Goal: Information Seeking & Learning: Learn about a topic

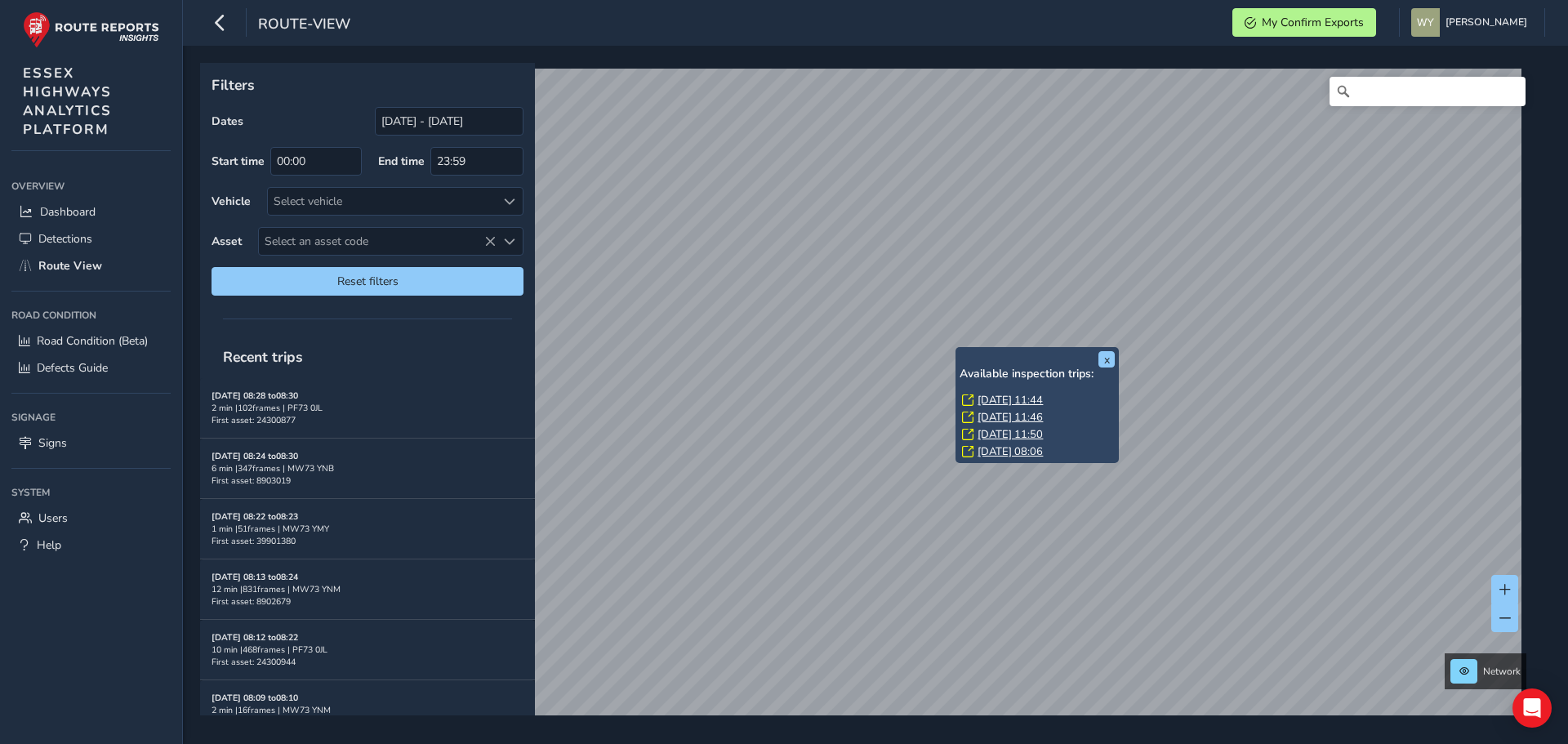
click at [983, 400] on link "Fri, 15 Aug, 11:44" at bounding box center [1010, 400] width 66 height 15
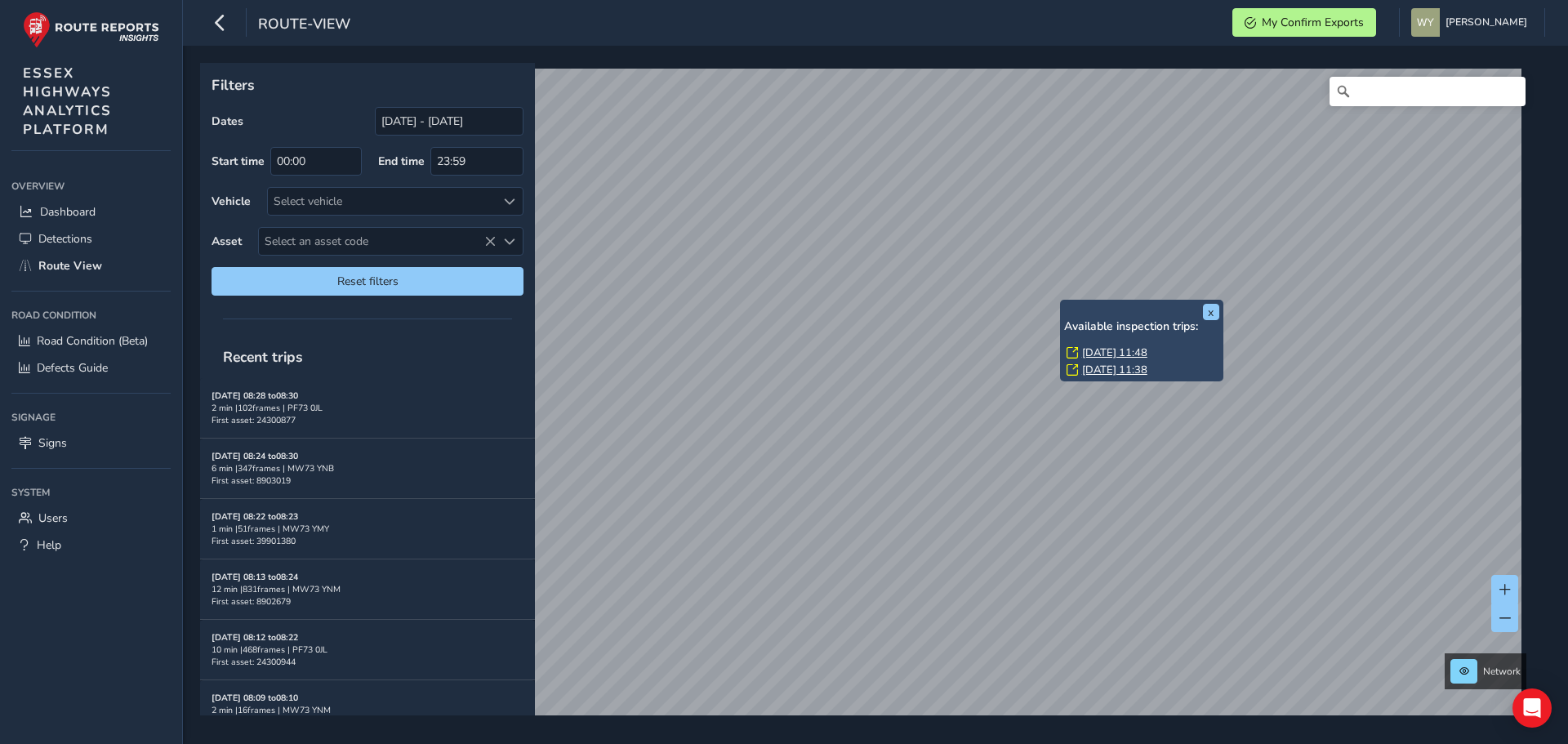
click at [1094, 348] on link "Fri, 15 Aug, 11:48" at bounding box center [1114, 352] width 66 height 15
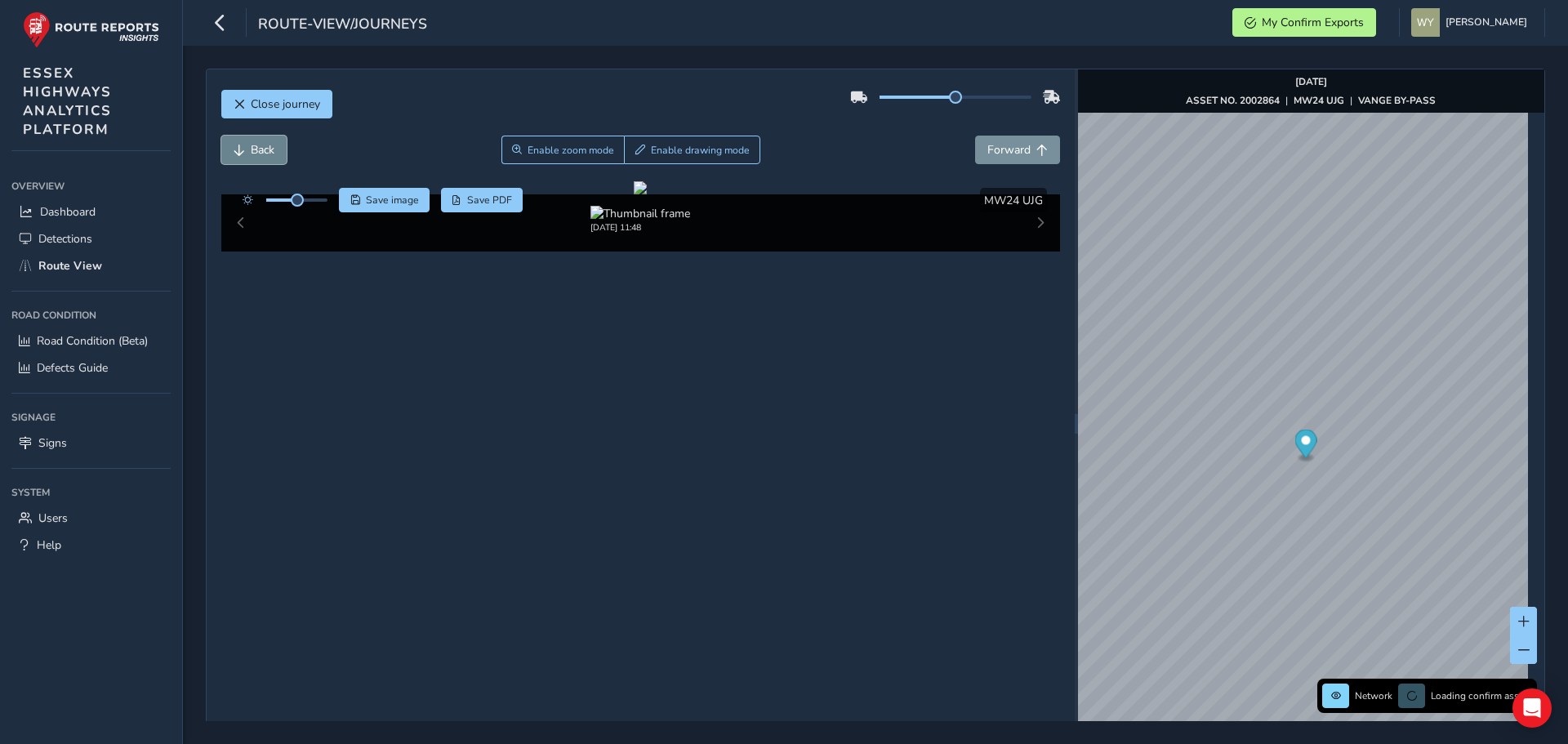
click at [273, 147] on span "Back" at bounding box center [262, 150] width 24 height 16
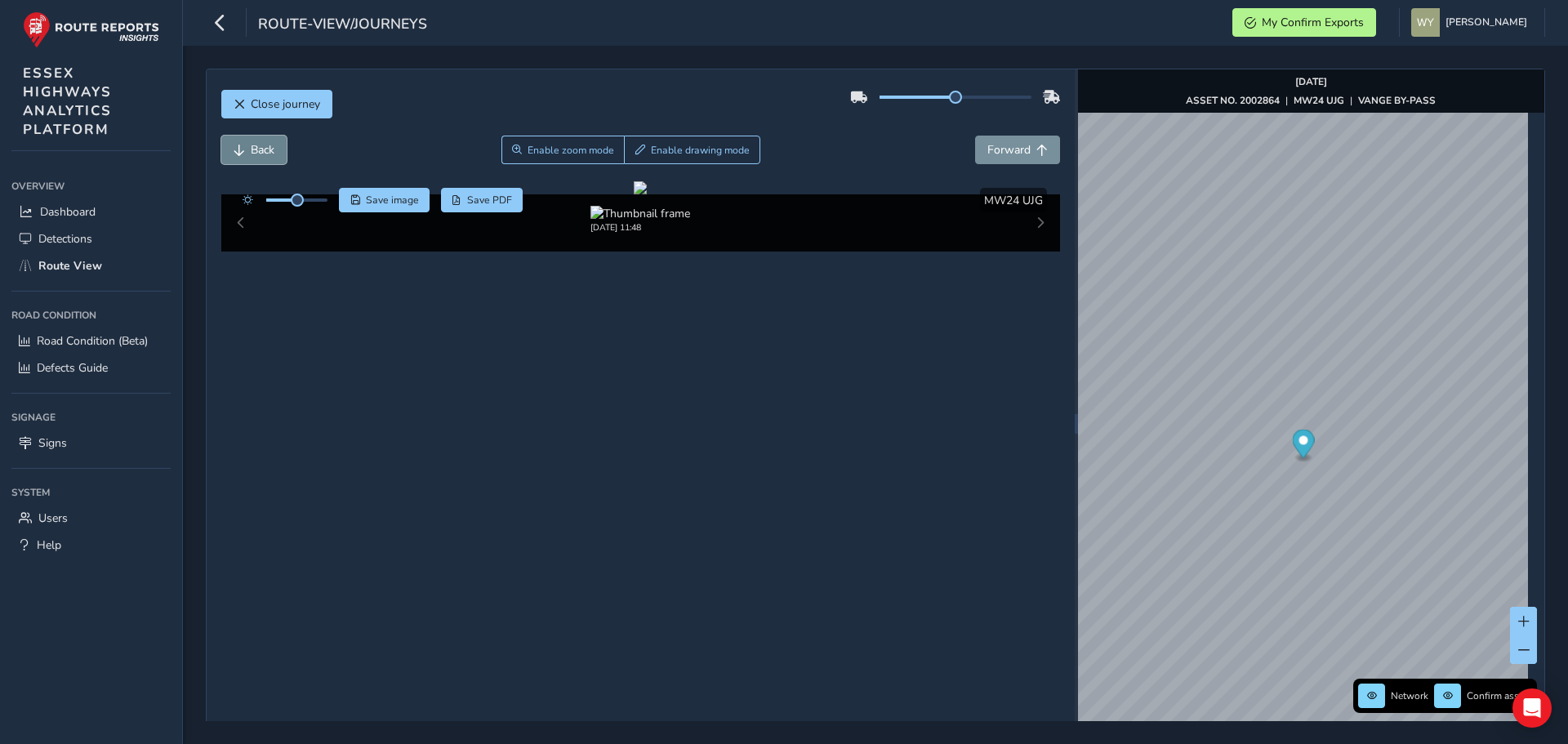
click at [273, 147] on span "Back" at bounding box center [262, 150] width 24 height 16
click at [995, 149] on span "Forward" at bounding box center [1008, 150] width 43 height 16
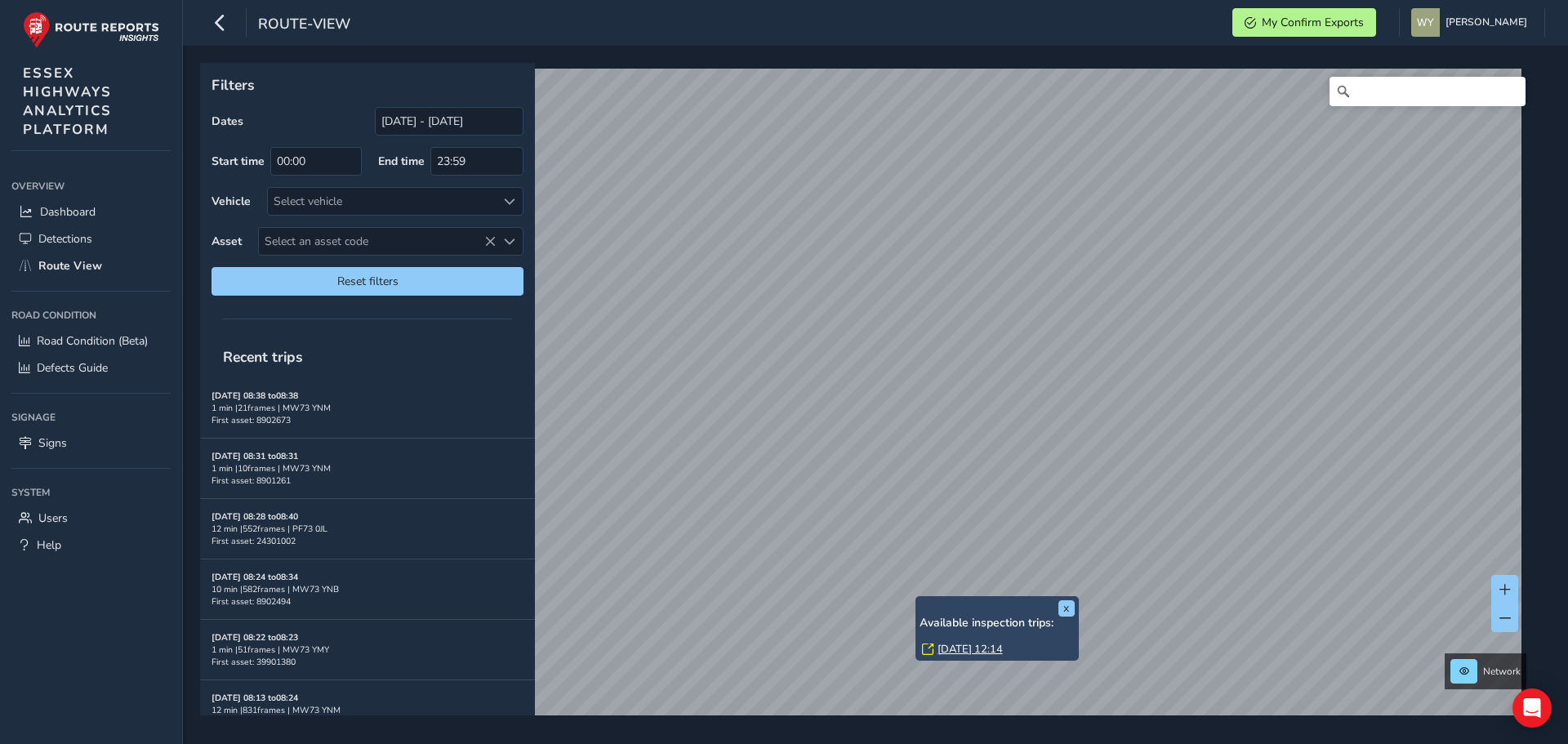
click at [931, 643] on icon at bounding box center [927, 649] width 11 height 11
click at [947, 650] on link "Thu, 31 Jul, 12:14" at bounding box center [970, 649] width 66 height 15
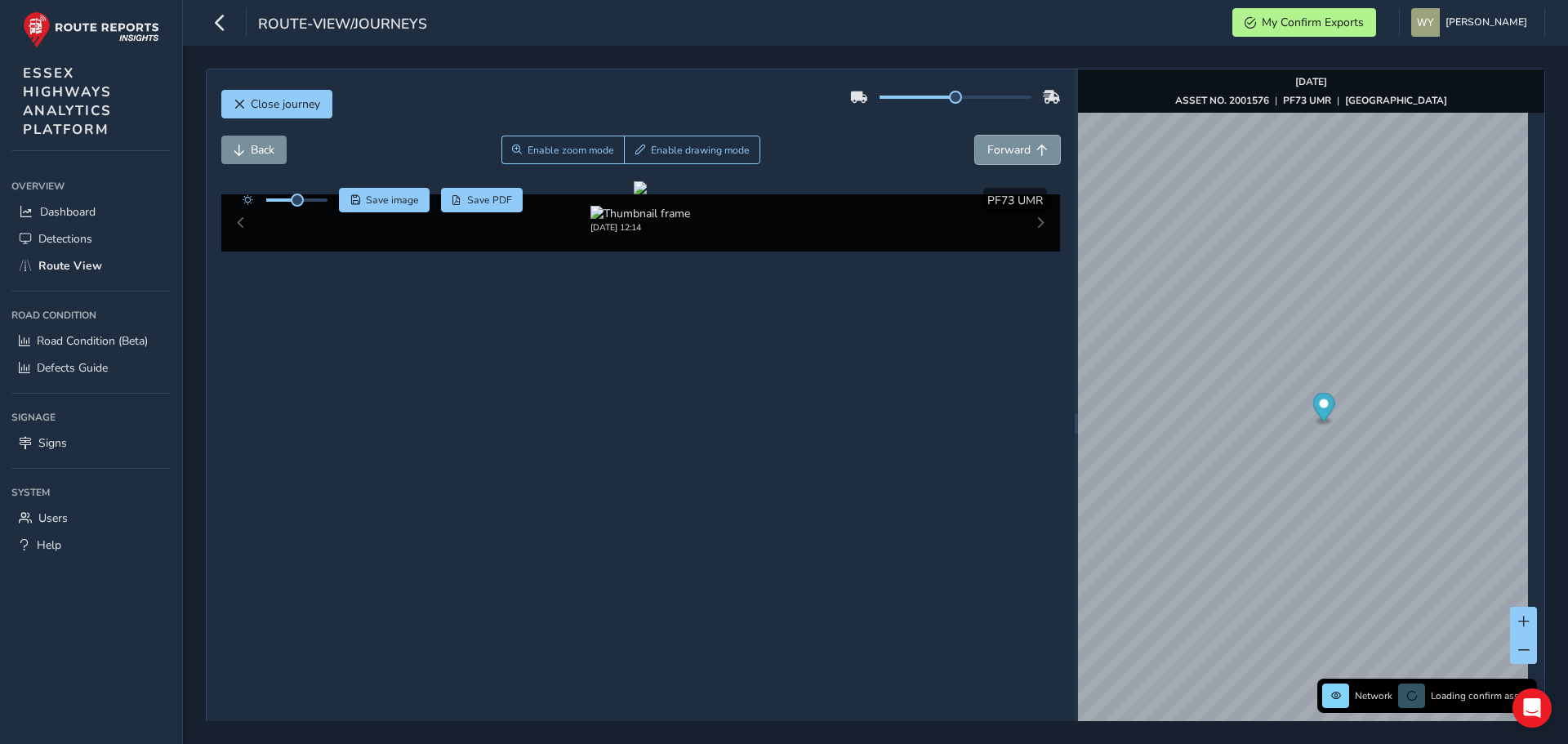
click at [1007, 147] on span "Forward" at bounding box center [1008, 150] width 43 height 16
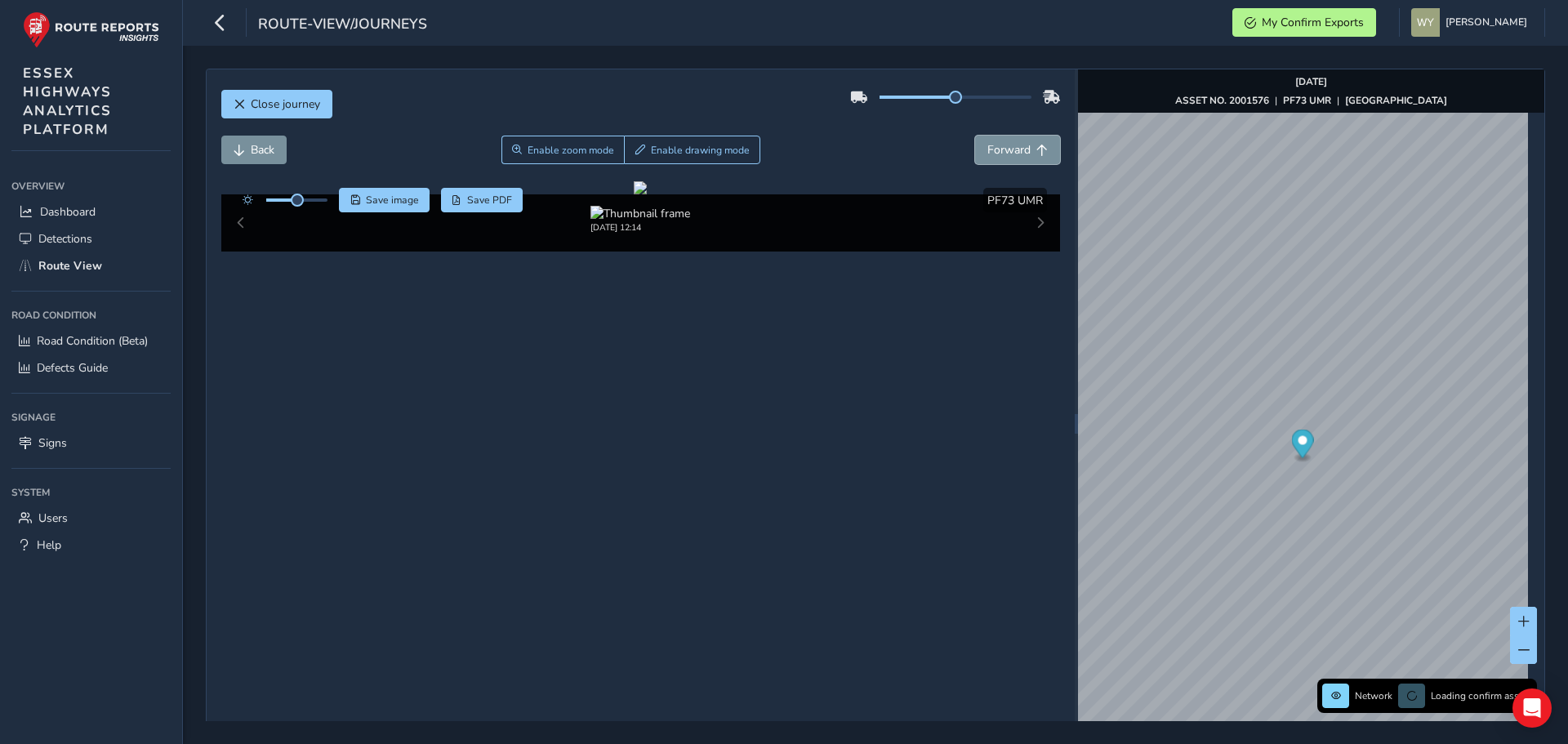
click at [1007, 147] on span "Forward" at bounding box center [1008, 150] width 43 height 16
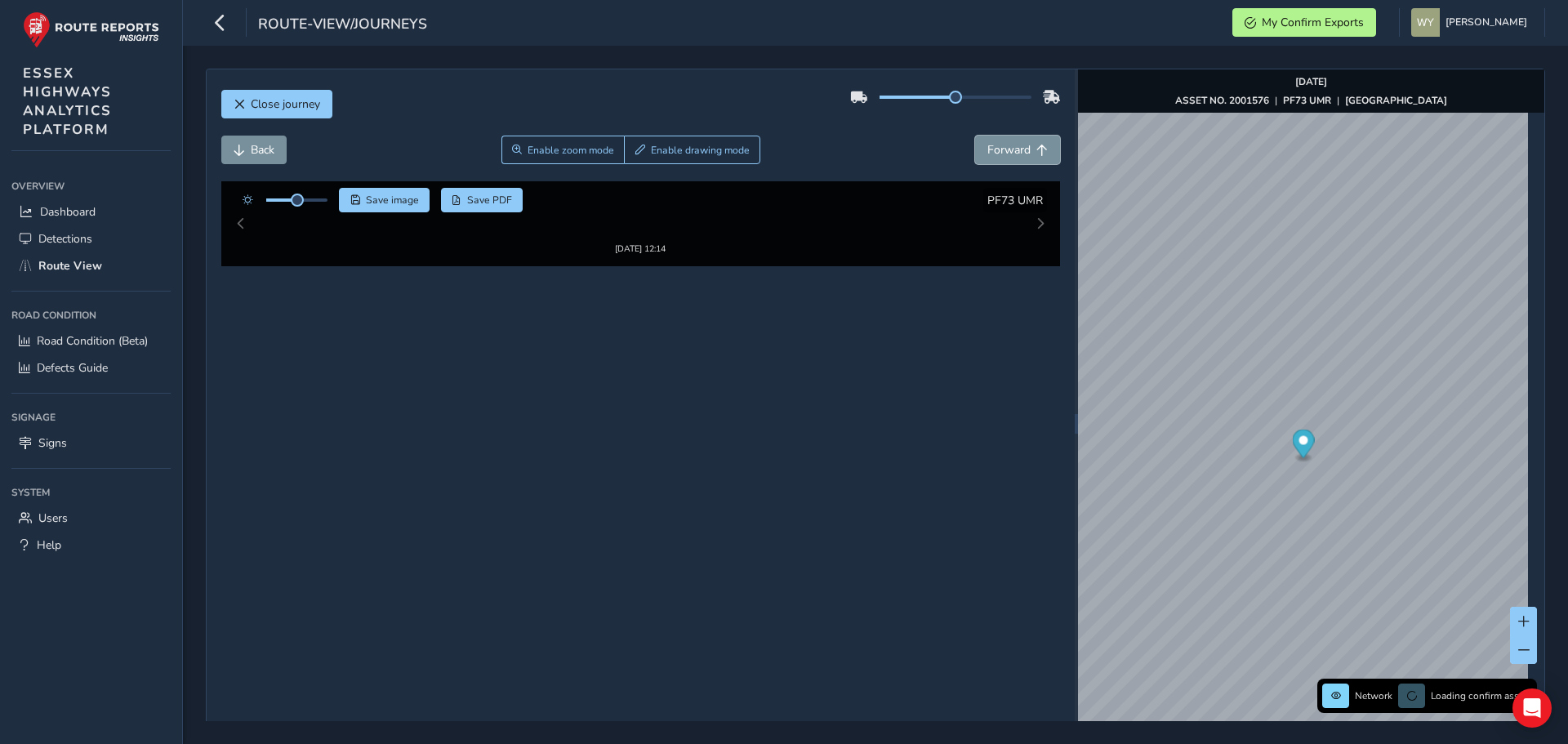
click at [1007, 147] on span "Forward" at bounding box center [1008, 150] width 43 height 16
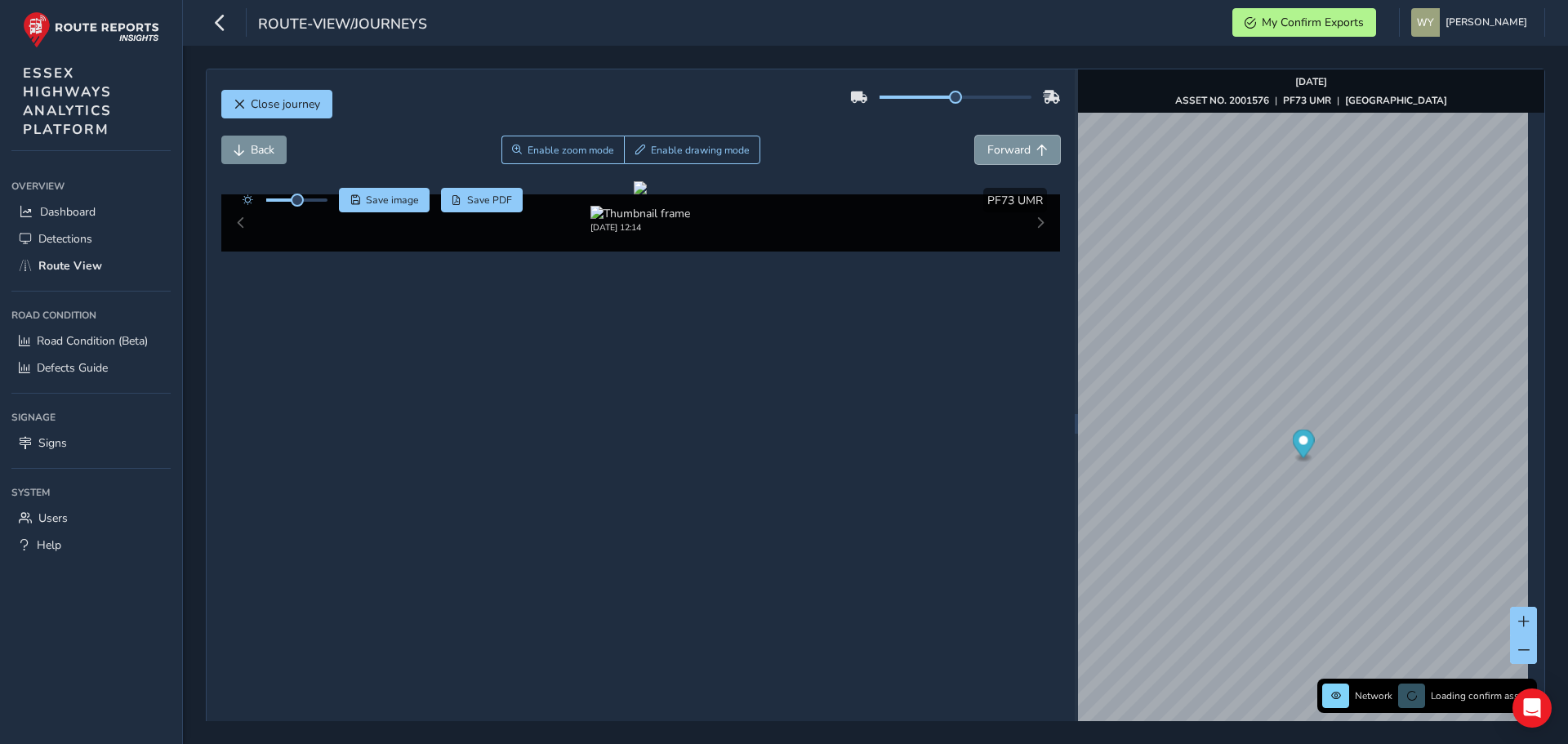
click at [1007, 147] on span "Forward" at bounding box center [1008, 150] width 43 height 16
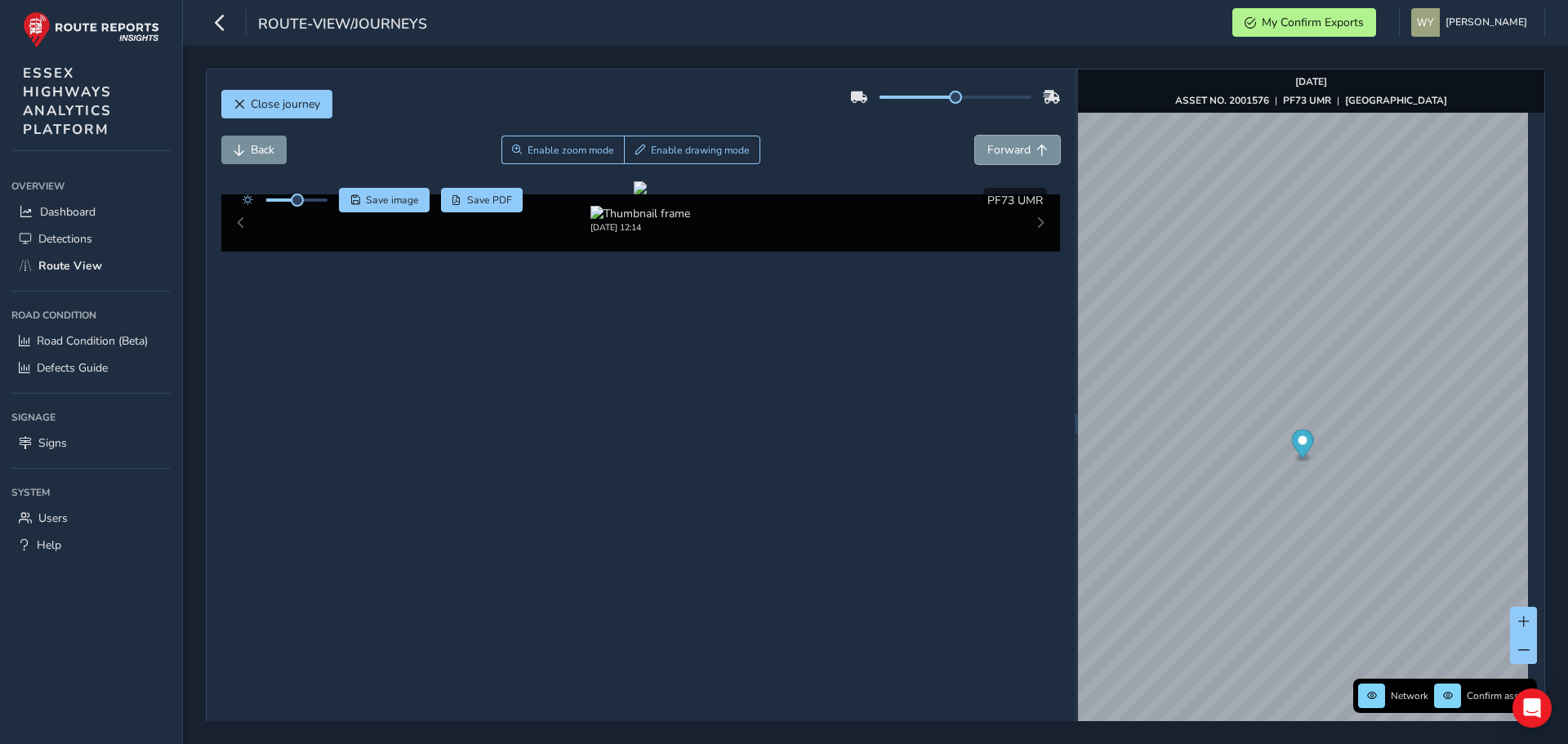
click at [1007, 147] on span "Forward" at bounding box center [1008, 150] width 43 height 16
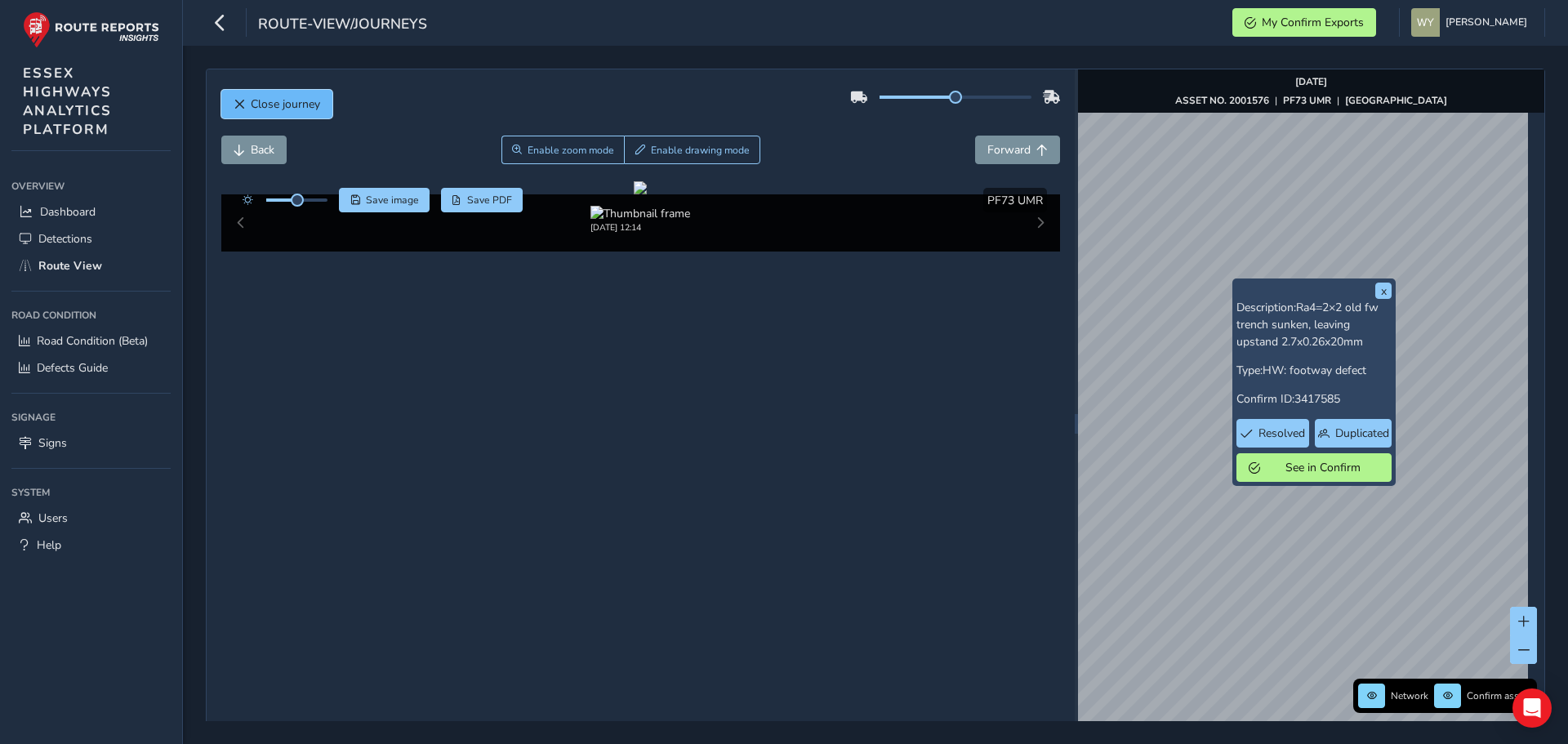
click at [301, 103] on span "Close journey" at bounding box center [285, 104] width 69 height 16
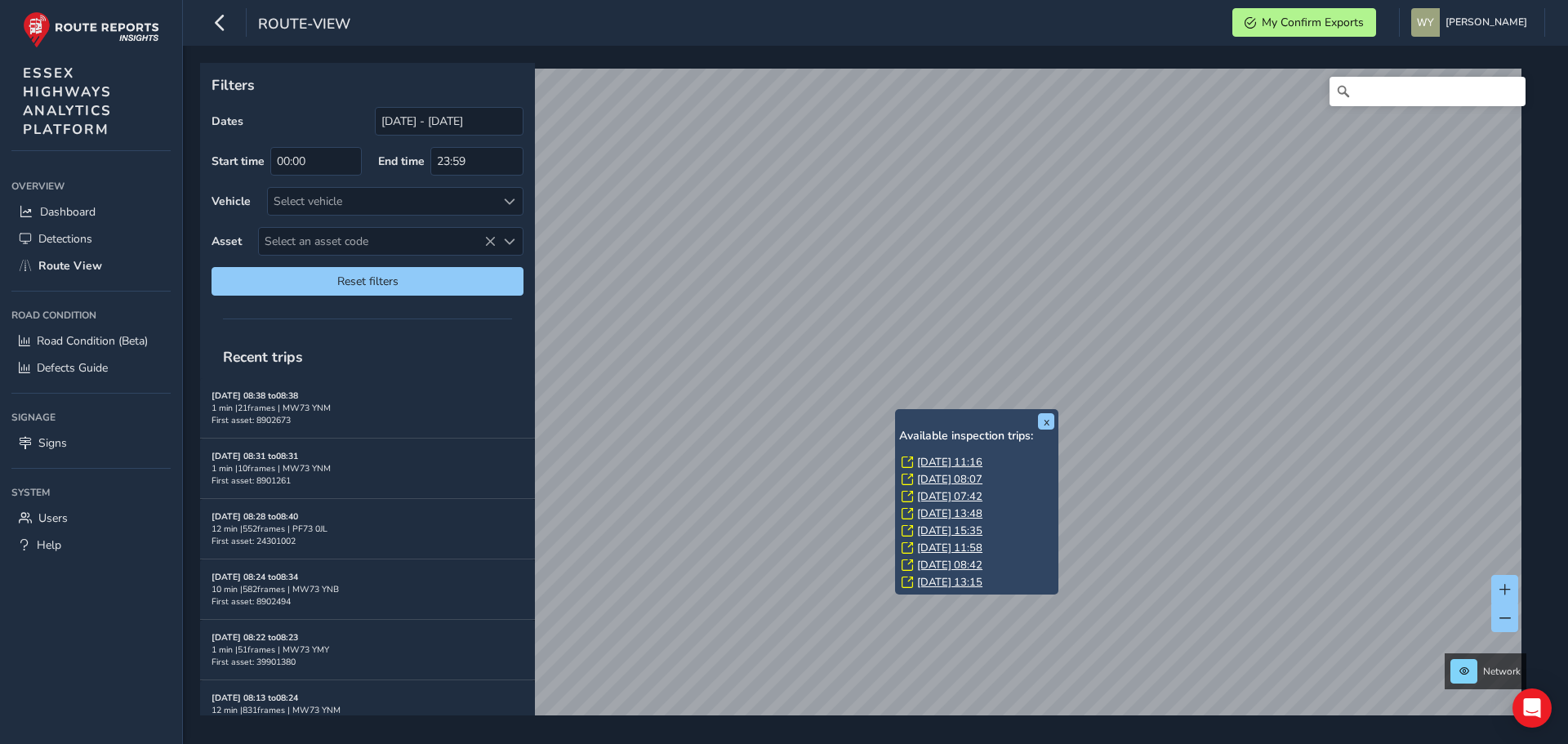
click at [930, 463] on link "Tue, 19 Aug, 11:16" at bounding box center [950, 462] width 66 height 15
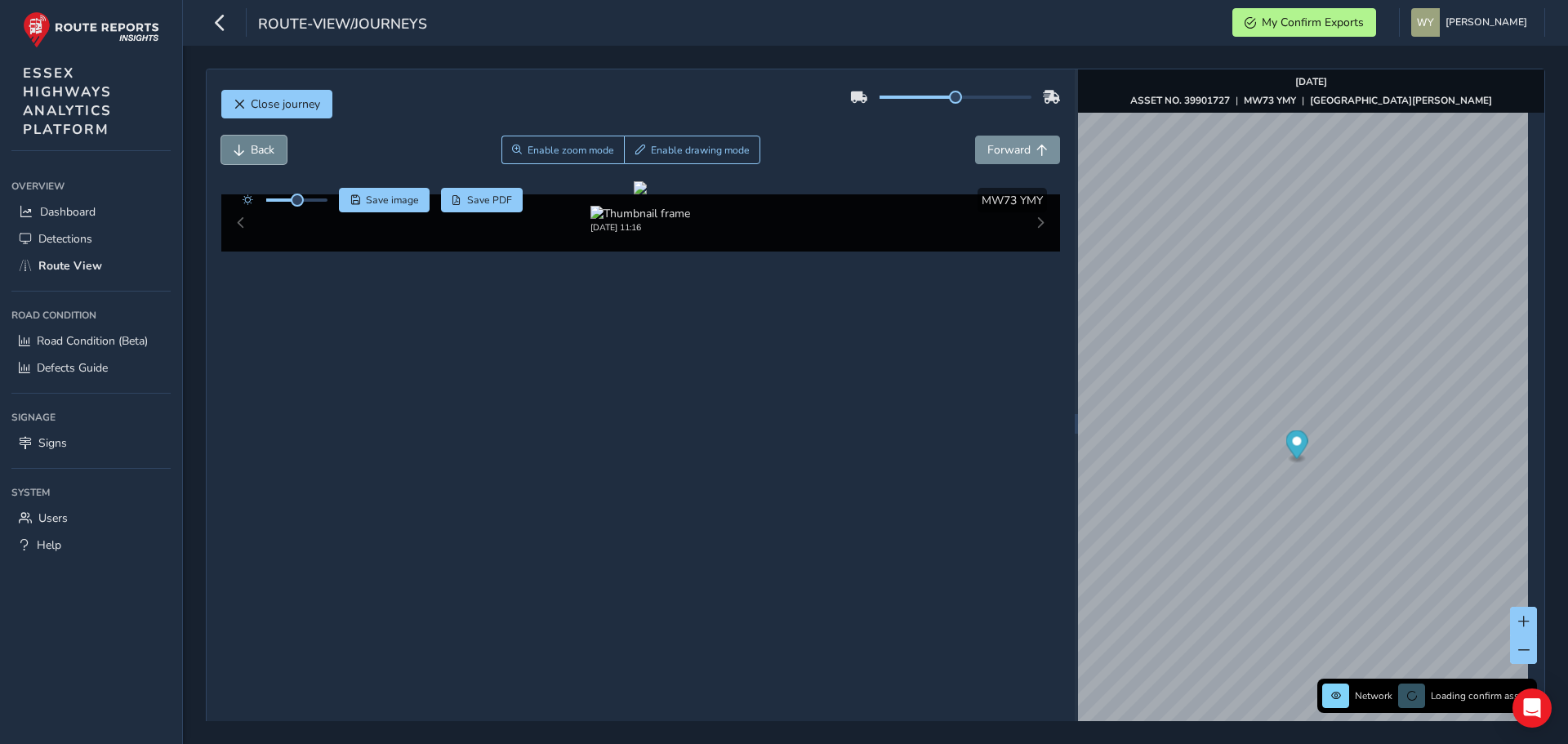
click at [260, 150] on span "Back" at bounding box center [262, 150] width 24 height 16
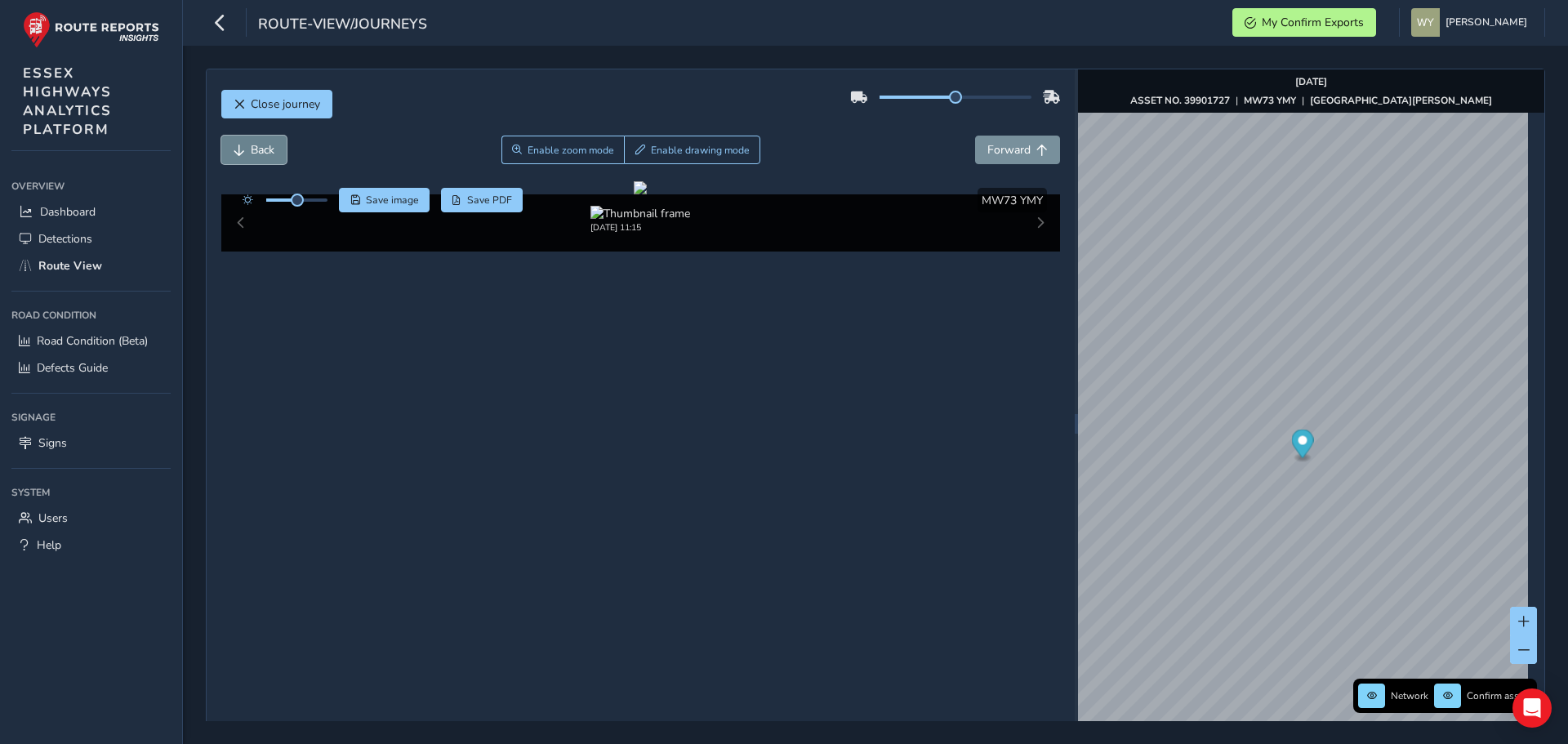
click at [260, 150] on span "Back" at bounding box center [262, 150] width 24 height 16
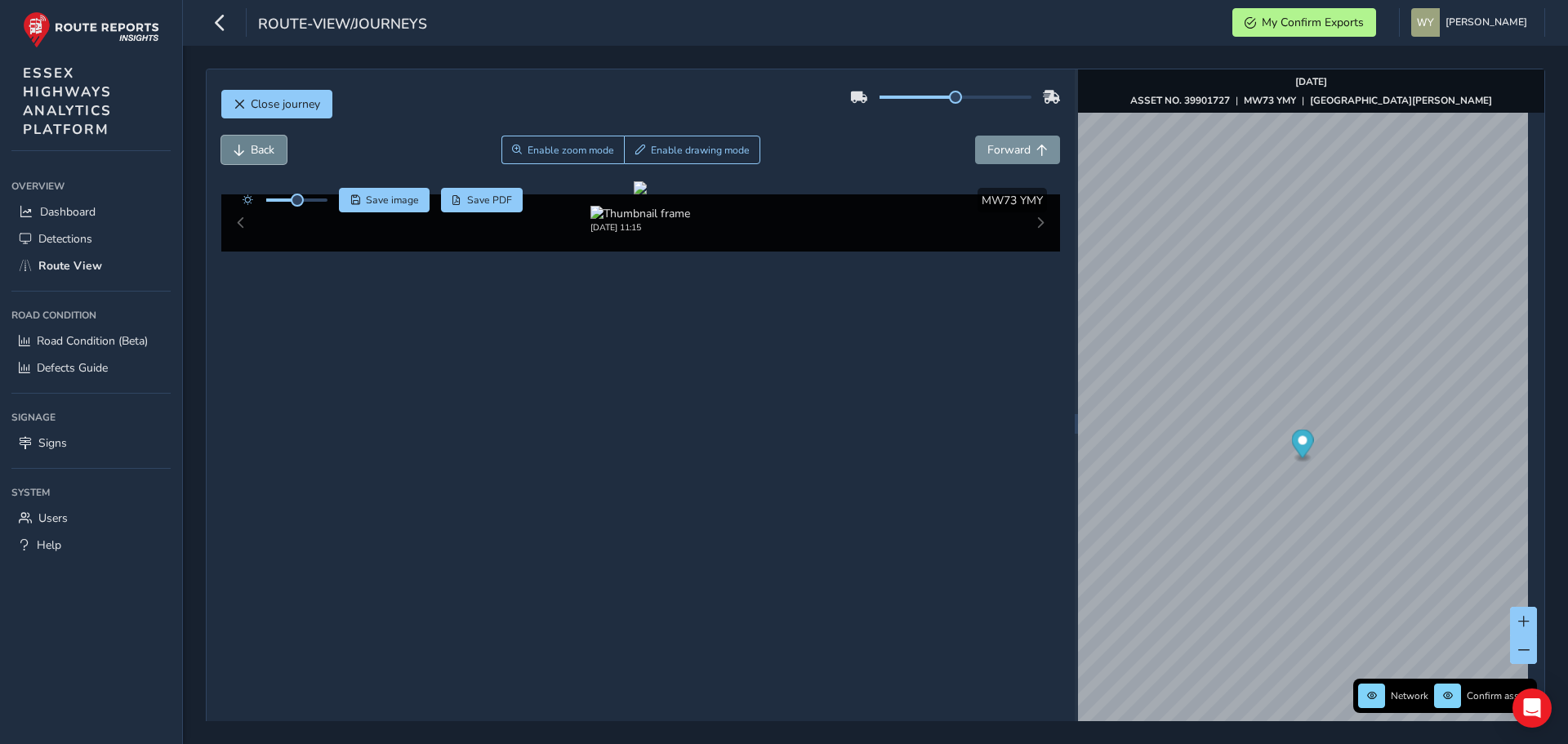
click at [260, 150] on span "Back" at bounding box center [262, 150] width 24 height 16
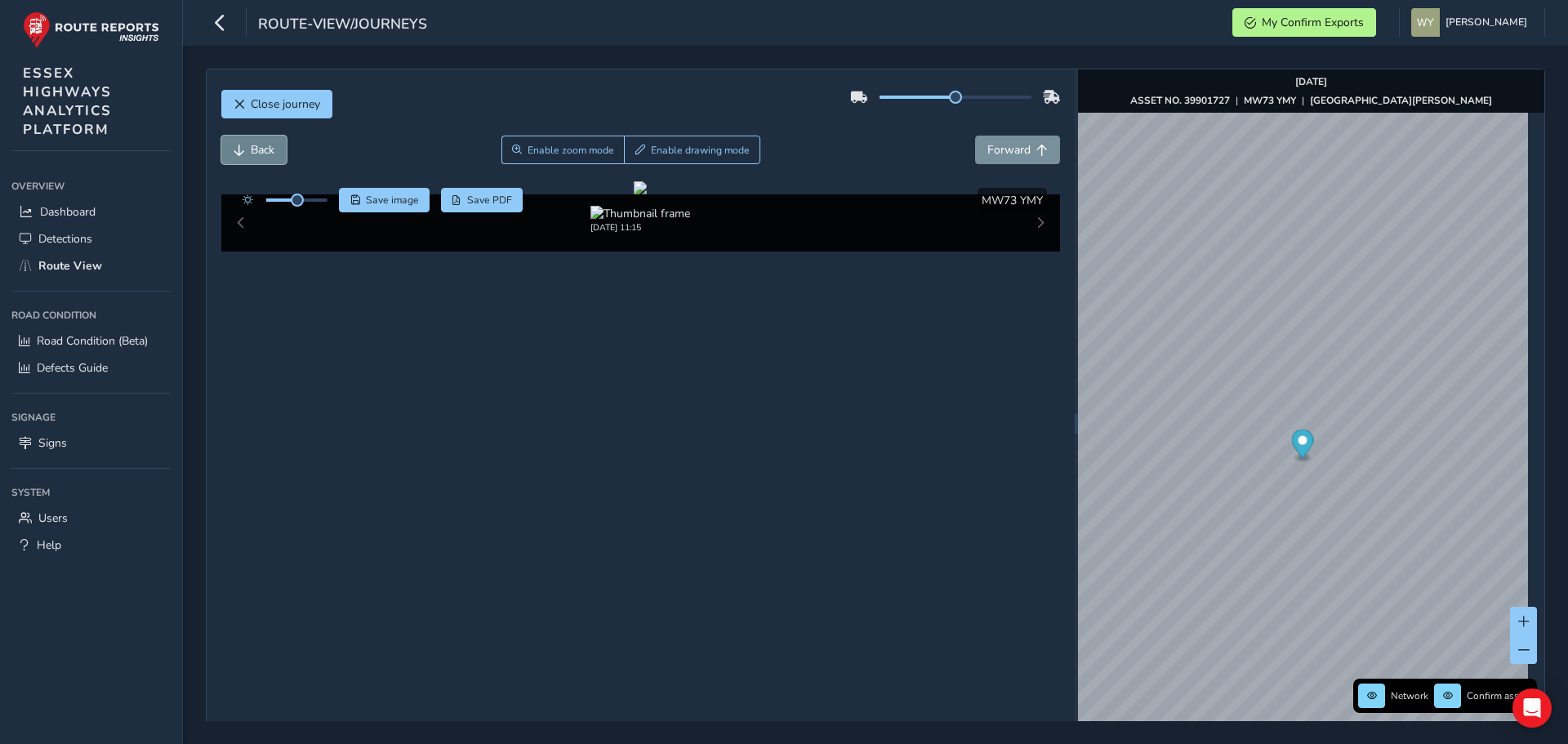
click at [260, 150] on span "Back" at bounding box center [262, 150] width 24 height 16
click at [1005, 143] on span "Forward" at bounding box center [1008, 150] width 43 height 16
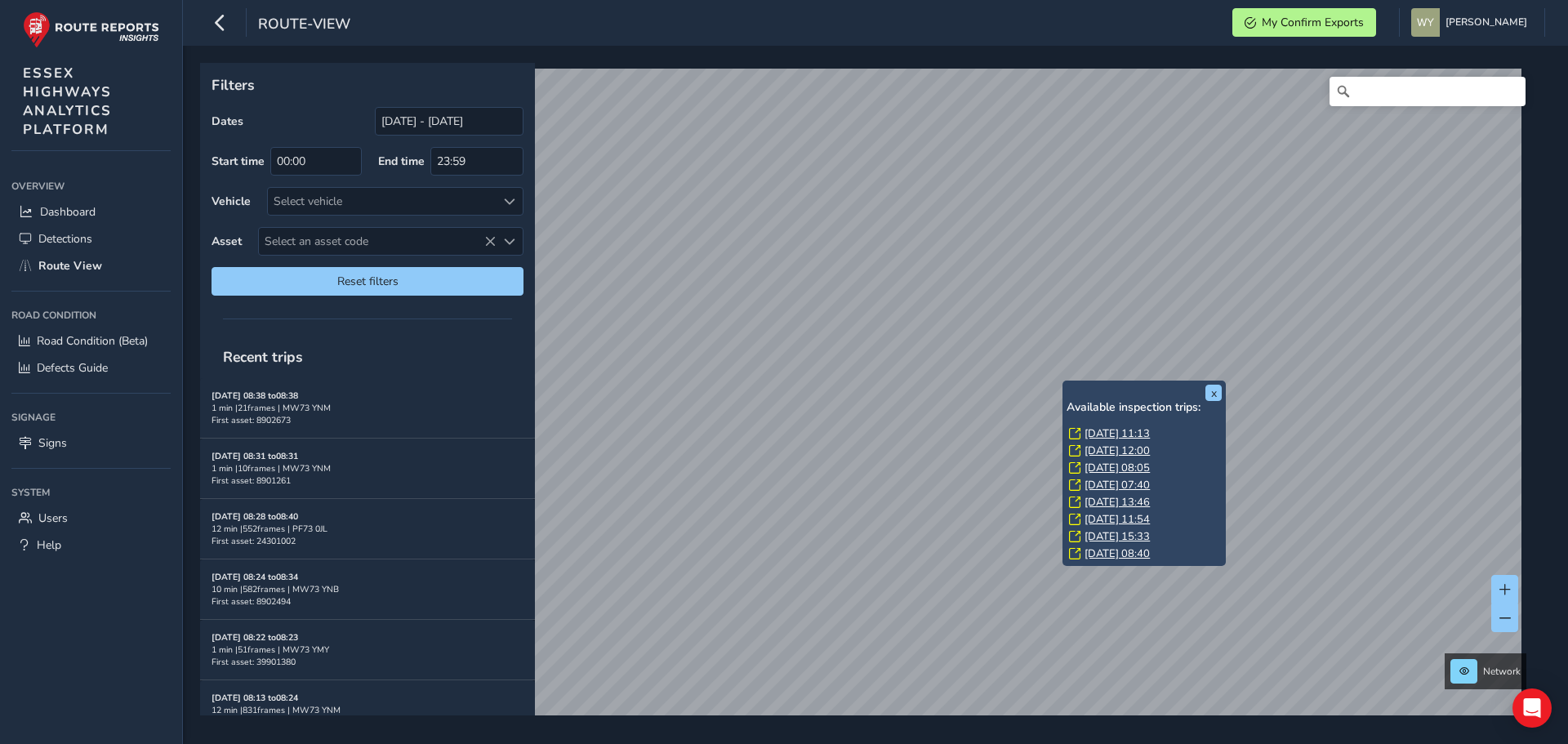
click at [1102, 432] on link "[DATE] 11:13" at bounding box center [1117, 434] width 66 height 15
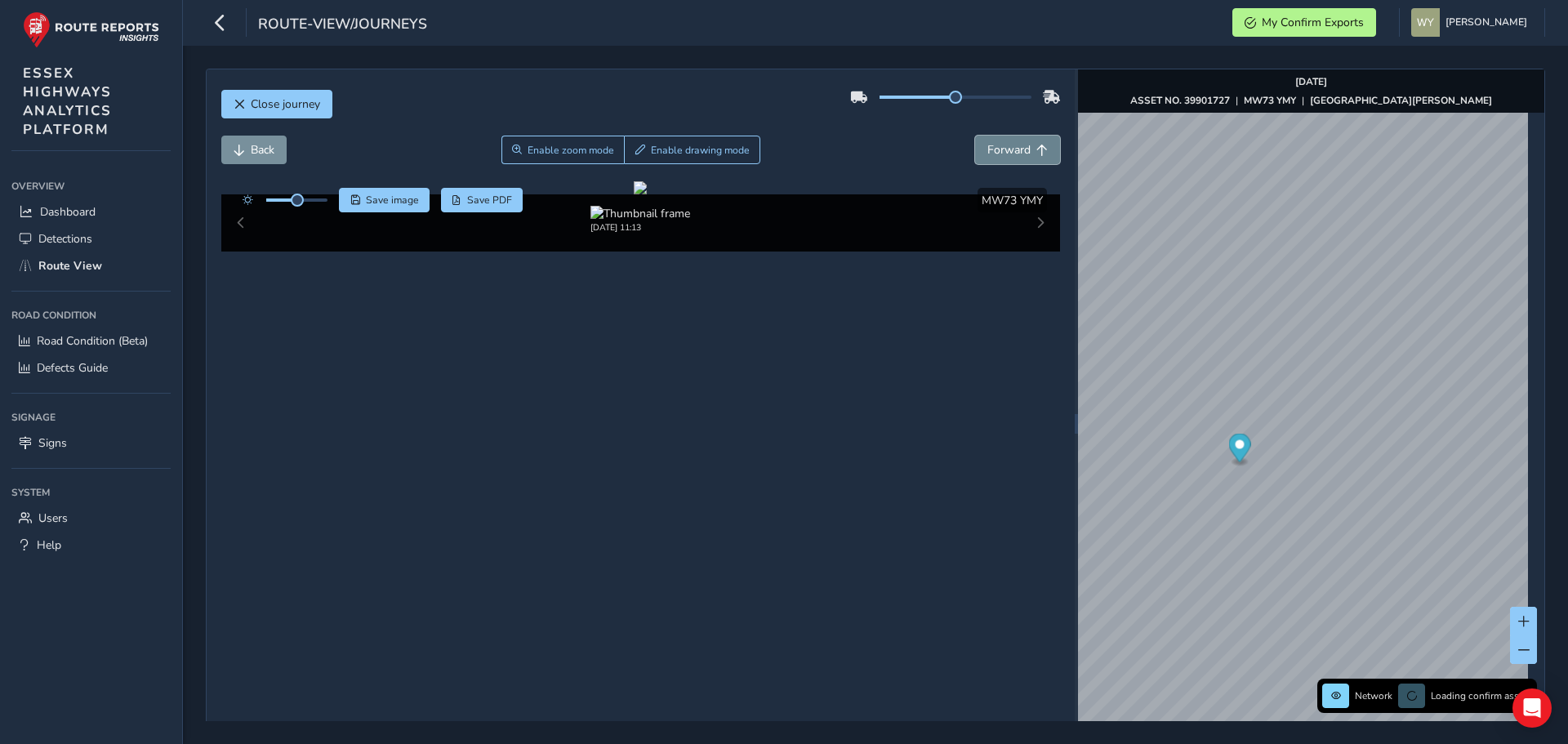
click at [991, 156] on span "Forward" at bounding box center [1008, 150] width 43 height 16
click at [995, 156] on span "Forward" at bounding box center [1008, 150] width 43 height 16
click at [996, 156] on span "Forward" at bounding box center [1008, 150] width 43 height 16
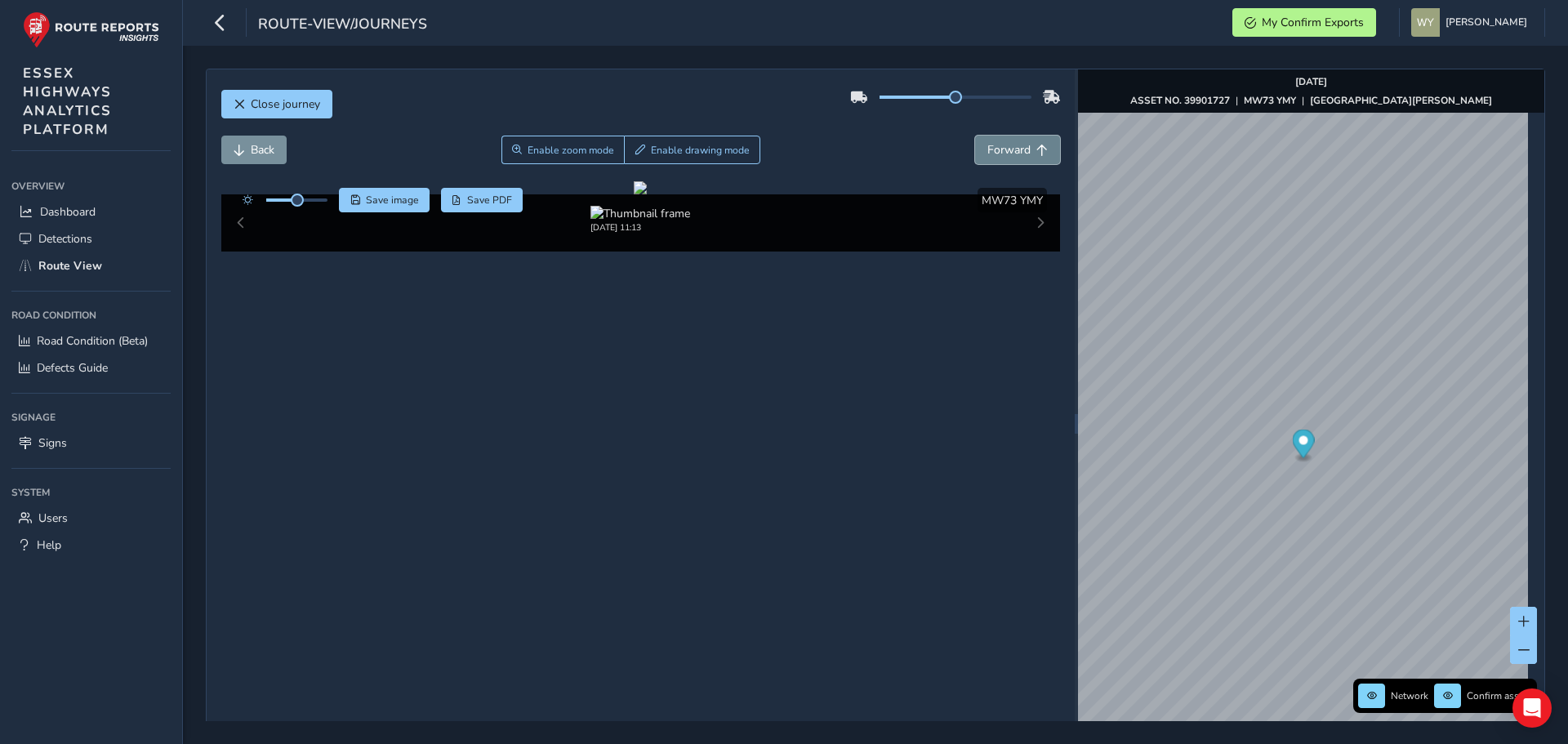
click at [996, 156] on span "Forward" at bounding box center [1008, 150] width 43 height 16
click at [276, 153] on button "Back" at bounding box center [254, 149] width 66 height 29
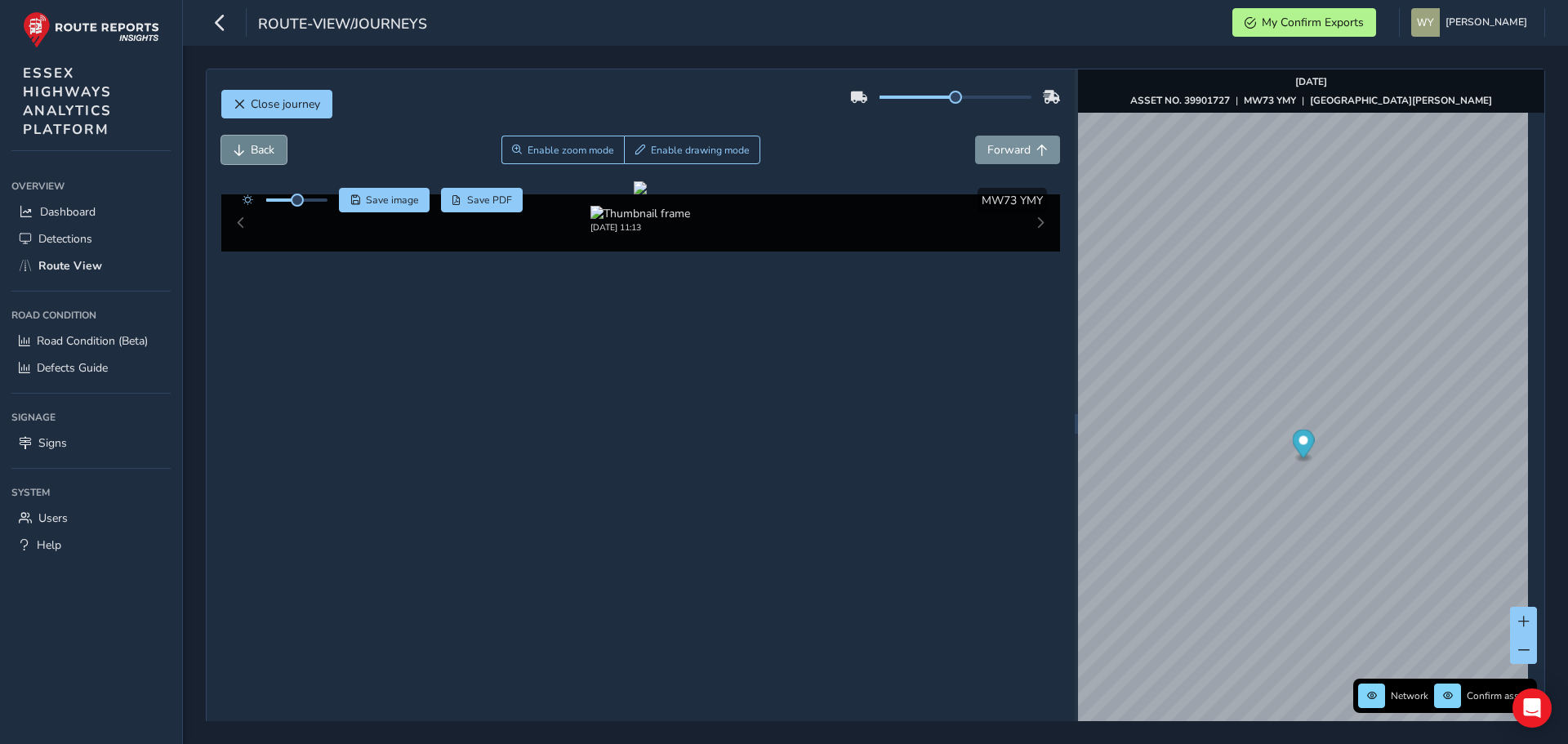
click at [276, 153] on button "Back" at bounding box center [254, 149] width 66 height 29
click at [277, 151] on button "Back" at bounding box center [254, 149] width 66 height 29
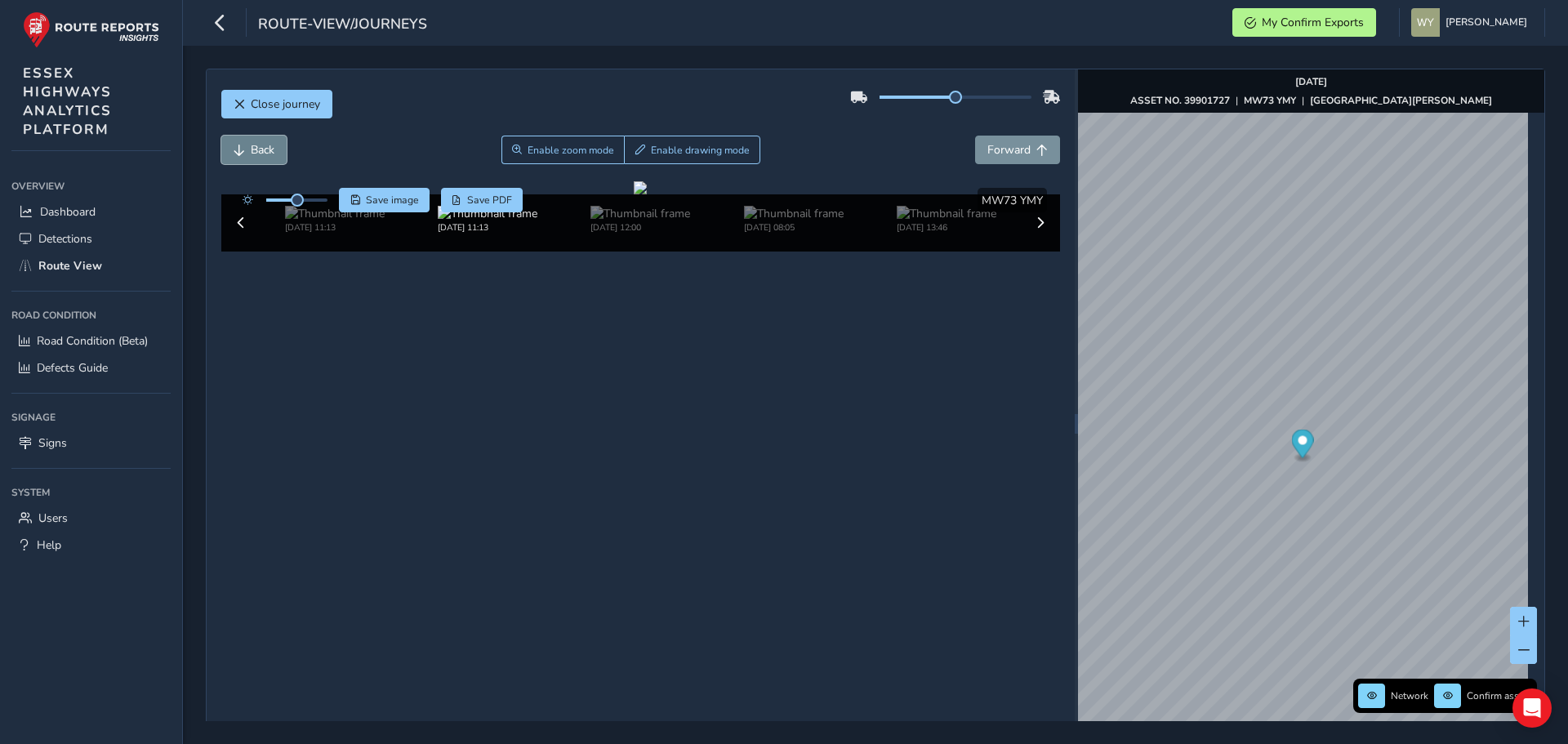
click at [277, 151] on button "Back" at bounding box center [254, 149] width 66 height 29
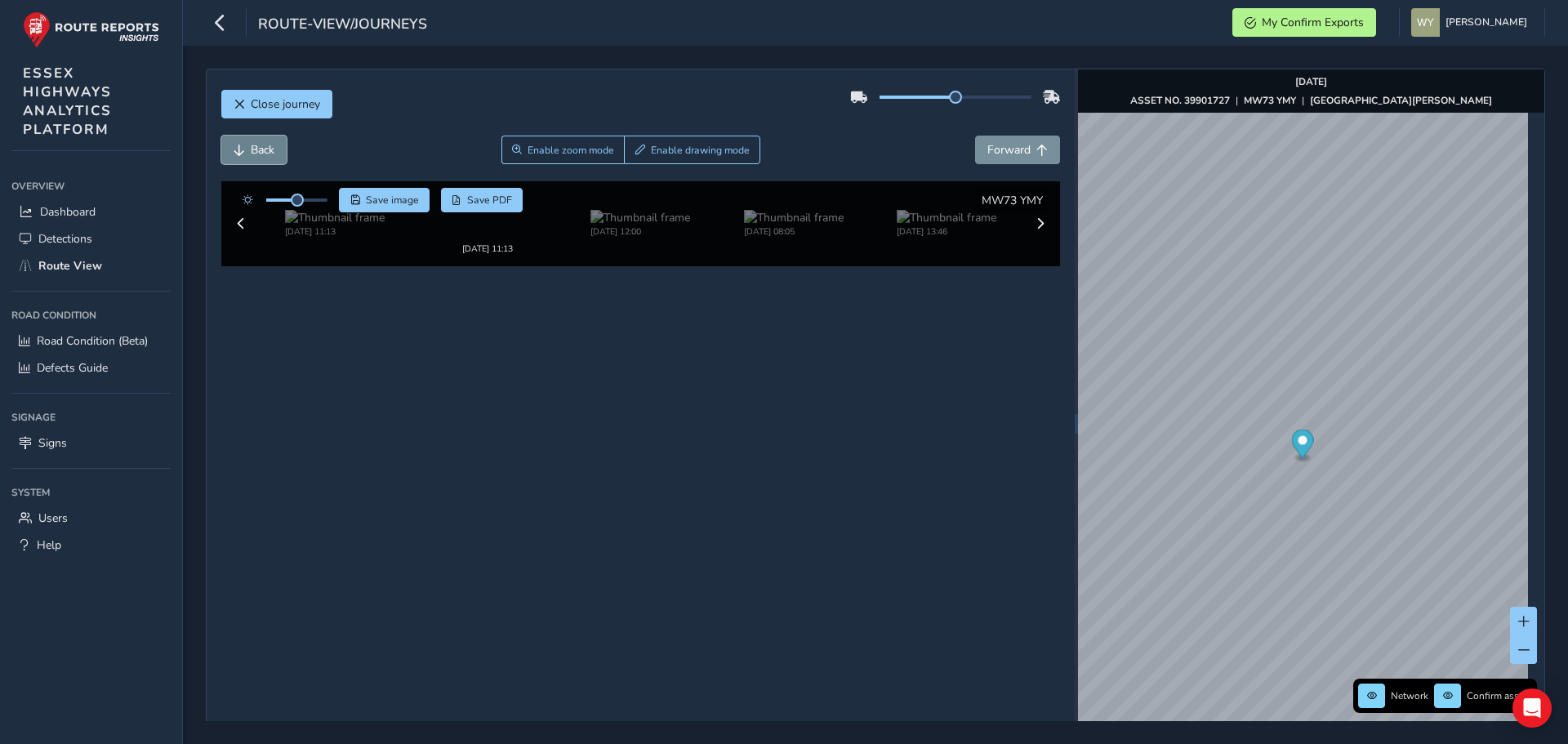
click at [277, 151] on button "Back" at bounding box center [254, 149] width 66 height 29
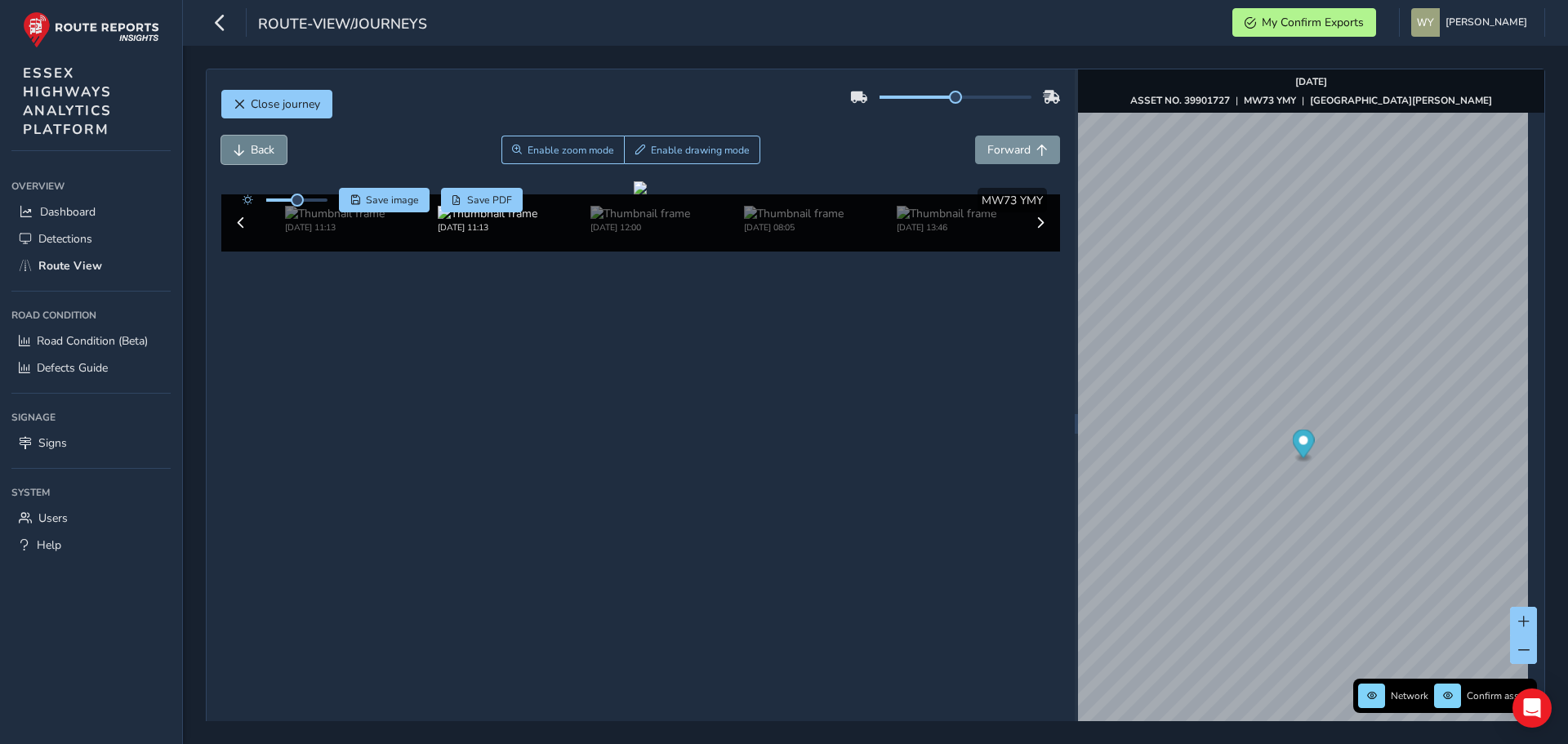
click at [277, 151] on button "Back" at bounding box center [254, 149] width 66 height 29
click at [978, 145] on button "Forward" at bounding box center [1017, 149] width 85 height 29
click at [987, 145] on span "Forward" at bounding box center [1008, 150] width 43 height 16
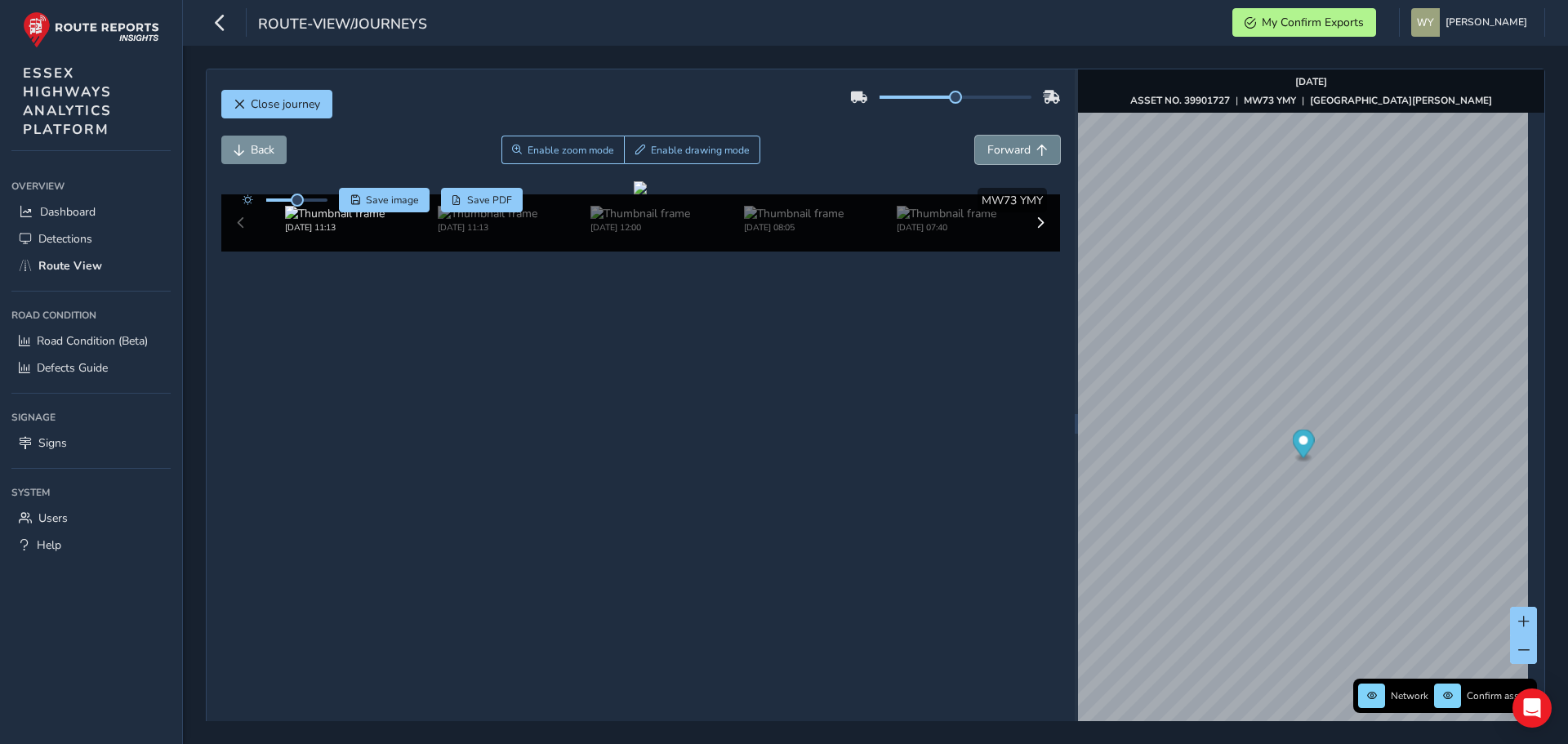
click at [987, 145] on span "Forward" at bounding box center [1008, 150] width 43 height 16
click at [979, 145] on button "Forward" at bounding box center [1017, 149] width 85 height 29
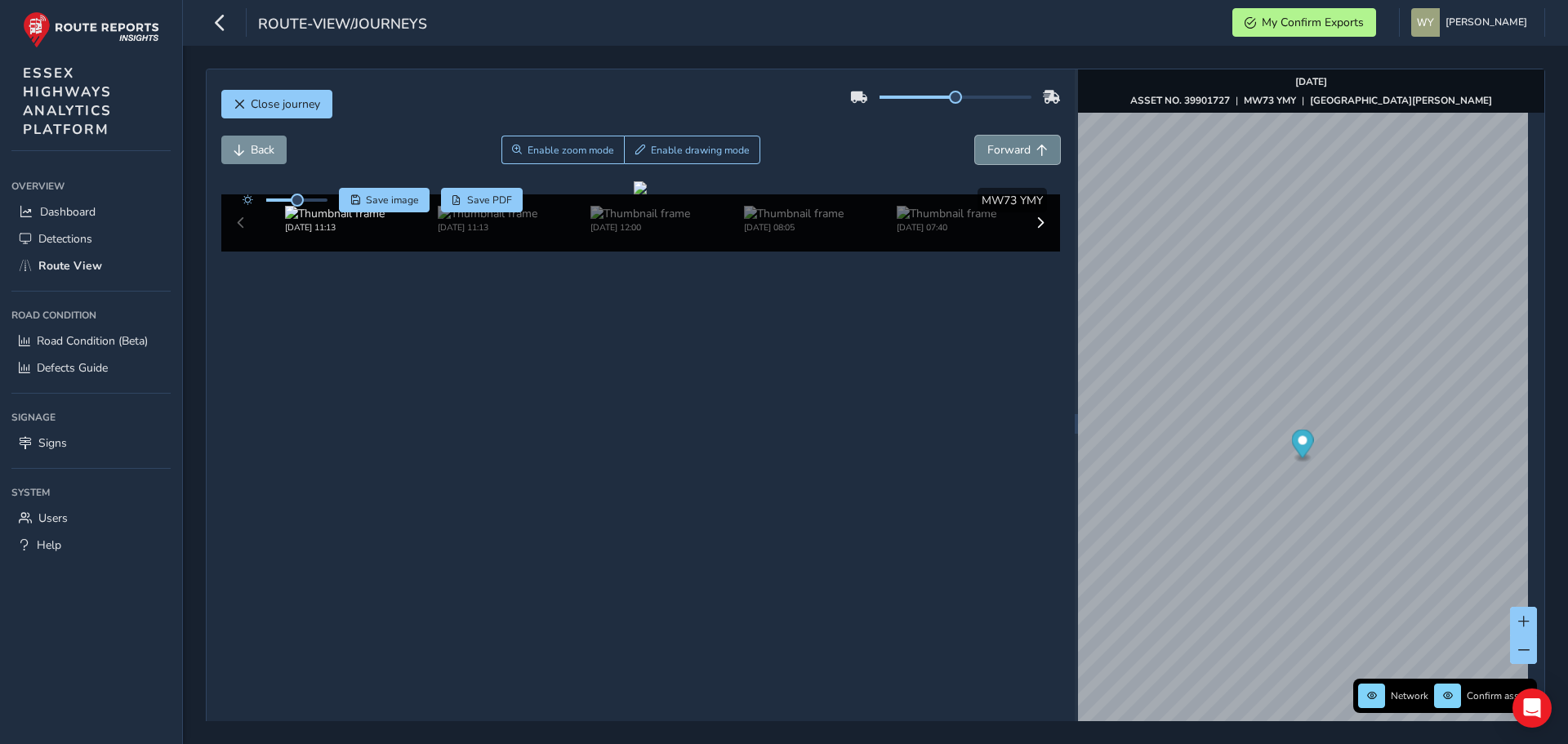
click at [979, 145] on button "Forward" at bounding box center [1017, 149] width 85 height 29
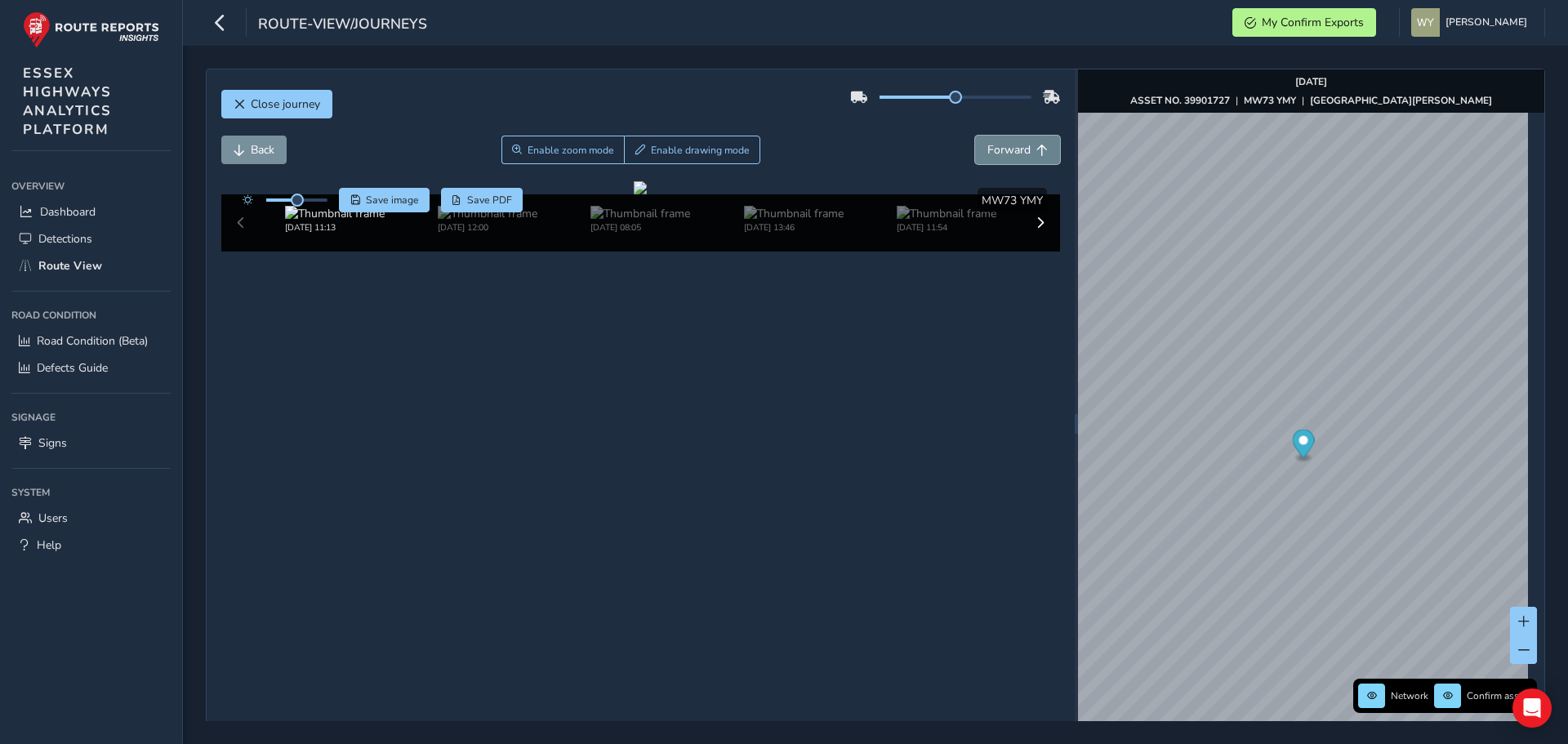
click at [1036, 148] on span "Forward" at bounding box center [1042, 149] width 11 height 11
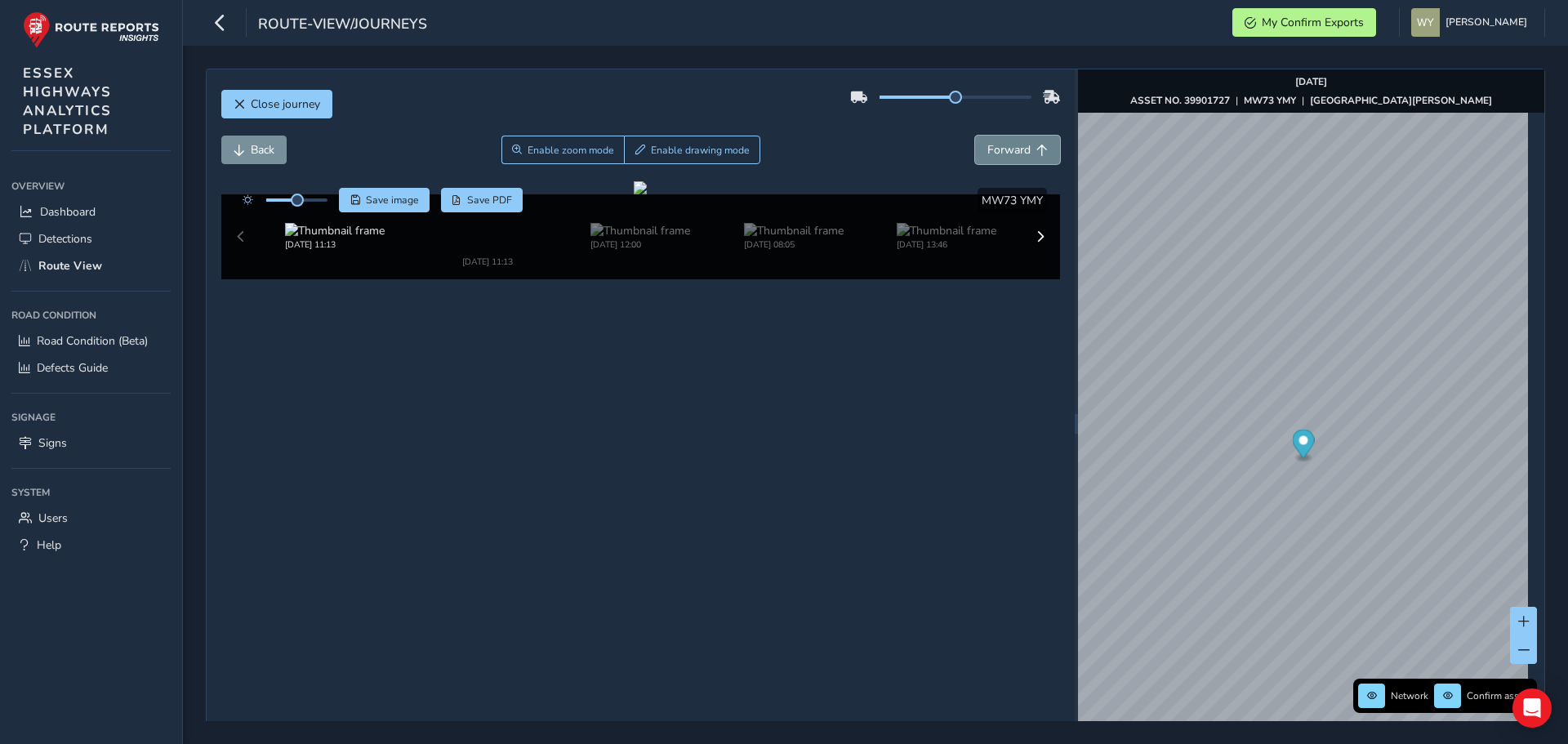
click at [1036, 148] on span "Forward" at bounding box center [1042, 149] width 11 height 11
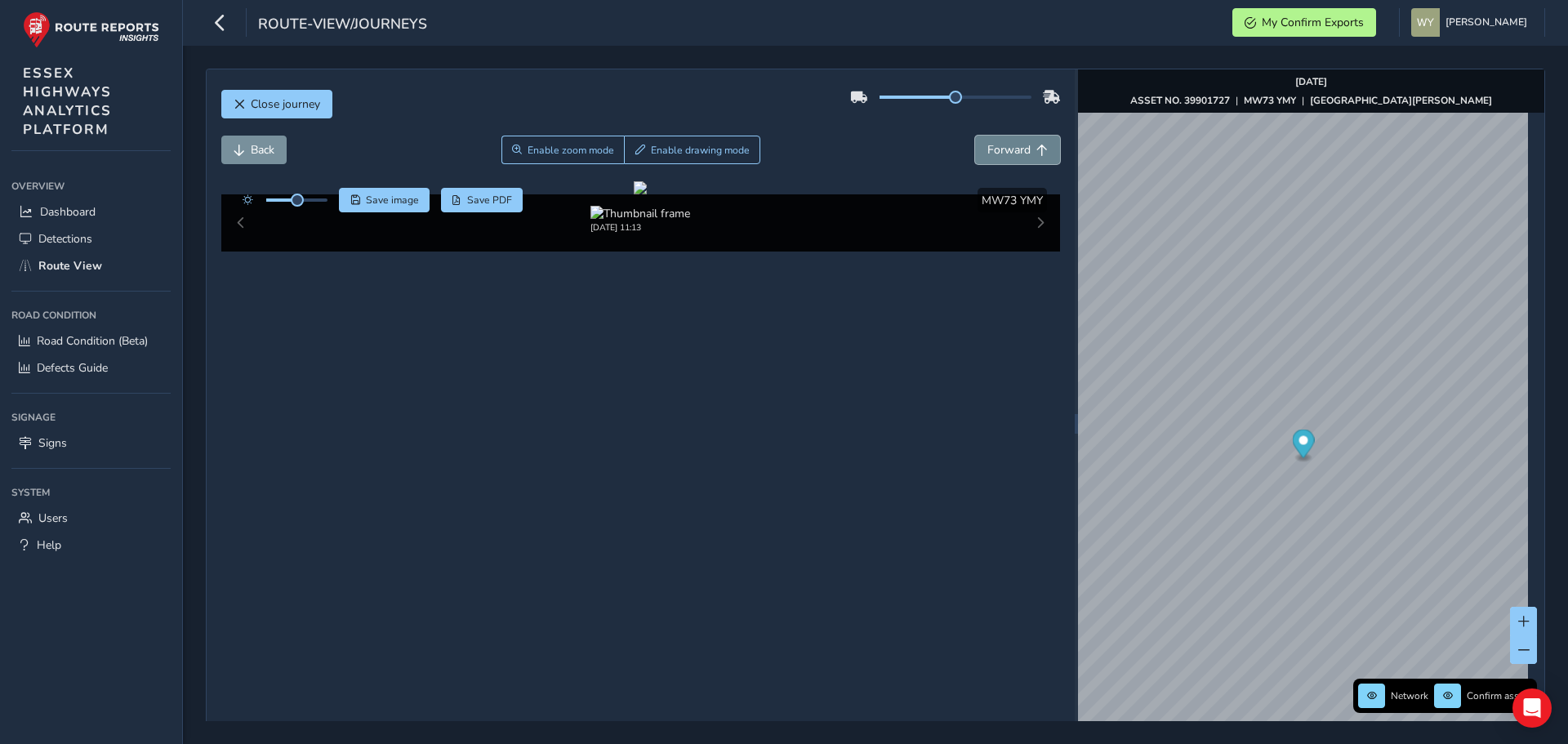
click at [1036, 148] on span "Forward" at bounding box center [1042, 149] width 11 height 11
click at [247, 143] on button "Back" at bounding box center [254, 149] width 66 height 29
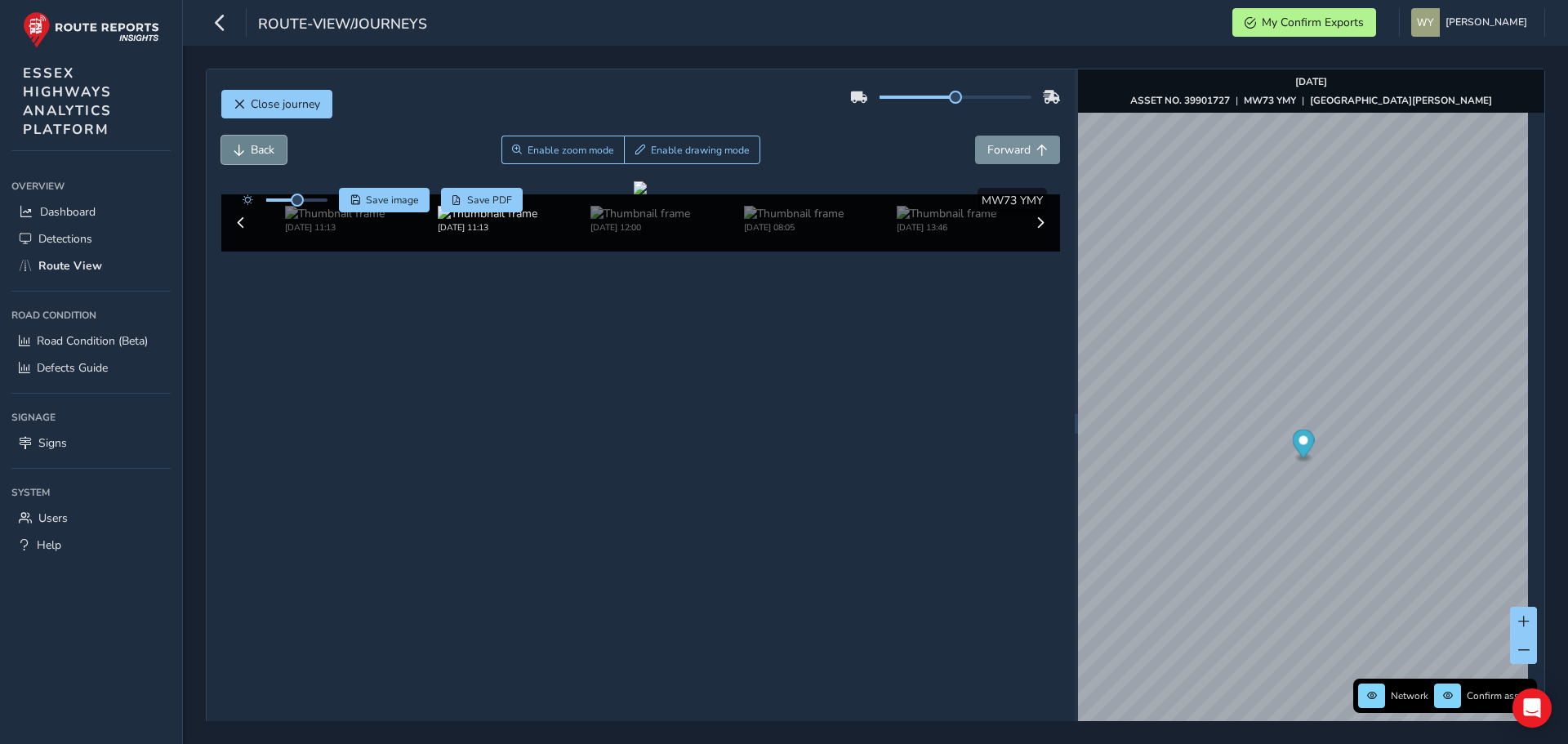
click at [247, 143] on button "Back" at bounding box center [254, 149] width 66 height 29
click at [1028, 143] on button "Forward" at bounding box center [1017, 149] width 85 height 29
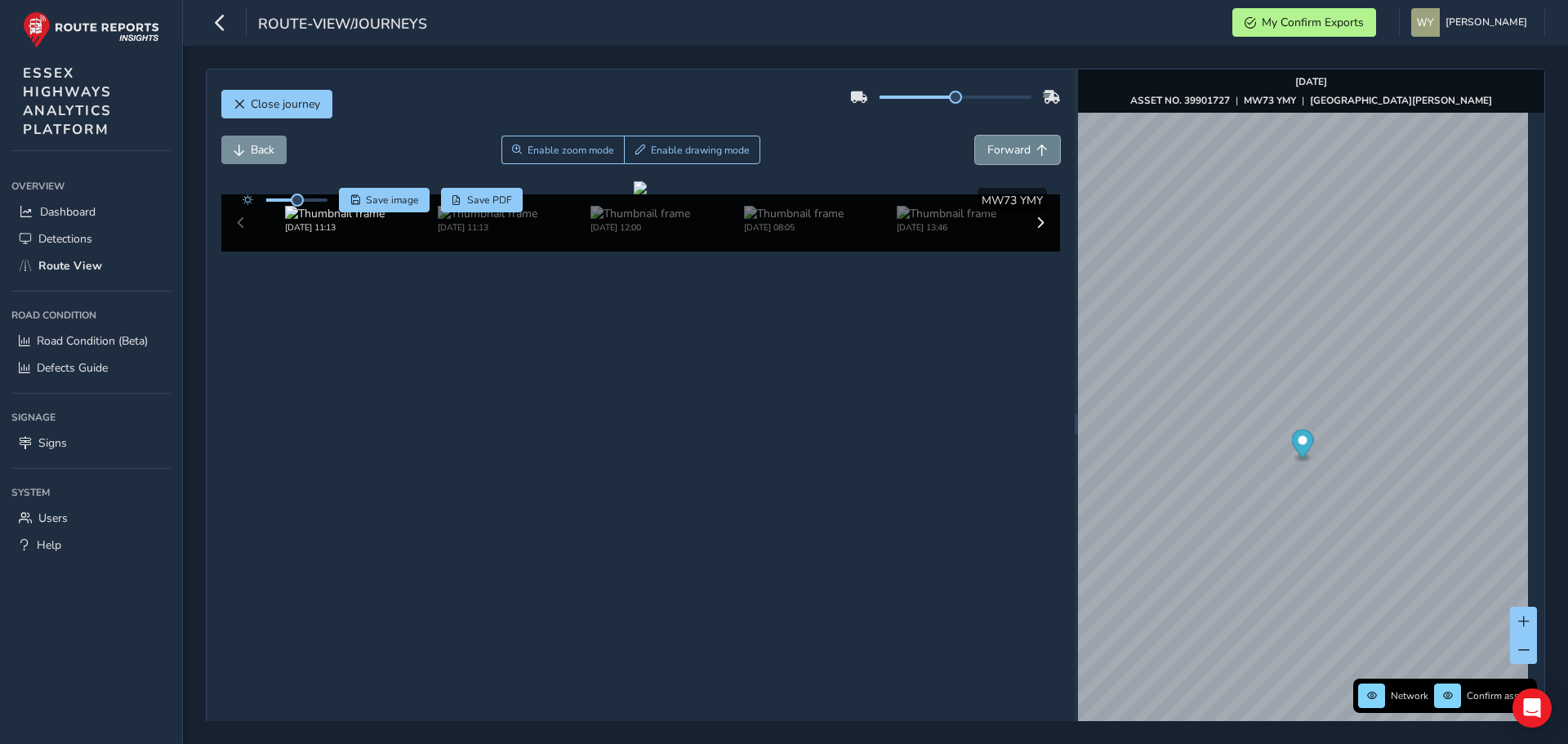
click at [1008, 145] on span "Forward" at bounding box center [1008, 150] width 43 height 16
click at [267, 147] on span "Back" at bounding box center [262, 150] width 24 height 16
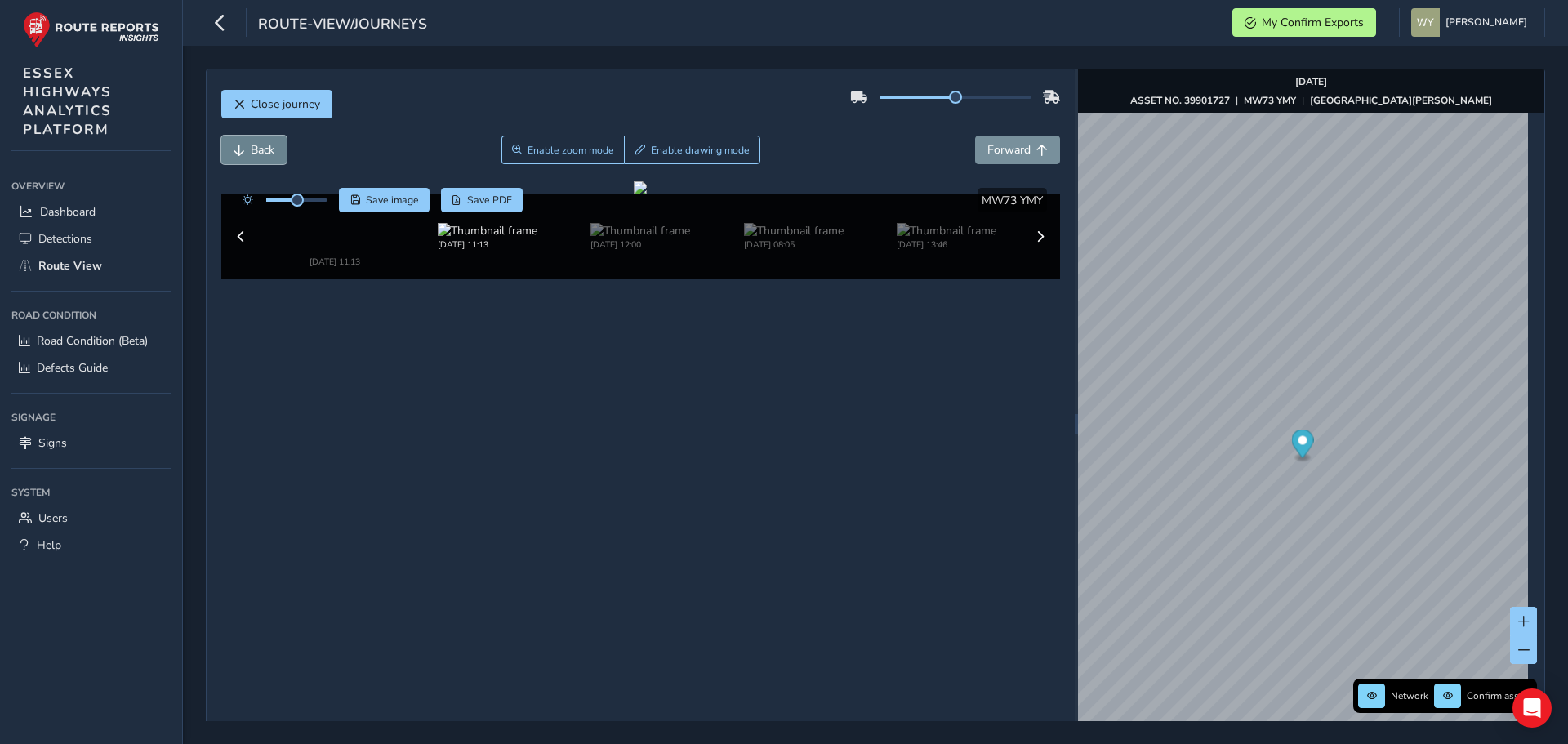
click at [267, 147] on span "Back" at bounding box center [262, 150] width 24 height 16
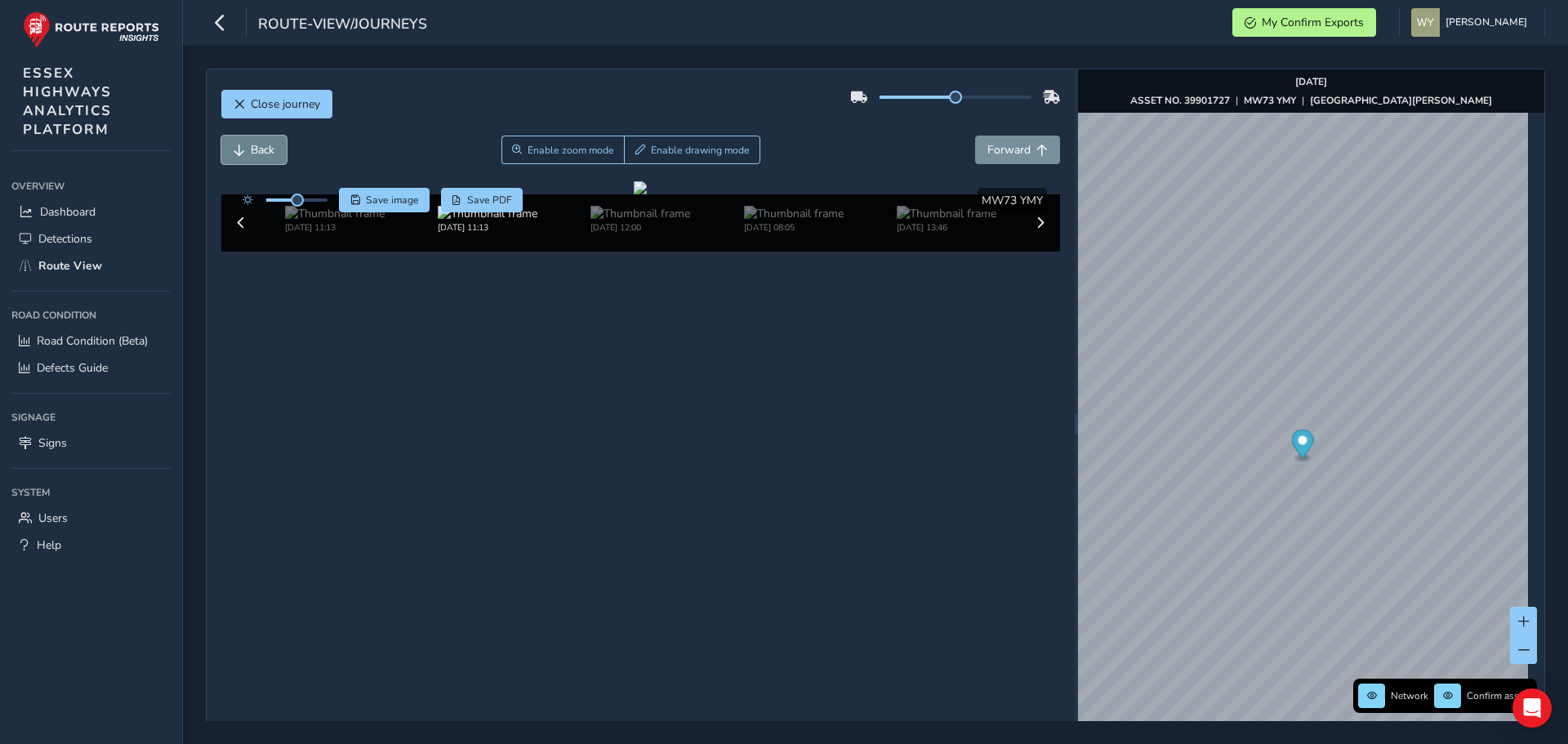
click at [267, 147] on span "Back" at bounding box center [262, 150] width 24 height 16
click at [1020, 157] on button "Forward" at bounding box center [1017, 149] width 85 height 29
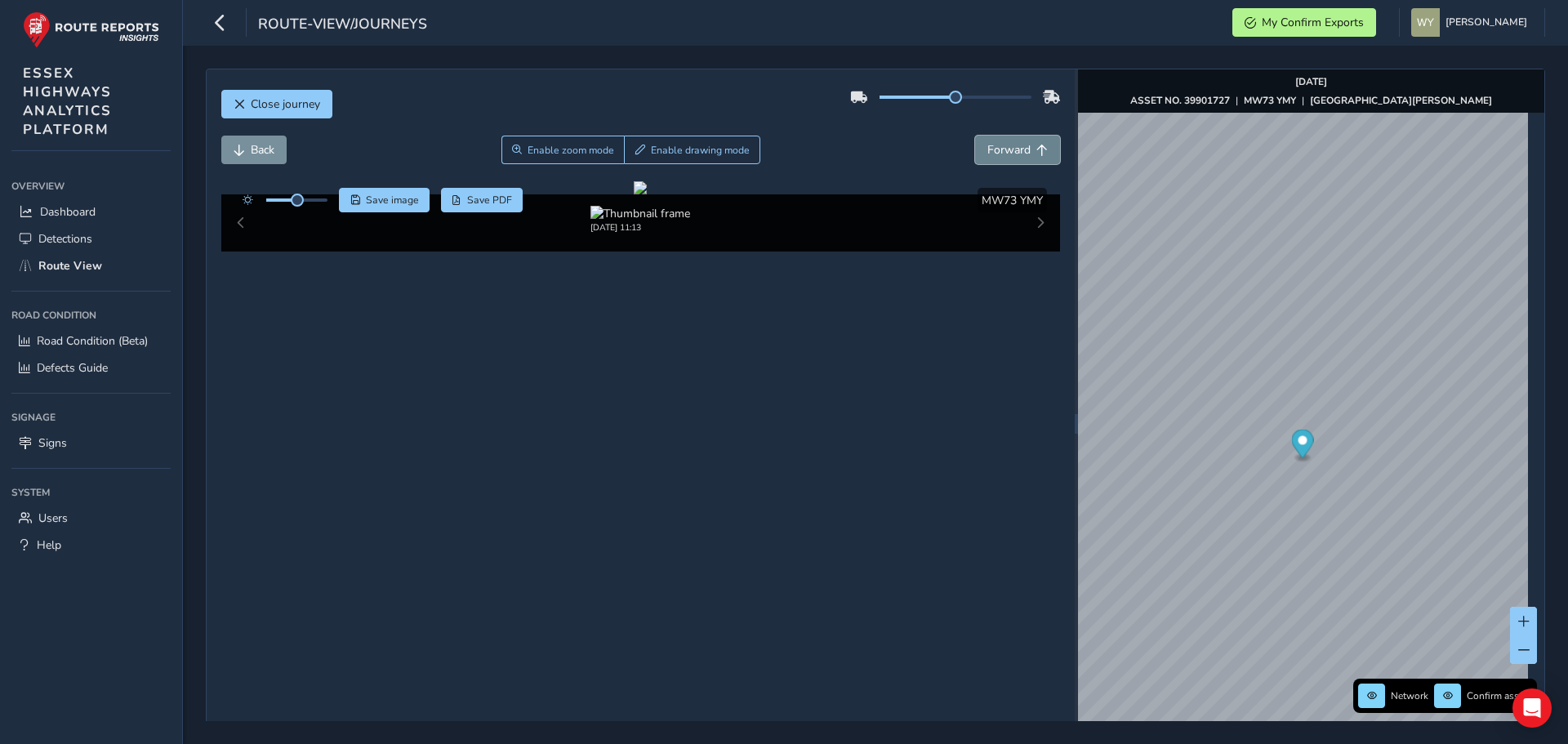
click at [1020, 157] on button "Forward" at bounding box center [1017, 149] width 85 height 29
click at [260, 155] on span "Back" at bounding box center [262, 150] width 24 height 16
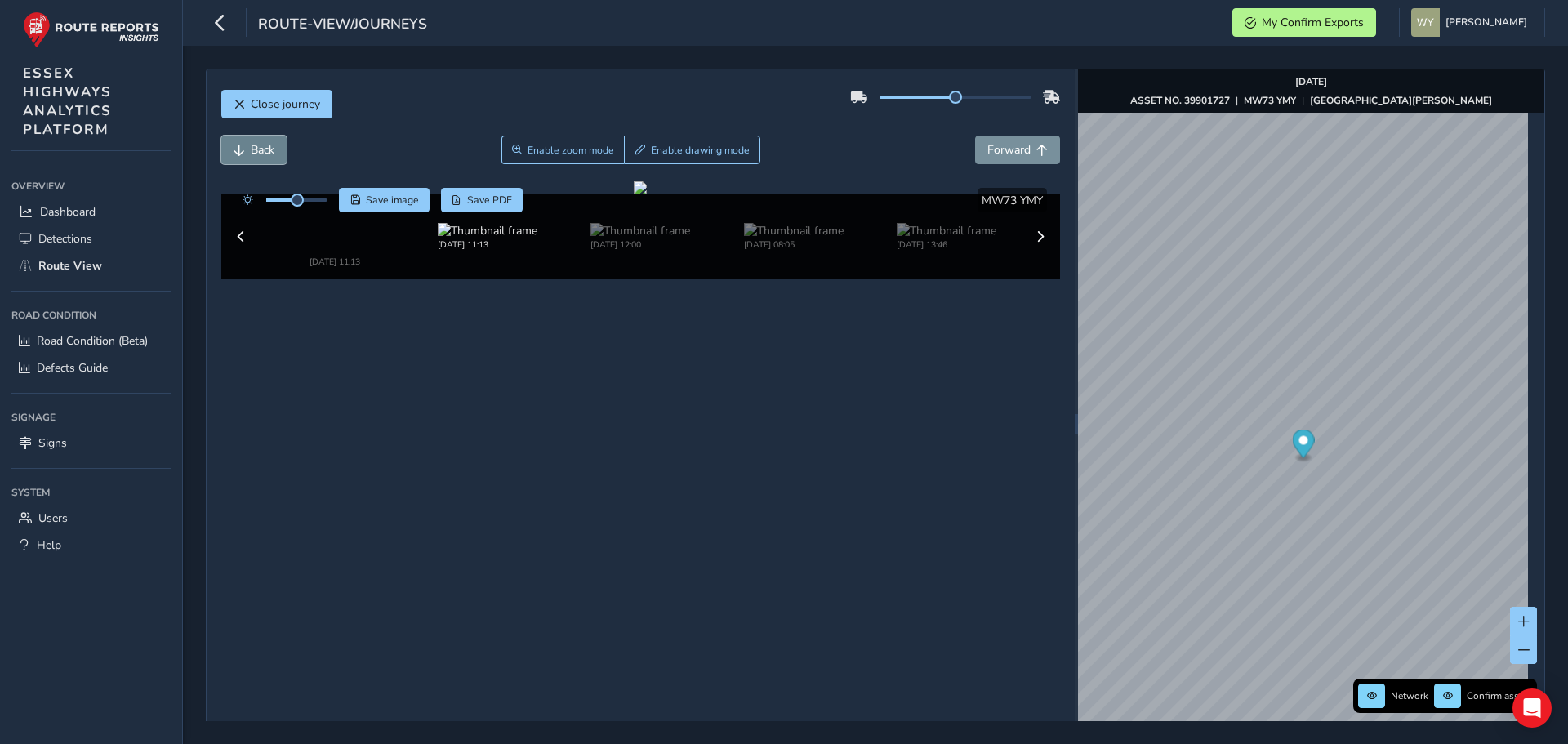
click at [260, 155] on span "Back" at bounding box center [262, 150] width 24 height 16
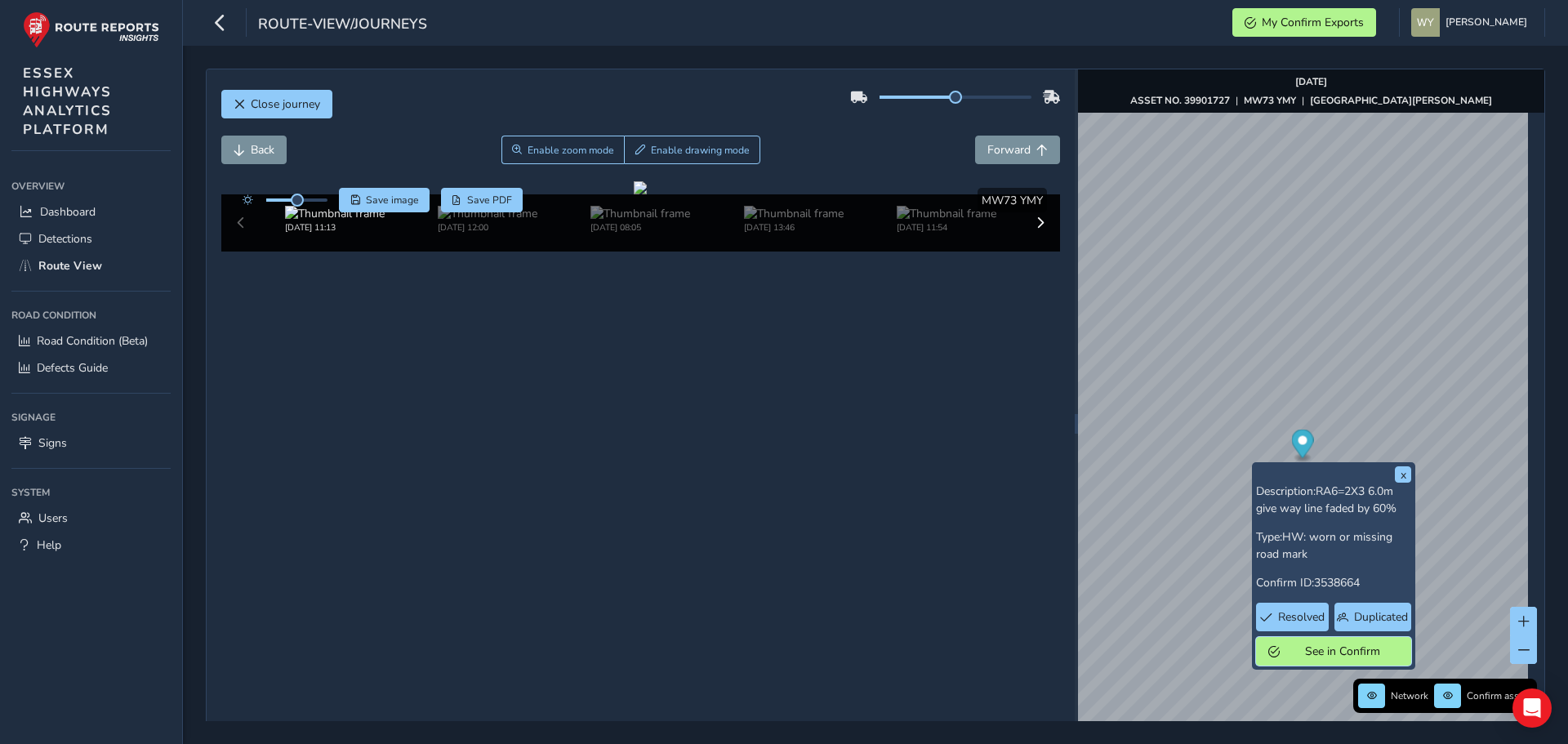
click at [1300, 652] on span "See in Confirm" at bounding box center [1342, 651] width 114 height 16
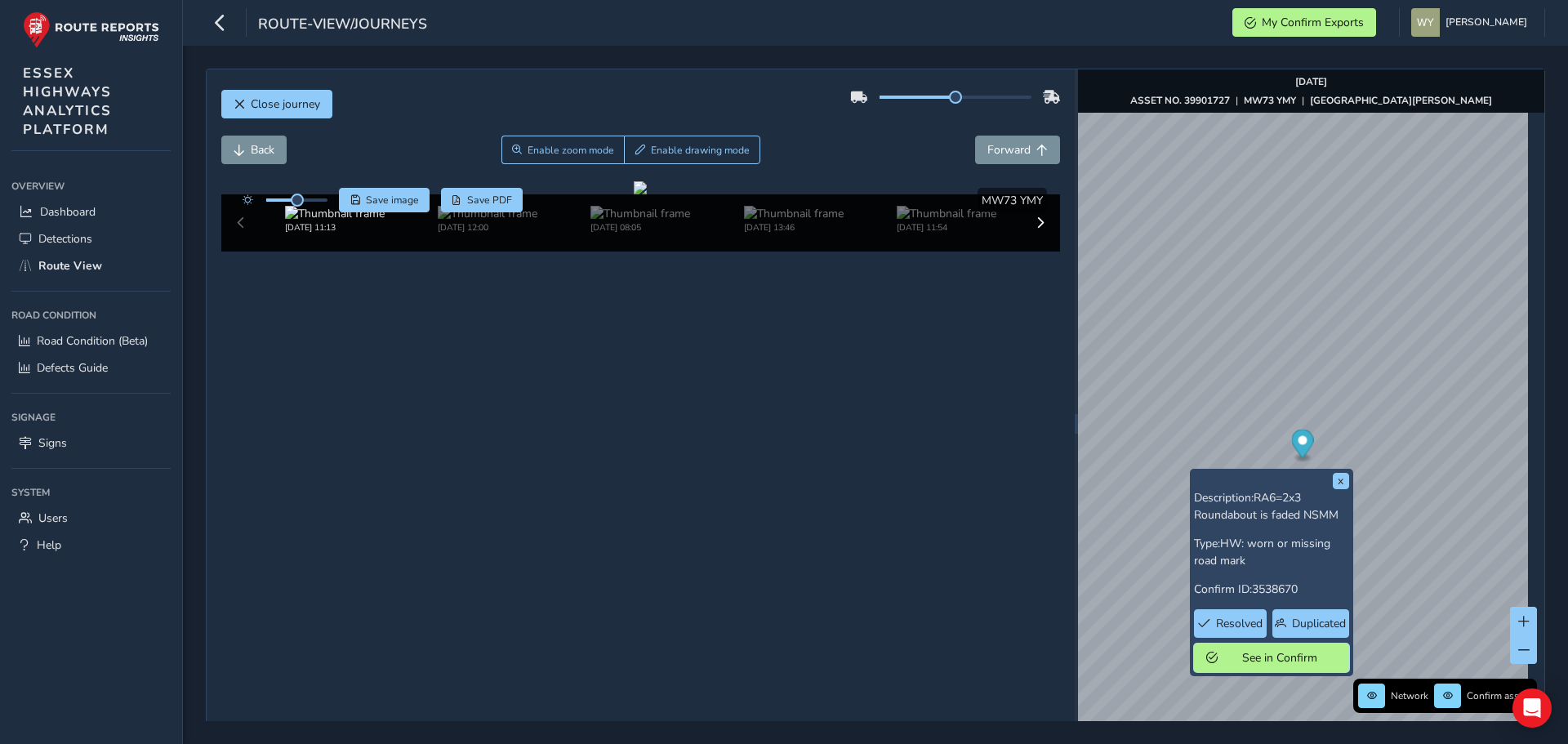
click at [1232, 660] on span "See in Confirm" at bounding box center [1280, 657] width 114 height 16
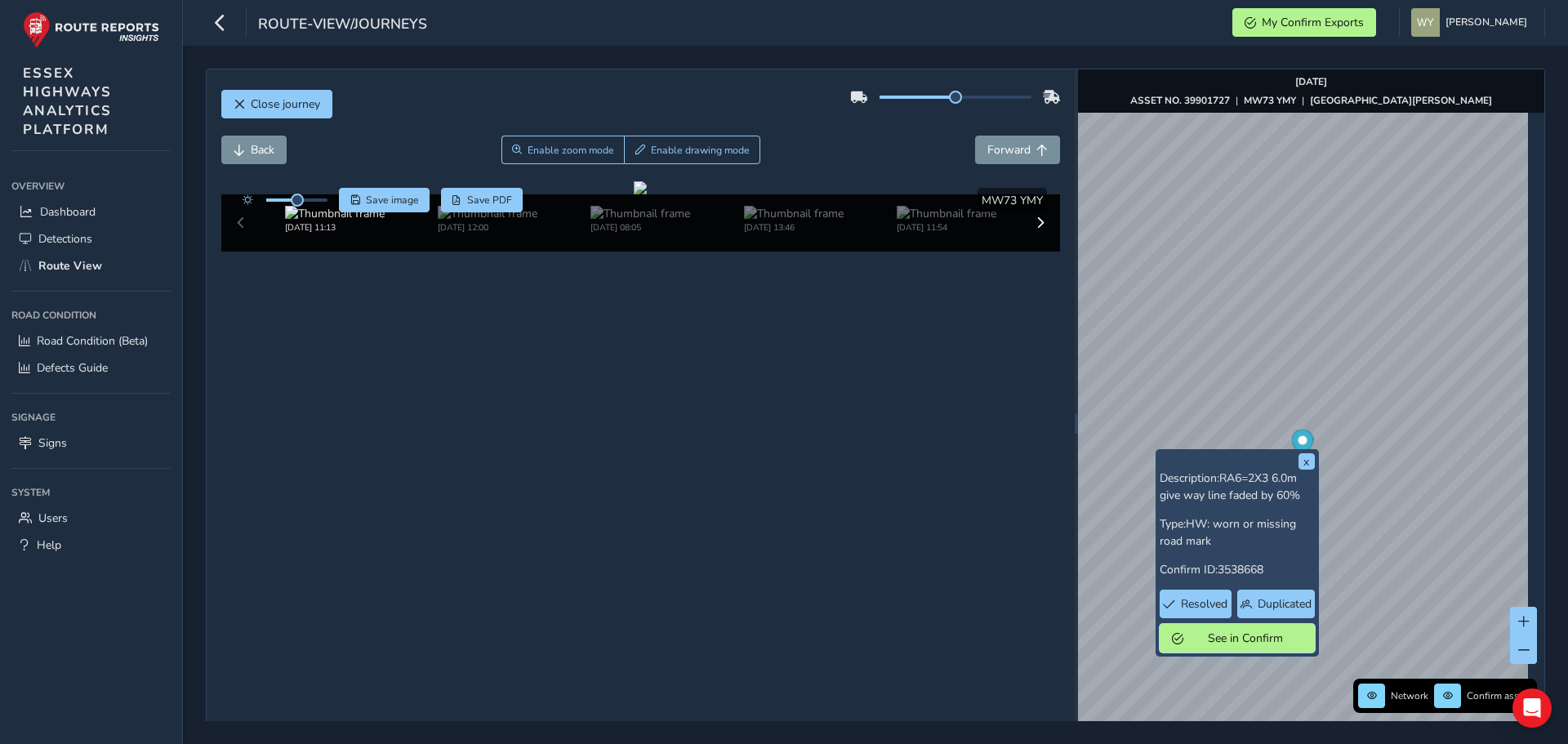
click at [1189, 639] on span "See in Confirm" at bounding box center [1246, 638] width 114 height 16
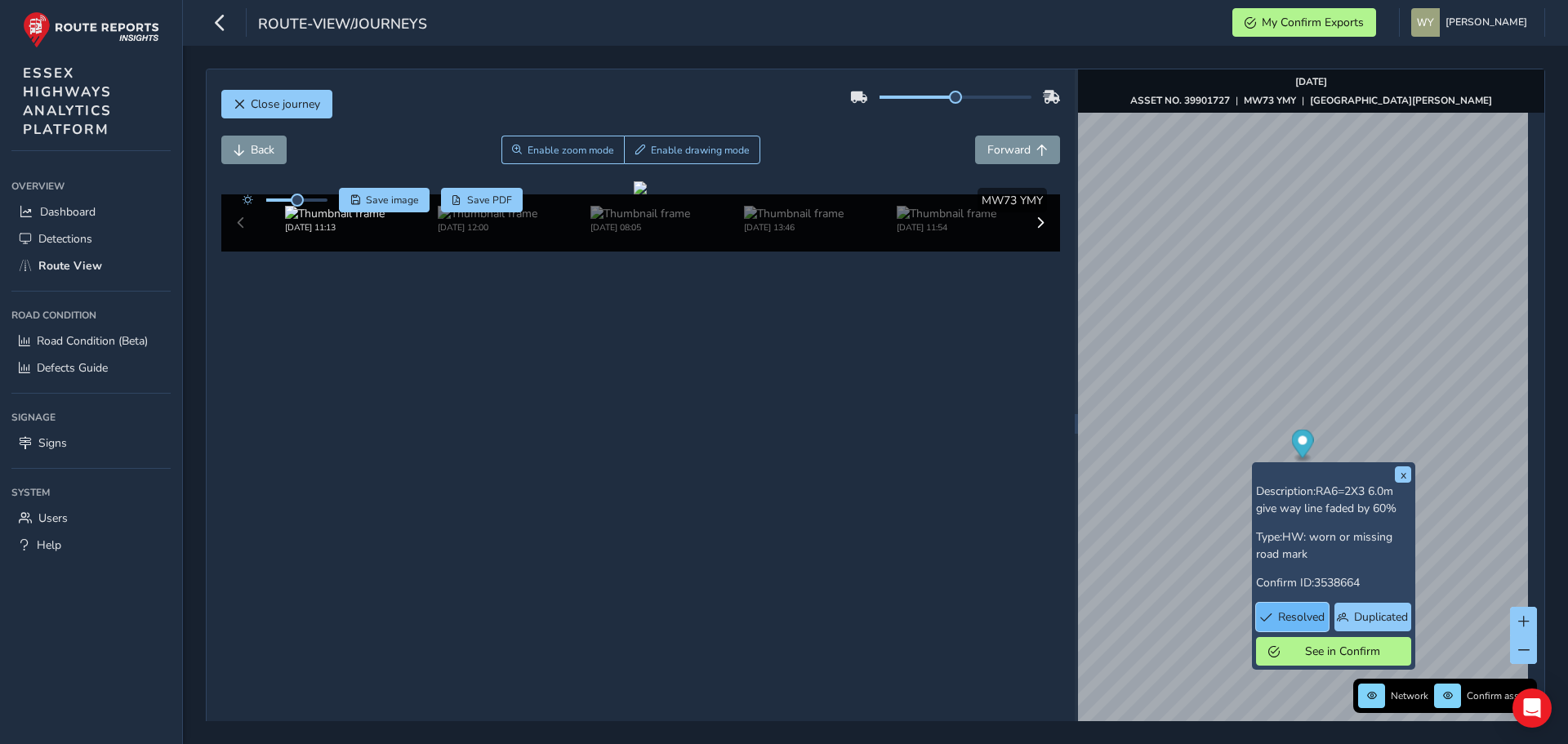
click at [1291, 616] on span "Resolved" at bounding box center [1301, 617] width 46 height 16
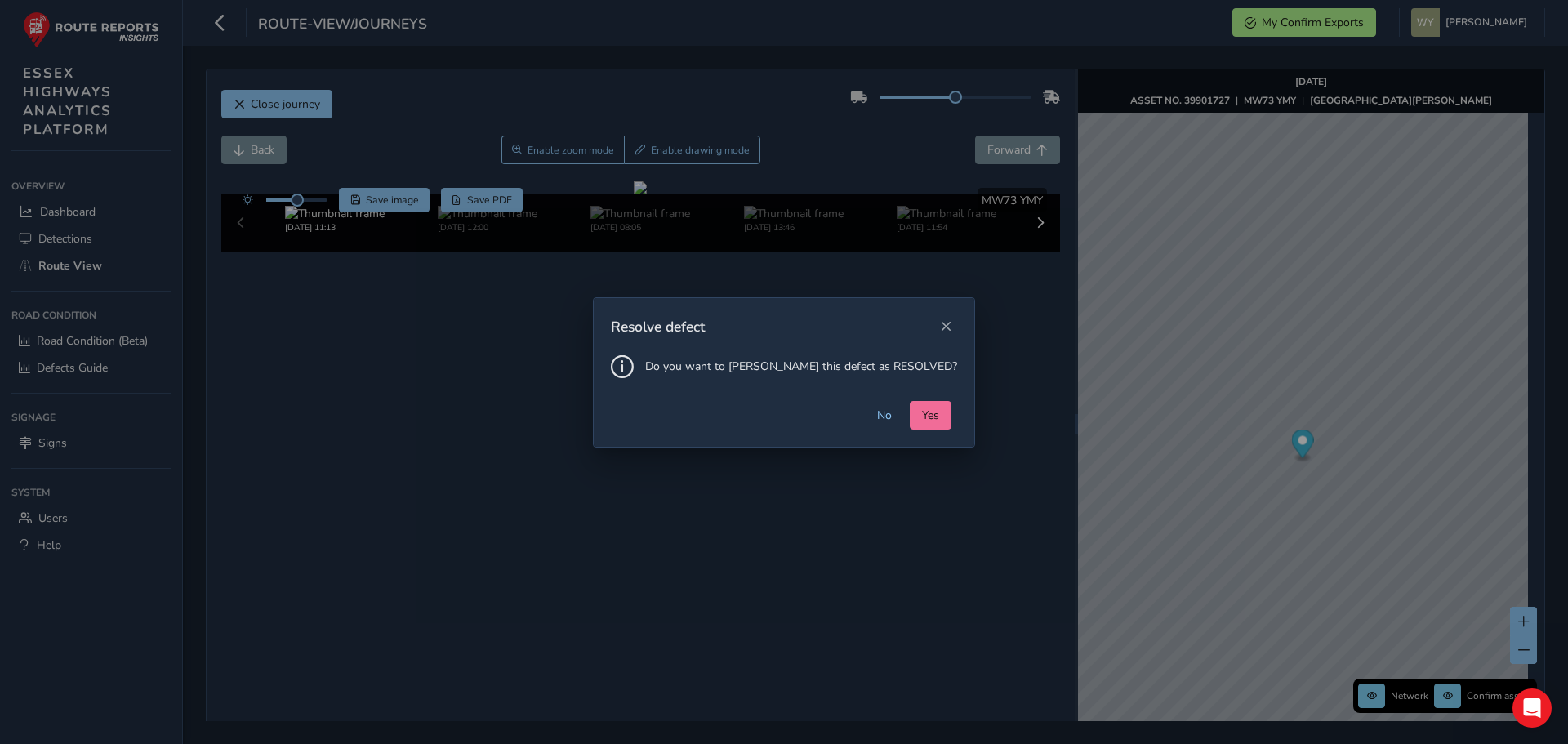
click at [909, 406] on button "Yes" at bounding box center [930, 415] width 42 height 29
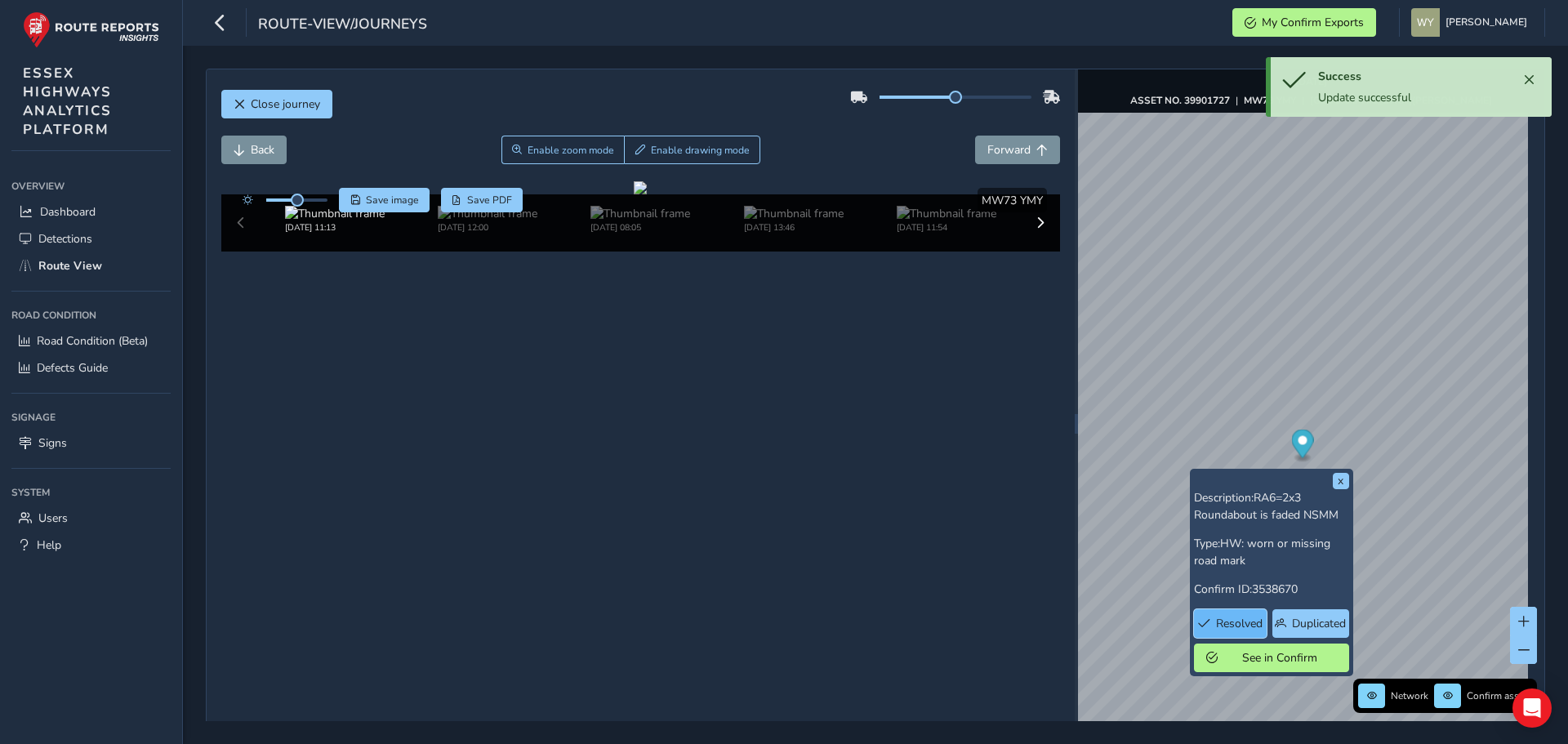
click at [1257, 616] on span "Resolved" at bounding box center [1239, 623] width 46 height 16
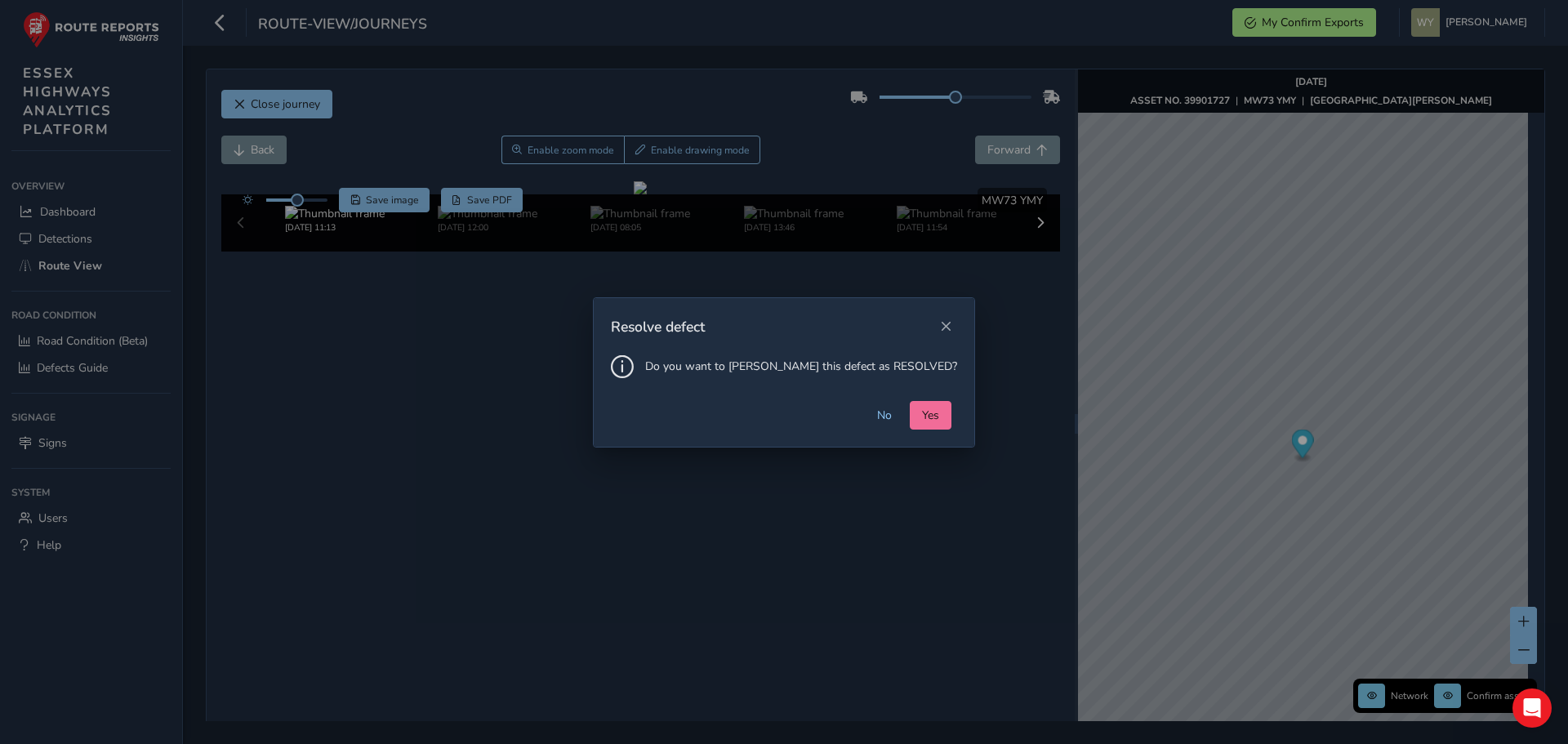
click at [922, 421] on span "Yes" at bounding box center [930, 415] width 17 height 16
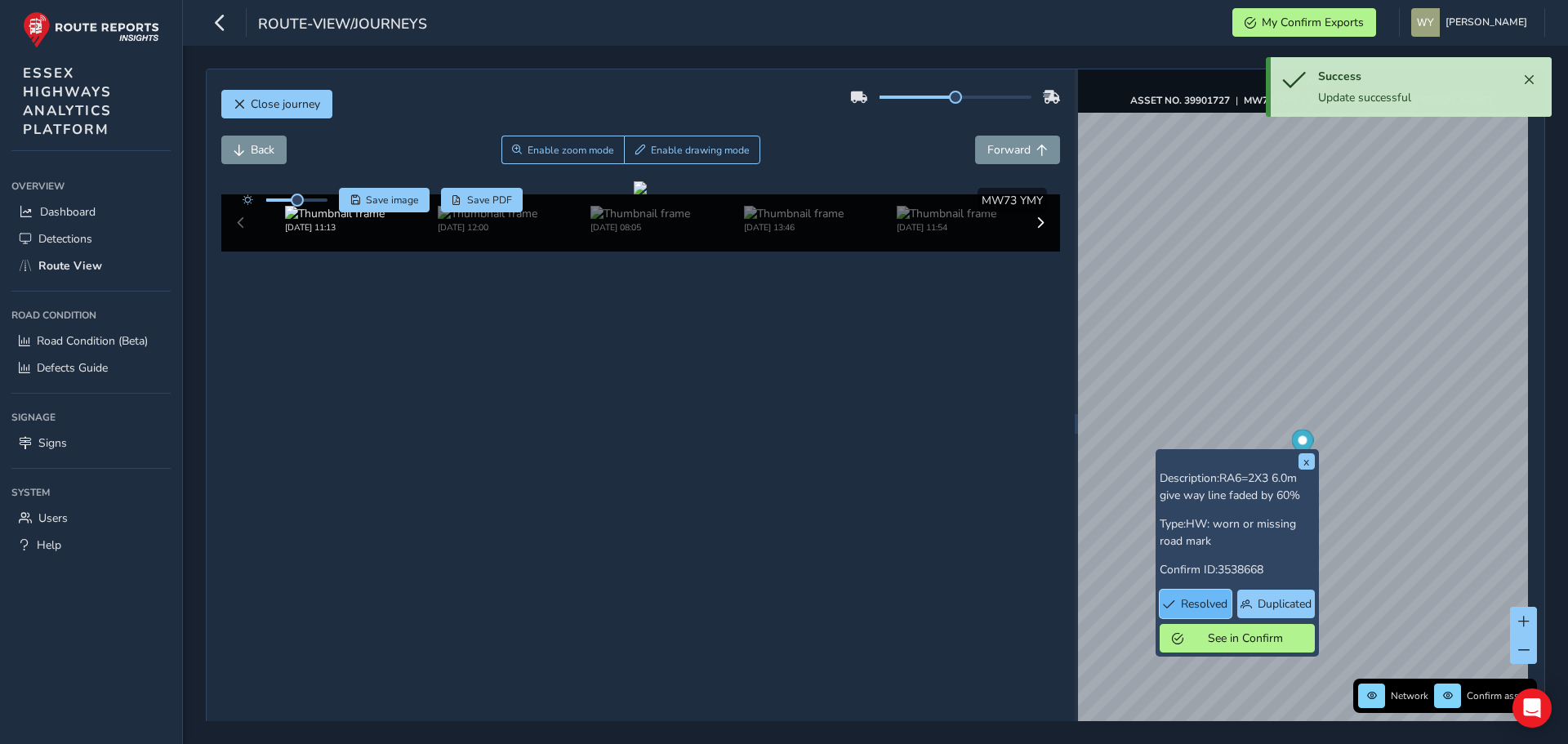
click at [1202, 611] on span "Resolved" at bounding box center [1203, 604] width 46 height 16
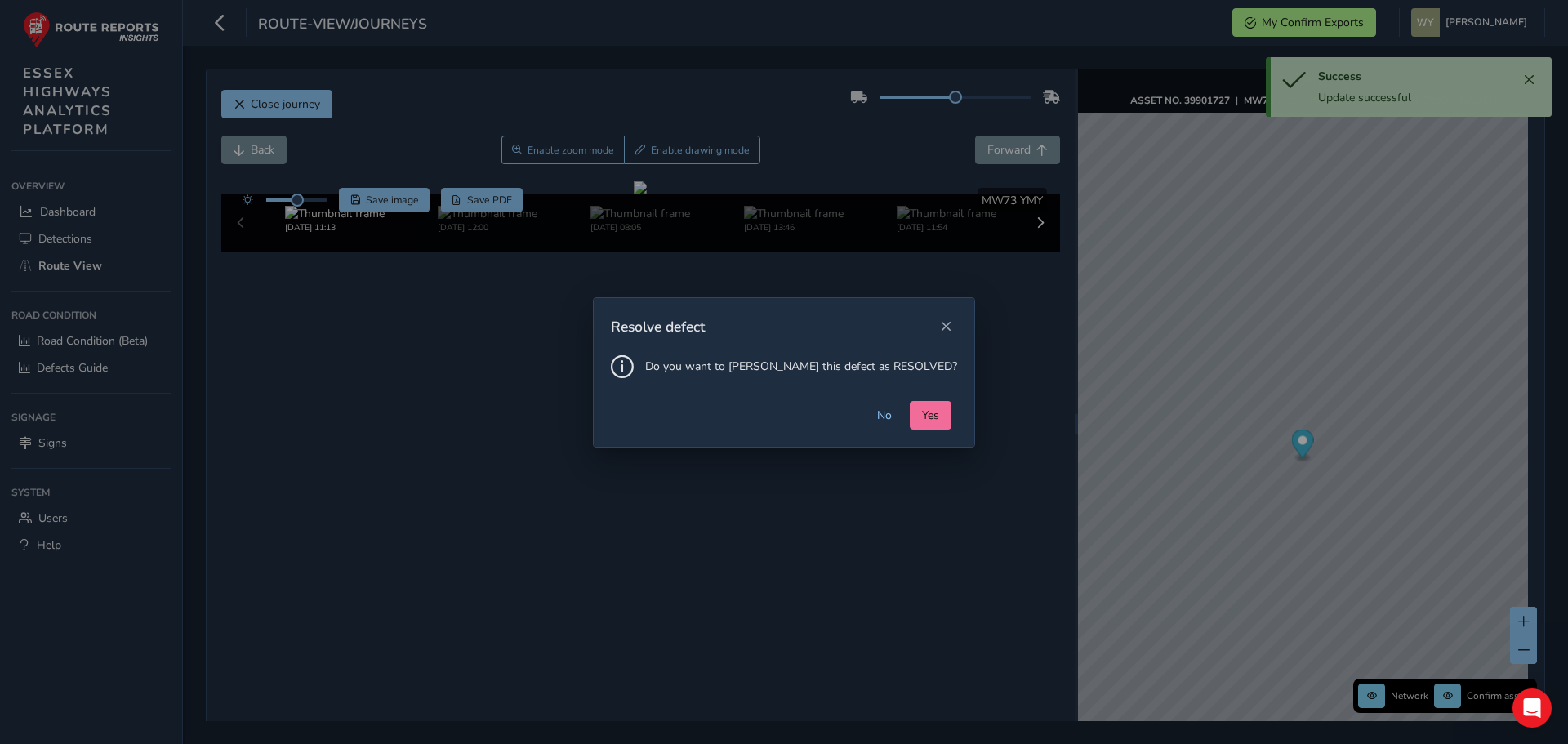
click at [922, 409] on span "Yes" at bounding box center [930, 415] width 17 height 16
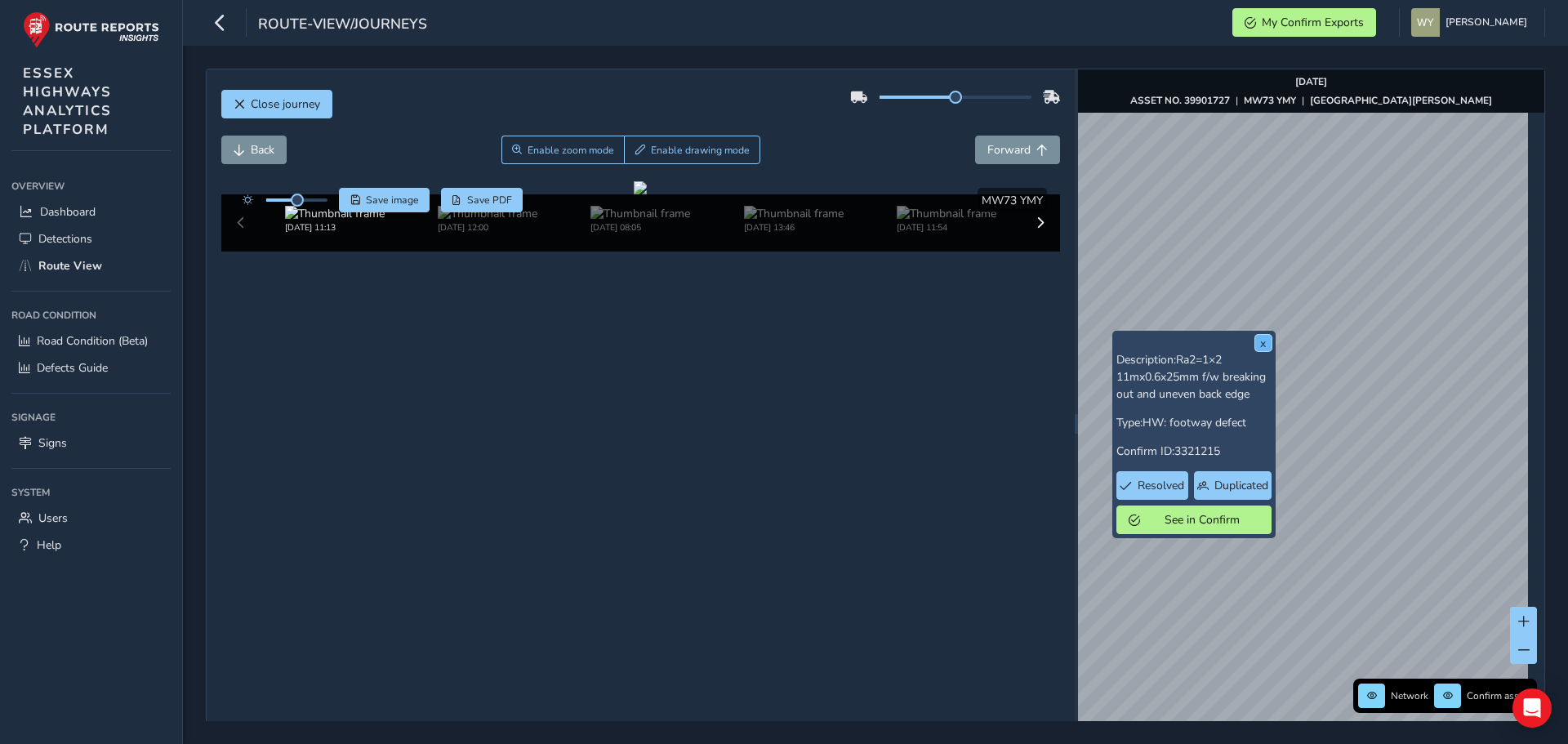
click at [1265, 351] on button "x" at bounding box center [1263, 343] width 17 height 17
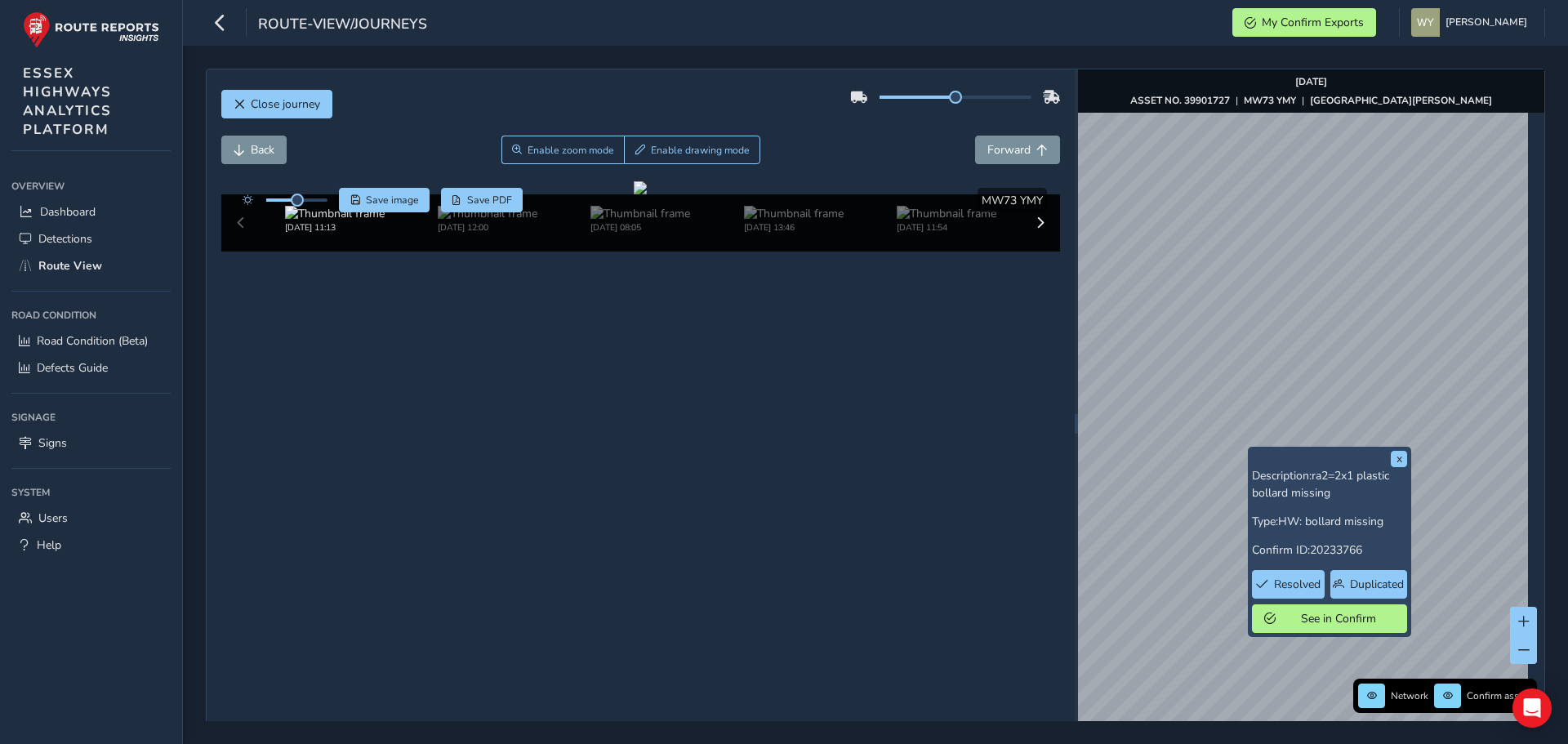
click at [1567, 306] on div "Close journey Back Enable zoom mode Enable drawing mode Forward Click and Drag …" at bounding box center [875, 394] width 1385 height 699
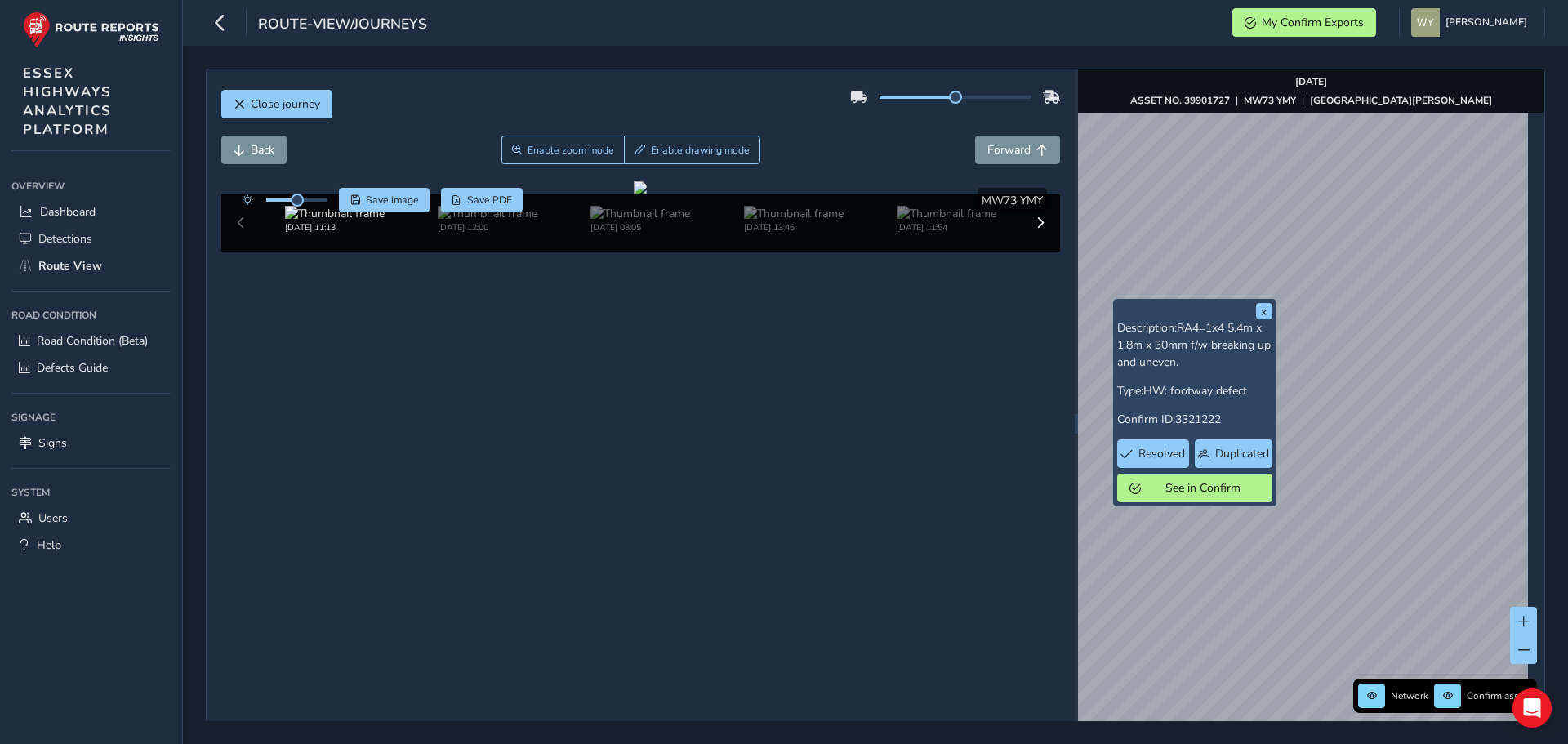
click at [1567, 234] on div "Close journey Back Enable zoom mode Enable drawing mode Forward Click and Drag …" at bounding box center [875, 394] width 1385 height 699
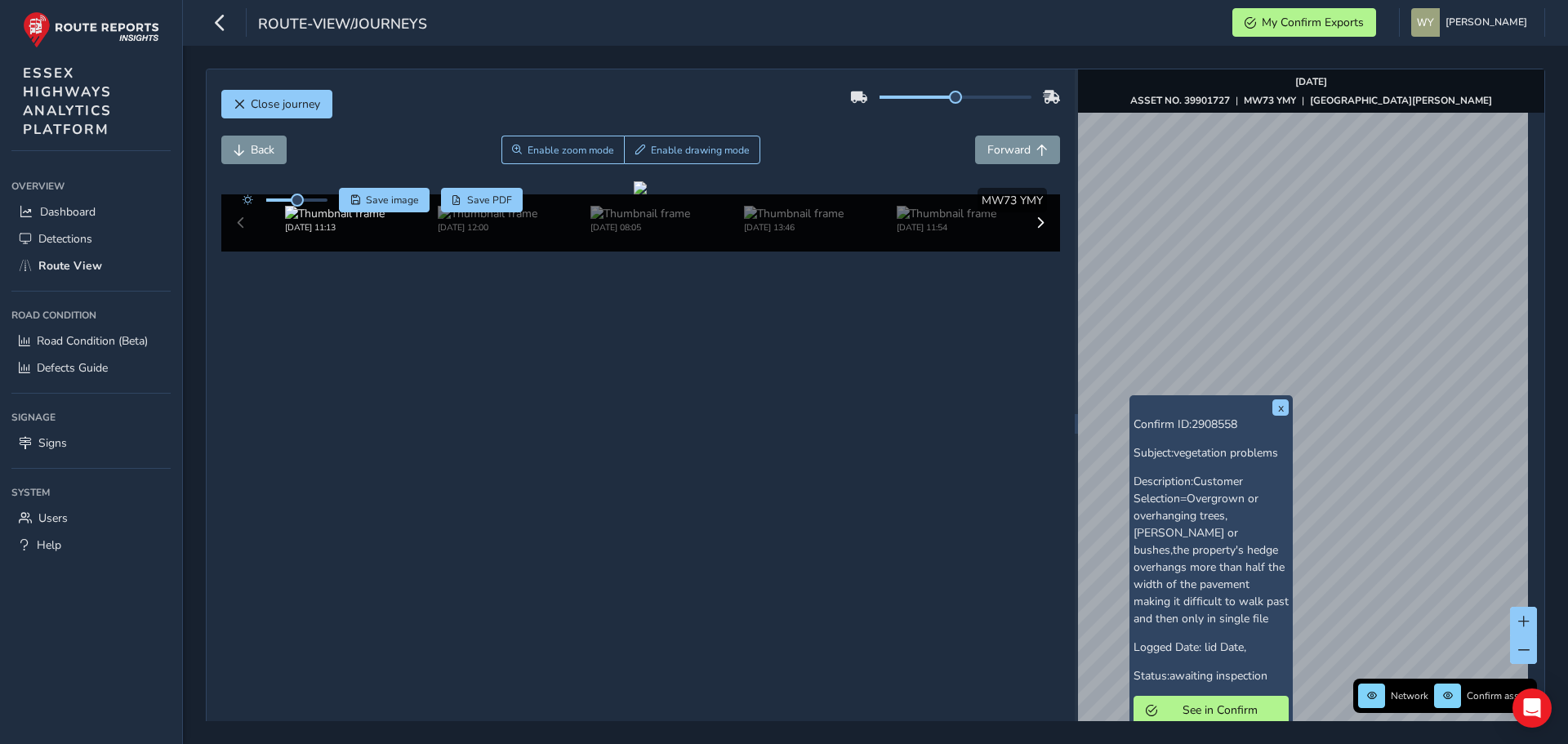
click at [909, 209] on div "Close journey Back Enable zoom mode Enable drawing mode Forward Click and Drag …" at bounding box center [875, 423] width 1340 height 711
click at [947, 266] on div "Close journey Back Enable zoom mode Enable drawing mode Forward Click and Drag …" at bounding box center [875, 423] width 1340 height 711
click at [848, 282] on div "Close journey Back Enable zoom mode Enable drawing mode Forward Click and Drag …" at bounding box center [875, 423] width 1340 height 711
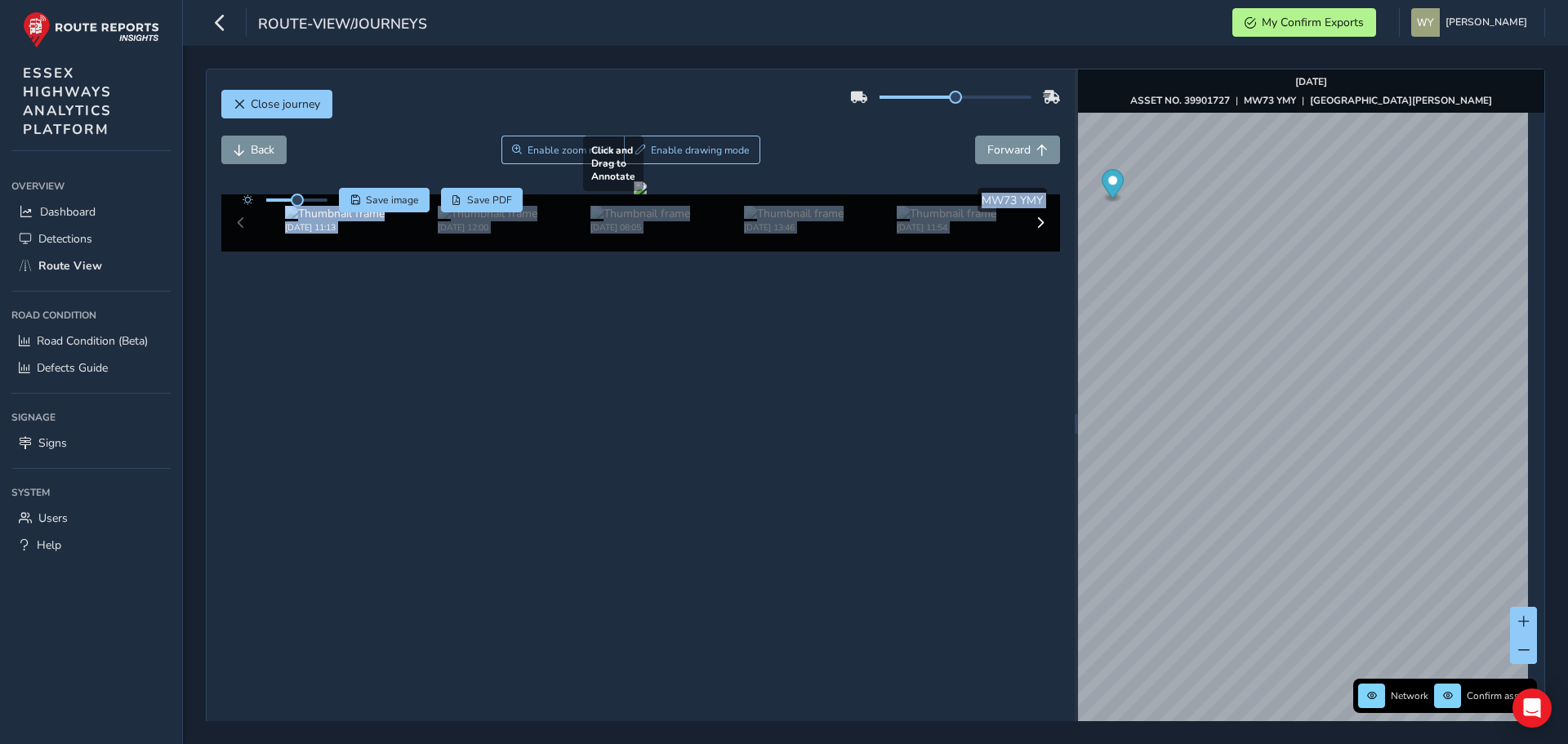
drag, startPoint x: 1300, startPoint y: 214, endPoint x: 958, endPoint y: 323, distance: 358.9
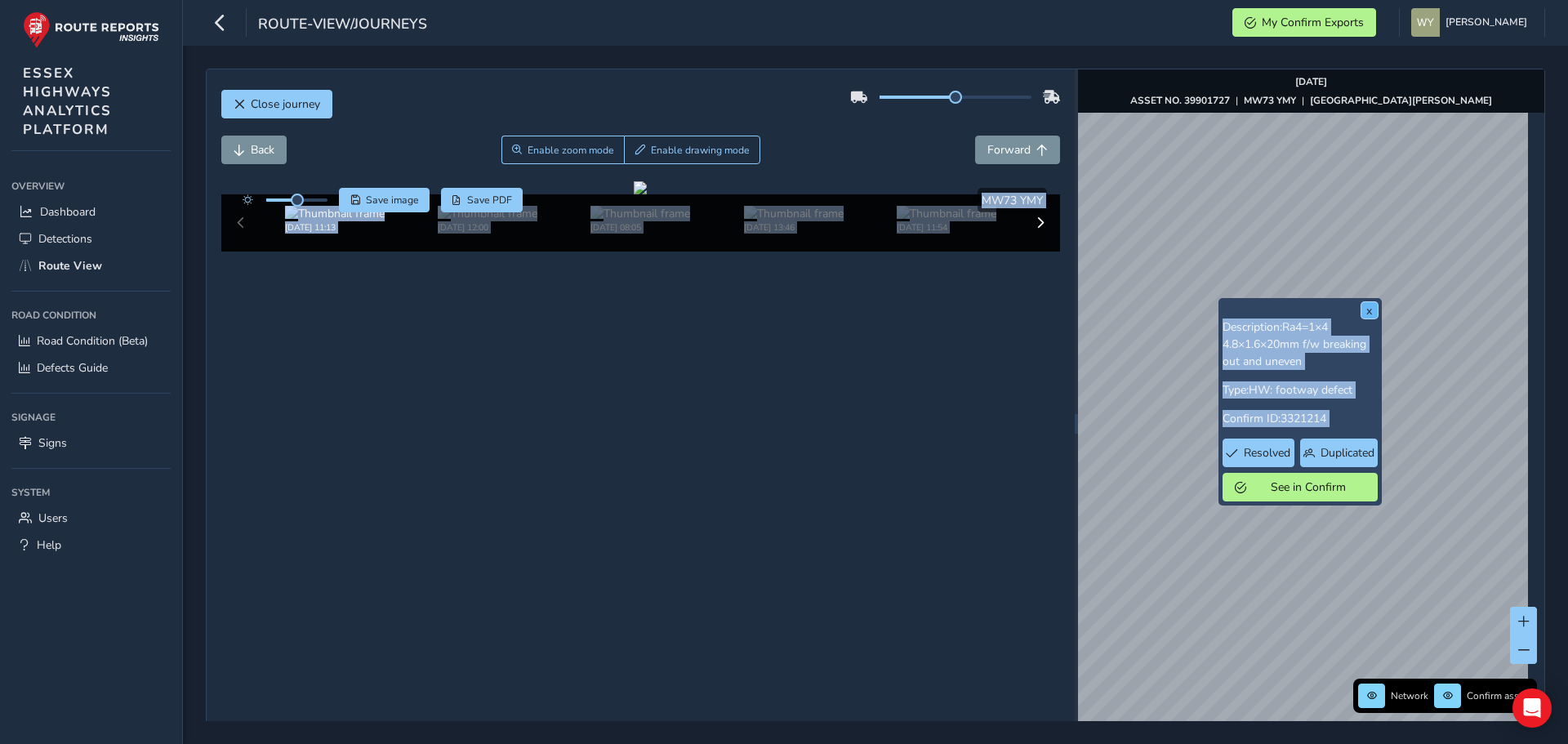
click at [1370, 308] on button "x" at bounding box center [1369, 310] width 17 height 17
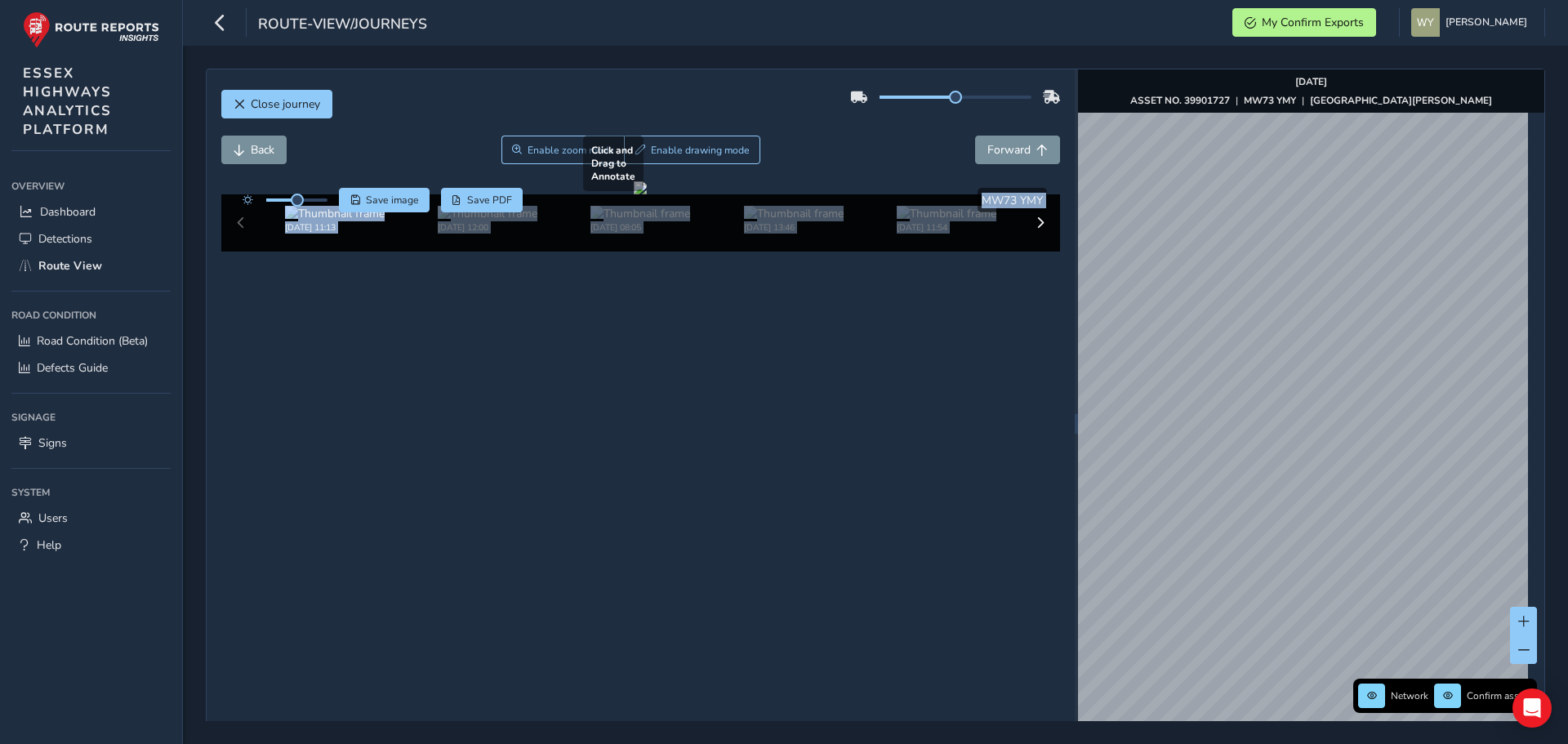
click at [1020, 292] on div "Close journey Back Enable zoom mode Enable drawing mode Forward Click and Drag …" at bounding box center [875, 423] width 1340 height 711
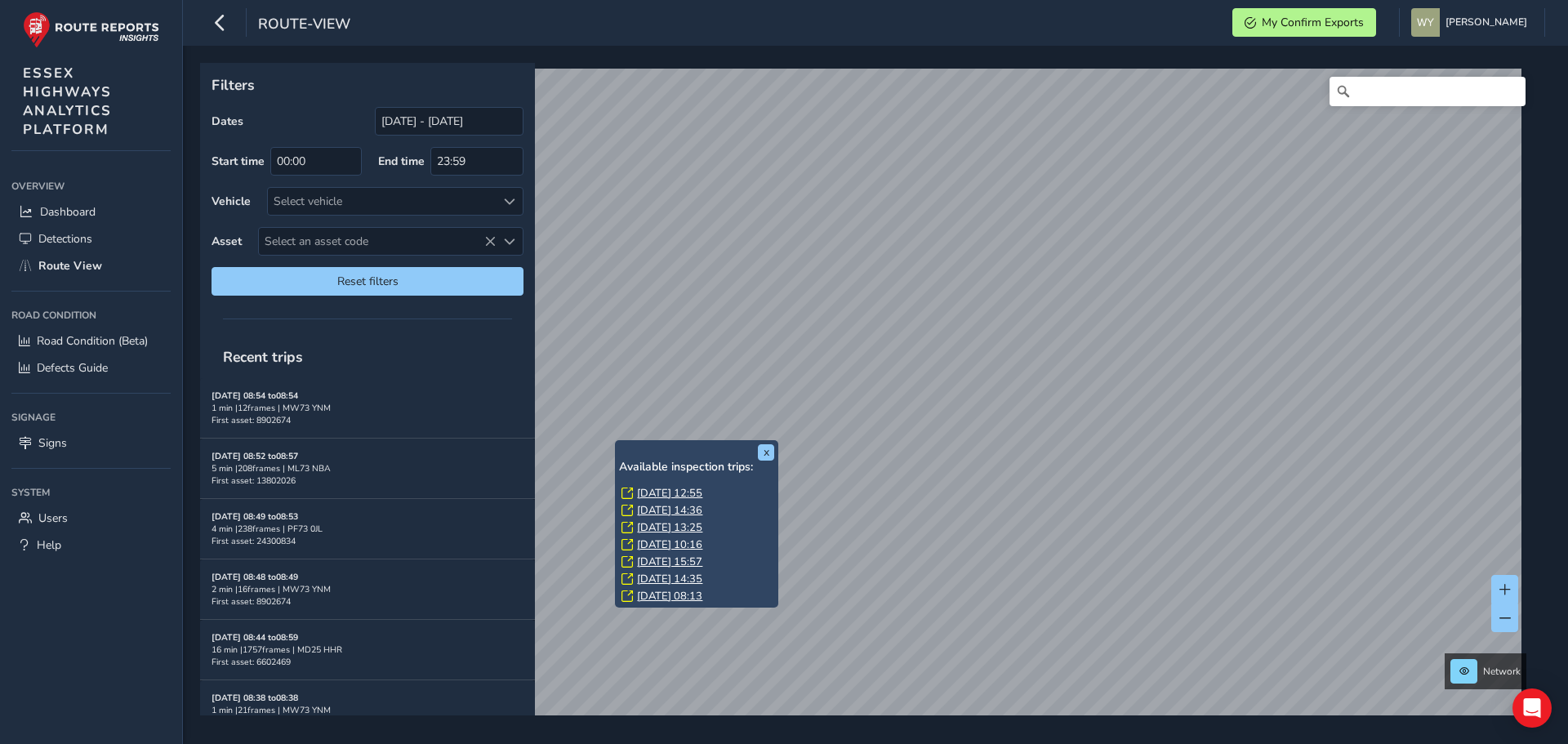
click at [652, 487] on link "Thu, 14 Aug, 12:55" at bounding box center [669, 493] width 66 height 15
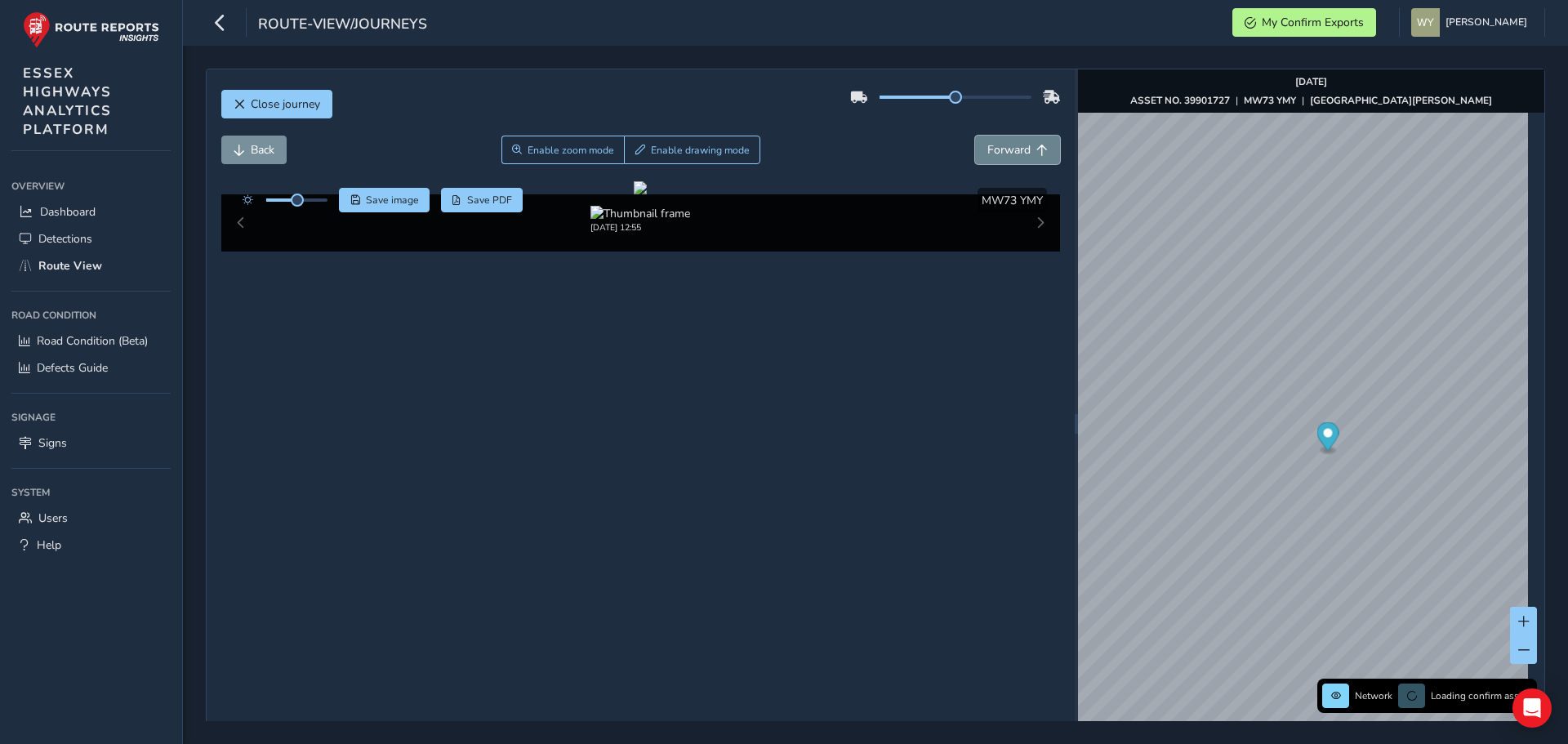
click at [1008, 152] on span "Forward" at bounding box center [1008, 150] width 43 height 16
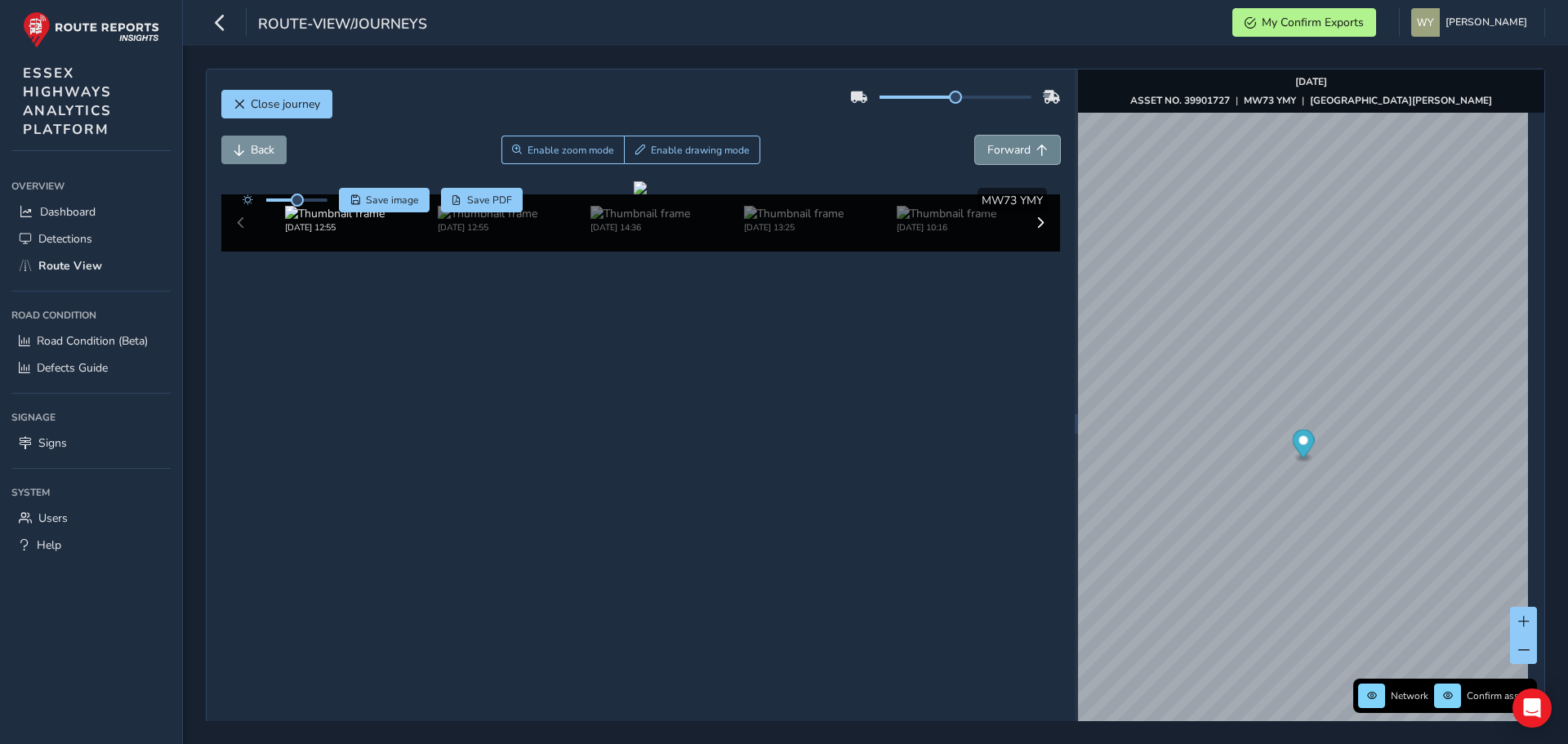
click at [1008, 152] on span "Forward" at bounding box center [1008, 150] width 43 height 16
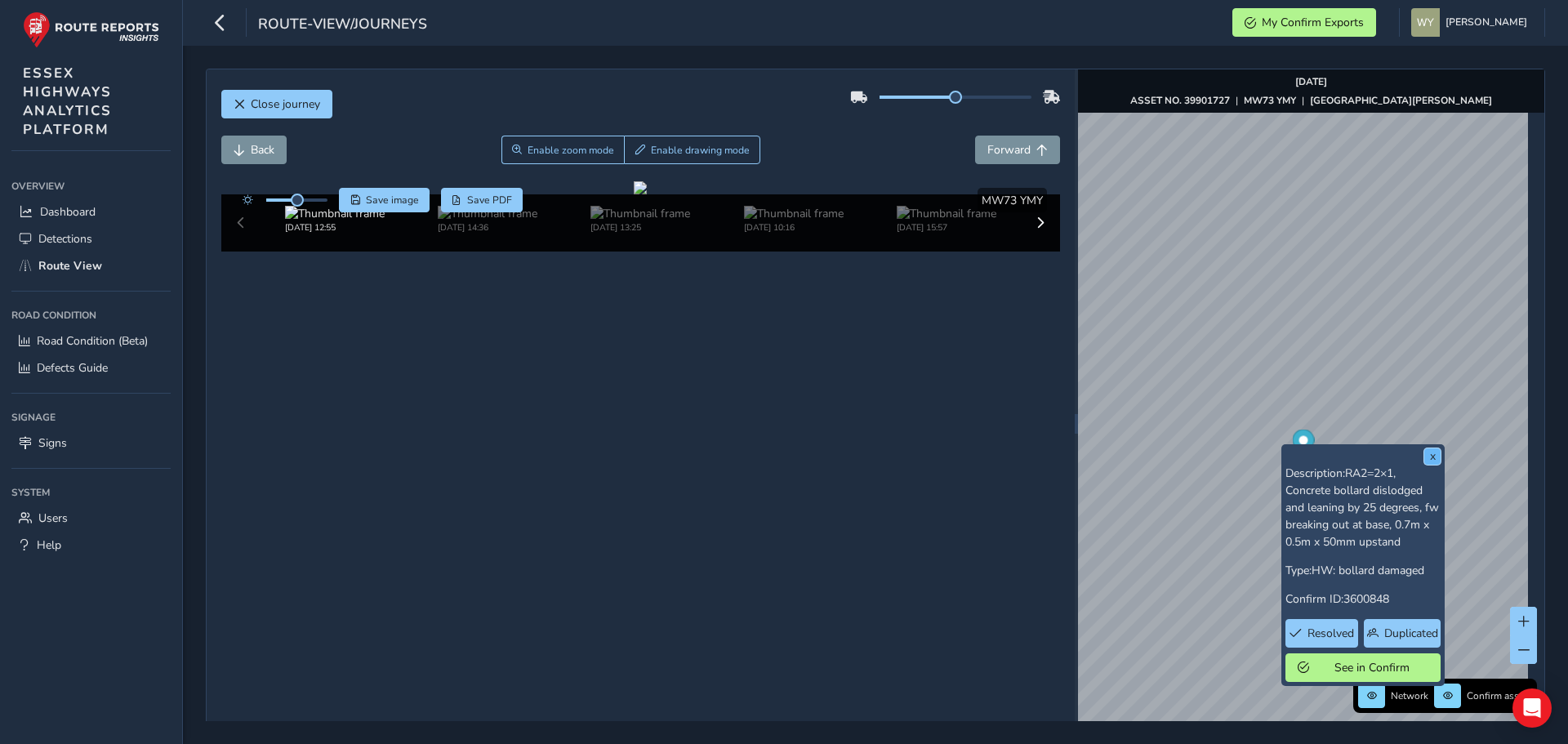
click at [1425, 458] on button "x" at bounding box center [1432, 456] width 17 height 17
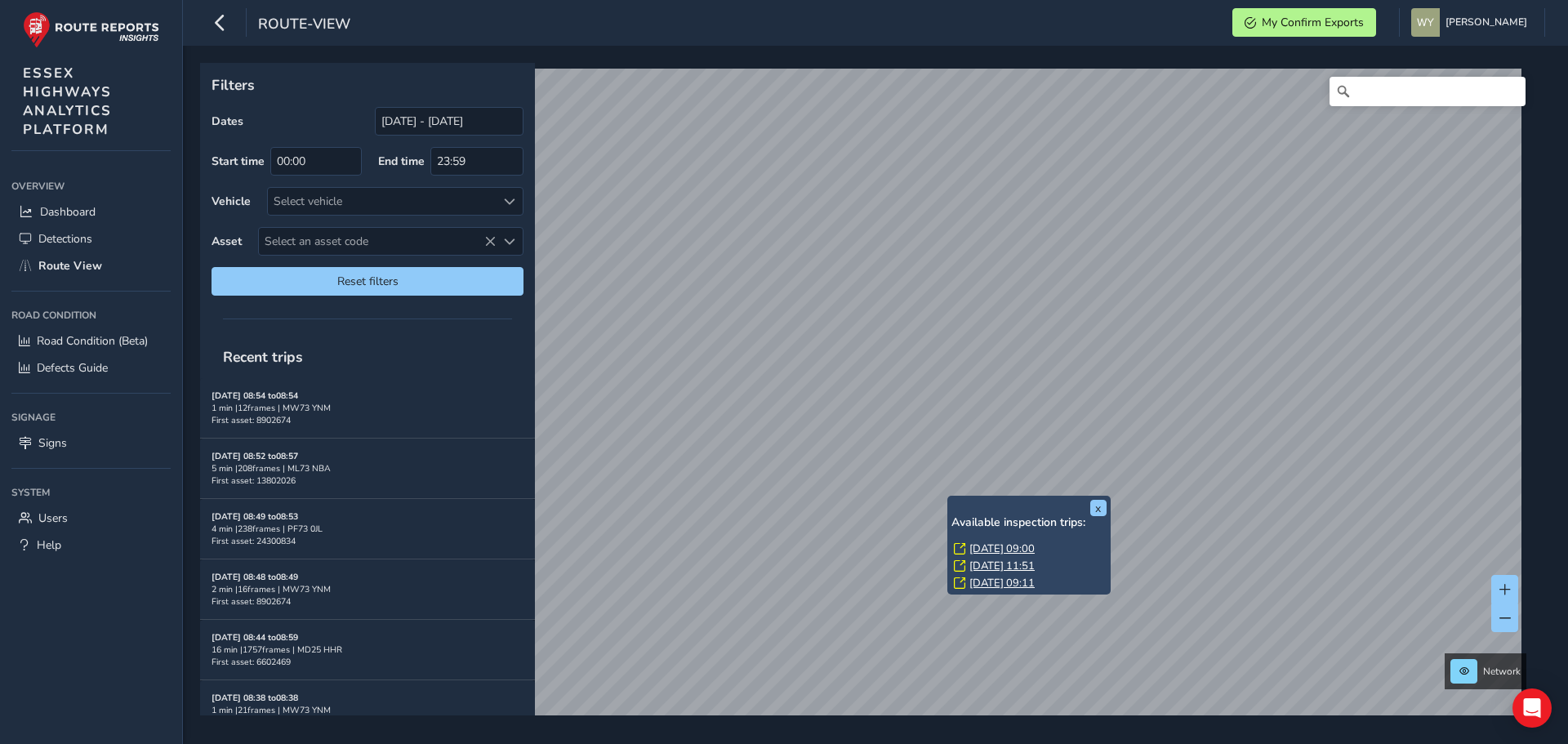
click at [1001, 548] on link "[DATE] 09:00" at bounding box center [1002, 548] width 66 height 15
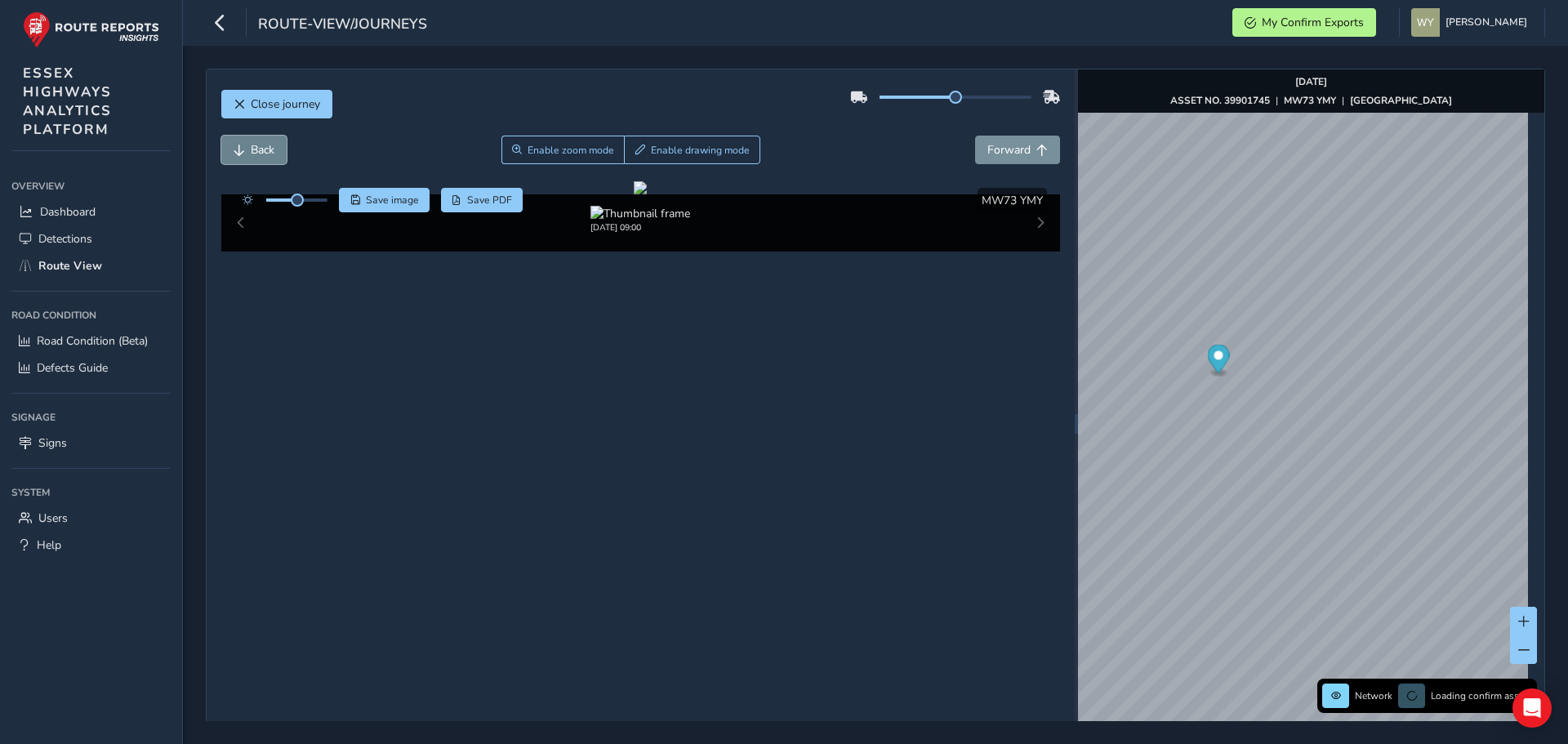
click at [249, 139] on button "Back" at bounding box center [254, 149] width 66 height 29
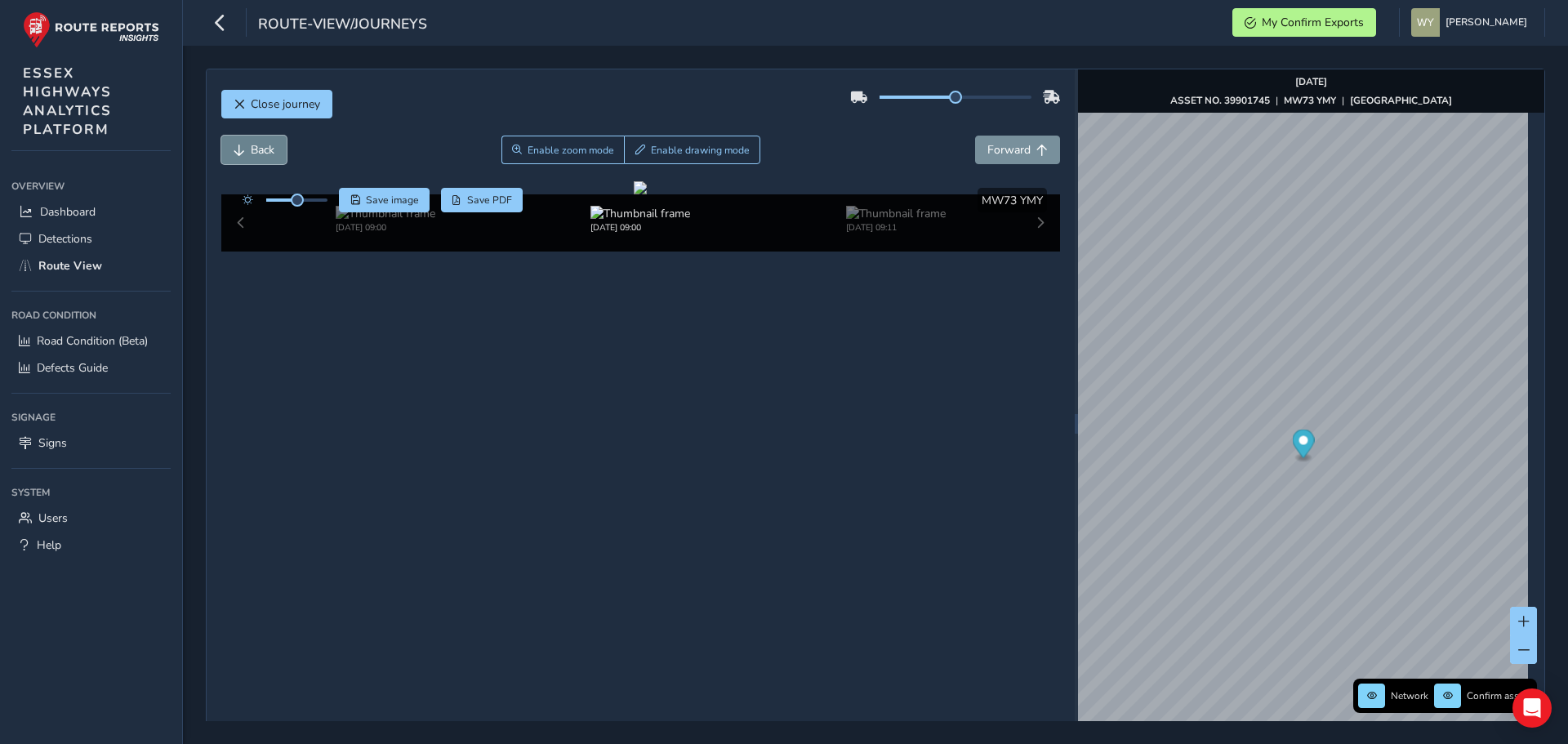
click at [249, 139] on button "Back" at bounding box center [254, 149] width 66 height 29
click at [1036, 150] on span "Forward" at bounding box center [1042, 149] width 11 height 11
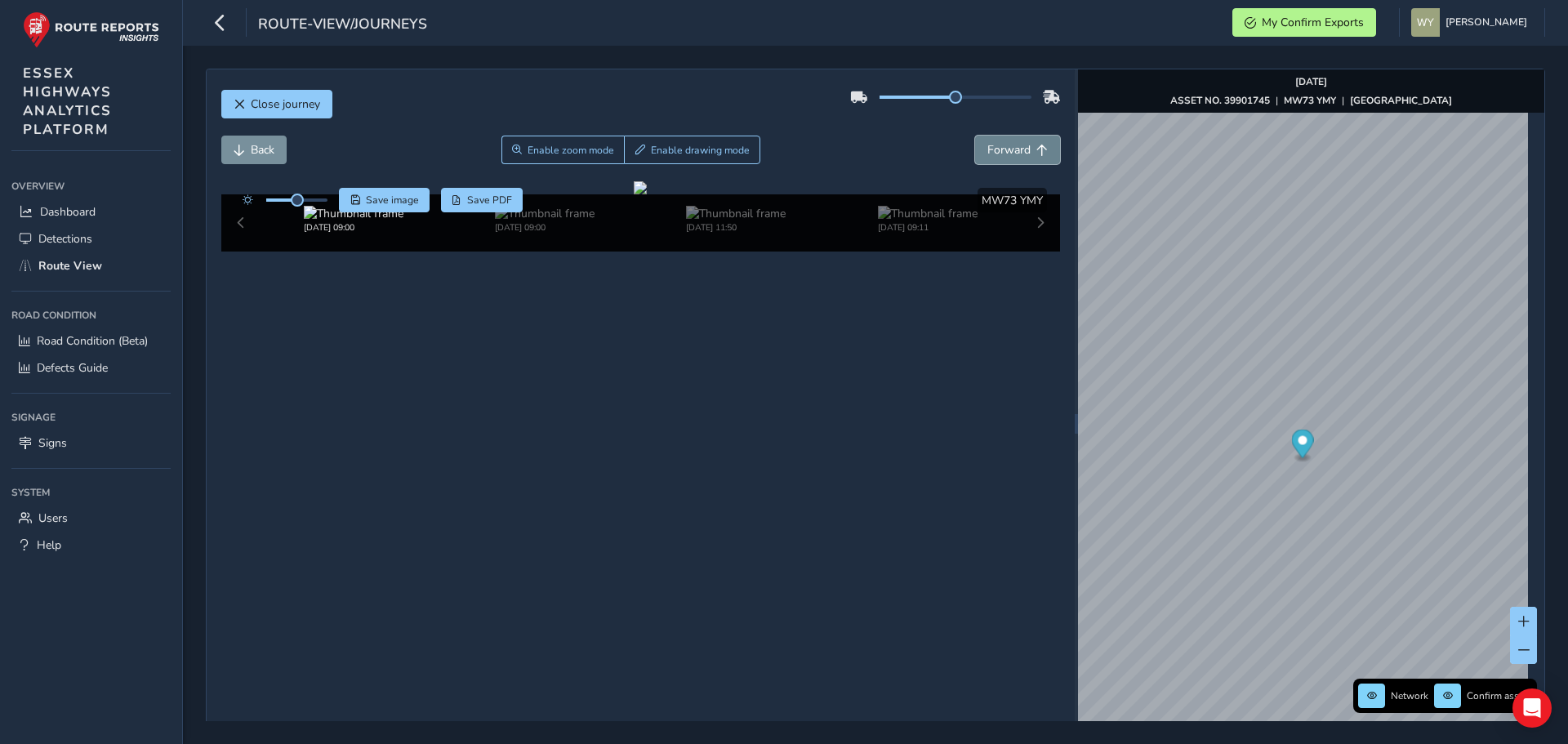
click at [1036, 150] on span "Forward" at bounding box center [1042, 149] width 11 height 11
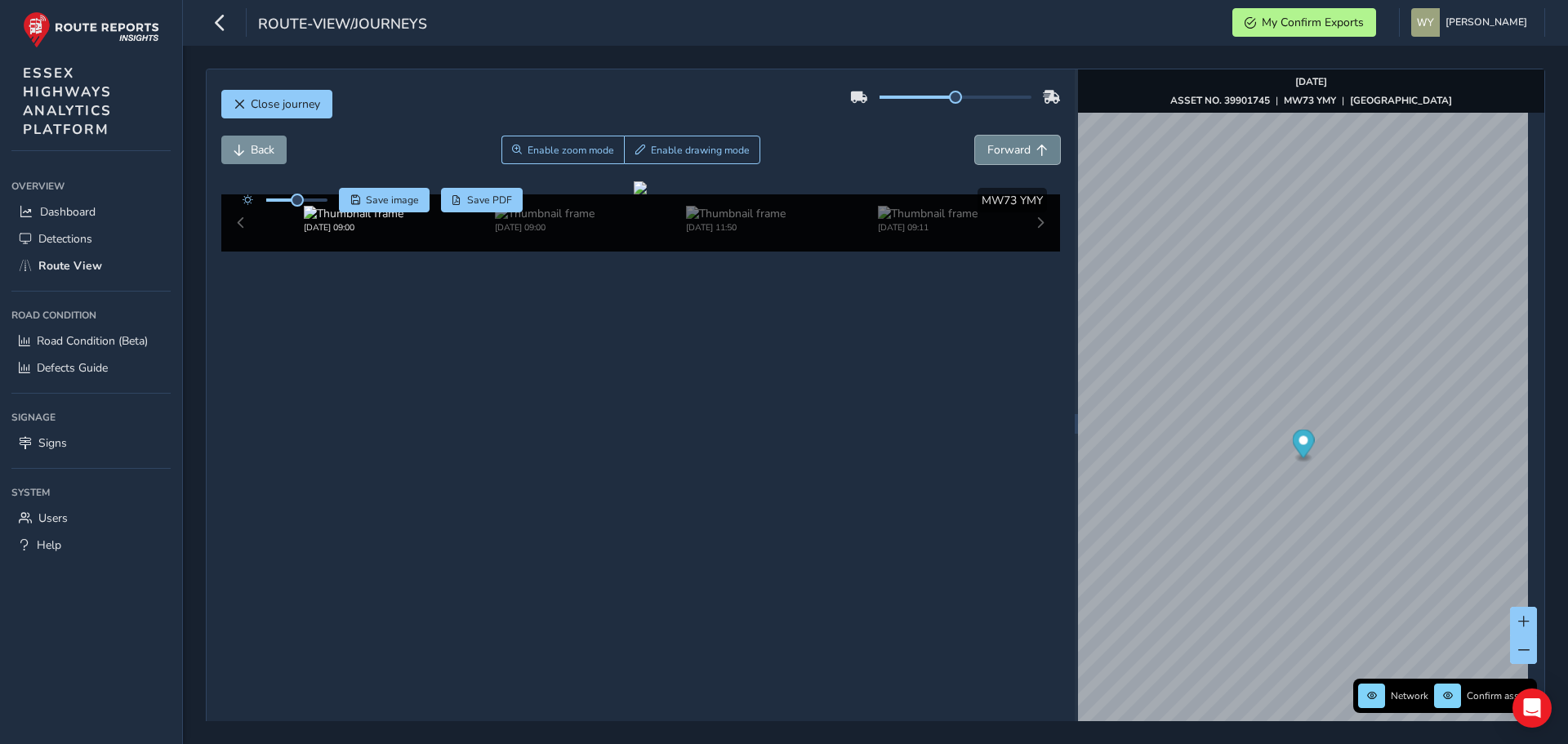
click at [1036, 150] on span "Forward" at bounding box center [1042, 149] width 11 height 11
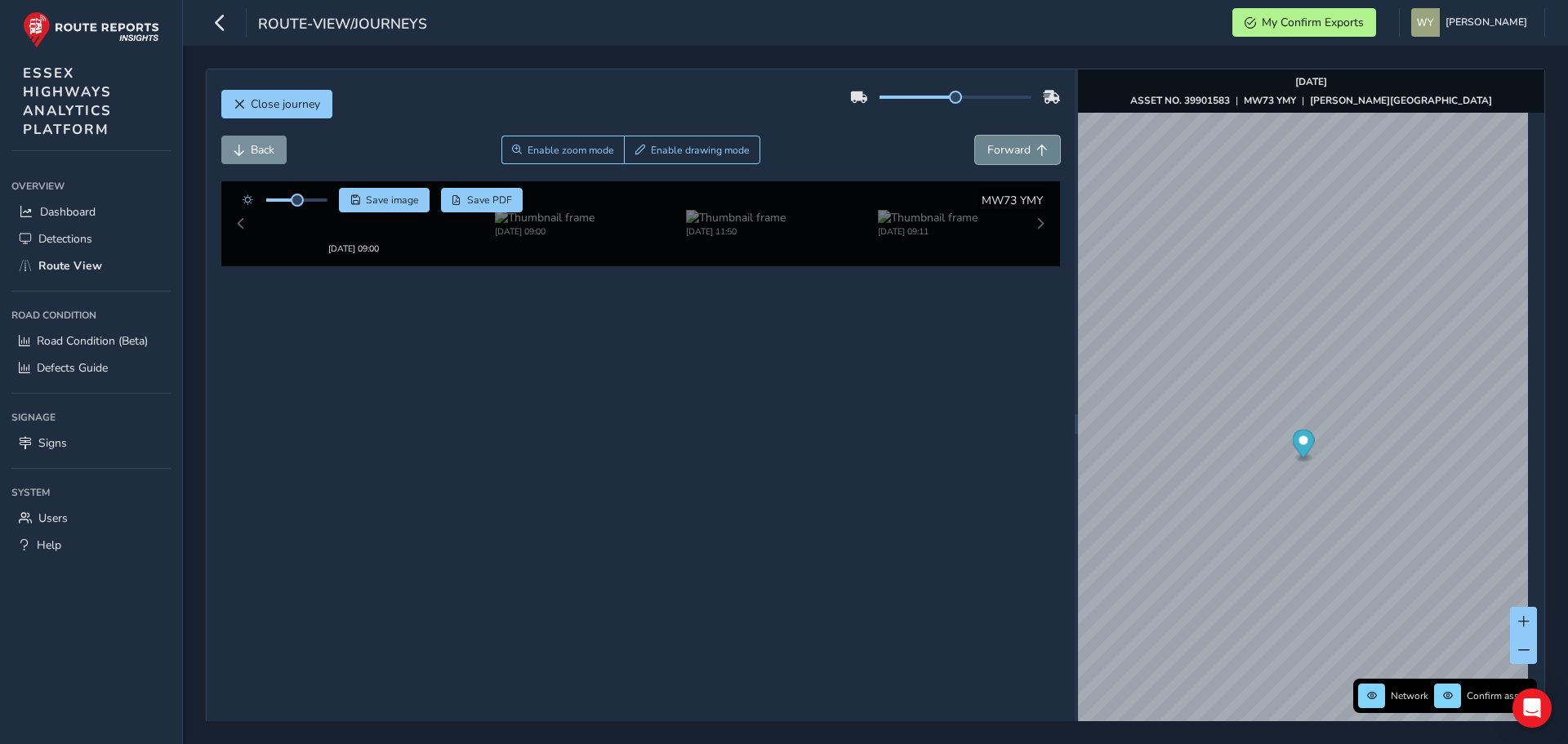
click at [1036, 150] on span "Forward" at bounding box center [1042, 149] width 11 height 11
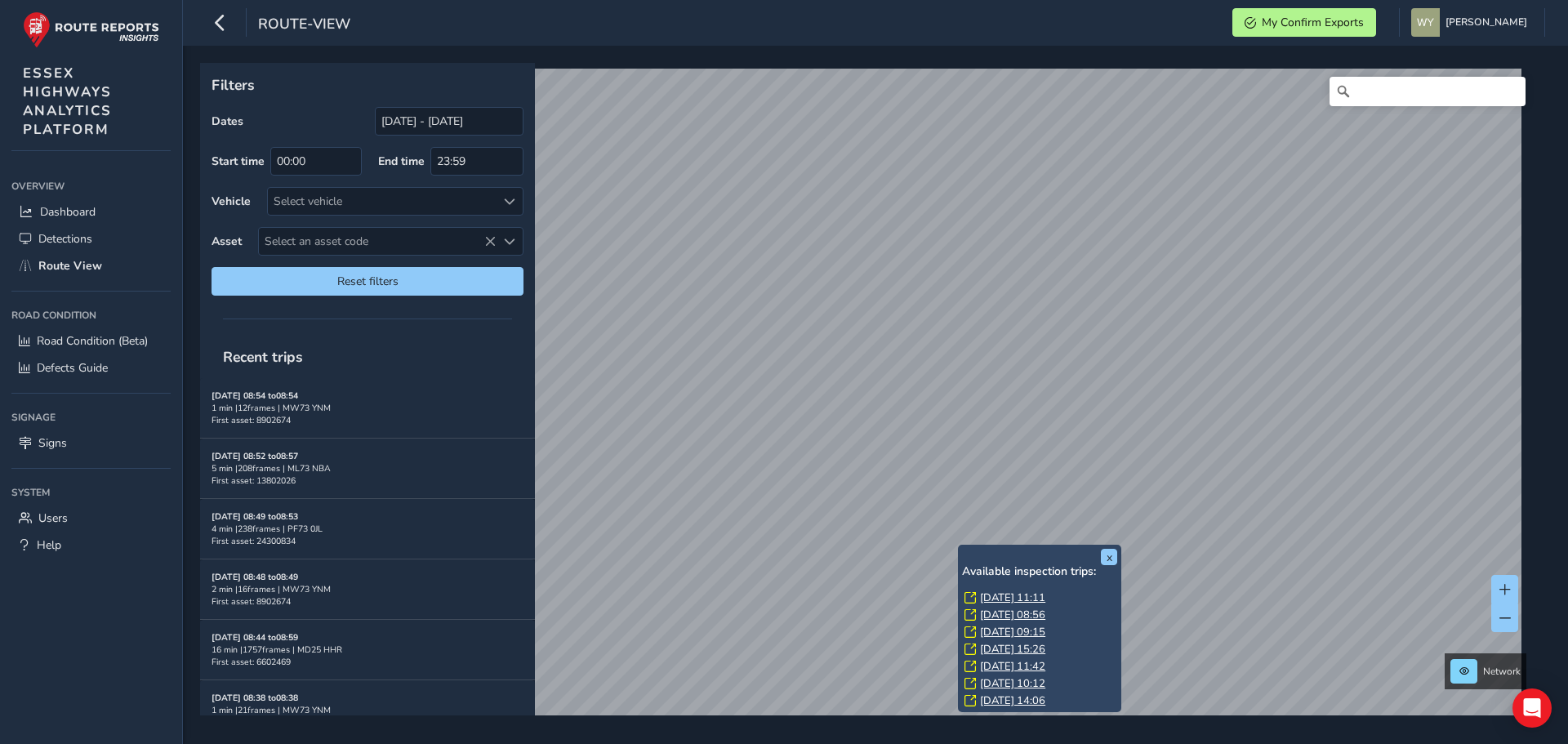
click at [1000, 601] on link "[DATE] 11:11" at bounding box center [1013, 597] width 66 height 15
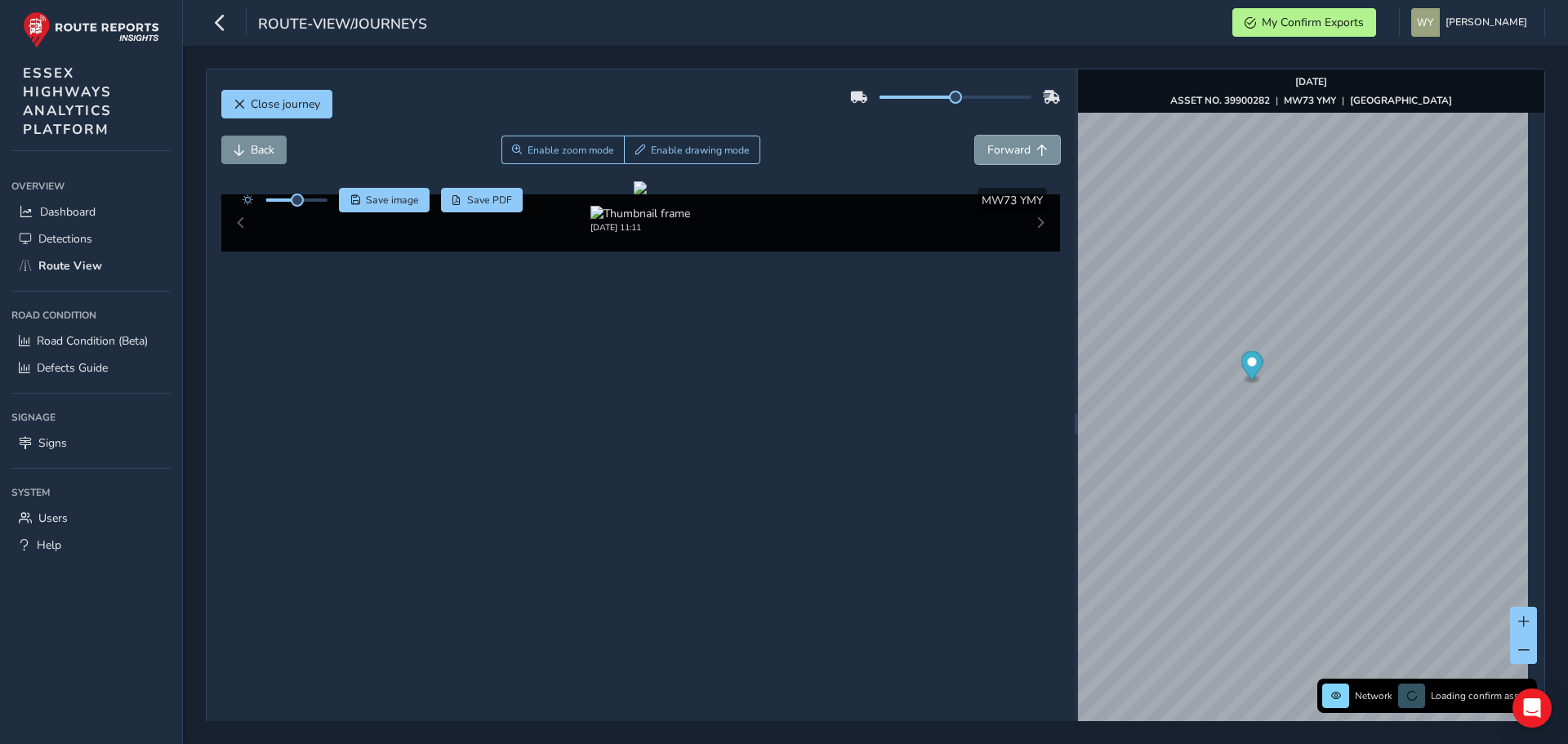
click at [1001, 150] on span "Forward" at bounding box center [1008, 150] width 43 height 16
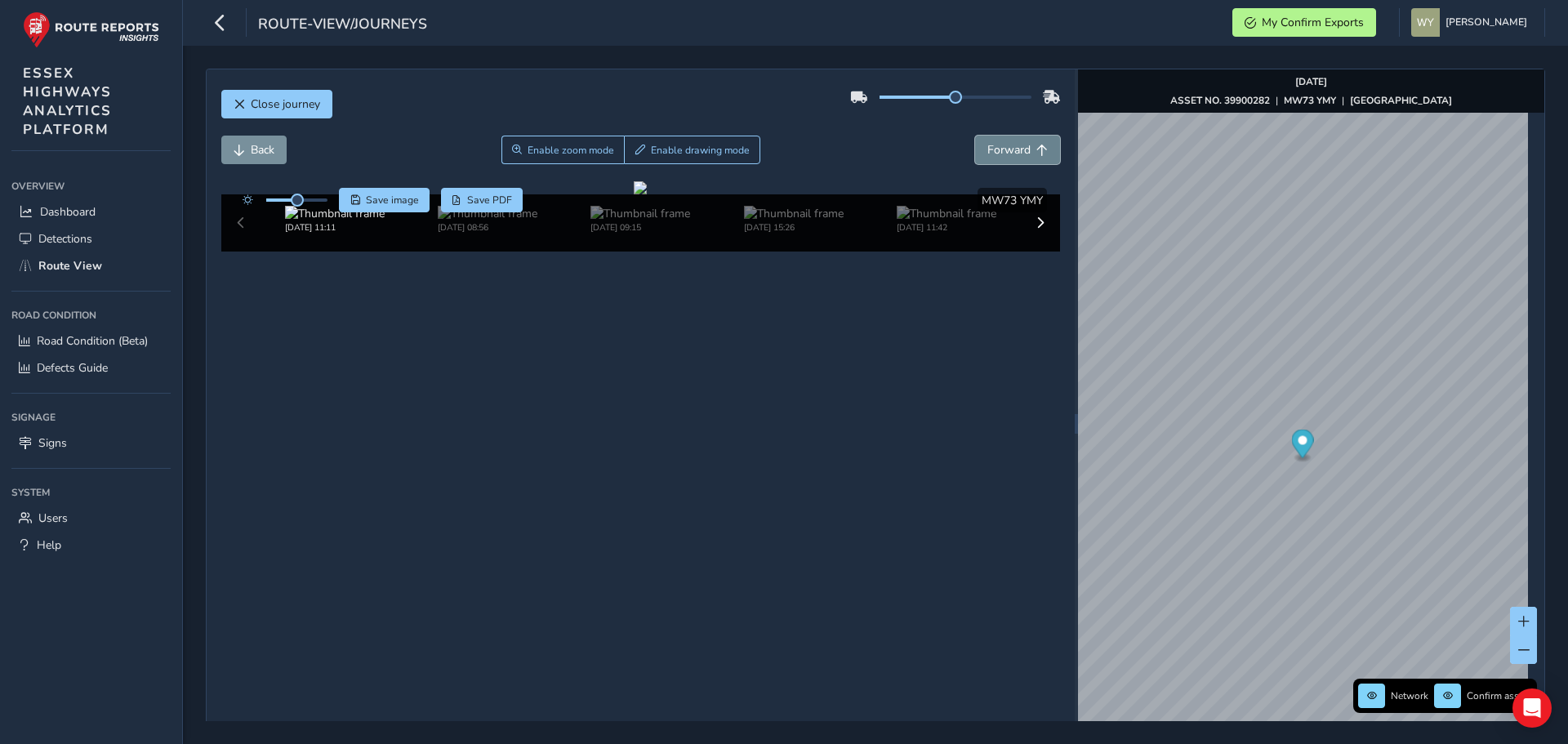
click at [1036, 152] on span "Forward" at bounding box center [1042, 149] width 11 height 11
click at [253, 157] on button "Back" at bounding box center [254, 149] width 66 height 29
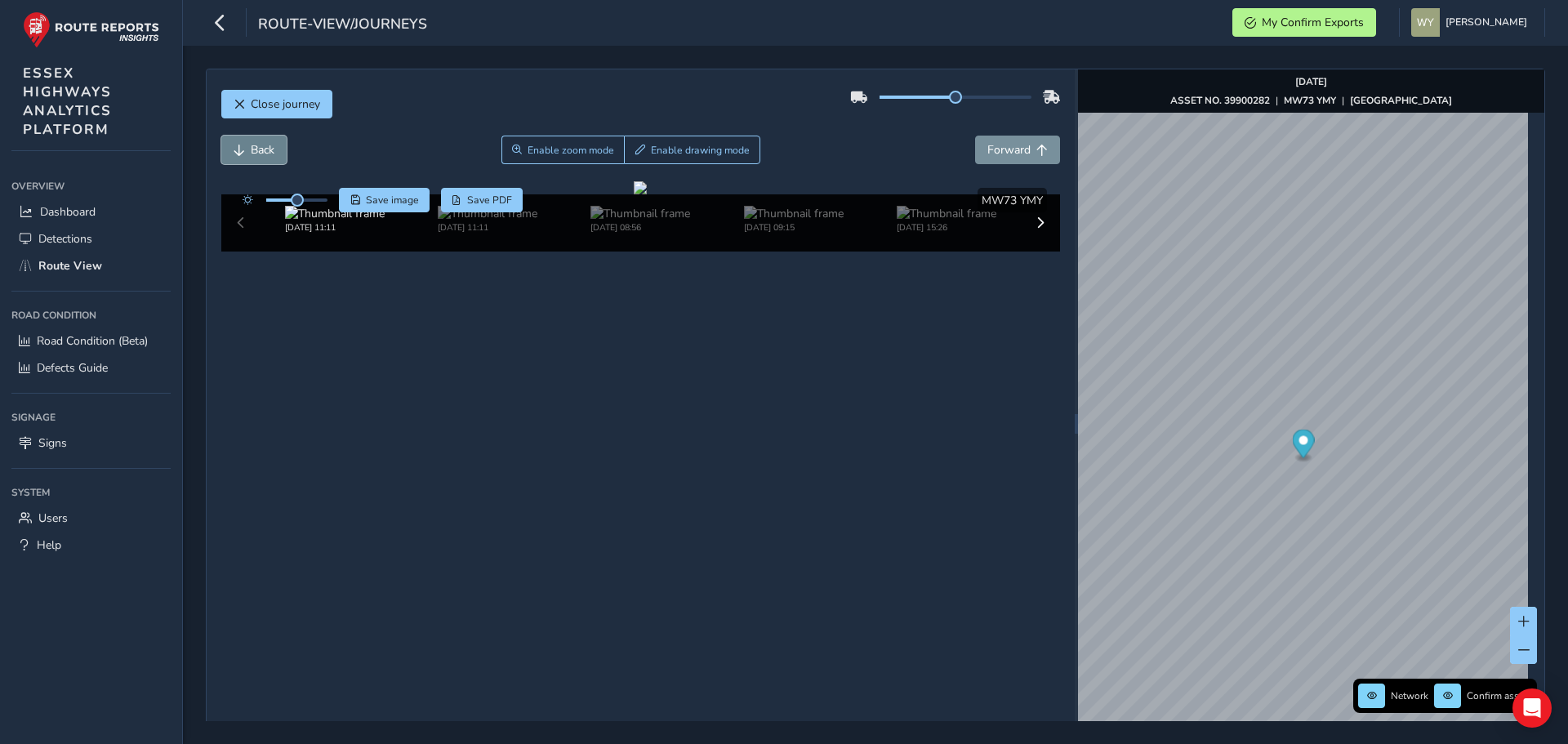
click at [253, 156] on span "Back" at bounding box center [262, 150] width 24 height 16
click at [253, 154] on span "Back" at bounding box center [262, 150] width 24 height 16
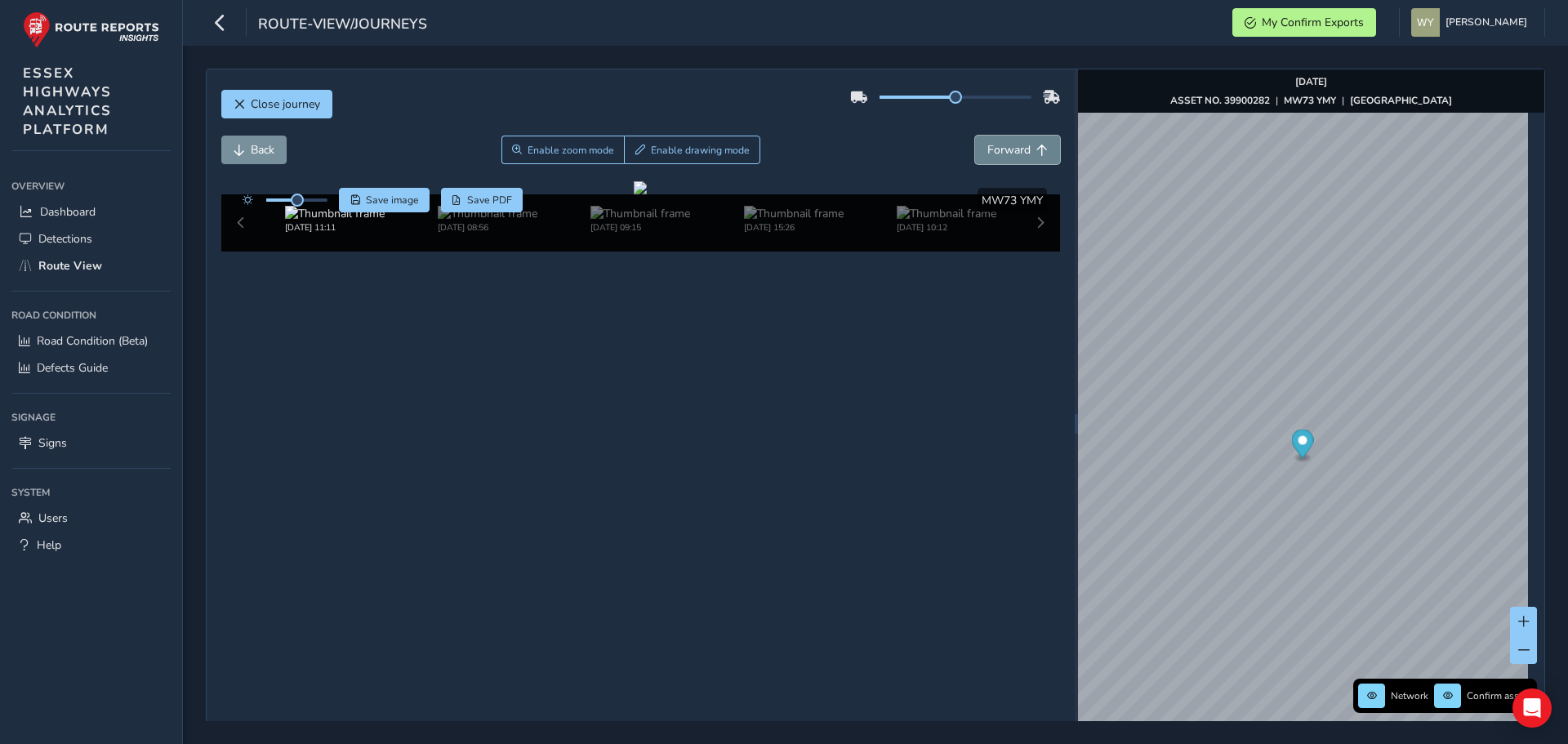
click at [1007, 148] on span "Forward" at bounding box center [1008, 150] width 43 height 16
click at [258, 142] on button "Back" at bounding box center [254, 149] width 66 height 29
click at [1022, 149] on span "Forward" at bounding box center [1008, 150] width 43 height 16
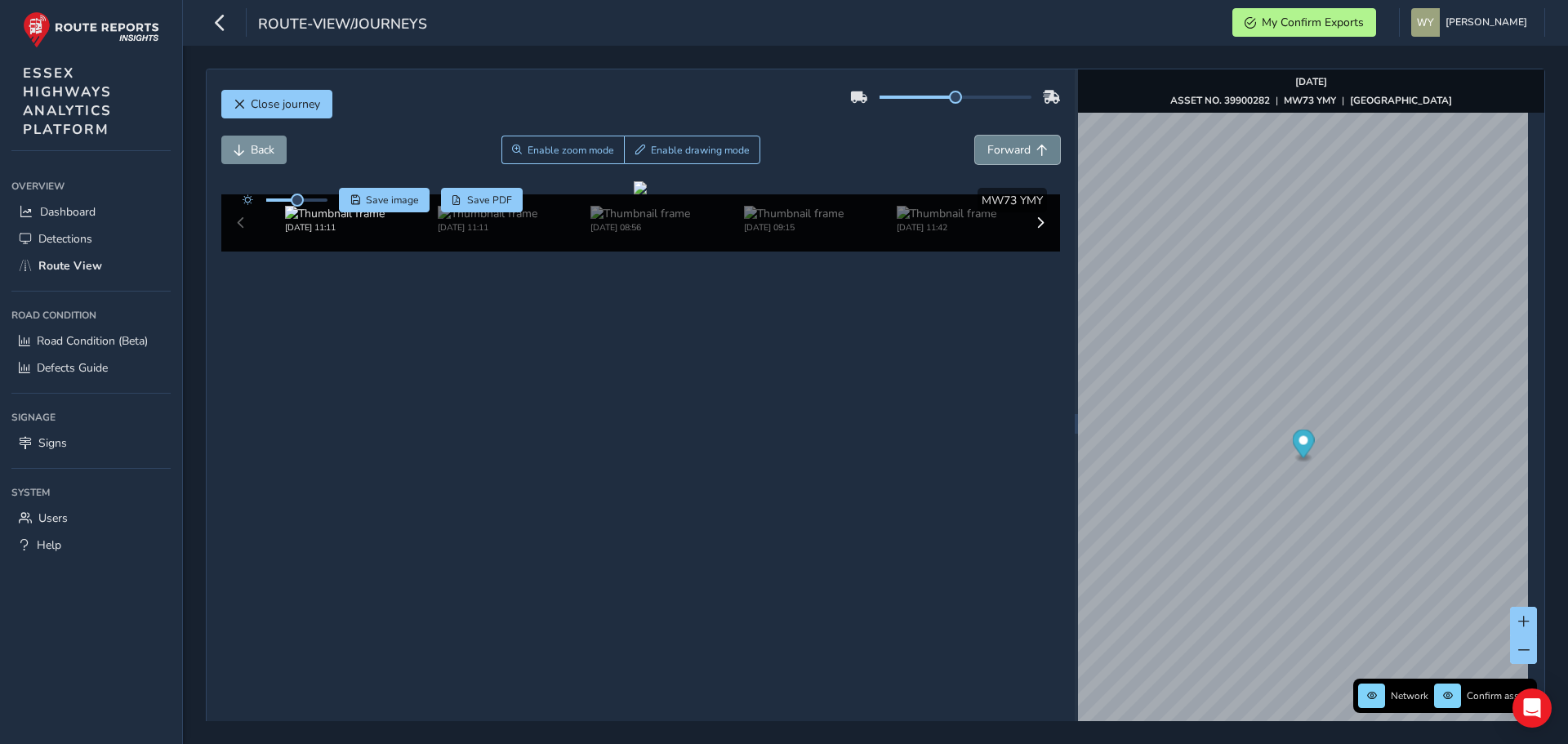
click at [1022, 149] on span "Forward" at bounding box center [1008, 150] width 43 height 16
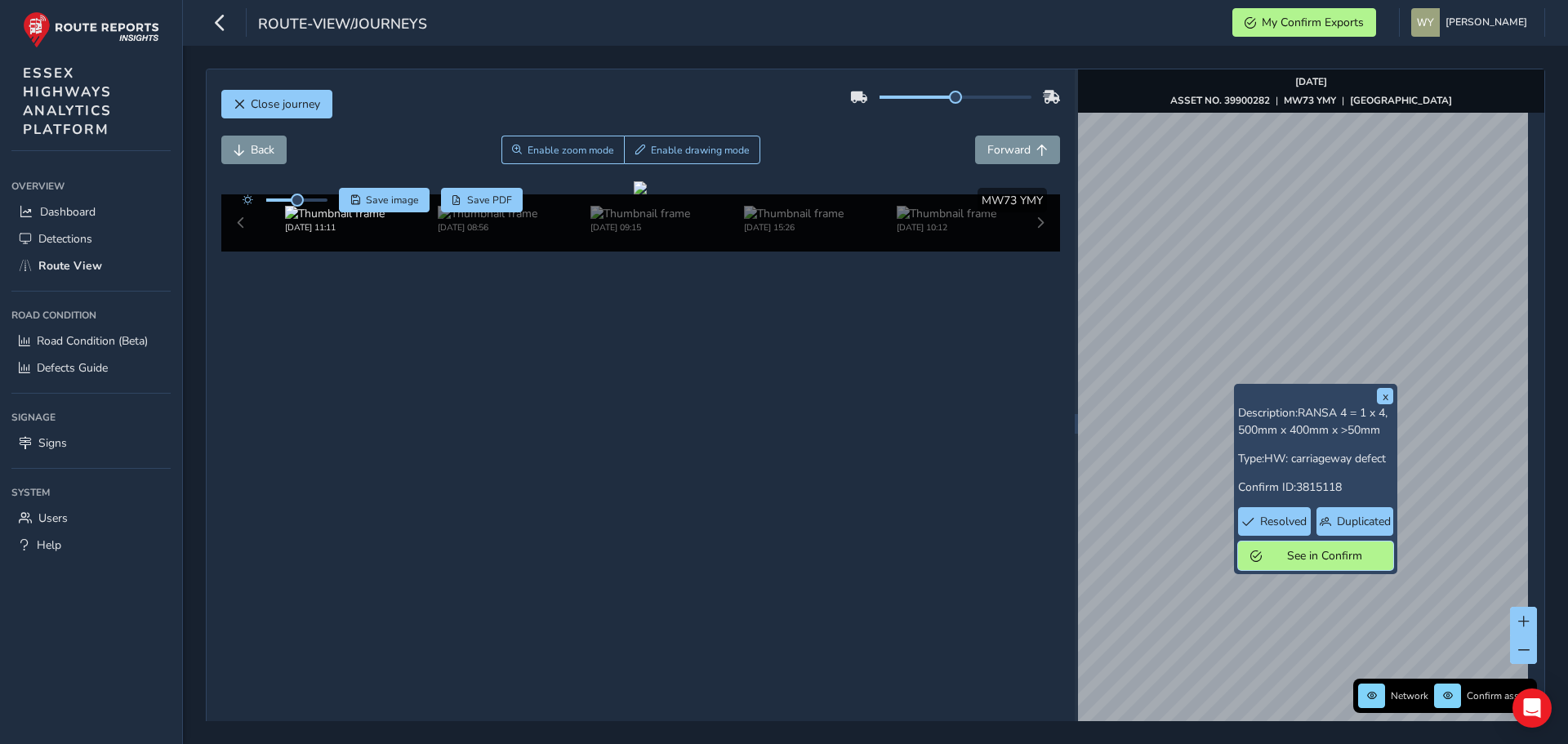
click at [1274, 559] on span "See in Confirm" at bounding box center [1324, 556] width 114 height 16
click at [1295, 521] on span "Resolved" at bounding box center [1283, 521] width 46 height 16
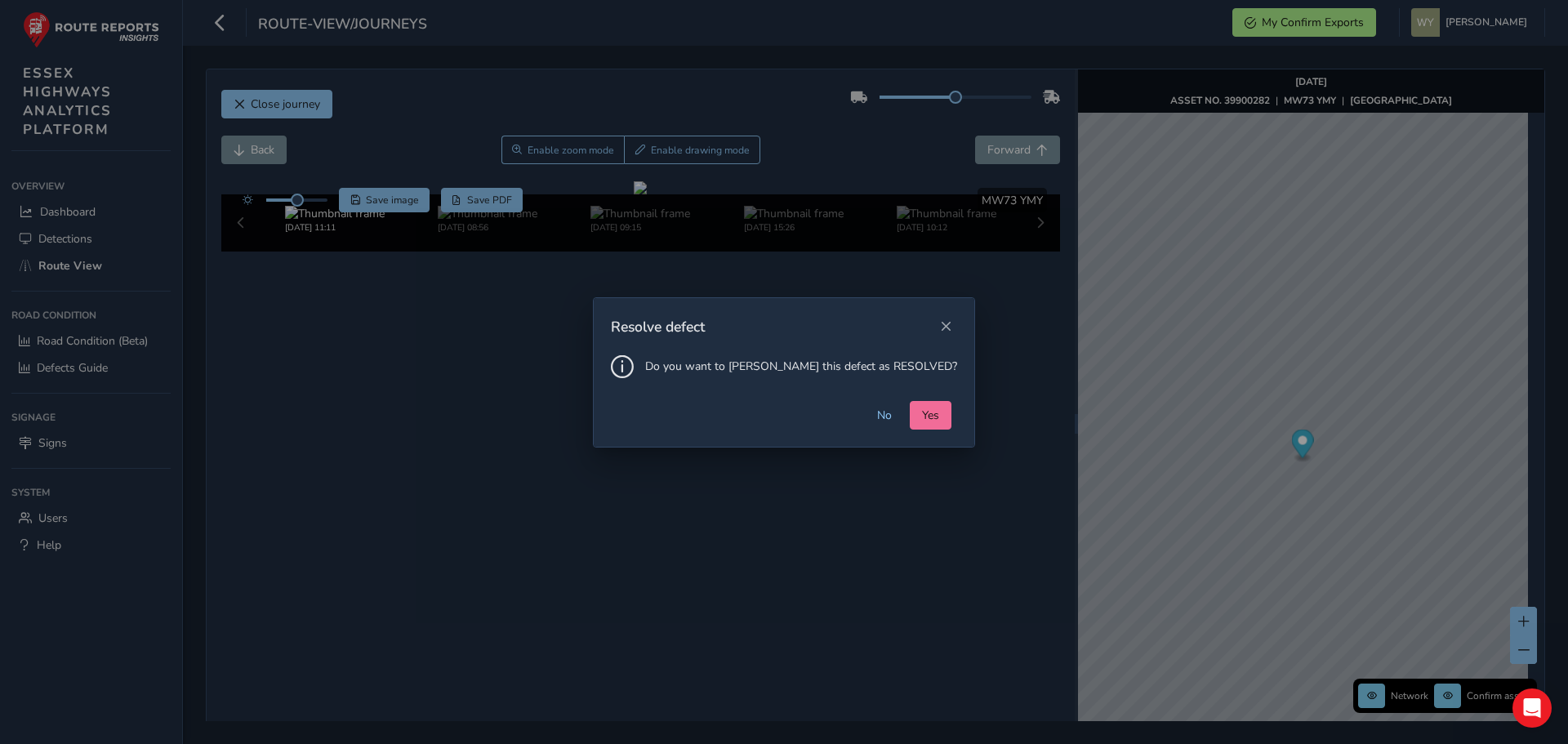
click at [909, 404] on button "Yes" at bounding box center [930, 415] width 42 height 29
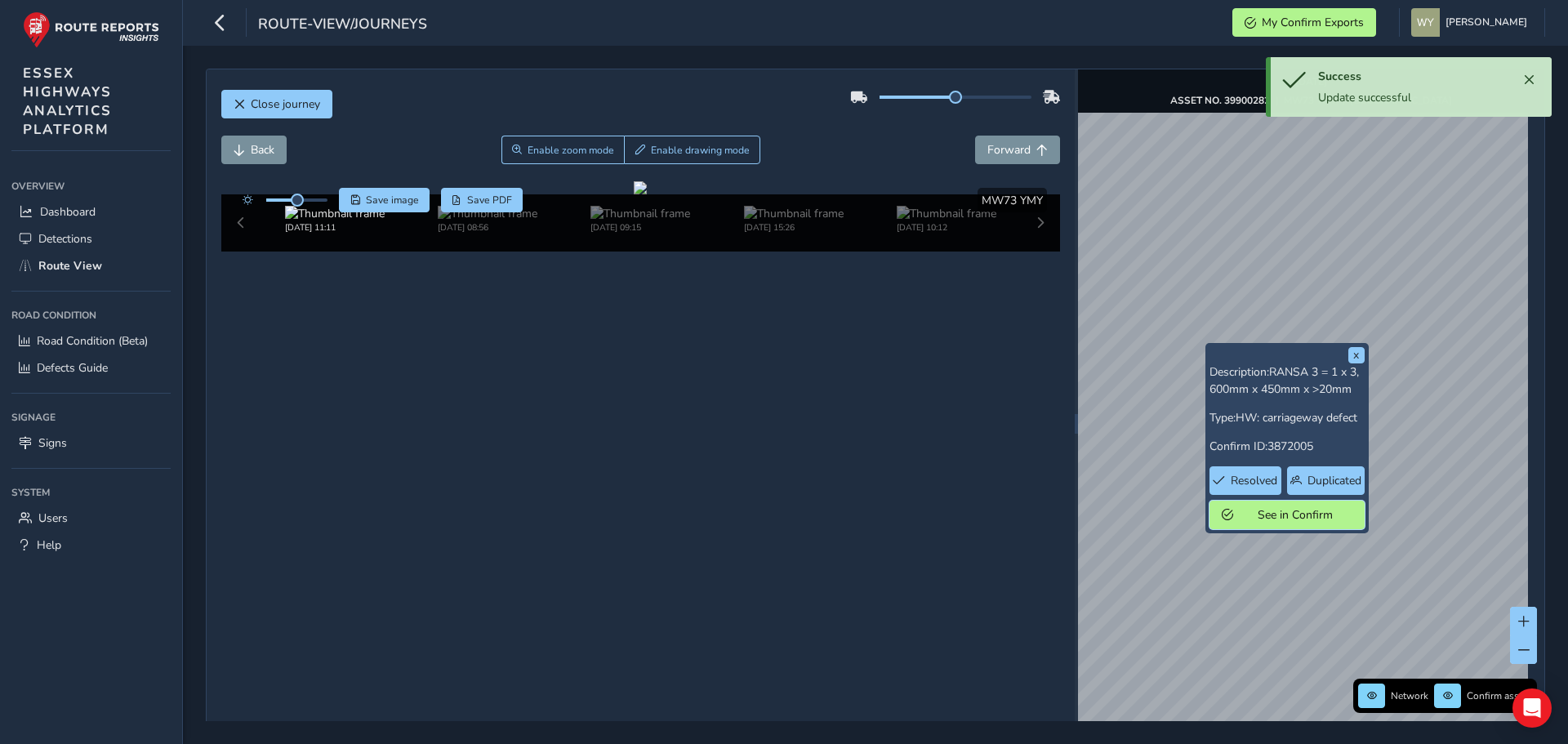
click at [1241, 512] on span "See in Confirm" at bounding box center [1296, 515] width 114 height 16
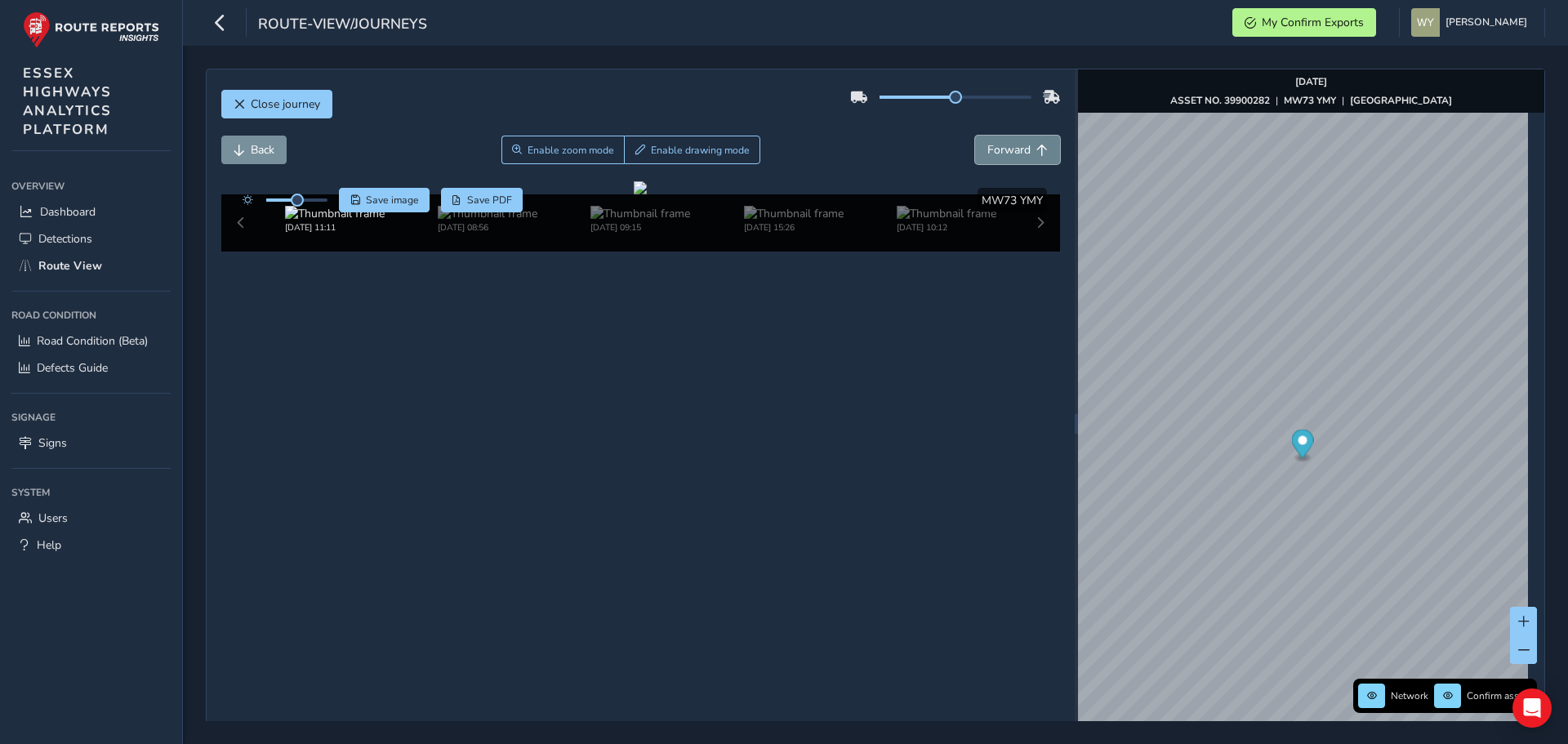
click at [1025, 146] on button "Forward" at bounding box center [1017, 149] width 85 height 29
click at [263, 145] on span "Back" at bounding box center [262, 150] width 24 height 16
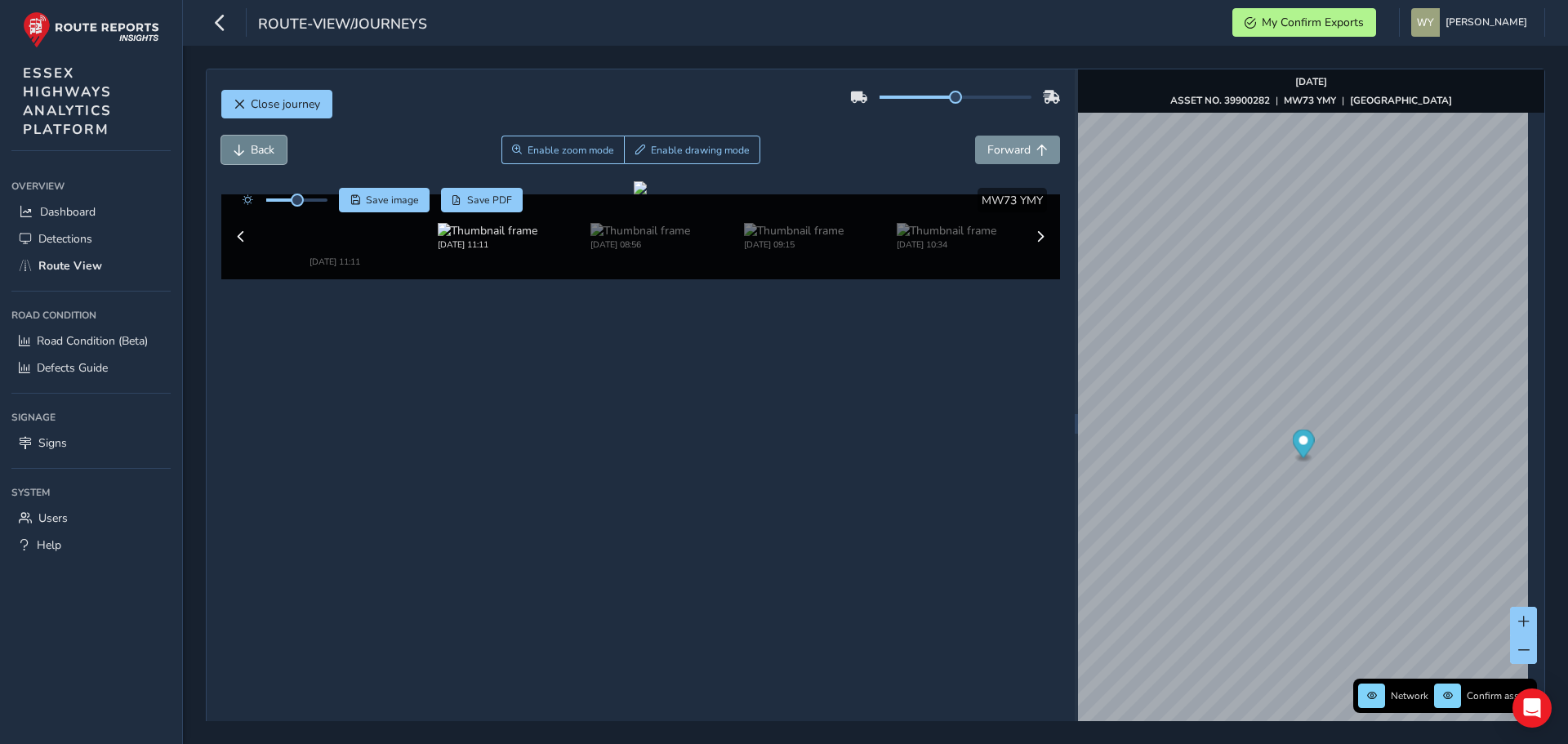
click at [263, 145] on span "Back" at bounding box center [262, 150] width 24 height 16
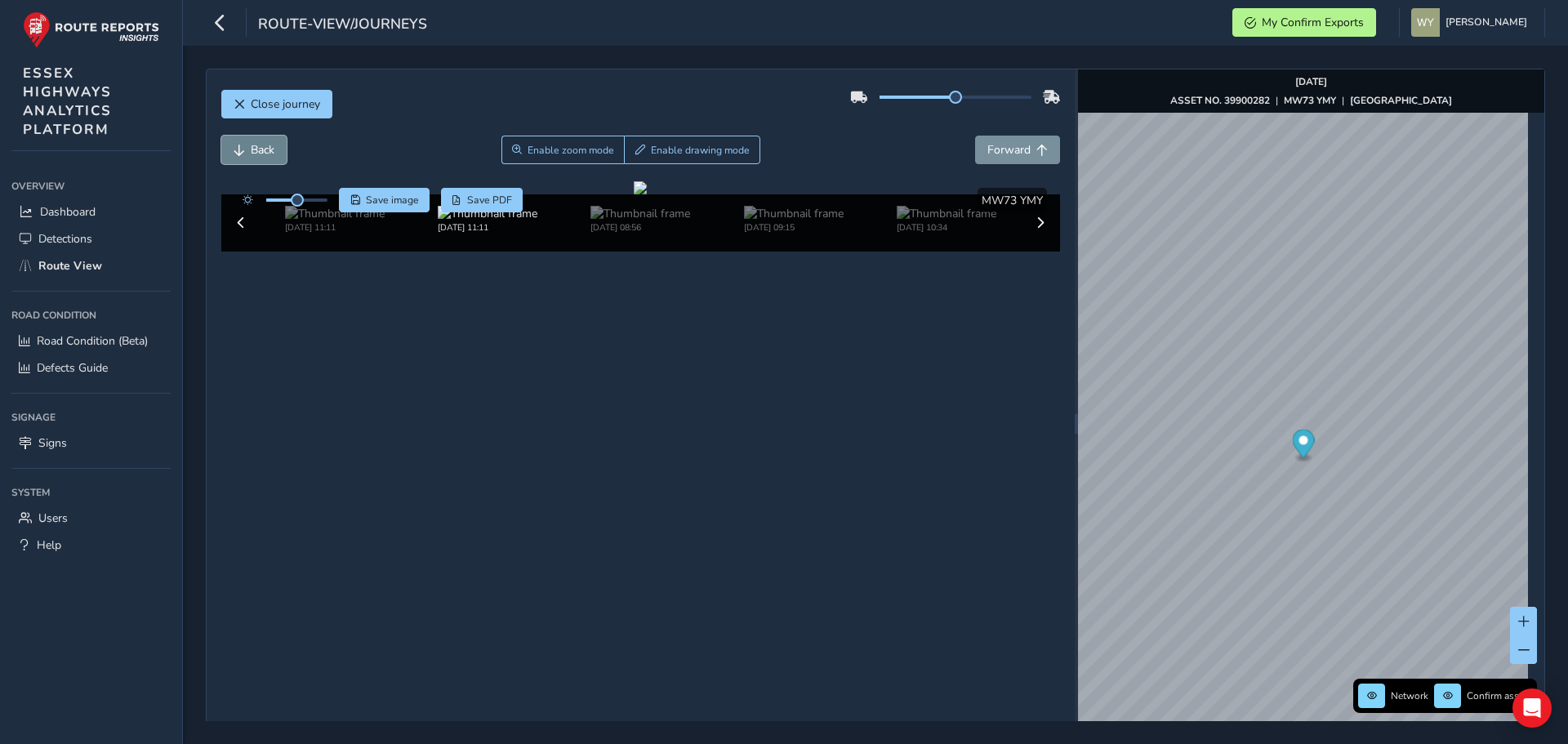
click at [263, 145] on span "Back" at bounding box center [262, 150] width 24 height 16
click at [1007, 149] on span "Forward" at bounding box center [1008, 150] width 43 height 16
click at [1004, 148] on span "Forward" at bounding box center [1008, 150] width 43 height 16
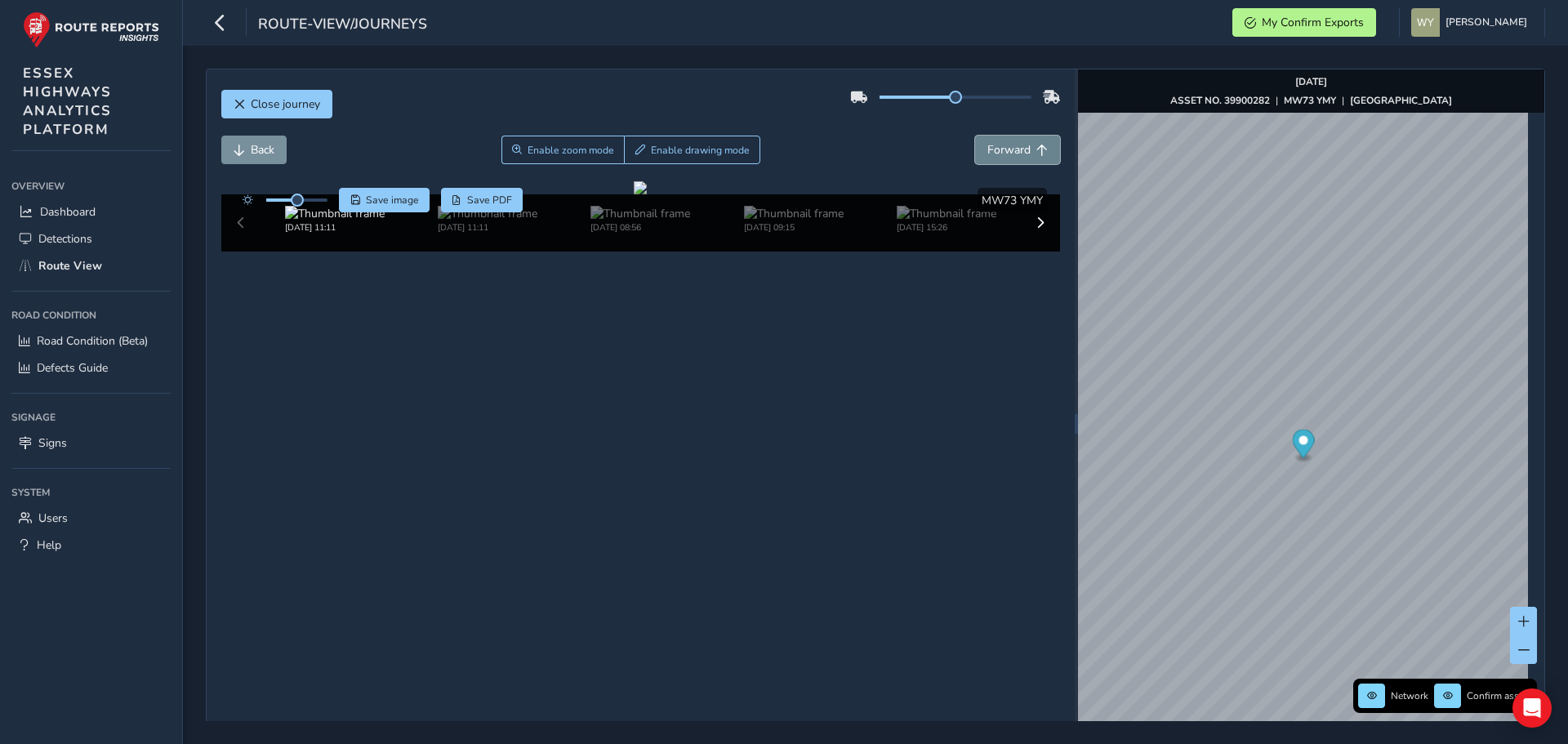
click at [1004, 148] on span "Forward" at bounding box center [1008, 150] width 43 height 16
click at [247, 155] on button "Back" at bounding box center [254, 149] width 66 height 29
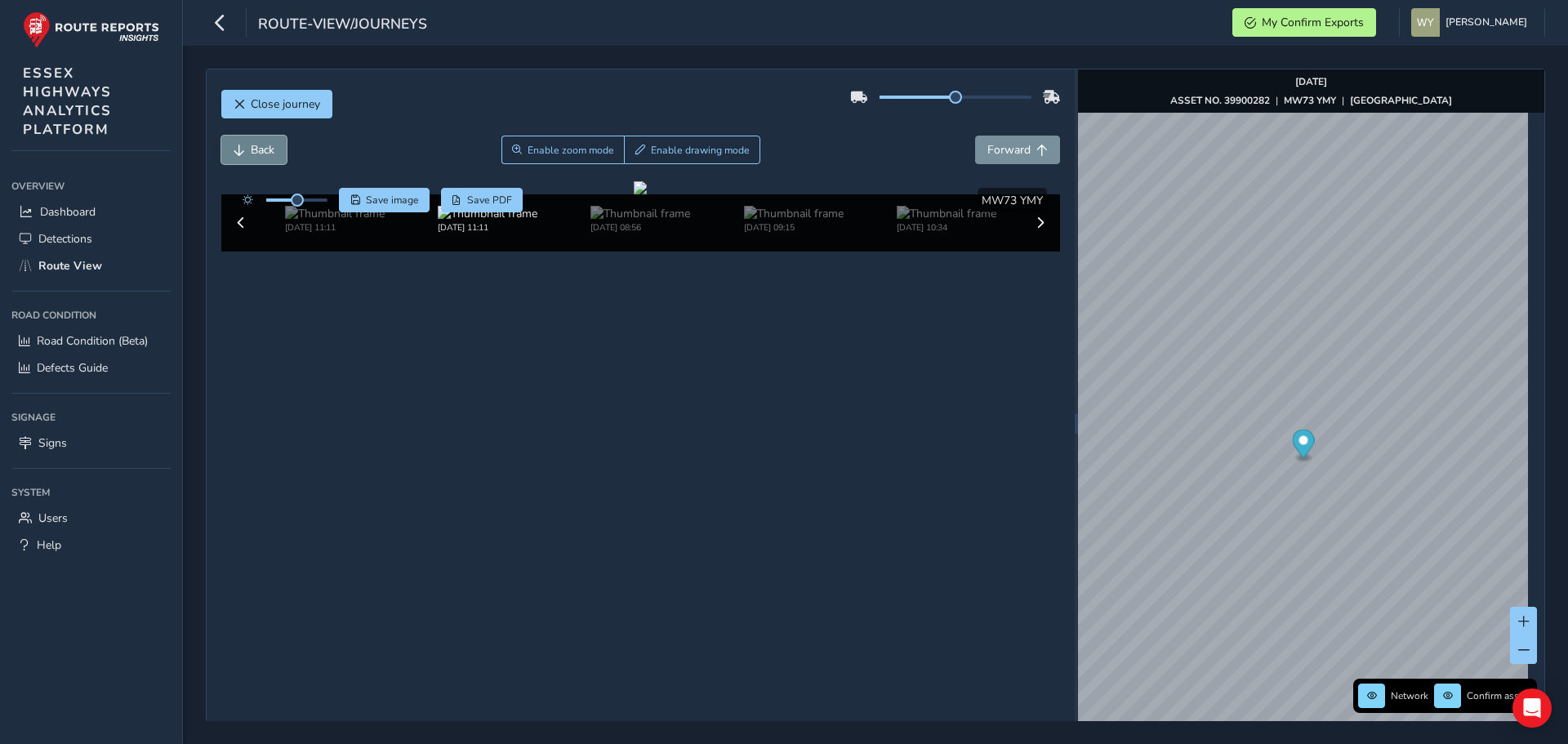
click at [247, 155] on button "Back" at bounding box center [254, 149] width 66 height 29
click at [1036, 147] on span "Forward" at bounding box center [1042, 149] width 11 height 11
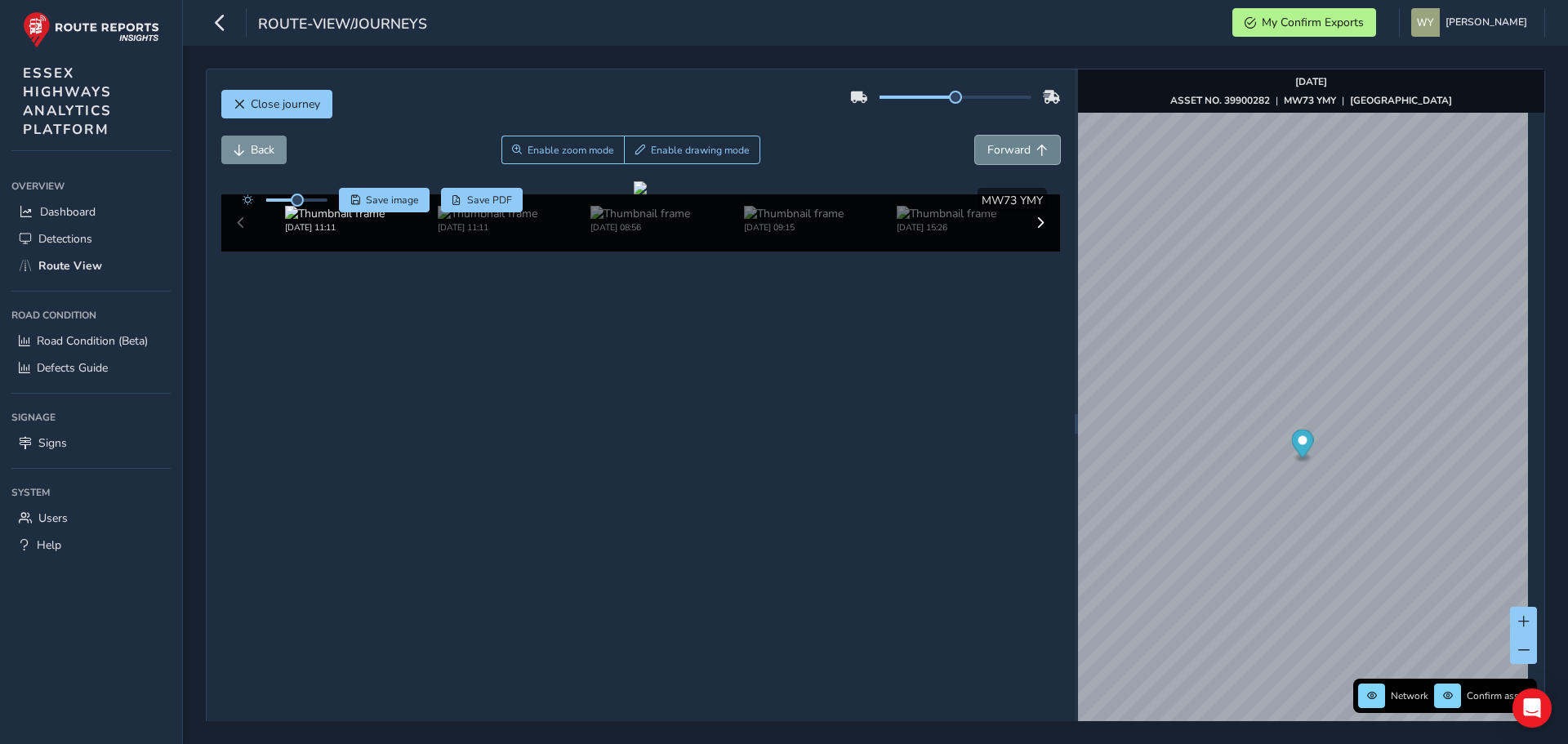
click at [1036, 147] on span "Forward" at bounding box center [1042, 149] width 11 height 11
click at [268, 152] on span "Back" at bounding box center [262, 150] width 24 height 16
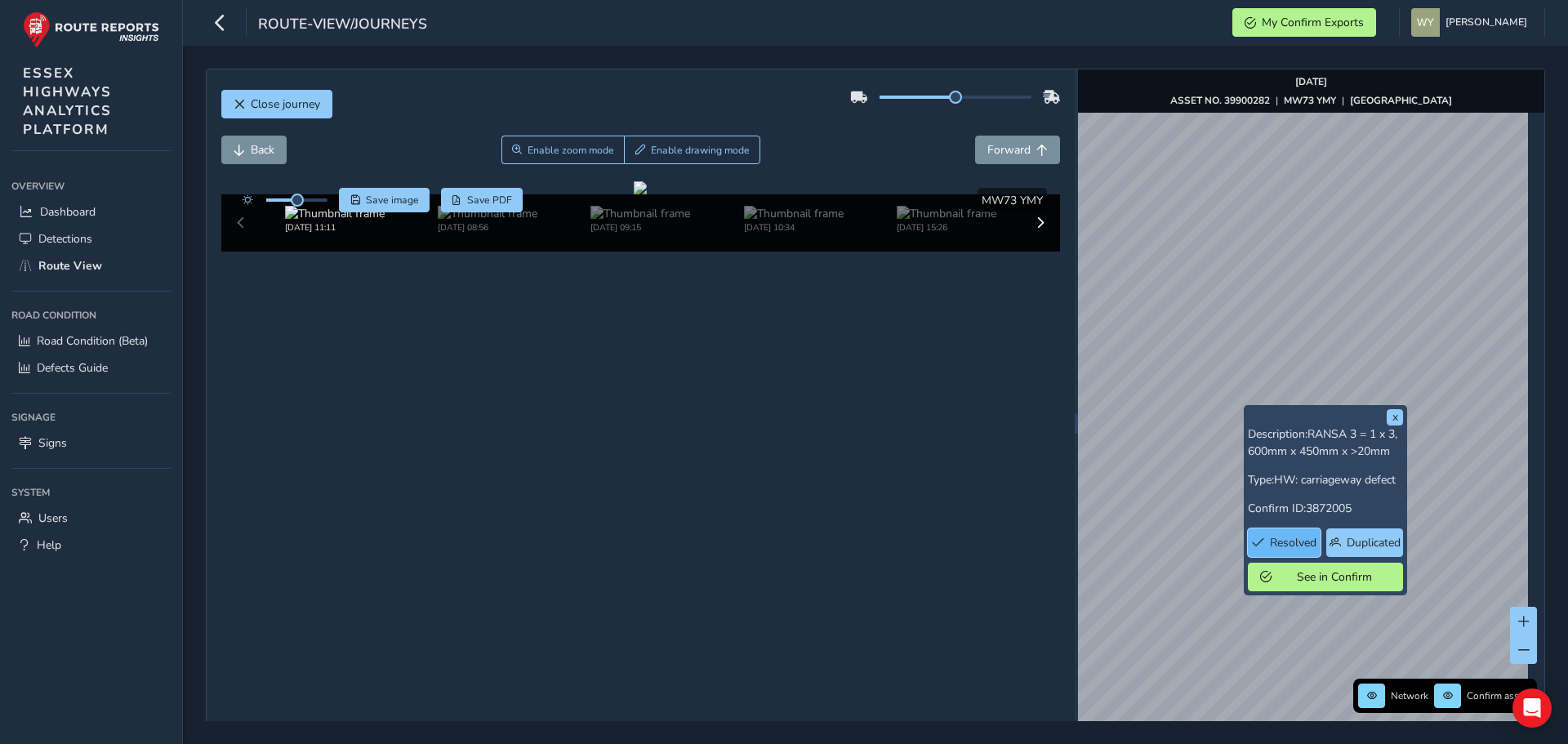
click at [1293, 538] on span "Resolved" at bounding box center [1293, 543] width 46 height 16
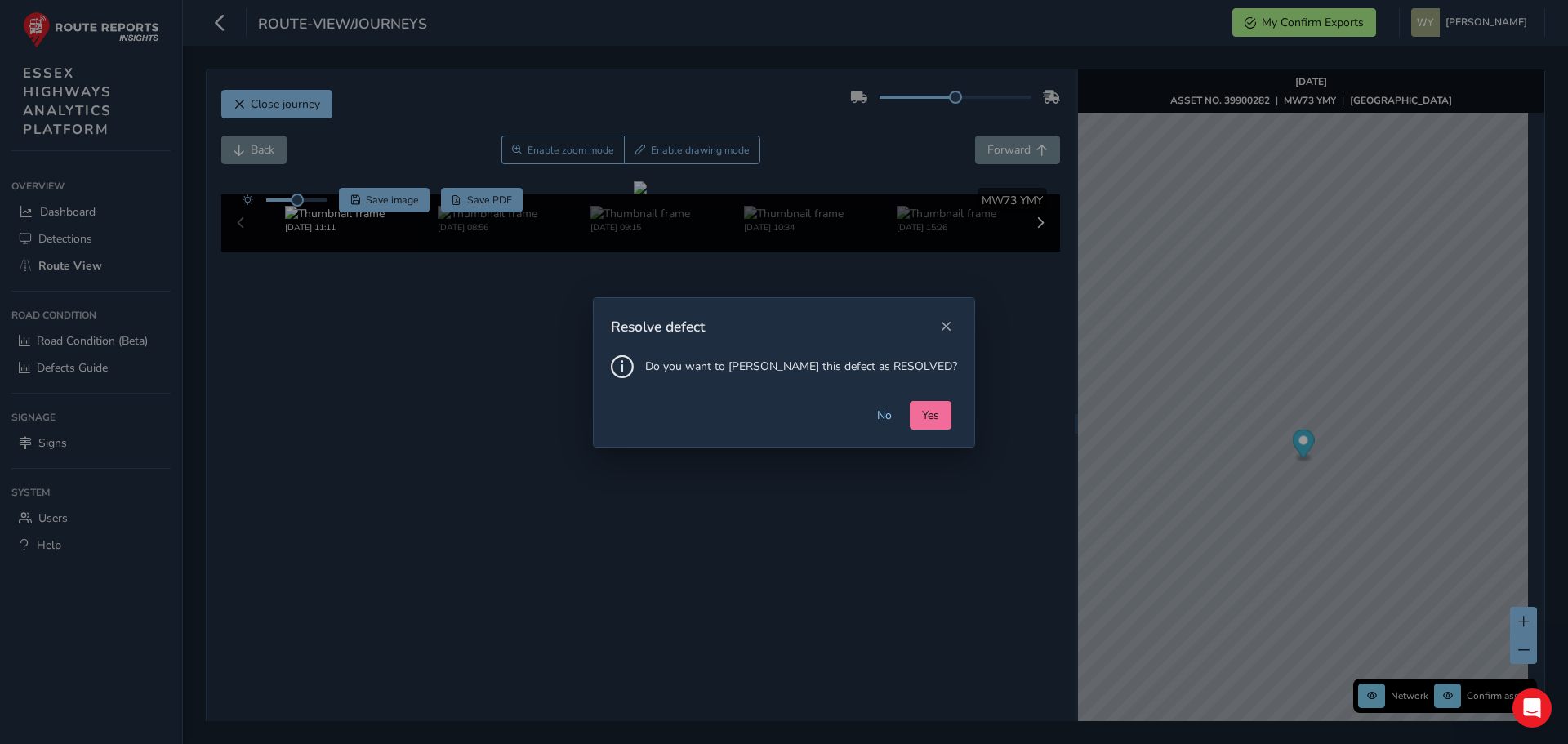
click at [922, 410] on span "Yes" at bounding box center [930, 415] width 17 height 16
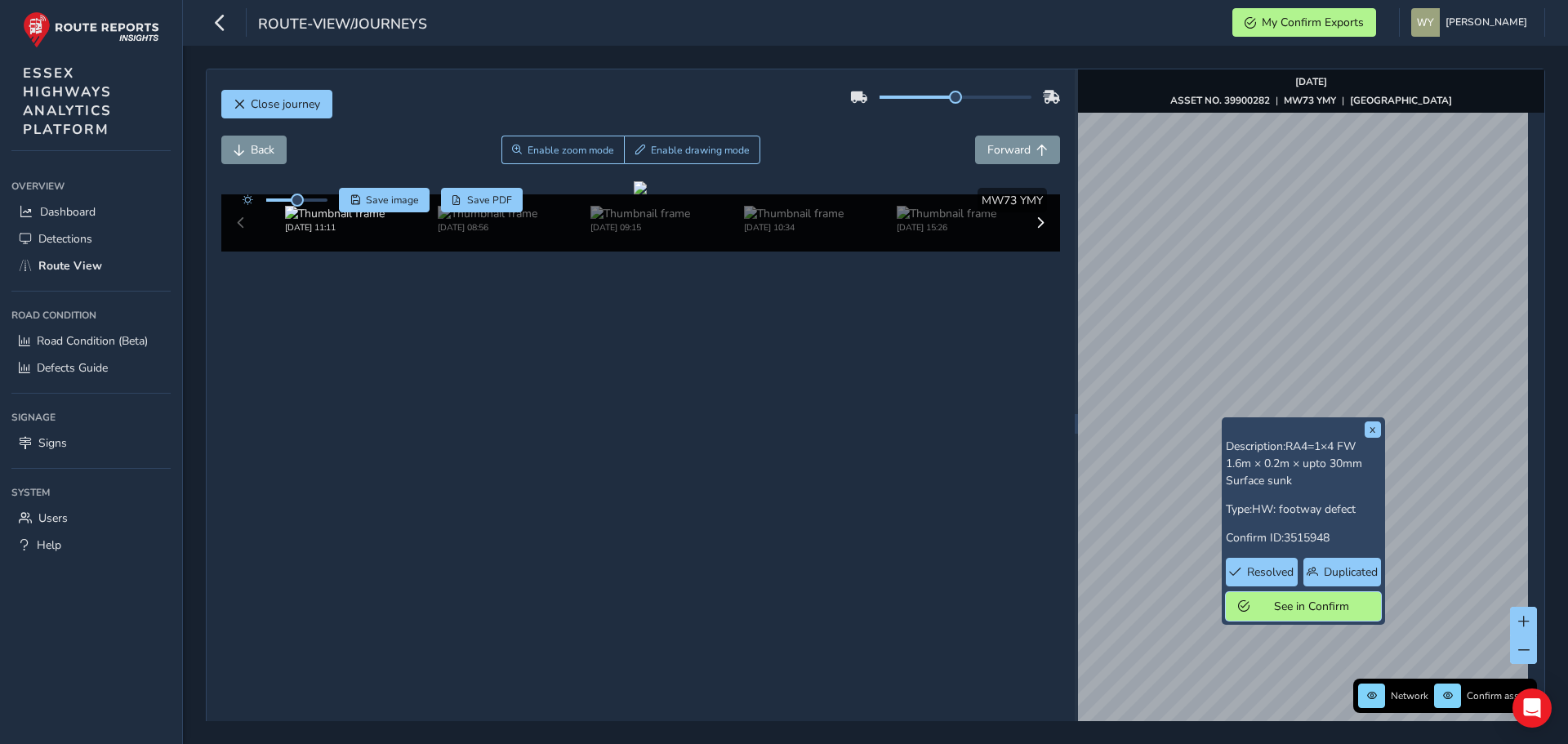
click at [1269, 608] on span "See in Confirm" at bounding box center [1312, 607] width 114 height 16
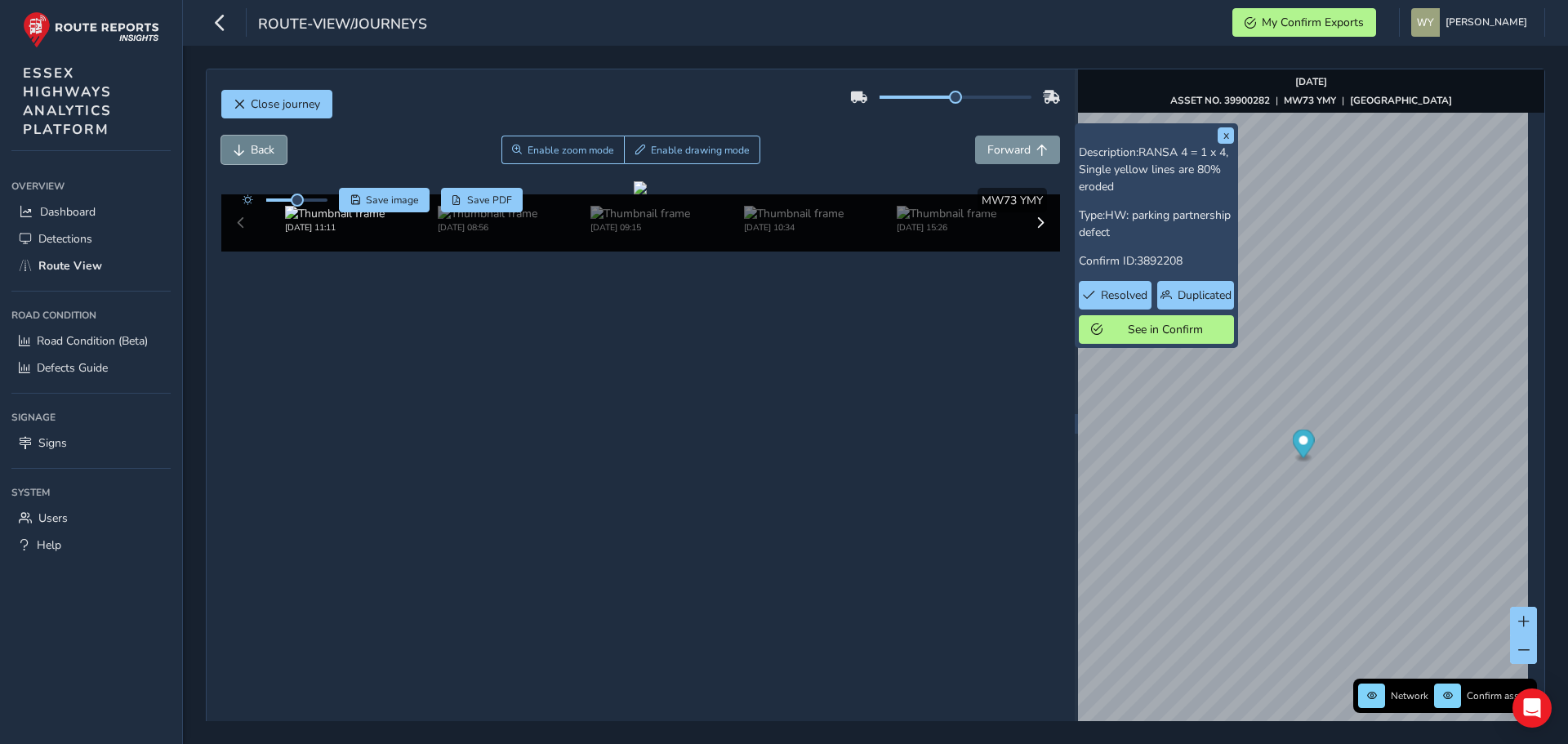
click at [272, 145] on span "Back" at bounding box center [262, 150] width 24 height 16
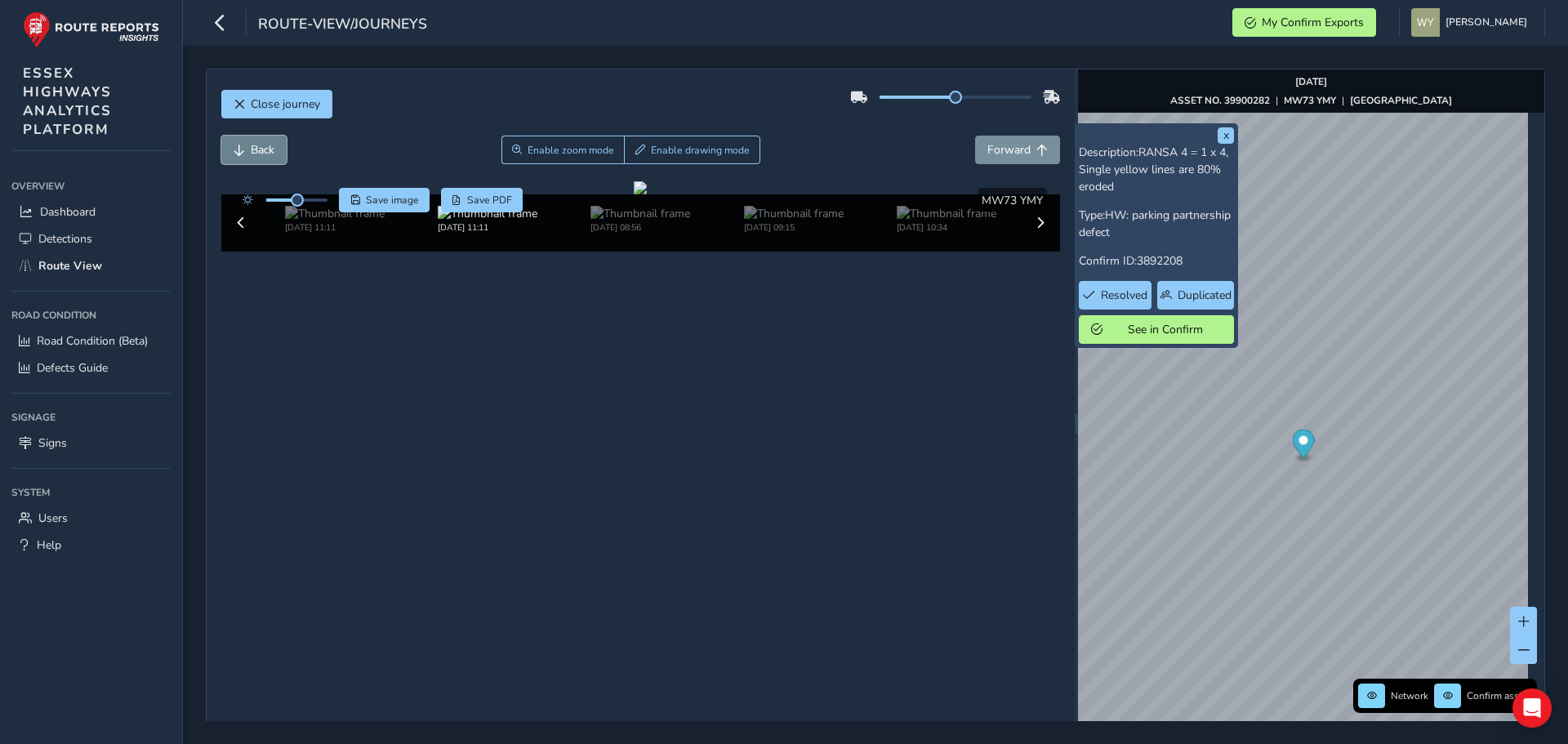
click at [272, 145] on span "Back" at bounding box center [262, 150] width 24 height 16
click at [1005, 143] on span "Forward" at bounding box center [1008, 150] width 43 height 16
click at [1013, 147] on span "Forward" at bounding box center [1008, 150] width 43 height 16
click at [242, 149] on span "Back" at bounding box center [239, 149] width 11 height 11
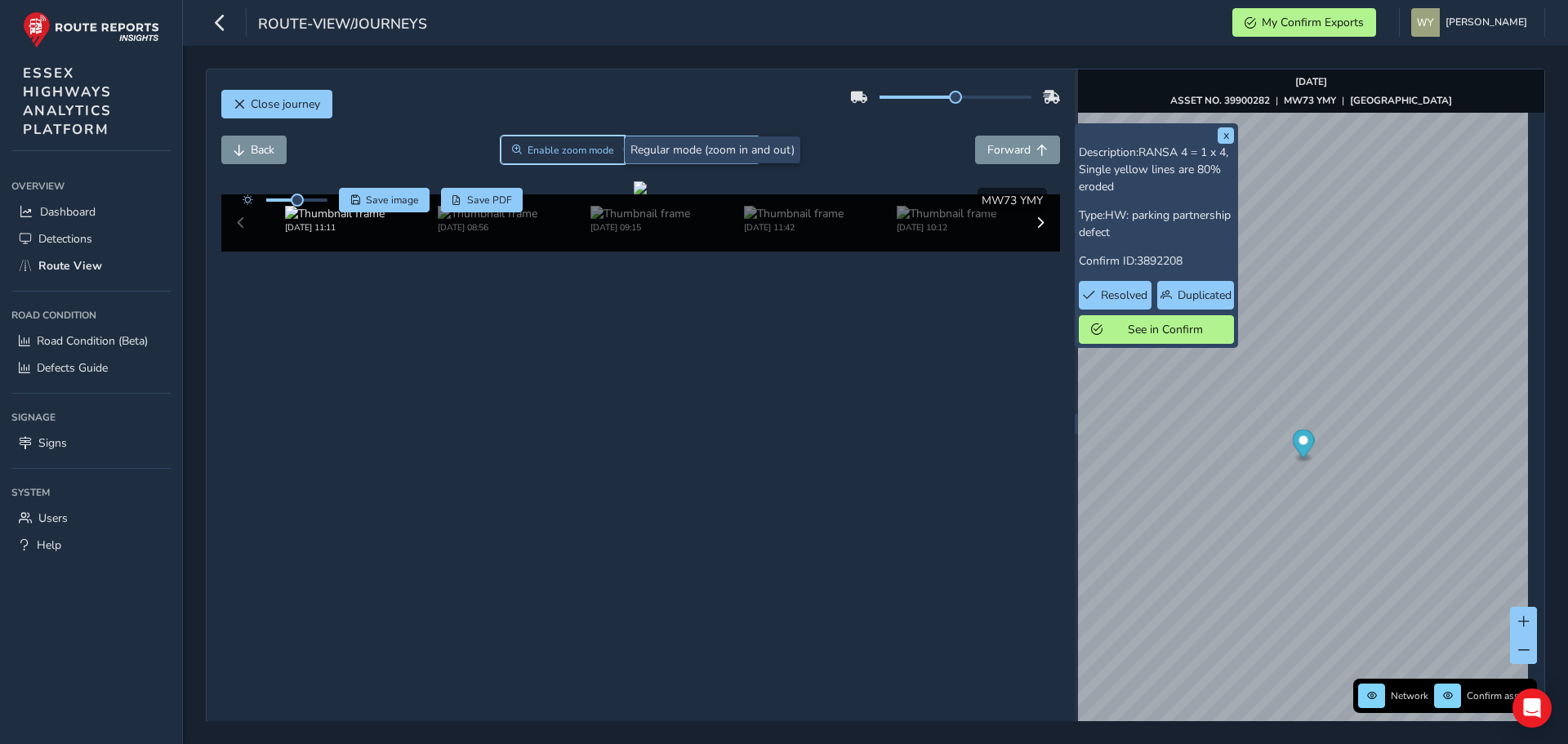
click at [591, 149] on span "Enable zoom mode" at bounding box center [570, 149] width 87 height 13
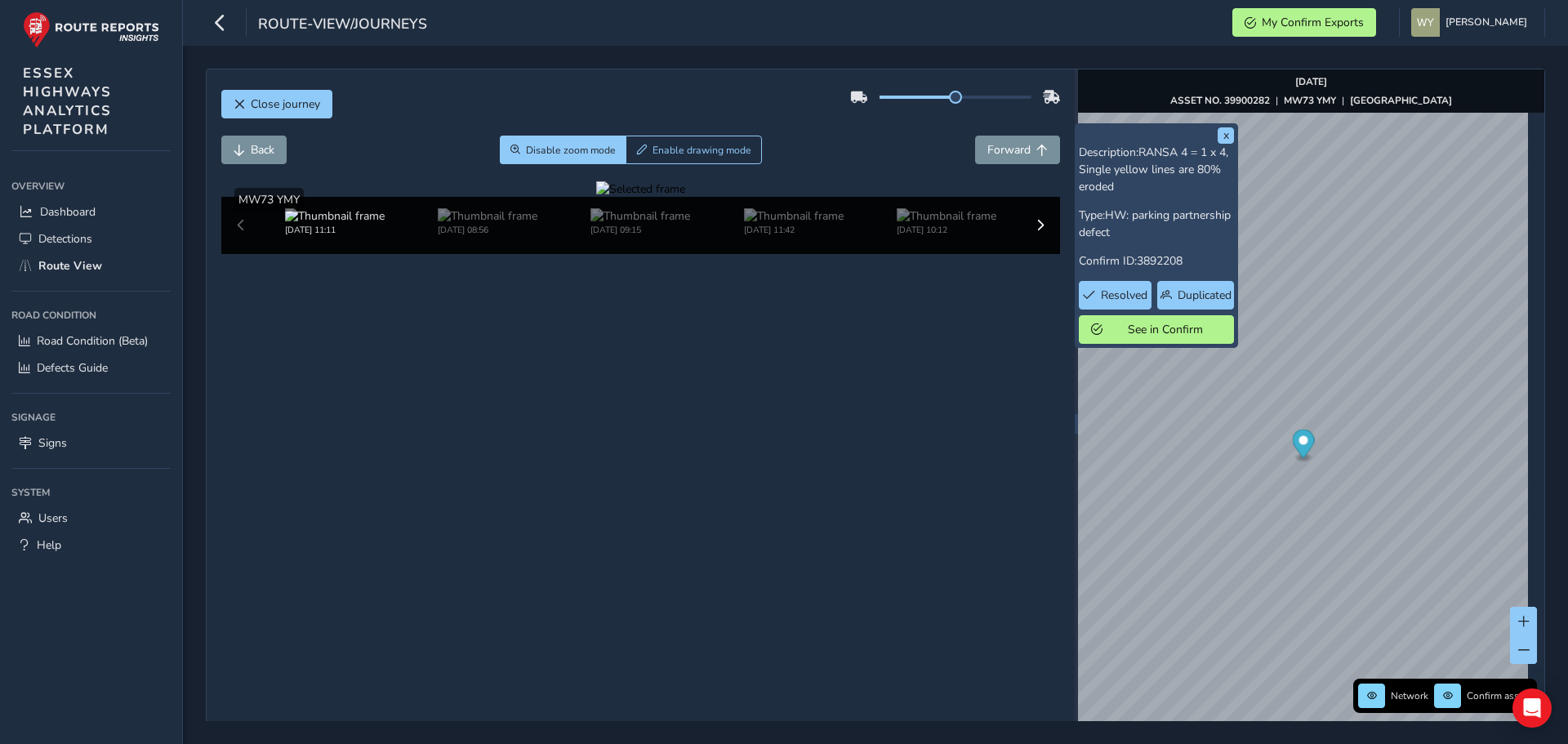
click at [621, 197] on div at bounding box center [641, 189] width 89 height 16
click at [643, 465] on img at bounding box center [1000, 322] width 2352 height 1323
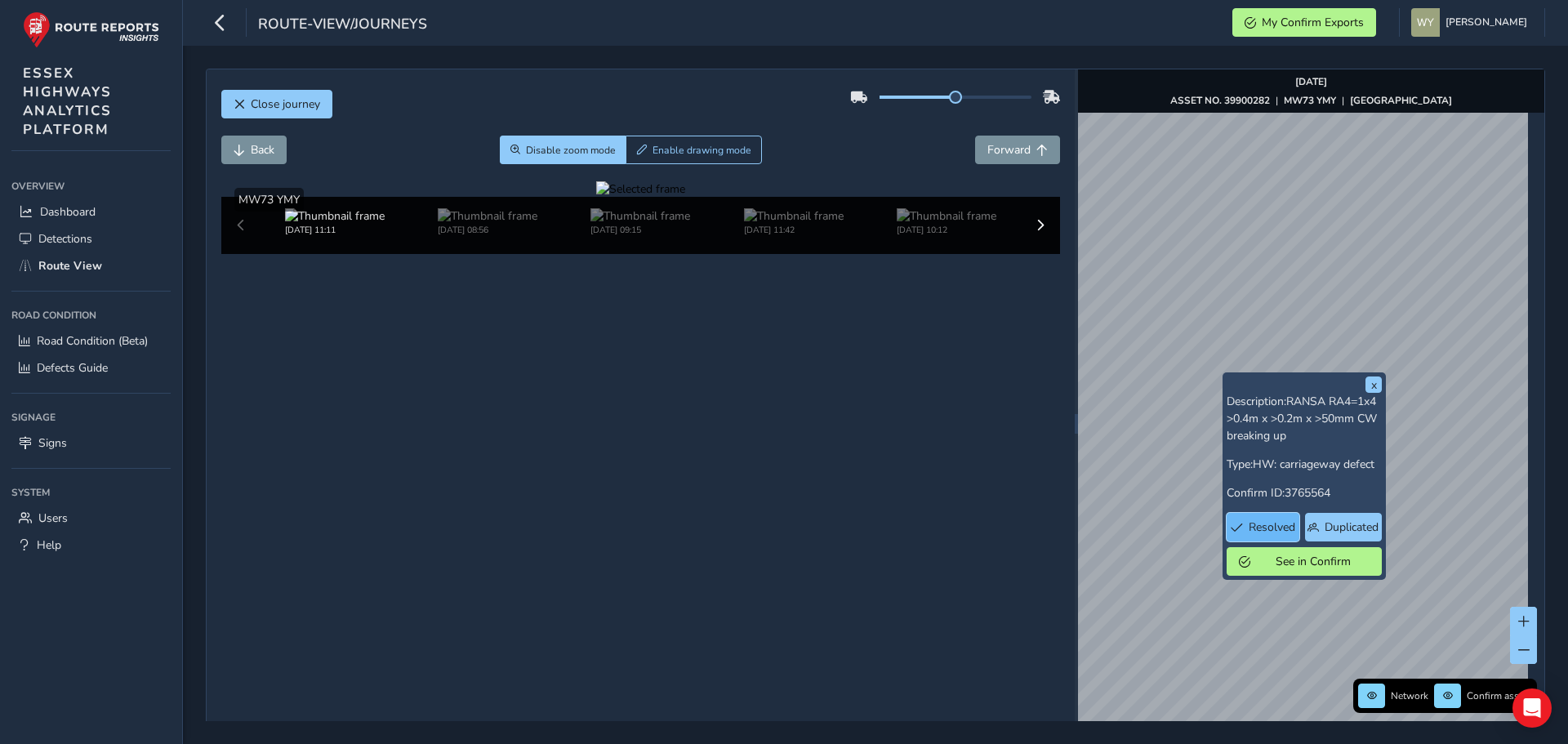
click at [1282, 529] on span "Resolved" at bounding box center [1272, 527] width 46 height 16
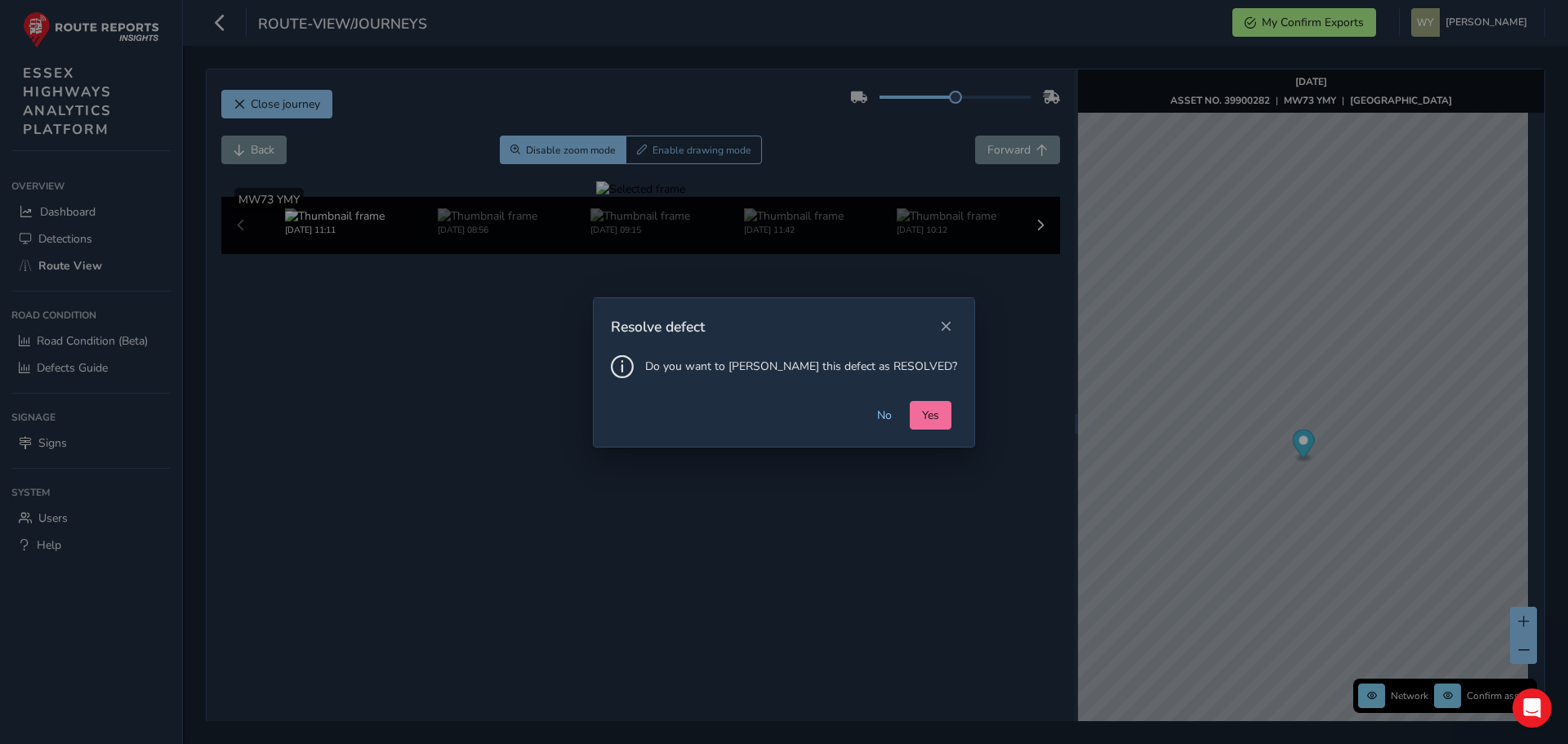
click at [922, 410] on span "Yes" at bounding box center [930, 415] width 17 height 16
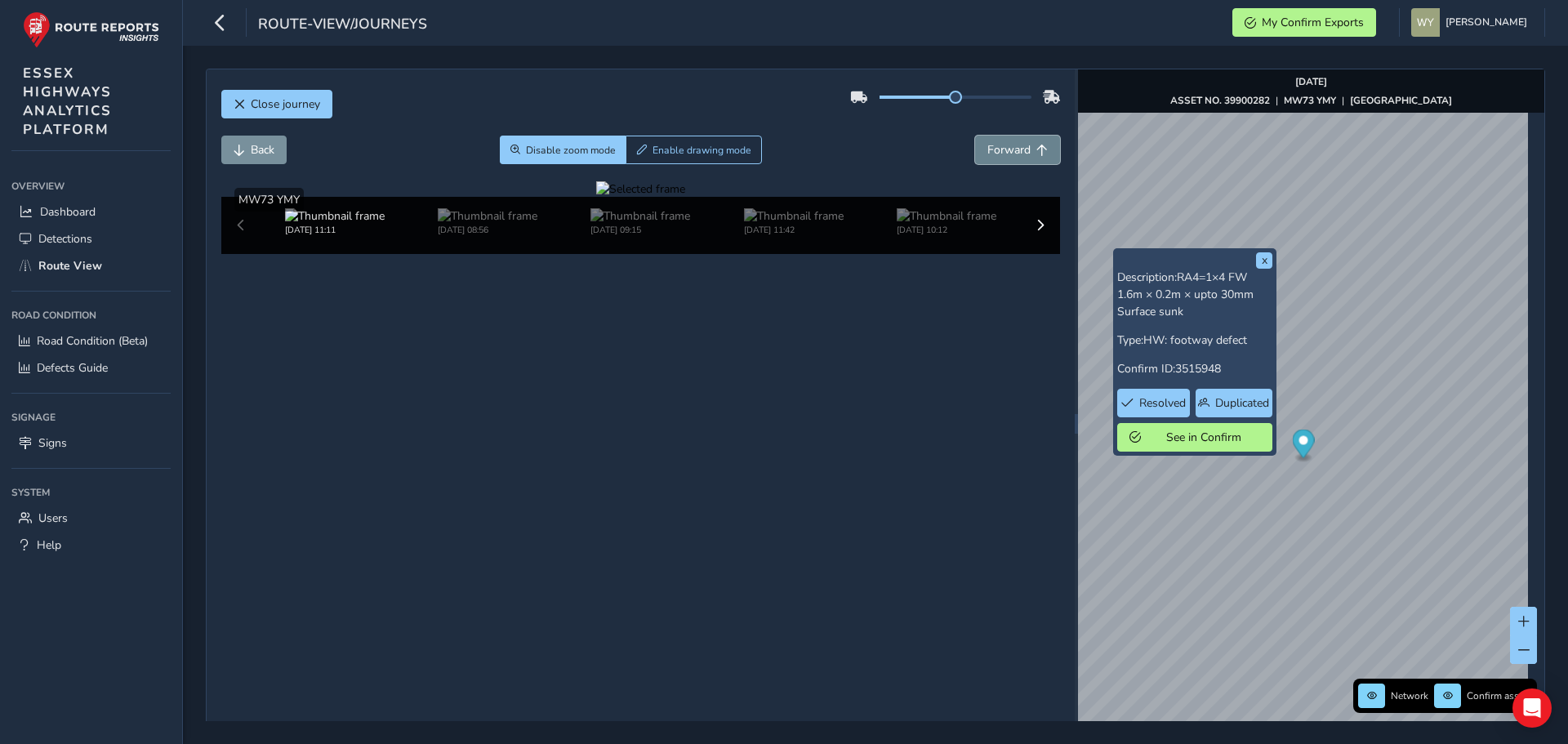
click at [1036, 144] on span "Forward" at bounding box center [1042, 149] width 11 height 11
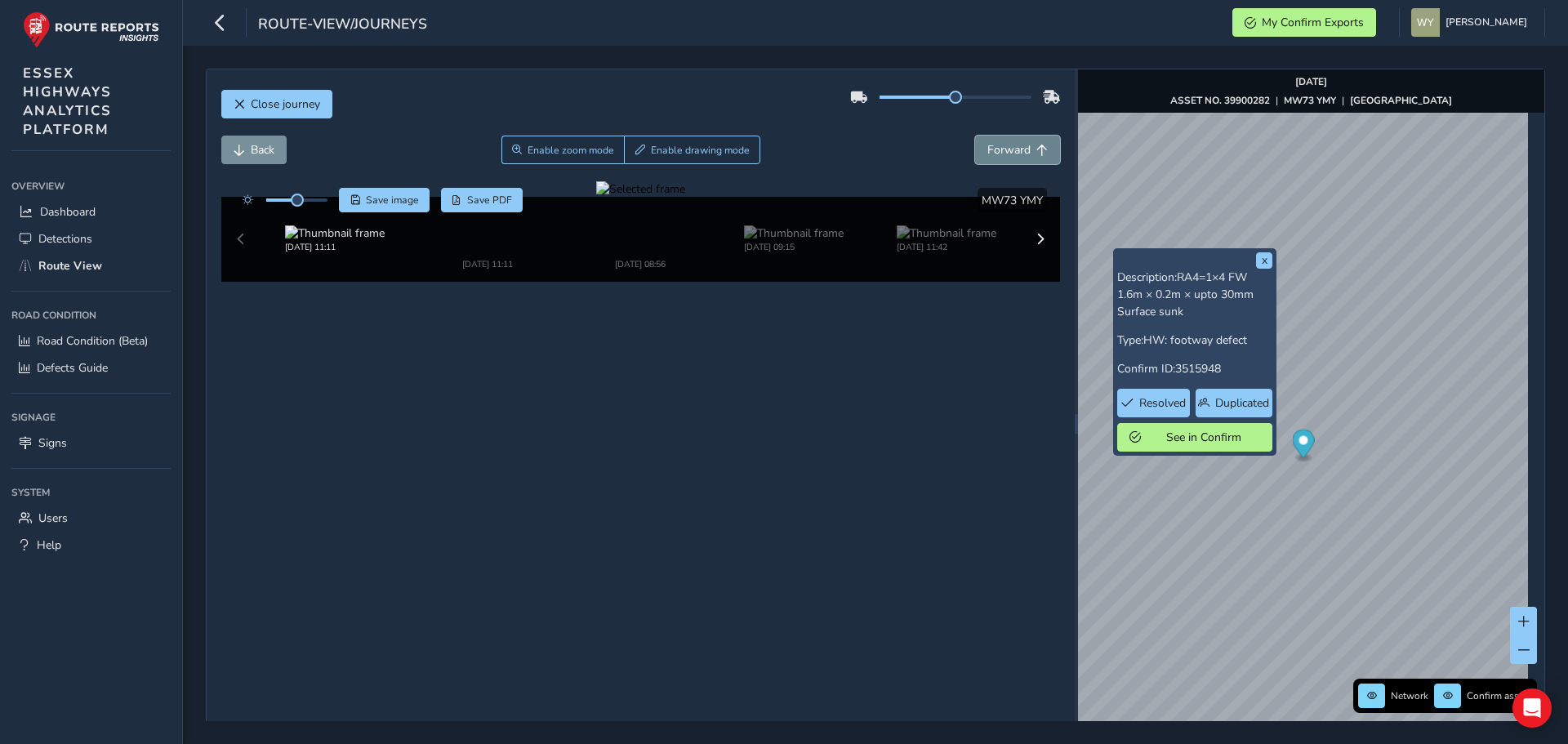
click at [1036, 144] on span "Forward" at bounding box center [1042, 149] width 11 height 11
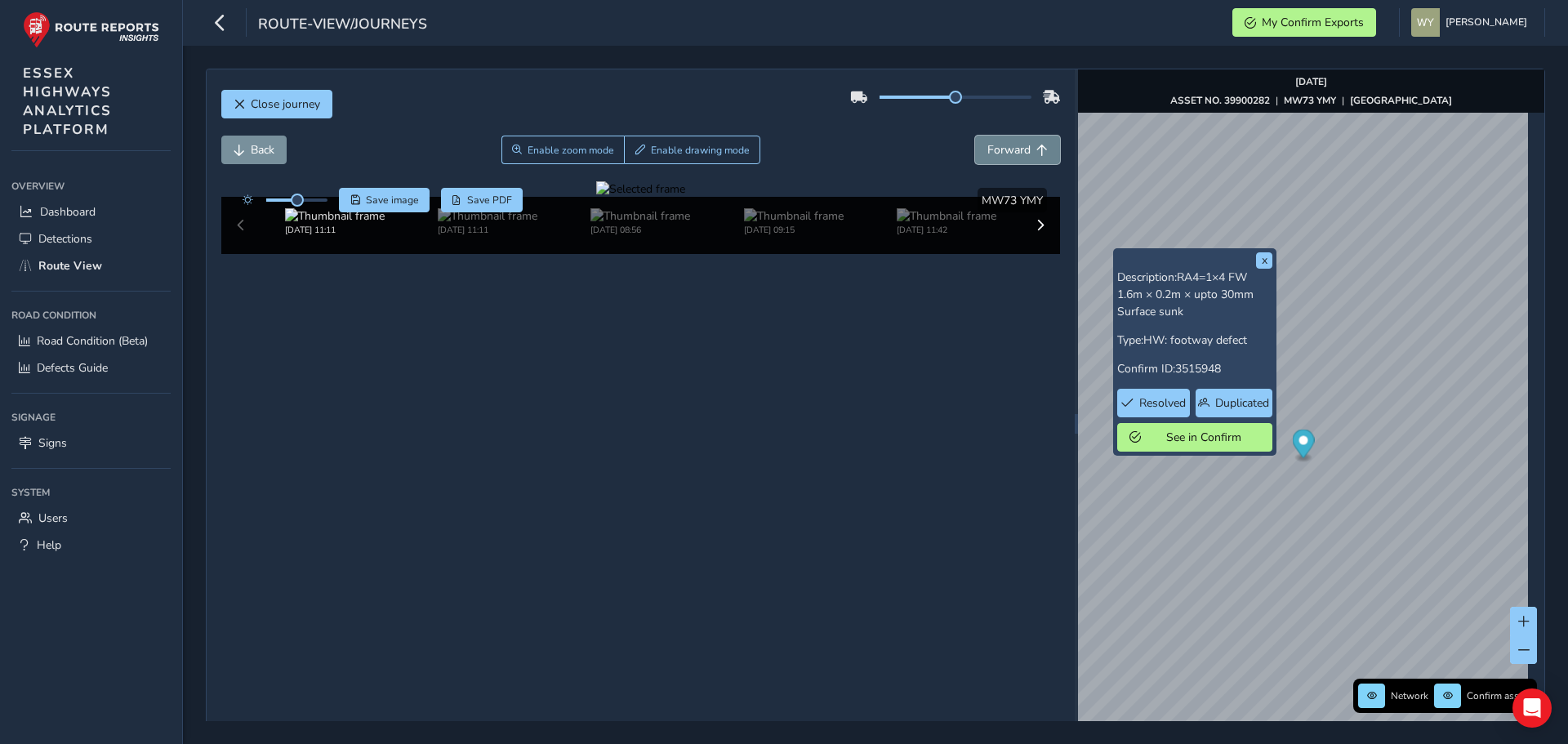
click at [1036, 144] on span "Forward" at bounding box center [1042, 149] width 11 height 11
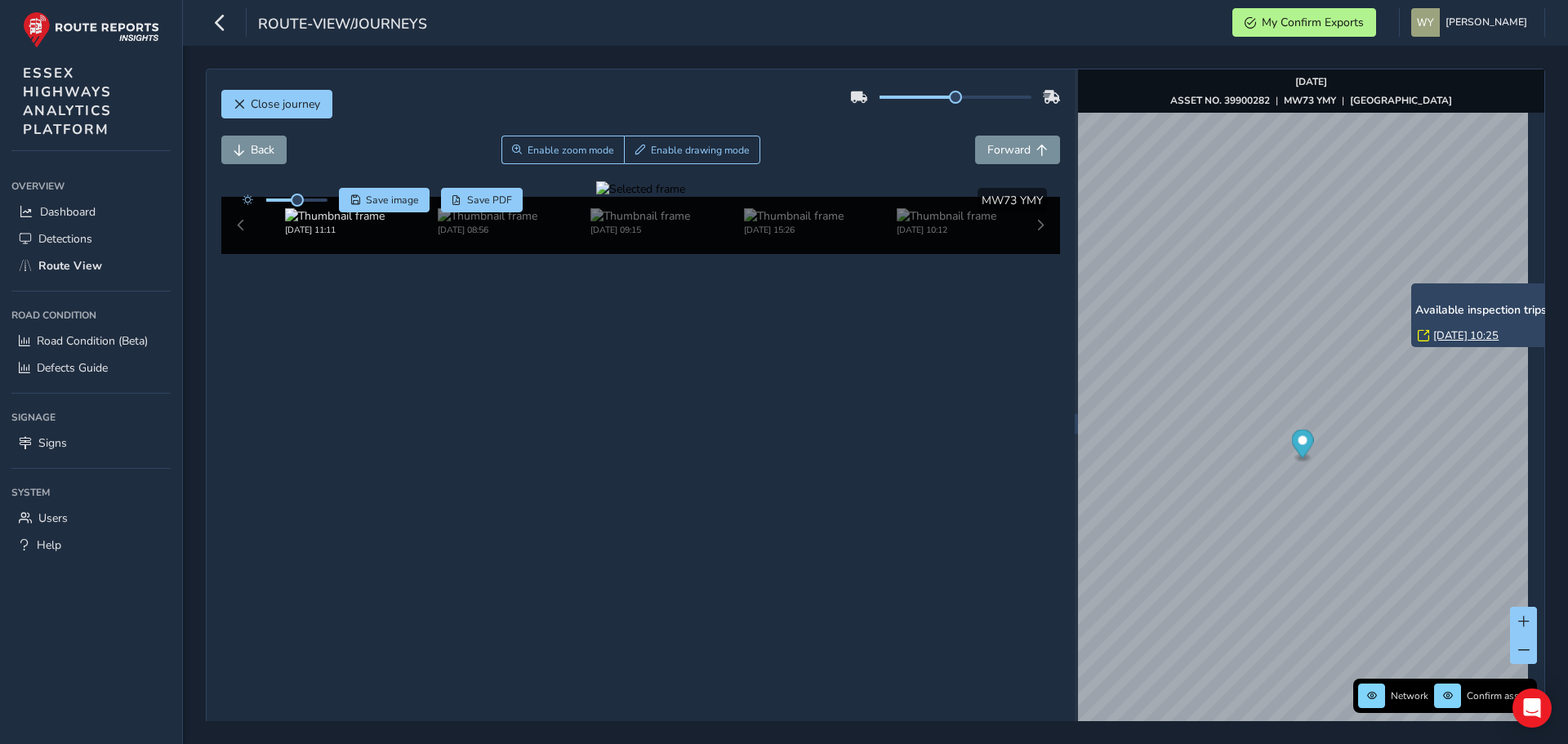
click at [1442, 331] on link "Wed, 30 Jul, 10:25" at bounding box center [1466, 335] width 66 height 15
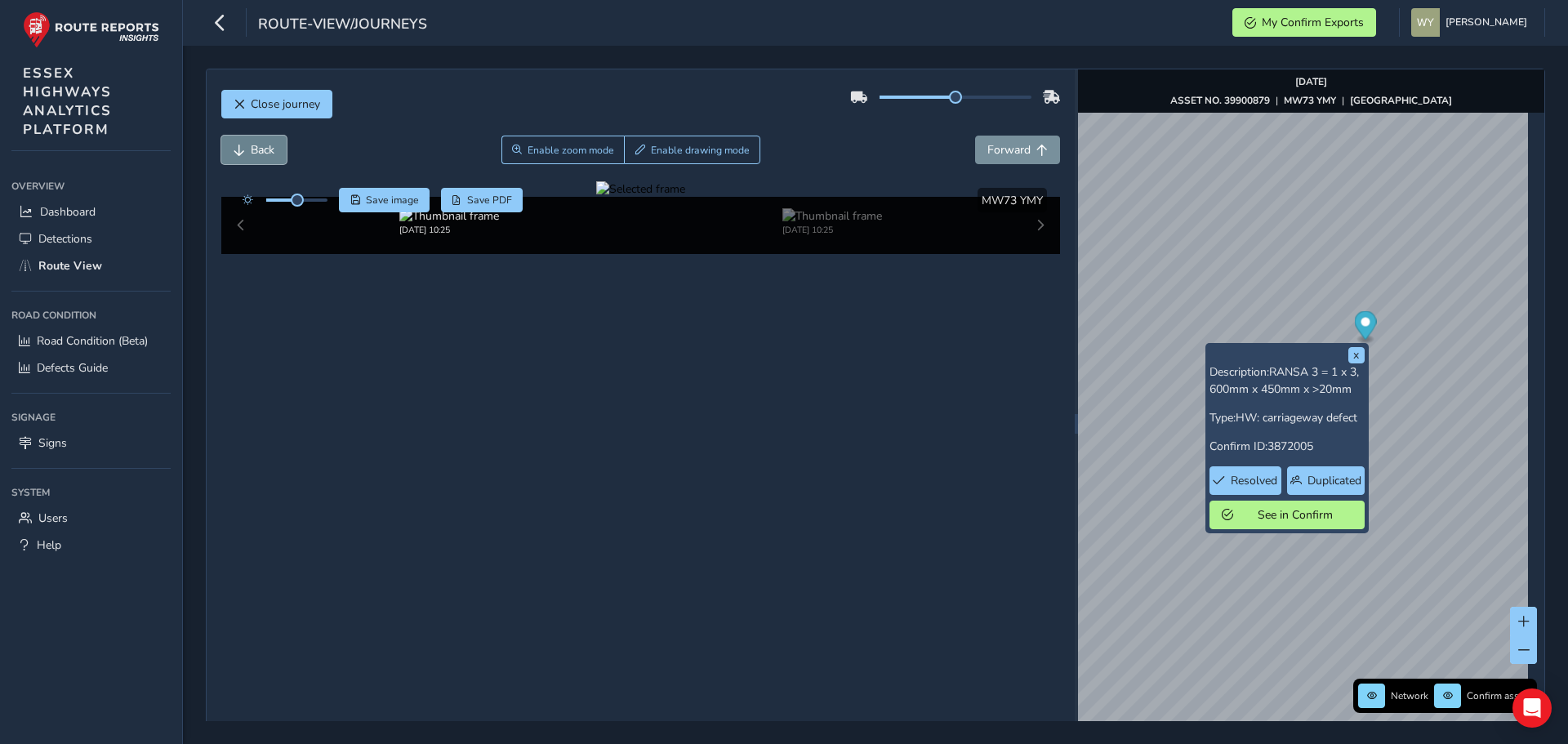
click at [244, 146] on span "Back" at bounding box center [239, 149] width 11 height 11
click at [1020, 154] on span "Forward" at bounding box center [1008, 150] width 43 height 16
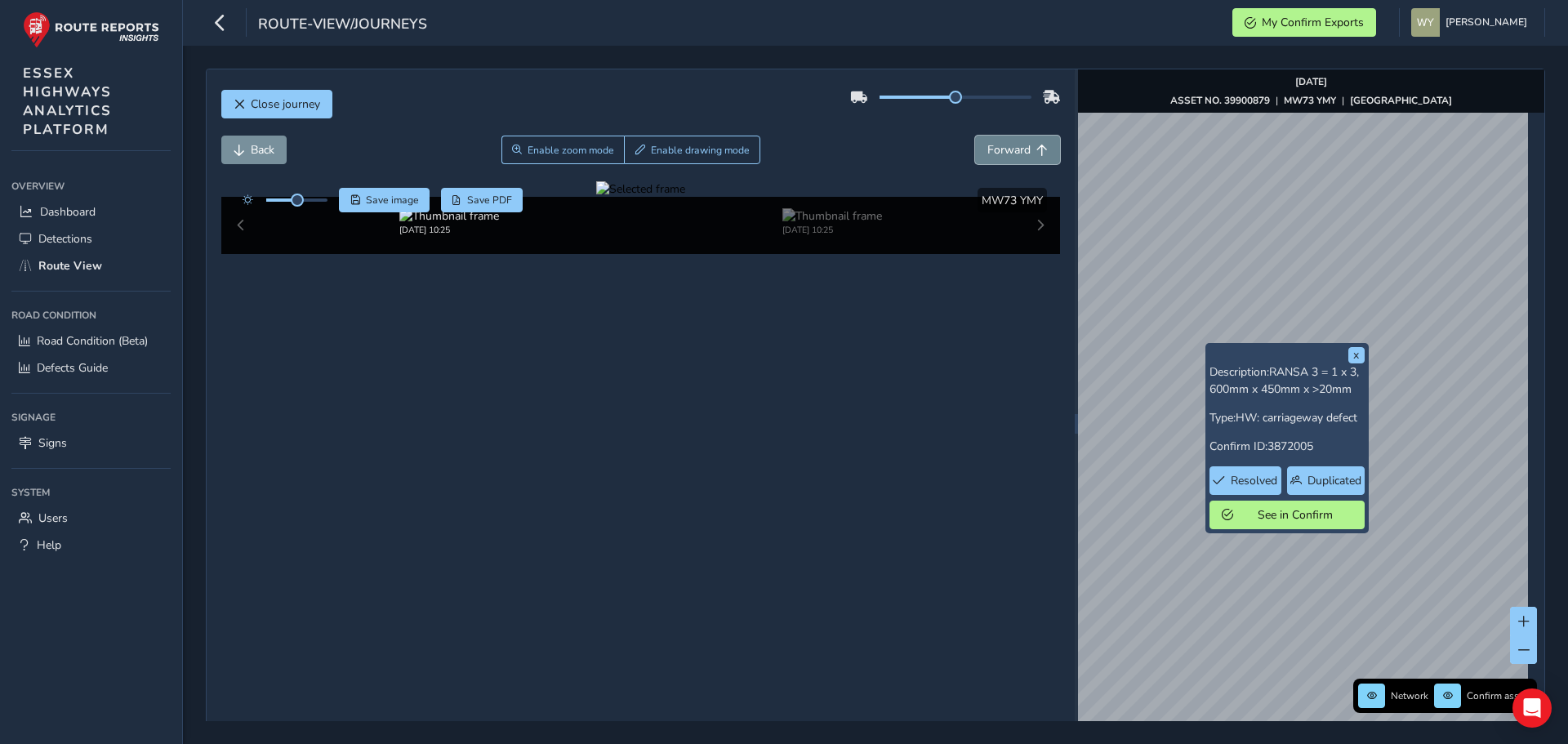
click at [1020, 154] on span "Forward" at bounding box center [1008, 150] width 43 height 16
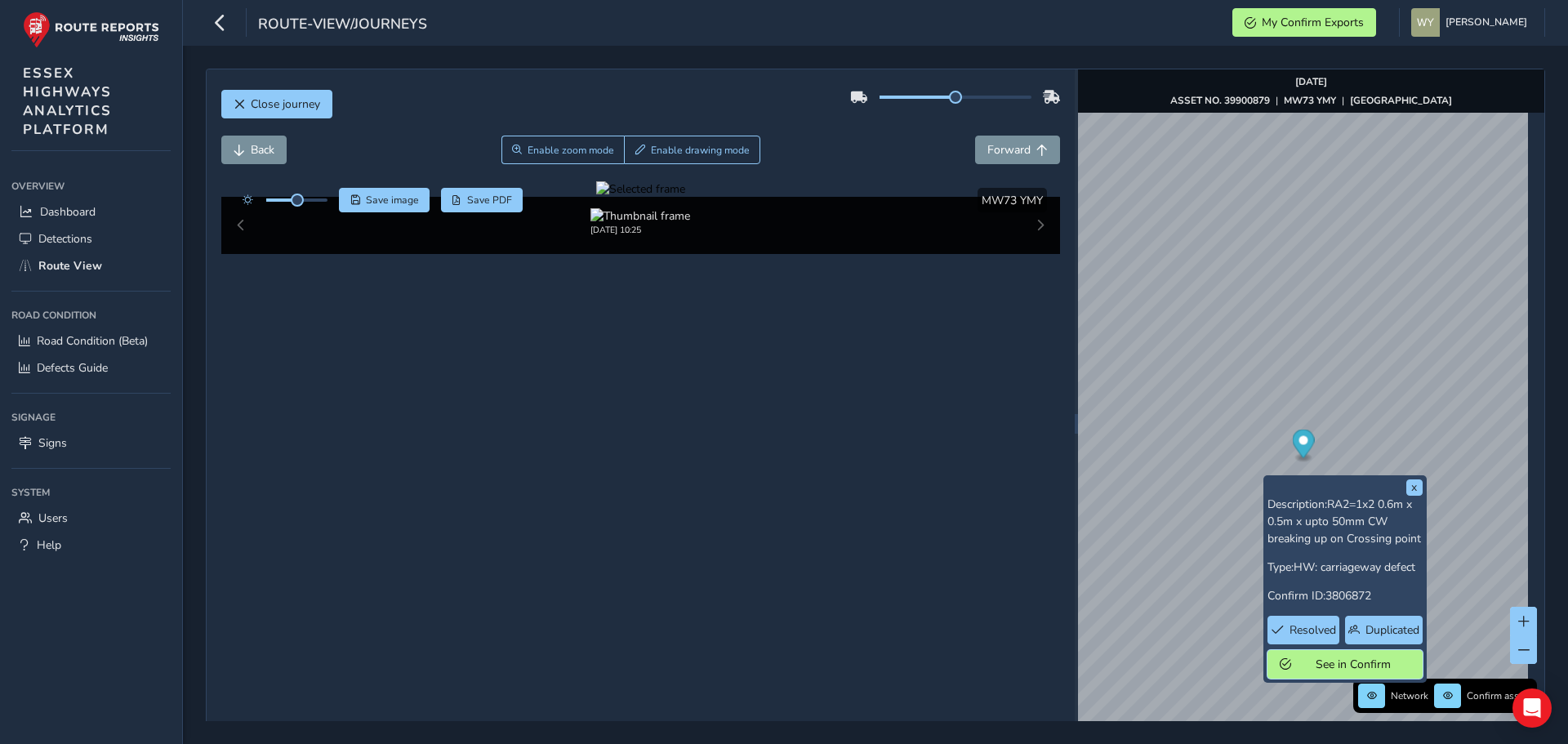
click at [1318, 673] on button "See in Confirm" at bounding box center [1344, 664] width 155 height 29
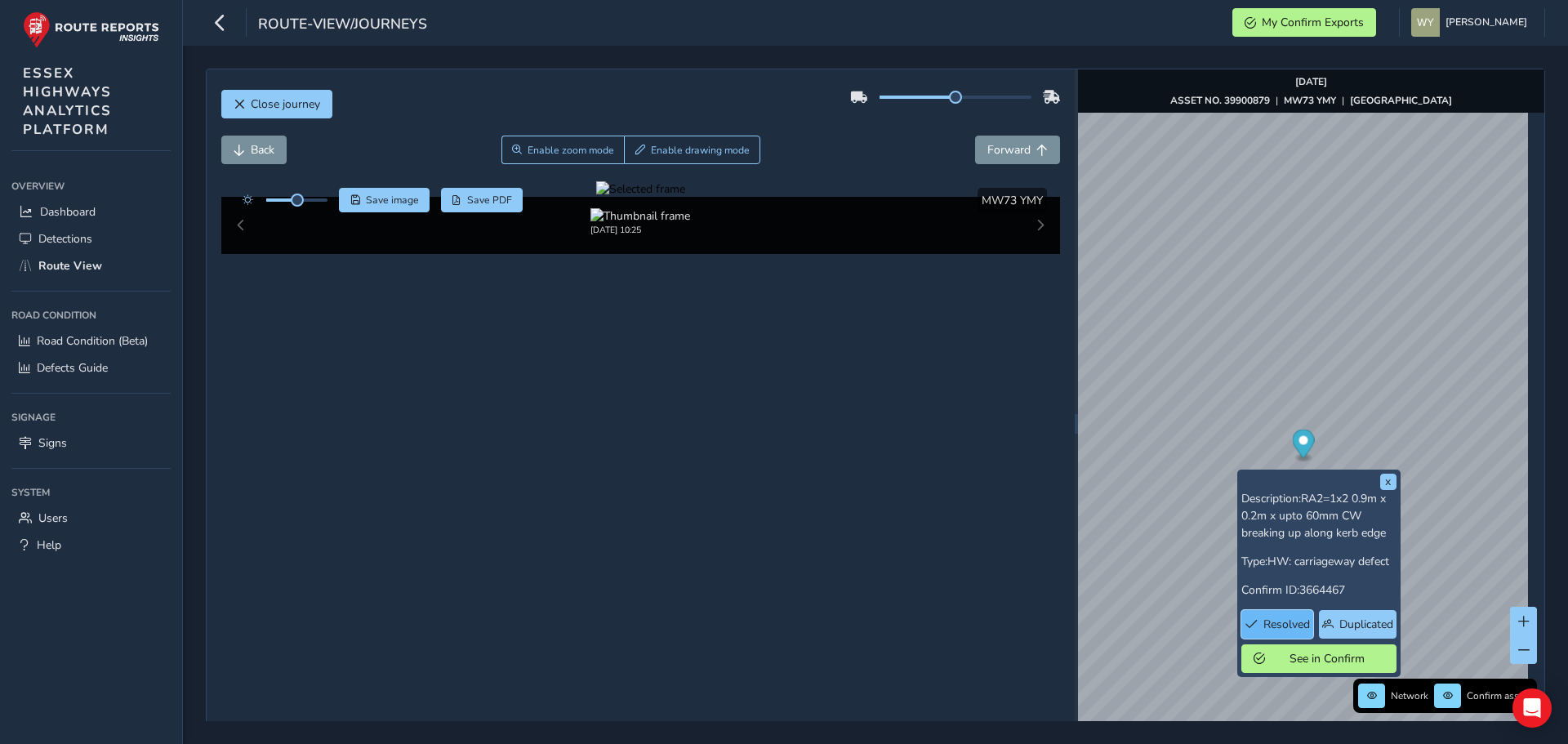
click at [1298, 629] on span "Resolved" at bounding box center [1286, 624] width 46 height 16
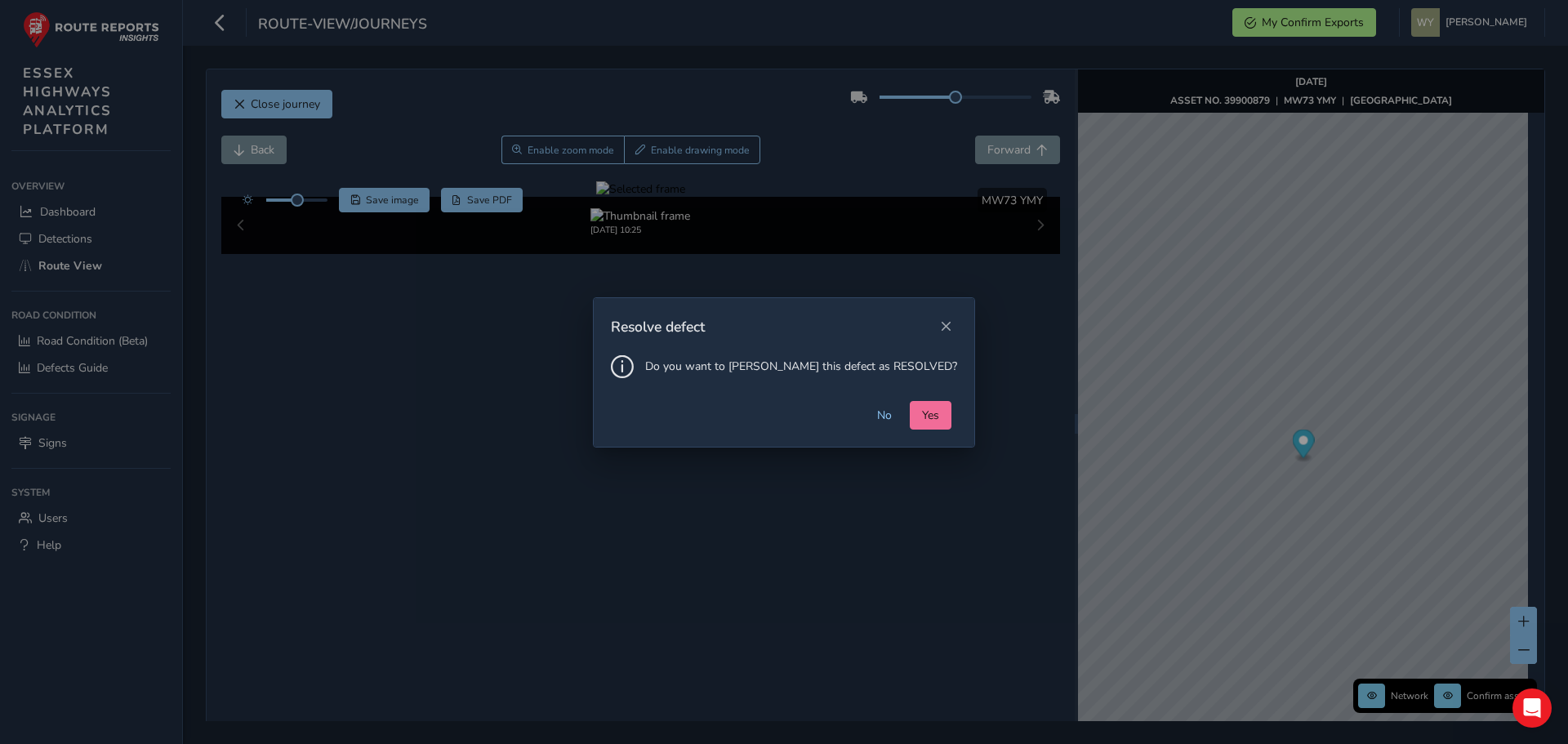
click at [922, 415] on span "Yes" at bounding box center [930, 415] width 17 height 16
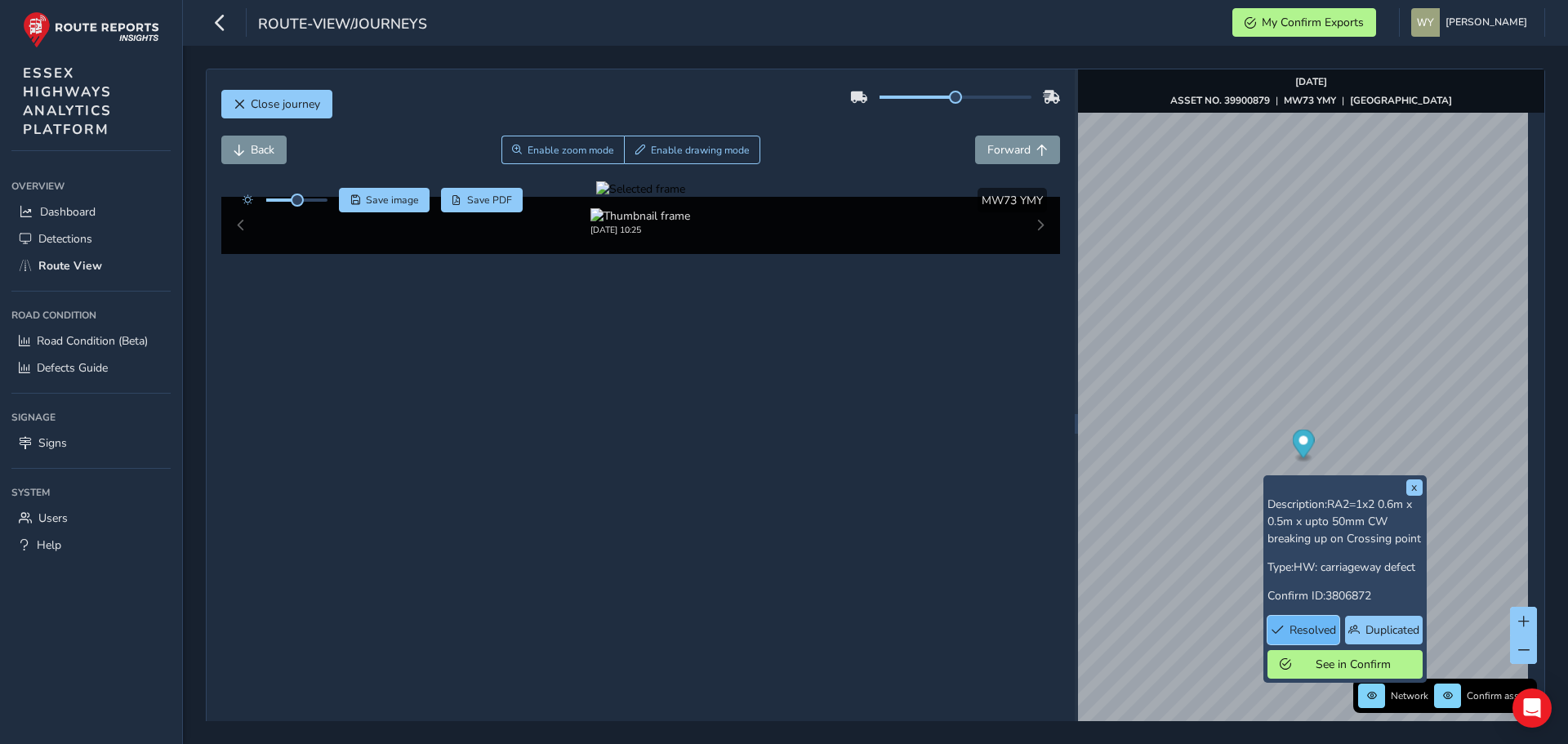
click at [1308, 629] on span "Resolved" at bounding box center [1313, 630] width 46 height 16
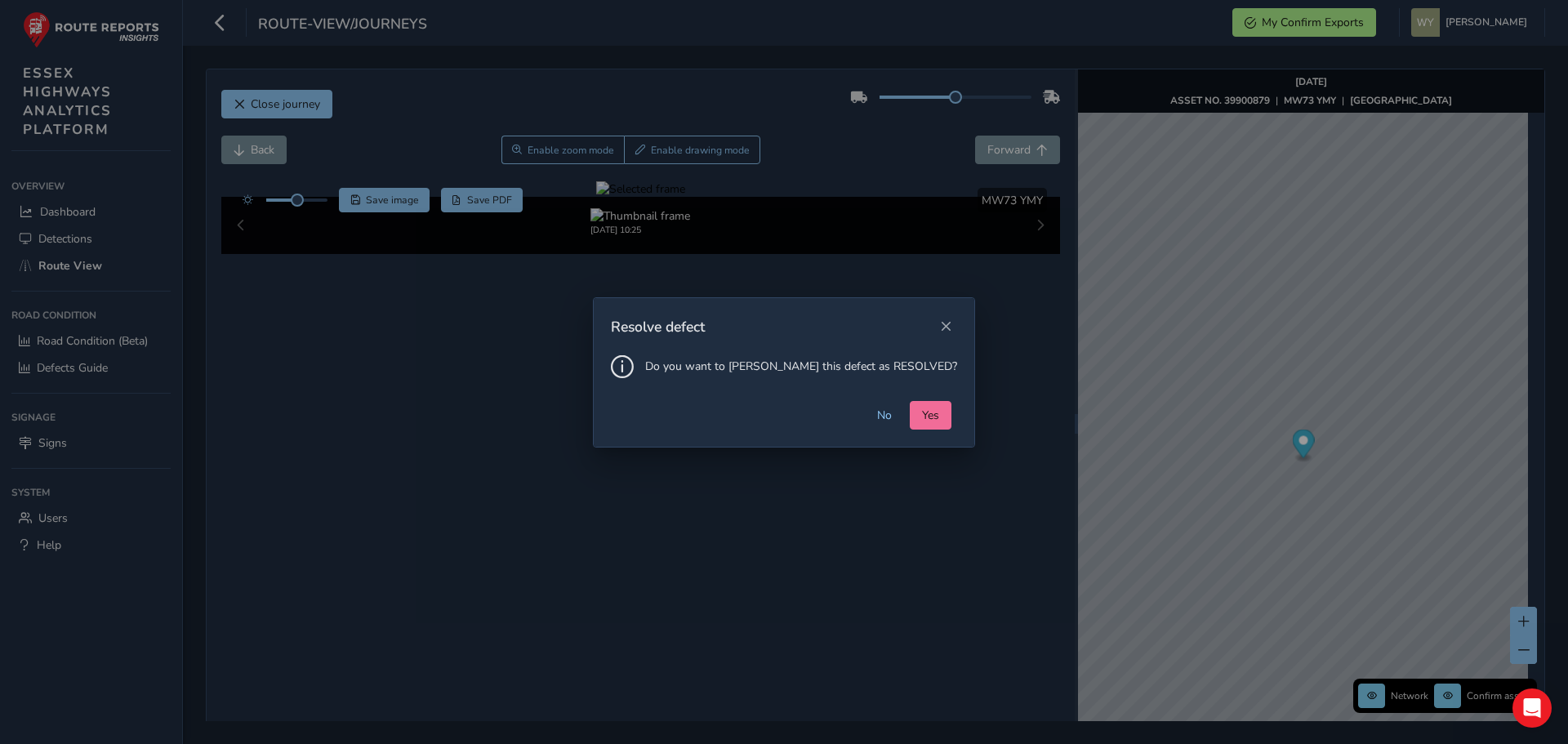
click at [909, 406] on button "Yes" at bounding box center [930, 415] width 42 height 29
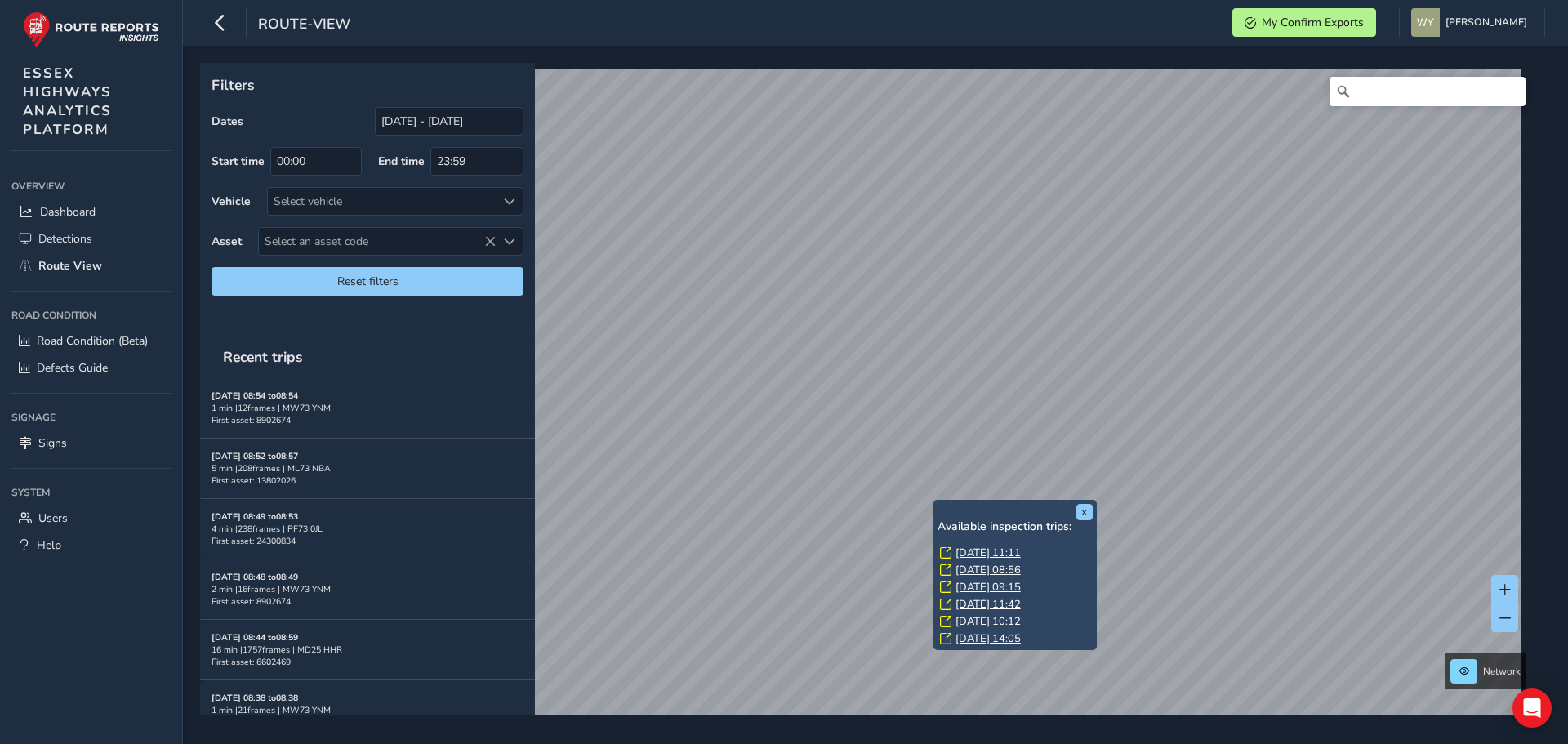
click at [1007, 552] on link "[DATE] 11:11" at bounding box center [988, 553] width 66 height 15
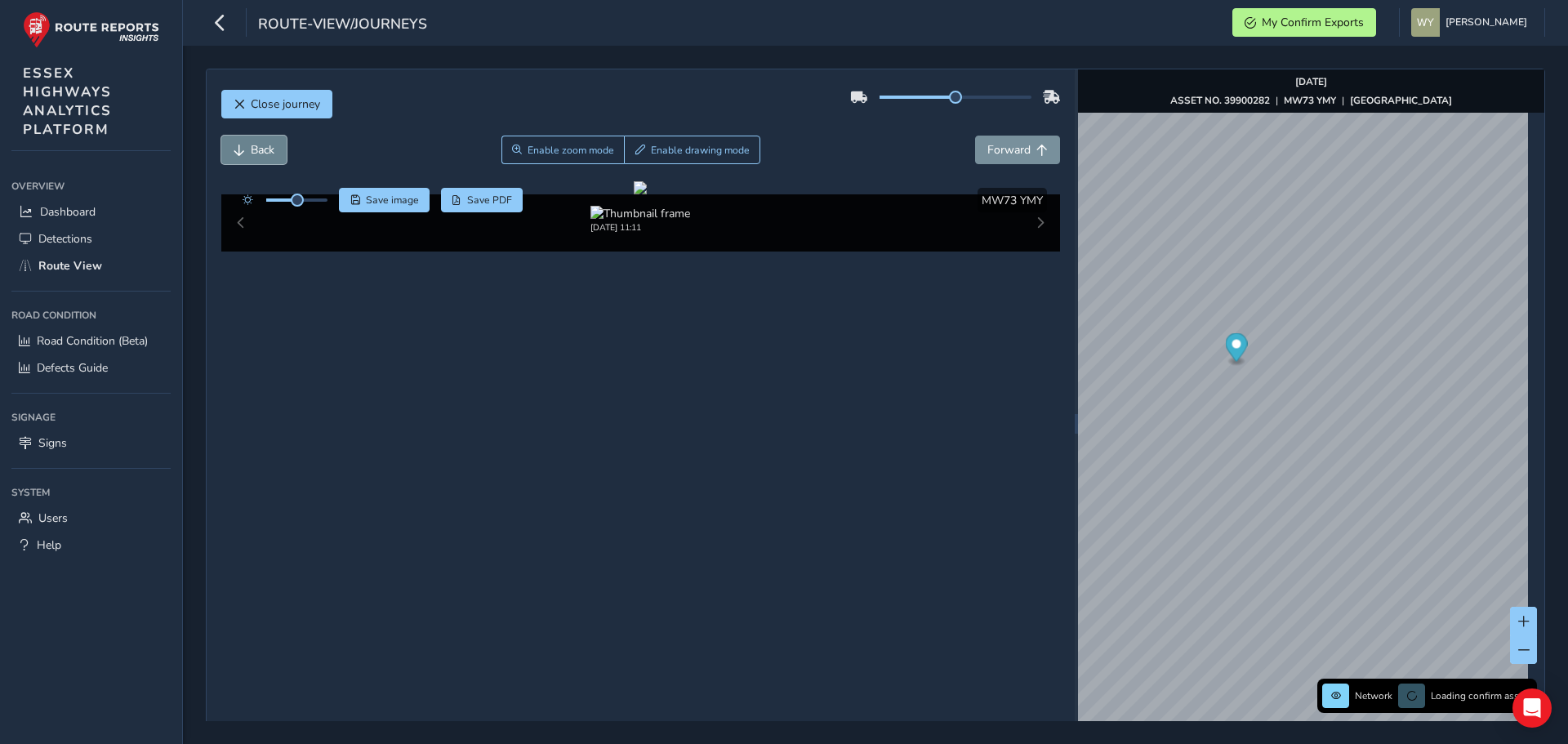
click at [263, 158] on button "Back" at bounding box center [254, 149] width 66 height 29
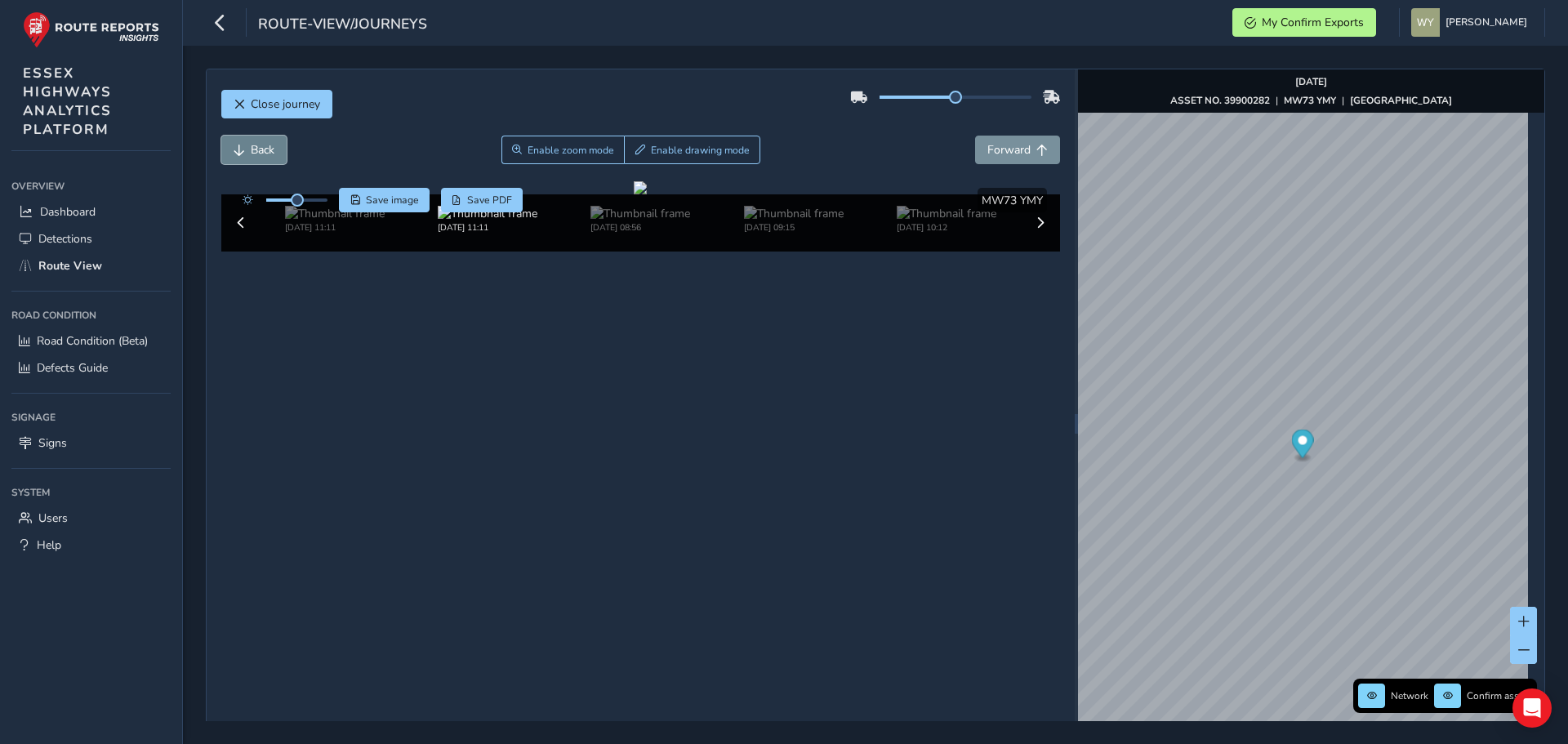
click at [263, 158] on button "Back" at bounding box center [254, 149] width 66 height 29
click at [1021, 149] on span "Forward" at bounding box center [1008, 150] width 43 height 16
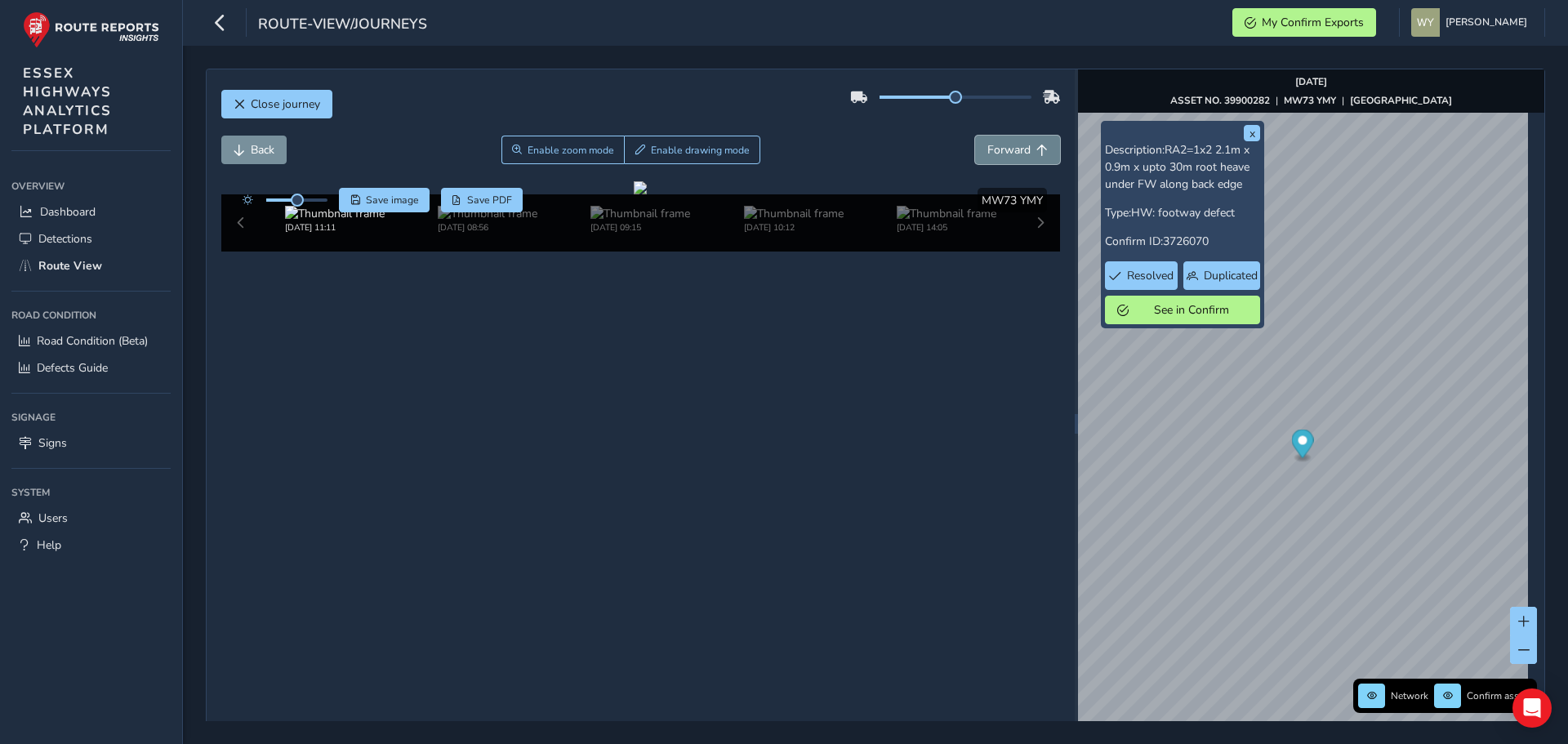
click at [1036, 146] on span "Forward" at bounding box center [1042, 149] width 11 height 11
click at [281, 149] on button "Back" at bounding box center [254, 149] width 66 height 29
click at [249, 149] on button "Back" at bounding box center [254, 149] width 66 height 29
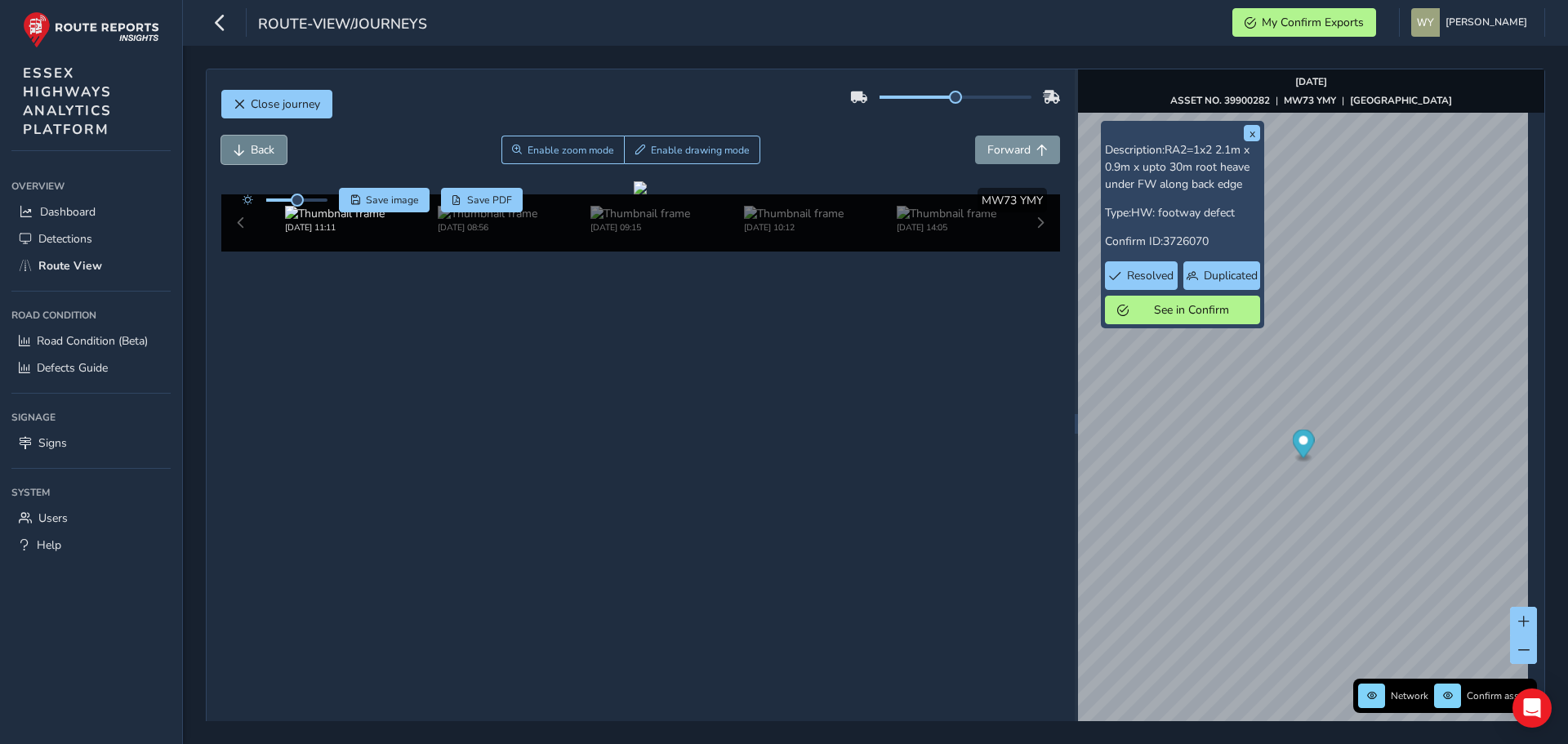
click at [249, 149] on button "Back" at bounding box center [254, 149] width 66 height 29
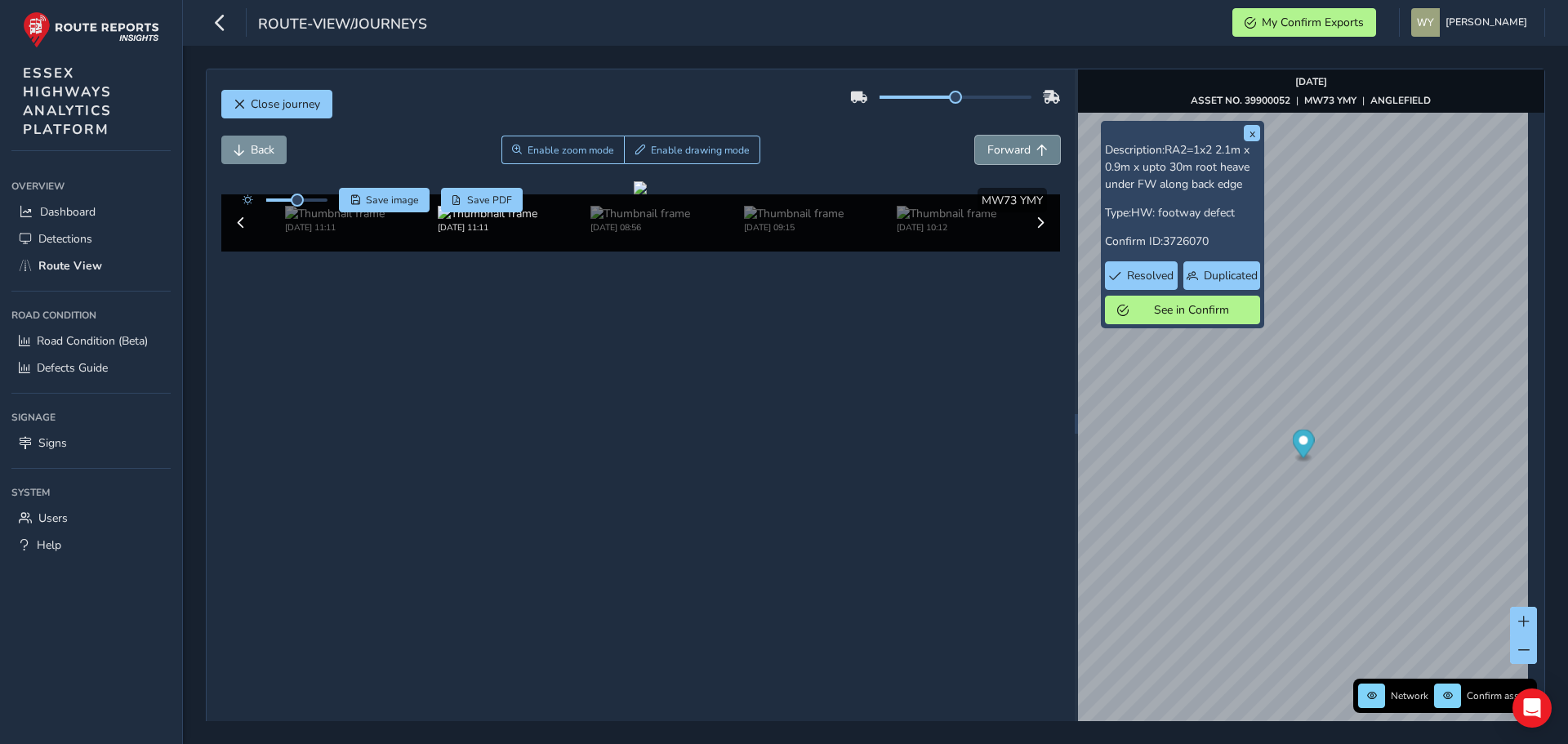
click at [1015, 144] on span "Forward" at bounding box center [1008, 150] width 43 height 16
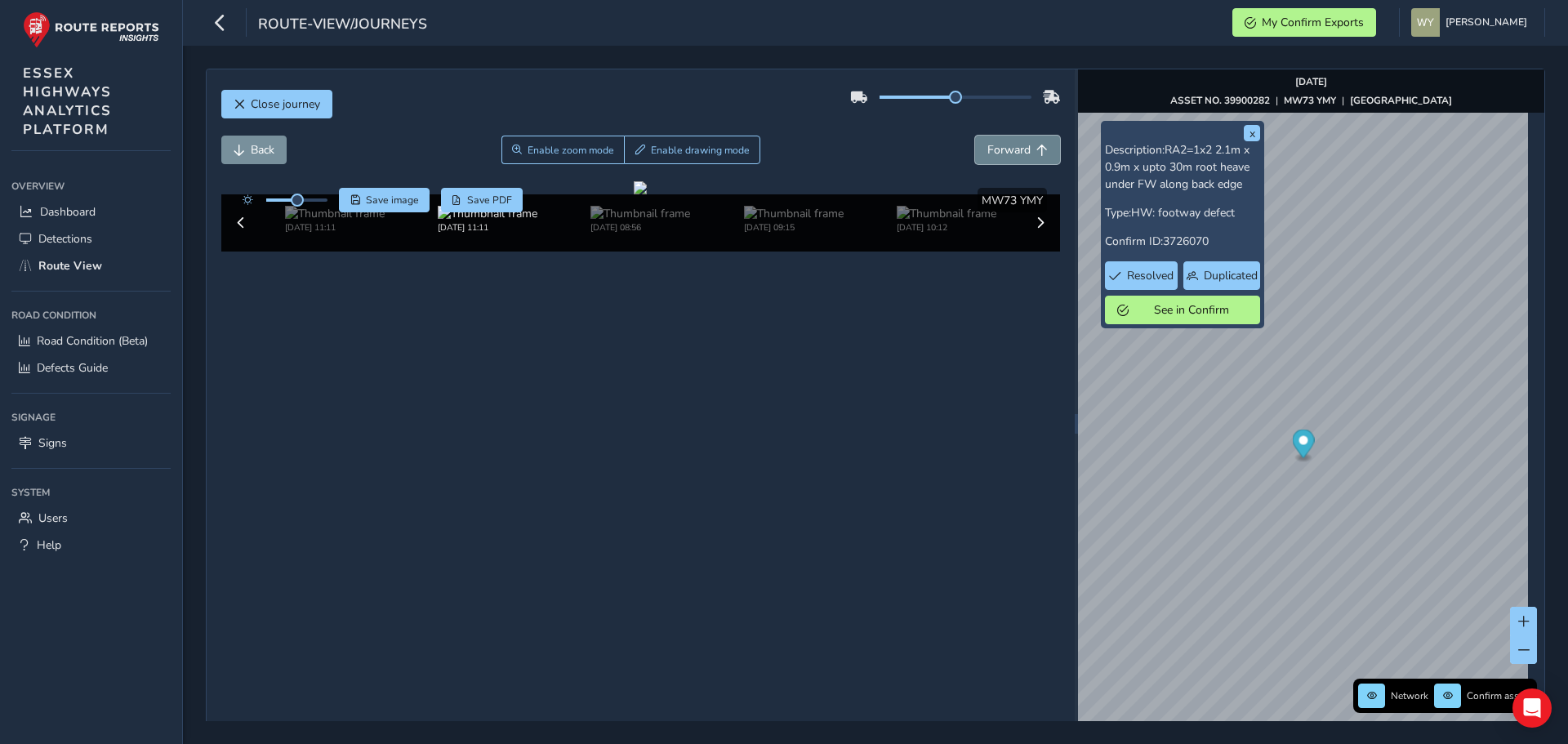
click at [1015, 144] on span "Forward" at bounding box center [1008, 150] width 43 height 16
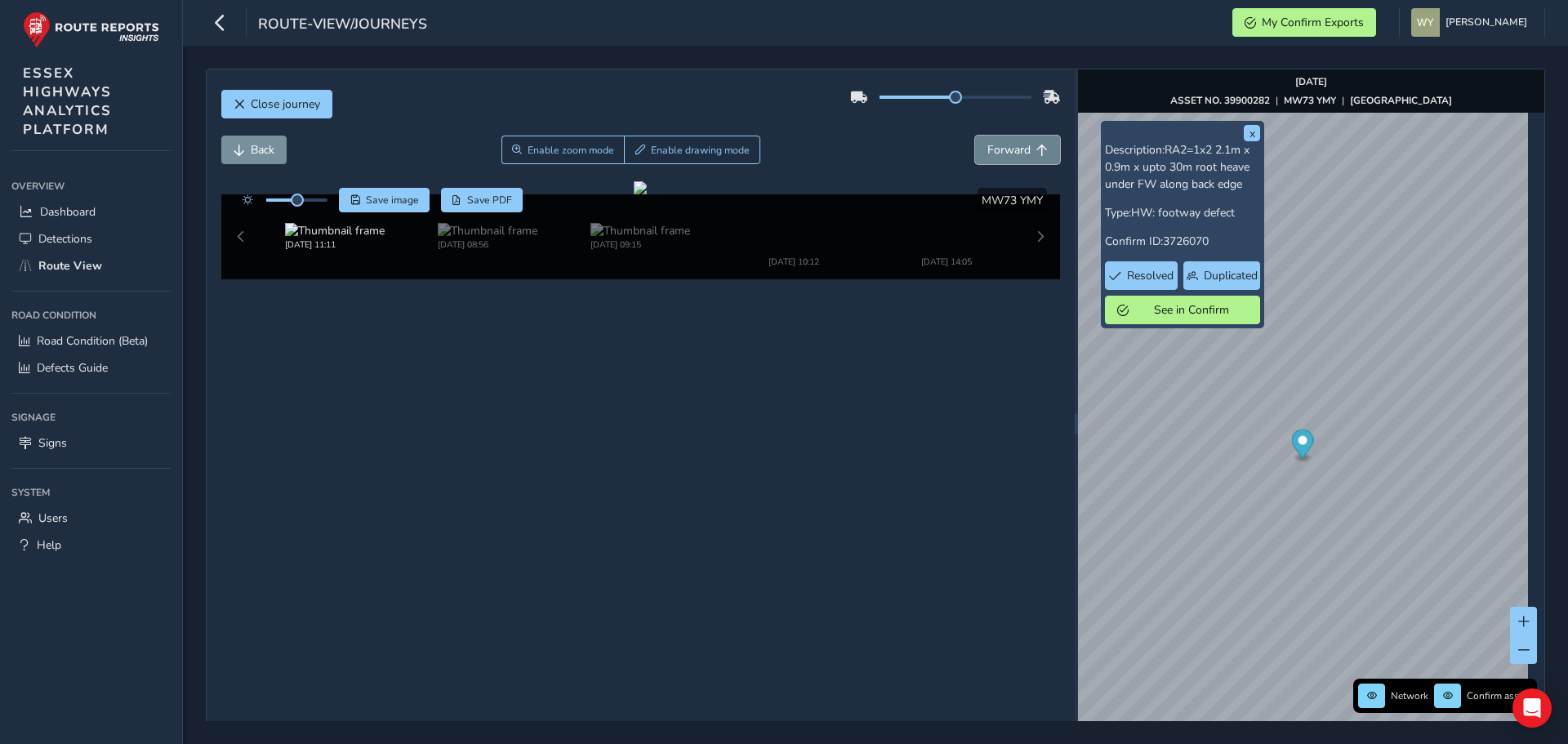
click at [1015, 144] on span "Forward" at bounding box center [1008, 150] width 43 height 16
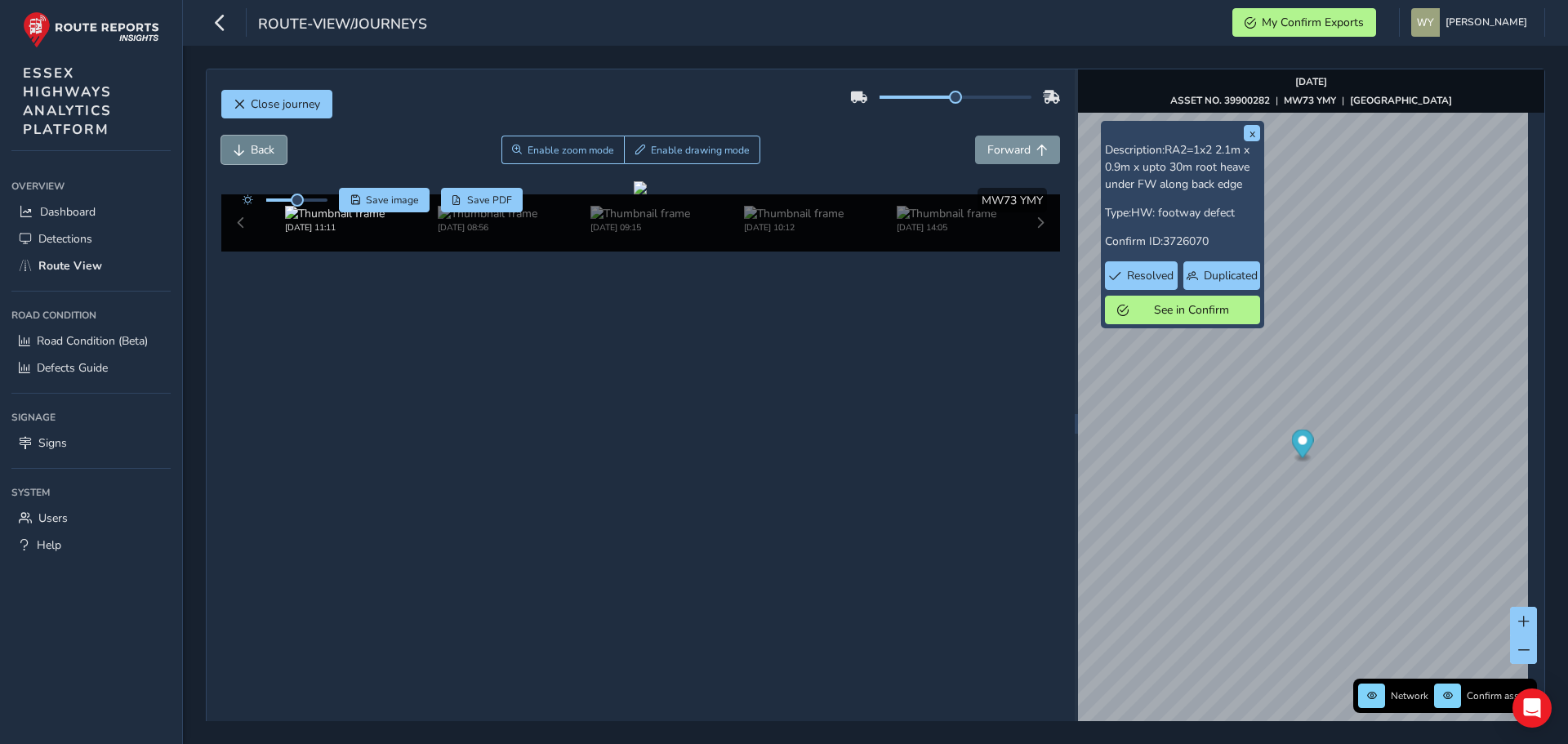
click at [250, 157] on button "Back" at bounding box center [254, 149] width 66 height 29
drag, startPoint x: 296, startPoint y: 198, endPoint x: 306, endPoint y: 198, distance: 10.0
click at [306, 198] on span at bounding box center [305, 199] width 13 height 13
click at [586, 134] on div "Close journey" at bounding box center [641, 110] width 840 height 52
click at [587, 144] on span "Enable zoom mode" at bounding box center [570, 149] width 87 height 13
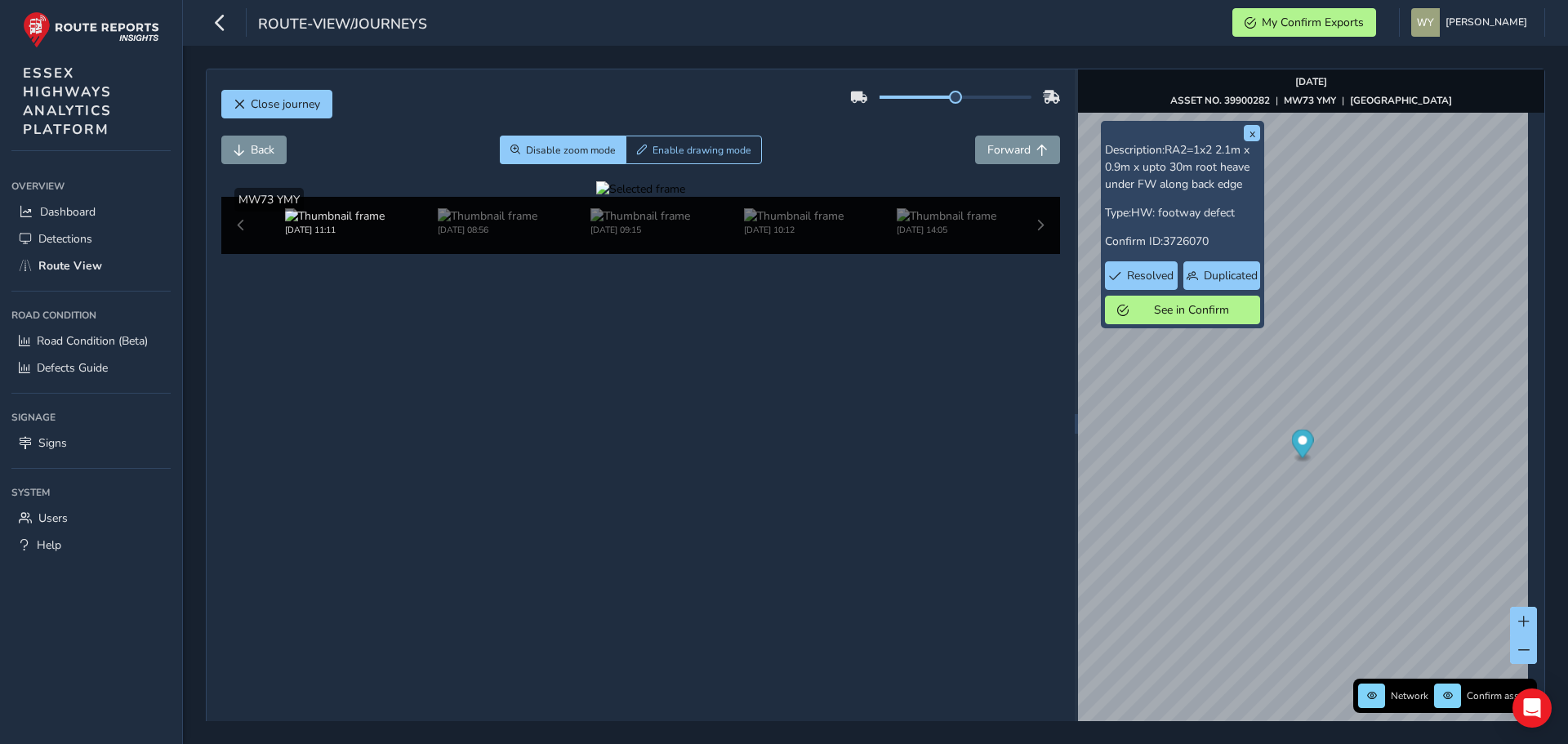
click at [686, 197] on div at bounding box center [641, 189] width 89 height 16
click at [795, 524] on img at bounding box center [723, 217] width 2352 height 1323
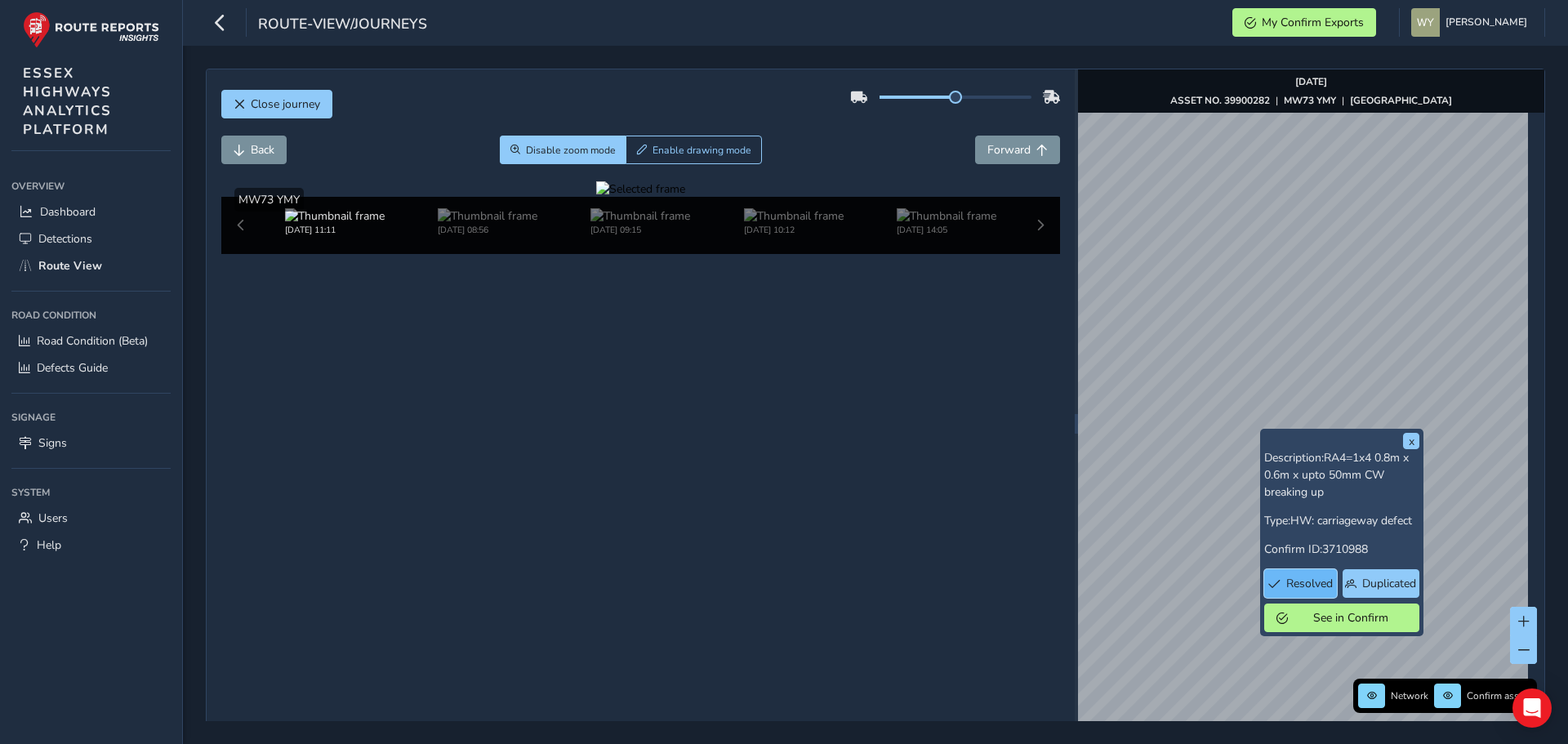
click at [1316, 577] on span "Resolved" at bounding box center [1309, 583] width 46 height 16
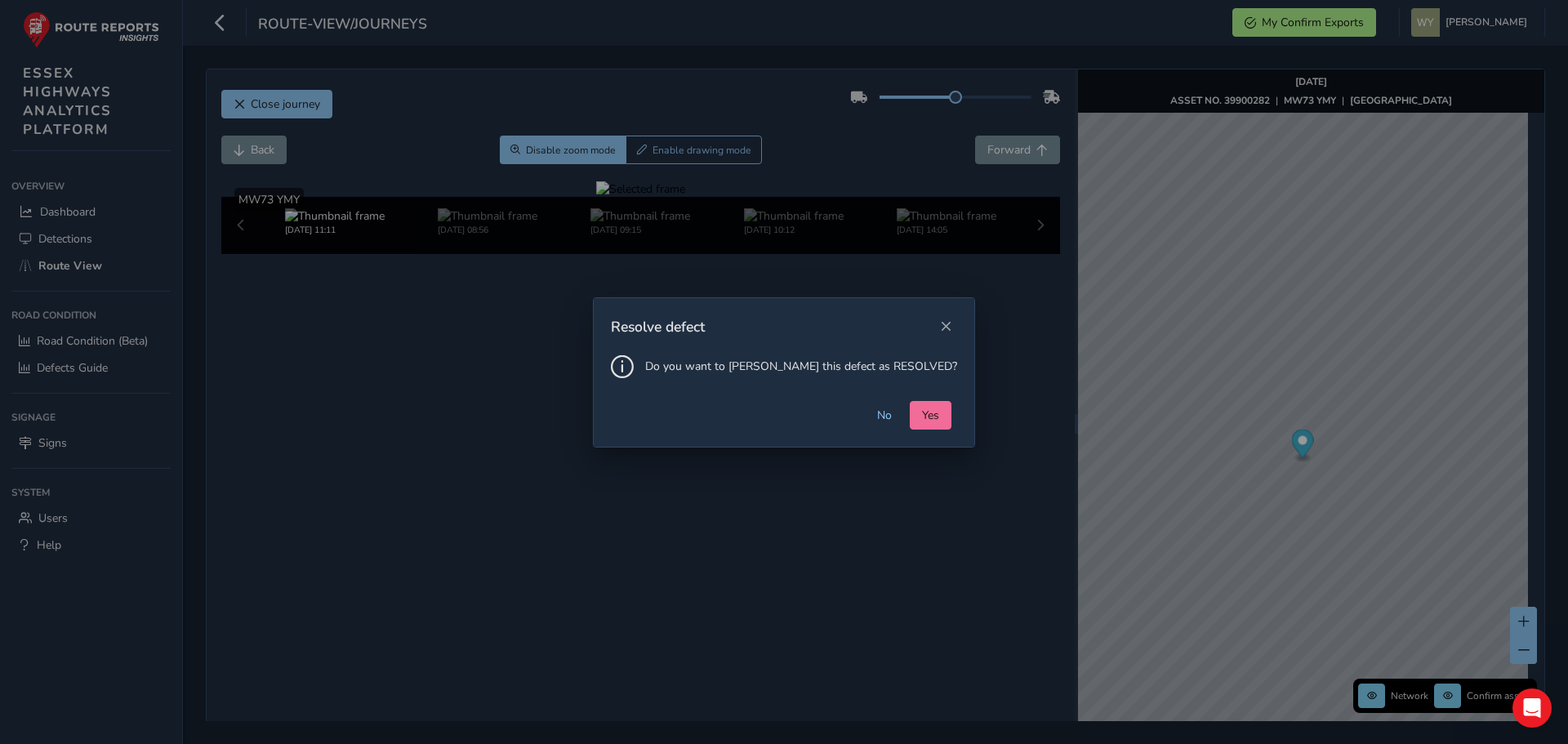
click at [922, 419] on span "Yes" at bounding box center [930, 415] width 17 height 16
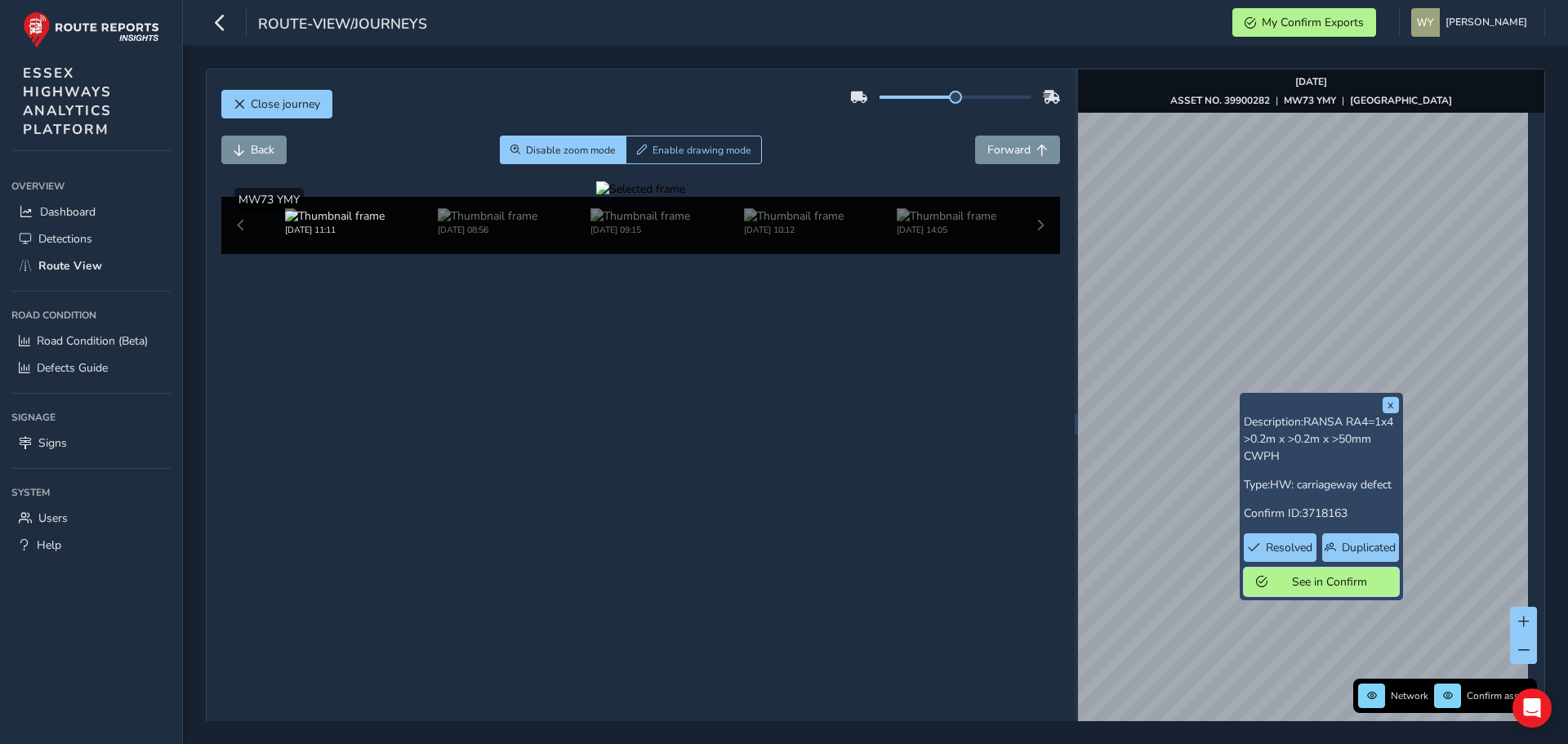
click at [1293, 582] on span "See in Confirm" at bounding box center [1330, 582] width 114 height 16
click at [1285, 535] on button "Resolved" at bounding box center [1279, 547] width 73 height 29
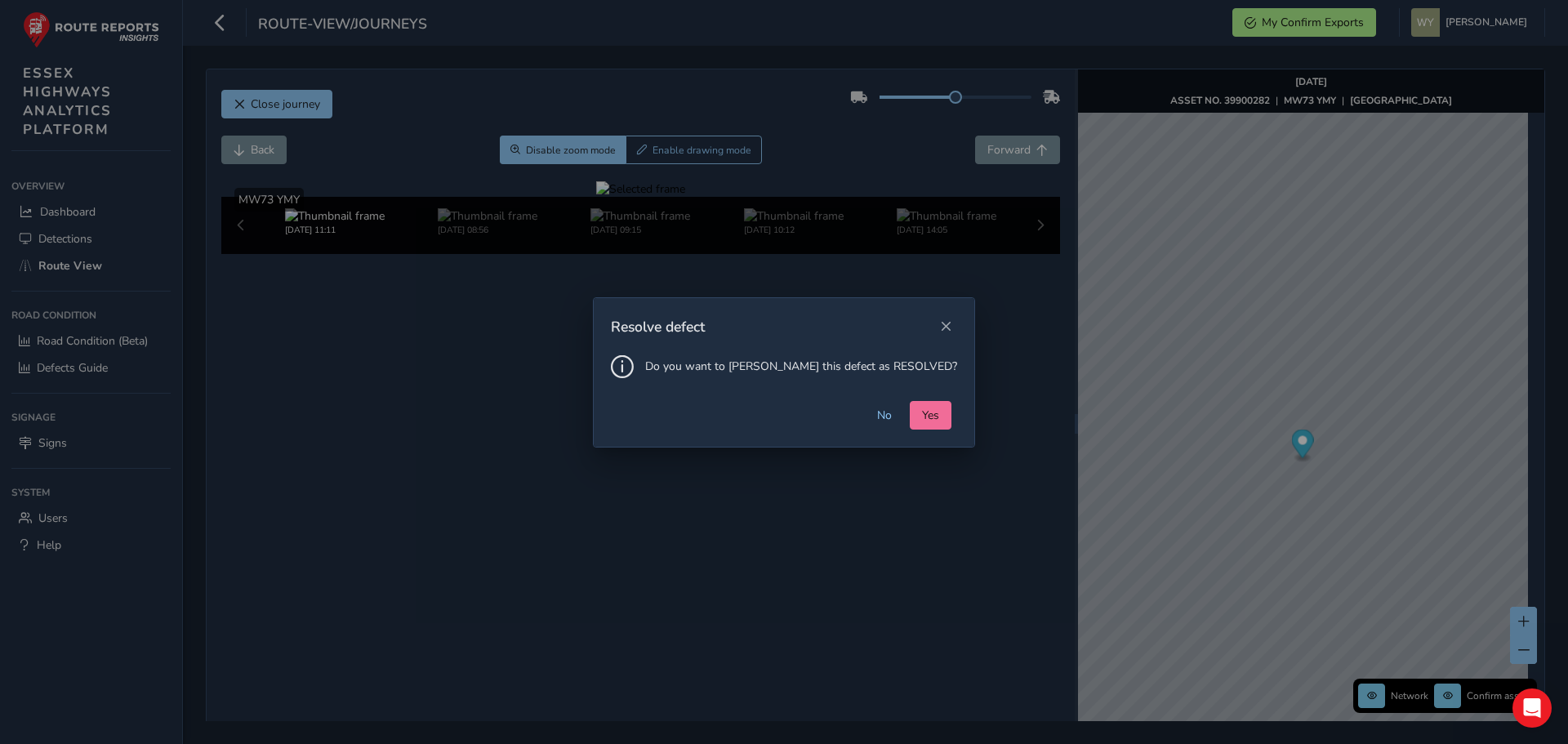
click at [922, 412] on span "Yes" at bounding box center [930, 415] width 17 height 16
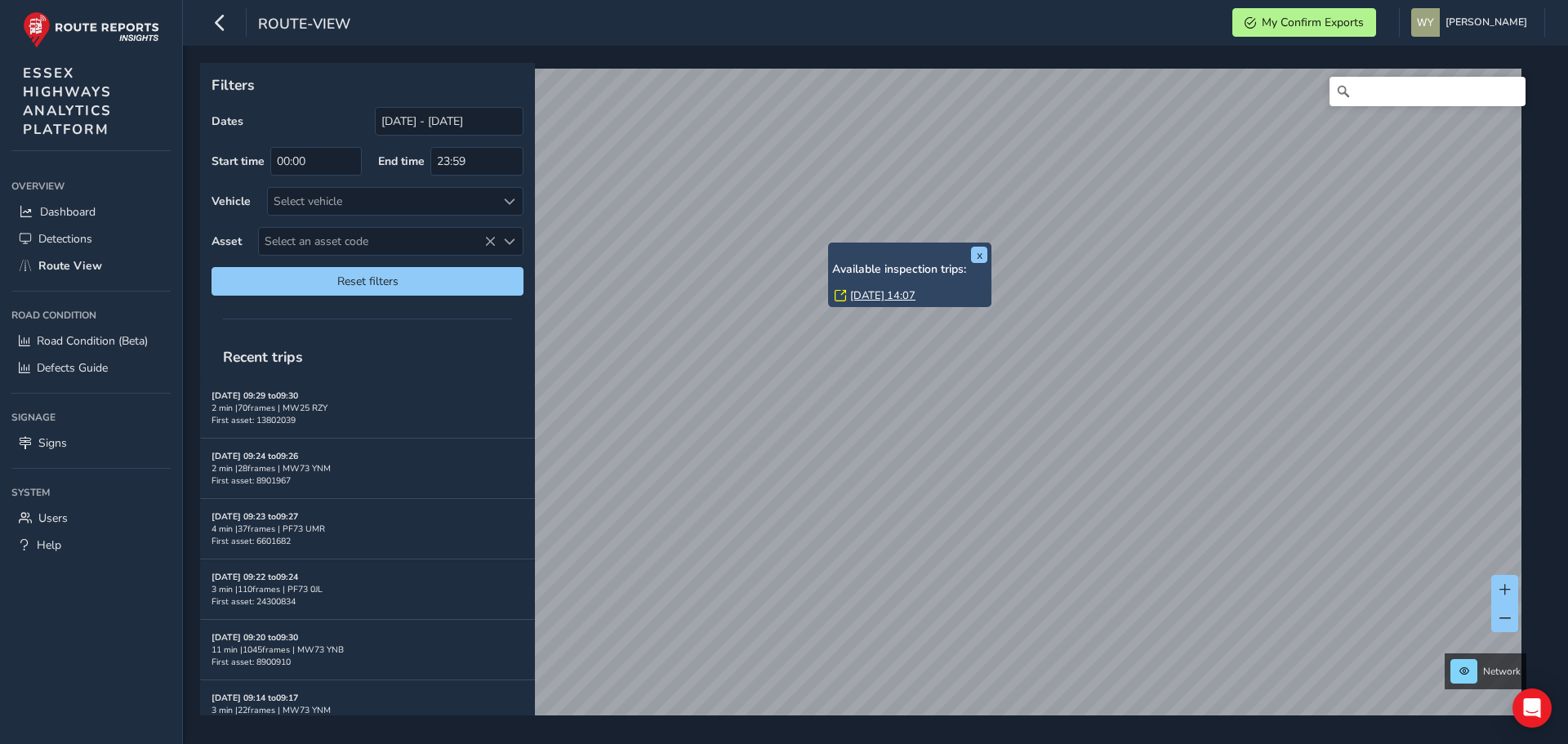
click at [868, 296] on link "Fri, 8 Aug, 14:07" at bounding box center [882, 296] width 66 height 15
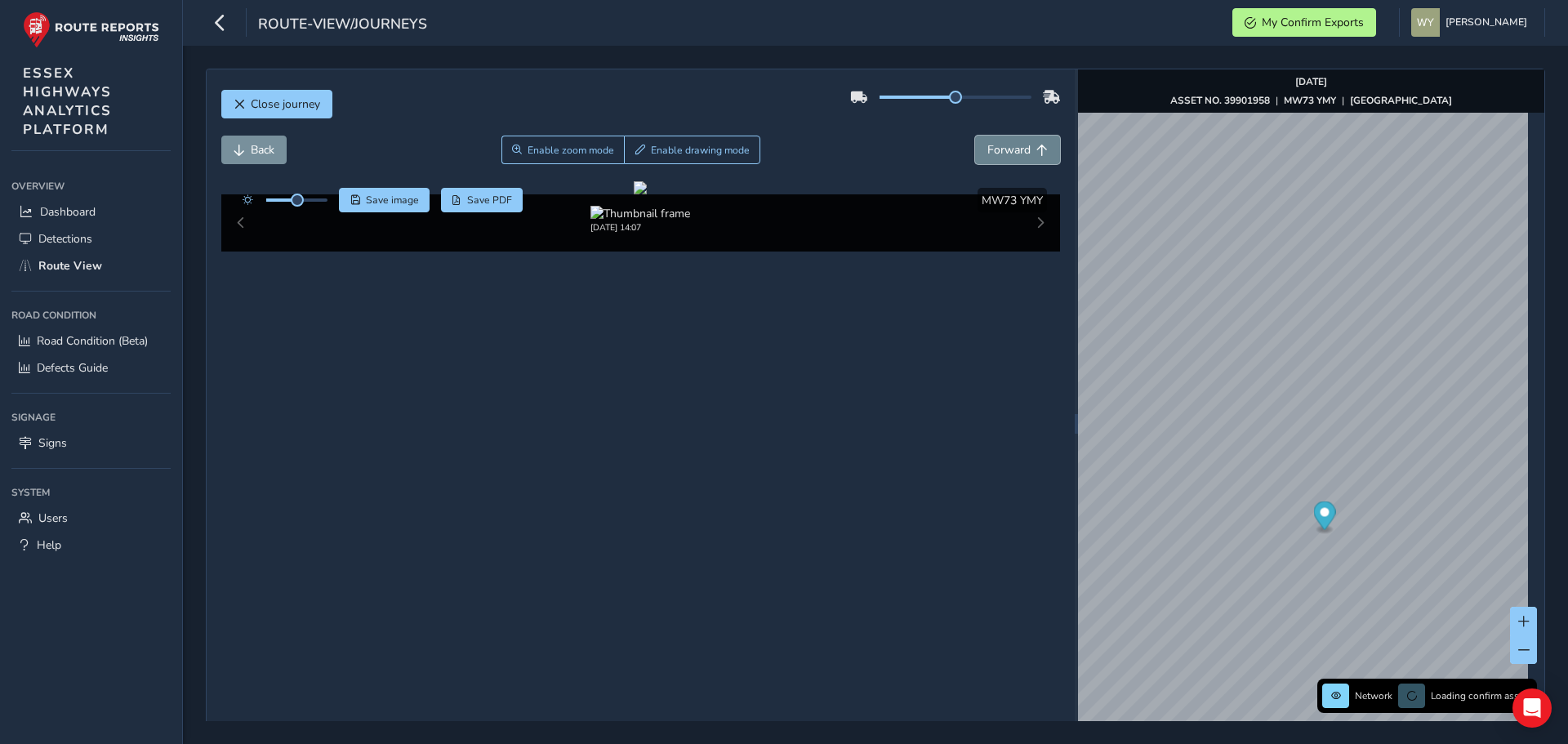
click at [1005, 146] on span "Forward" at bounding box center [1008, 150] width 43 height 16
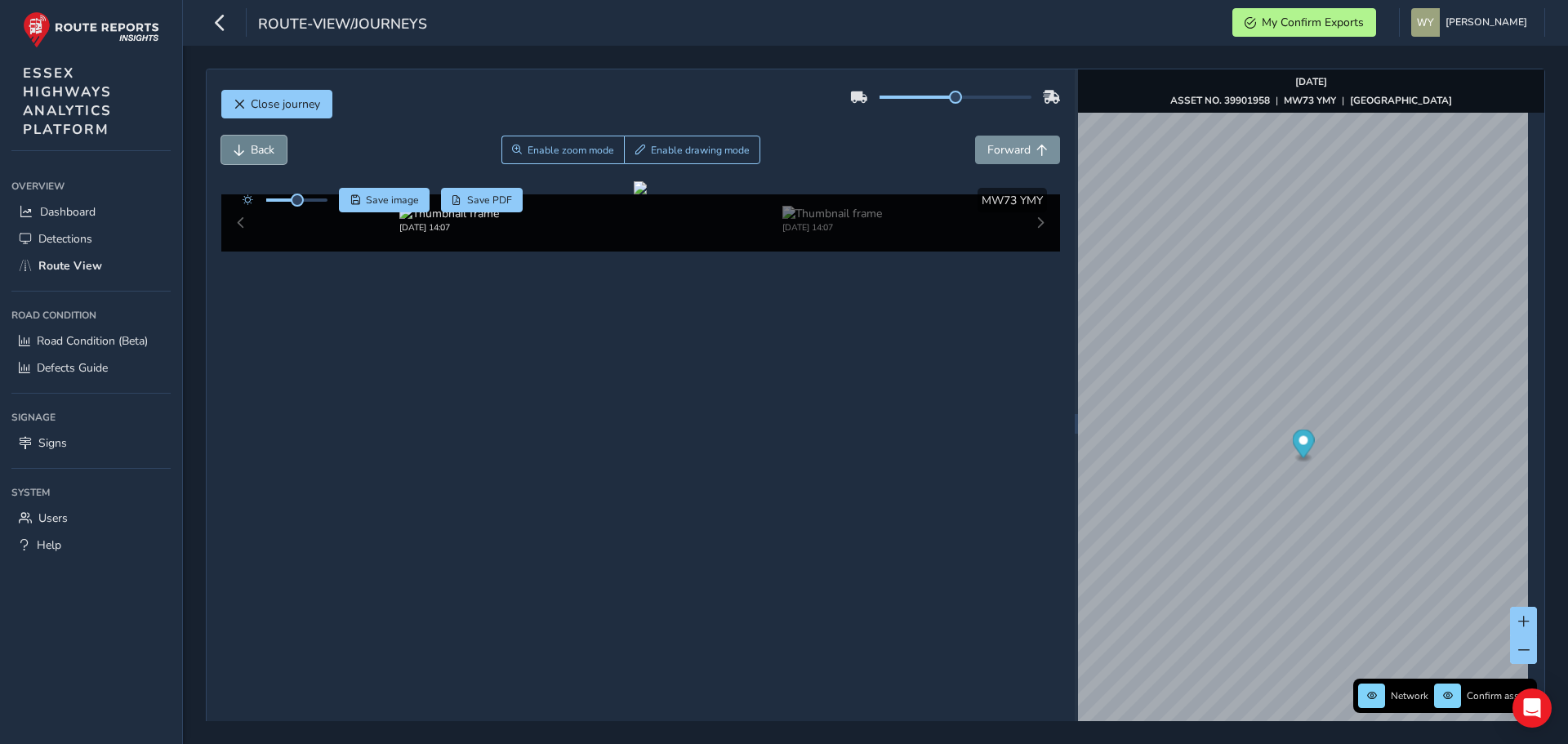
click at [271, 161] on button "Back" at bounding box center [254, 149] width 66 height 29
click at [272, 156] on span "Back" at bounding box center [262, 150] width 24 height 16
click at [272, 156] on span "Back" at bounding box center [262, 150] width 24 height 16
click at [998, 147] on span "Forward" at bounding box center [1008, 150] width 43 height 16
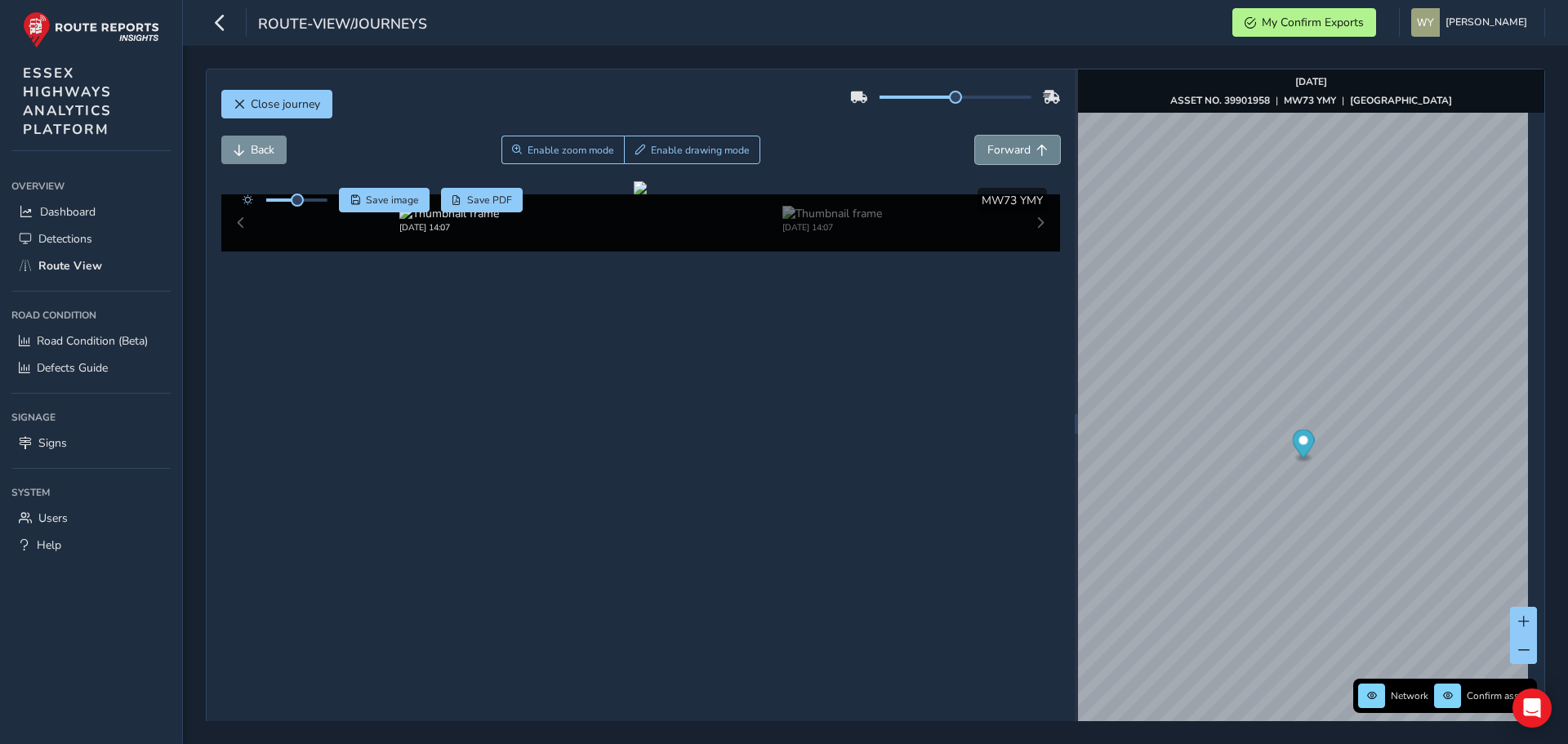
click at [998, 147] on span "Forward" at bounding box center [1008, 150] width 43 height 16
click at [267, 146] on span "Back" at bounding box center [262, 150] width 24 height 16
click at [269, 145] on span "Back" at bounding box center [262, 150] width 24 height 16
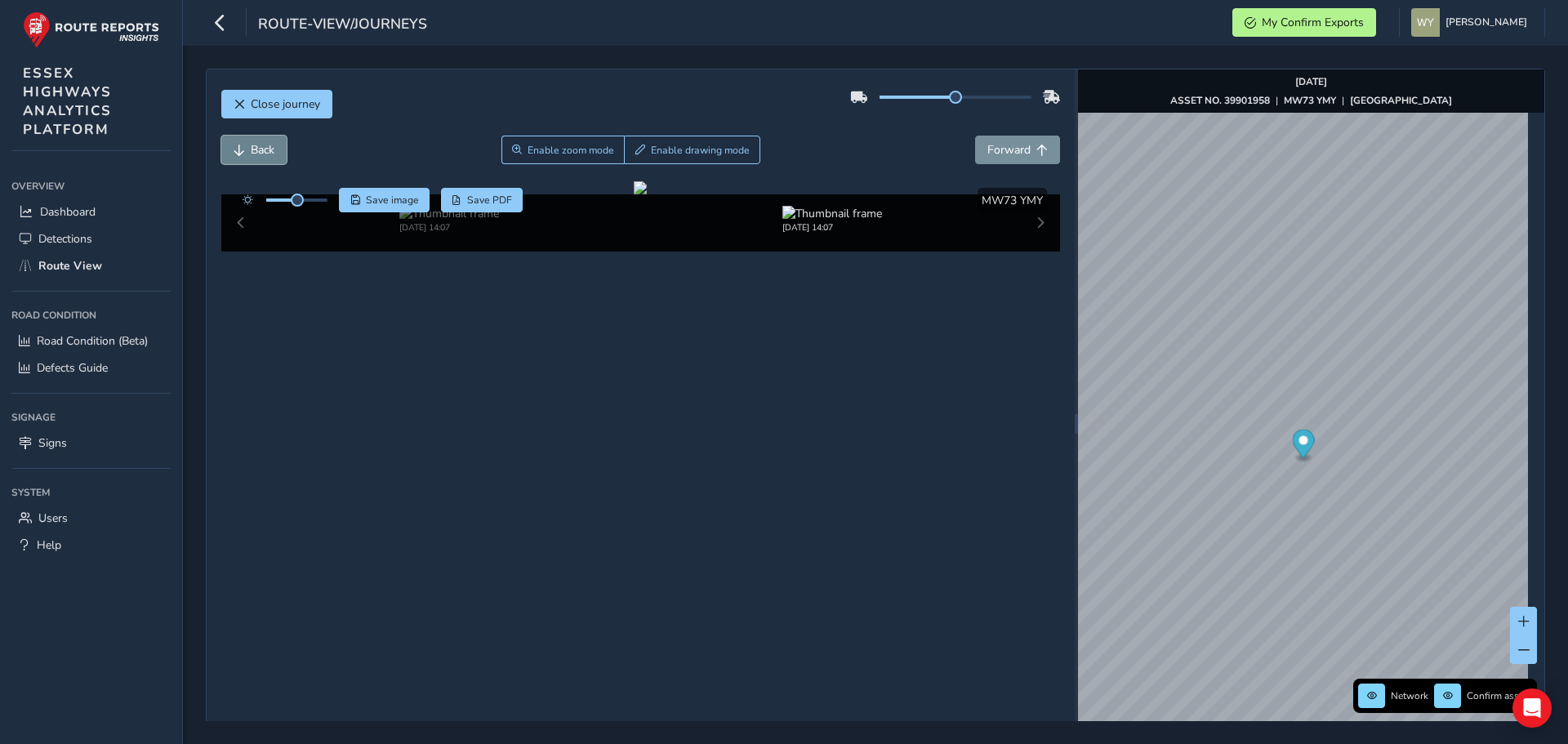
click at [269, 145] on span "Back" at bounding box center [262, 150] width 24 height 16
click at [1037, 149] on span "Forward" at bounding box center [1042, 149] width 11 height 11
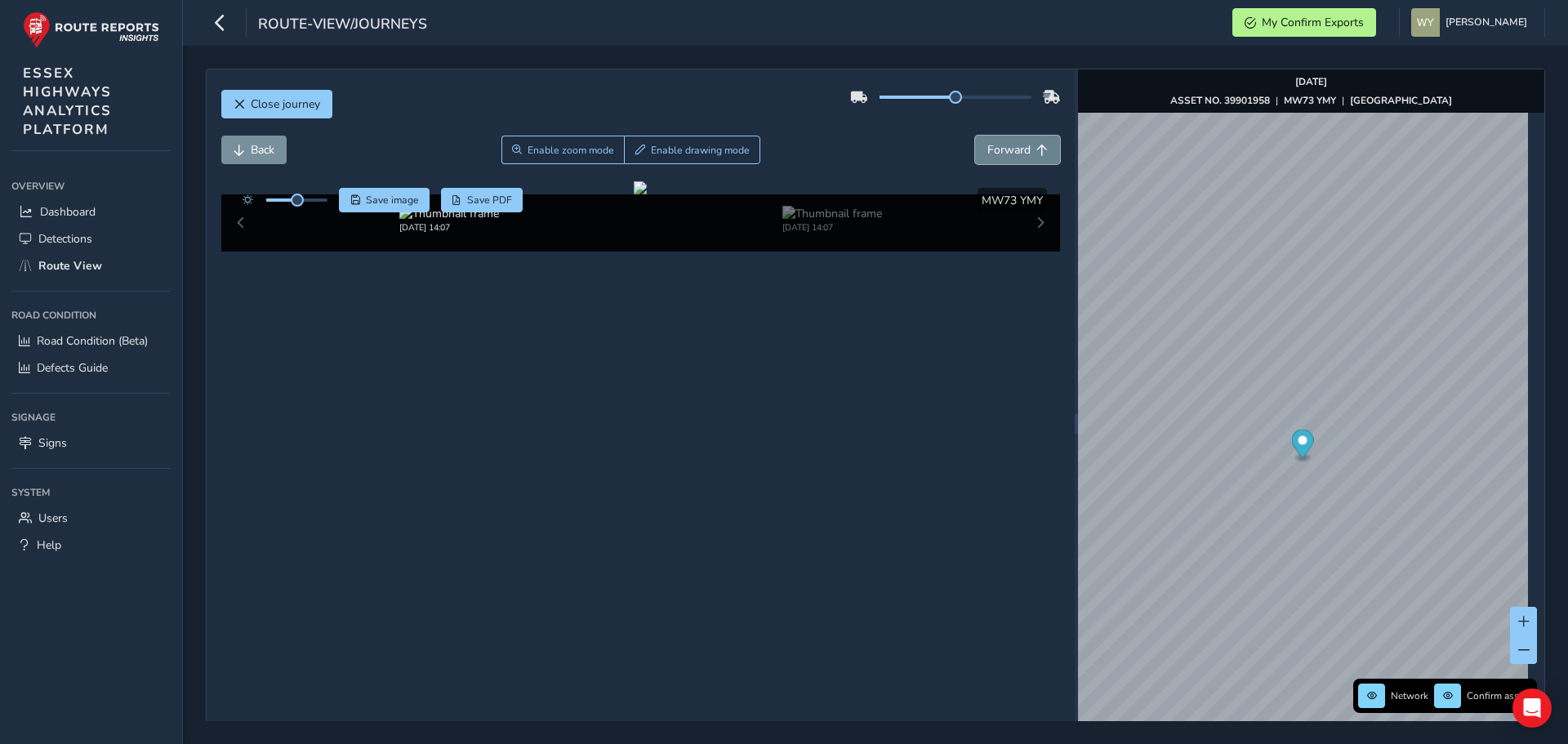
click at [1037, 149] on span "Forward" at bounding box center [1042, 149] width 11 height 11
drag, startPoint x: 254, startPoint y: 151, endPoint x: 240, endPoint y: 163, distance: 18.4
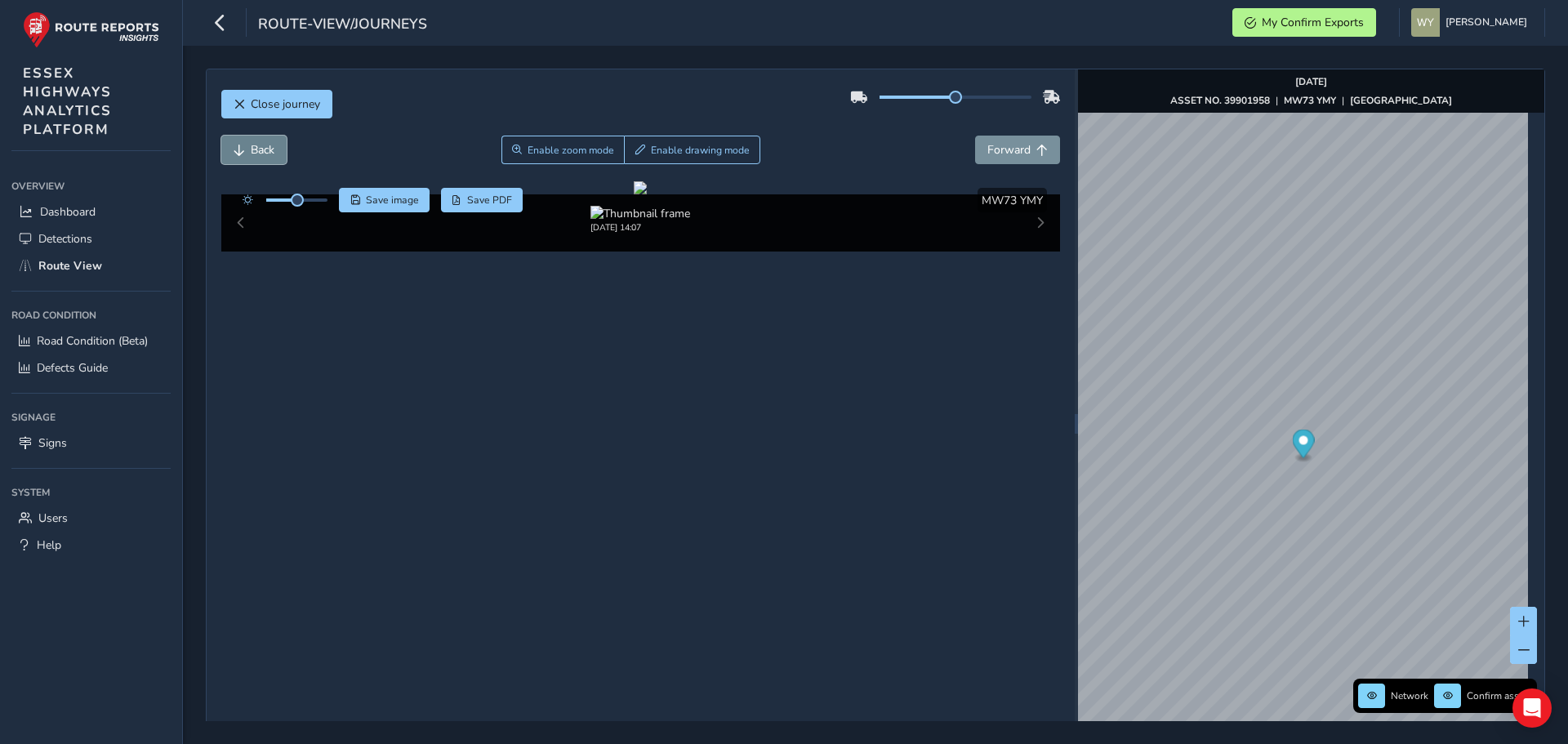
click at [240, 165] on div "Back Enable zoom mode Enable drawing mode Forward" at bounding box center [641, 158] width 840 height 45
click at [242, 151] on span "Back" at bounding box center [239, 149] width 11 height 11
click at [246, 149] on button "Back" at bounding box center [254, 149] width 66 height 29
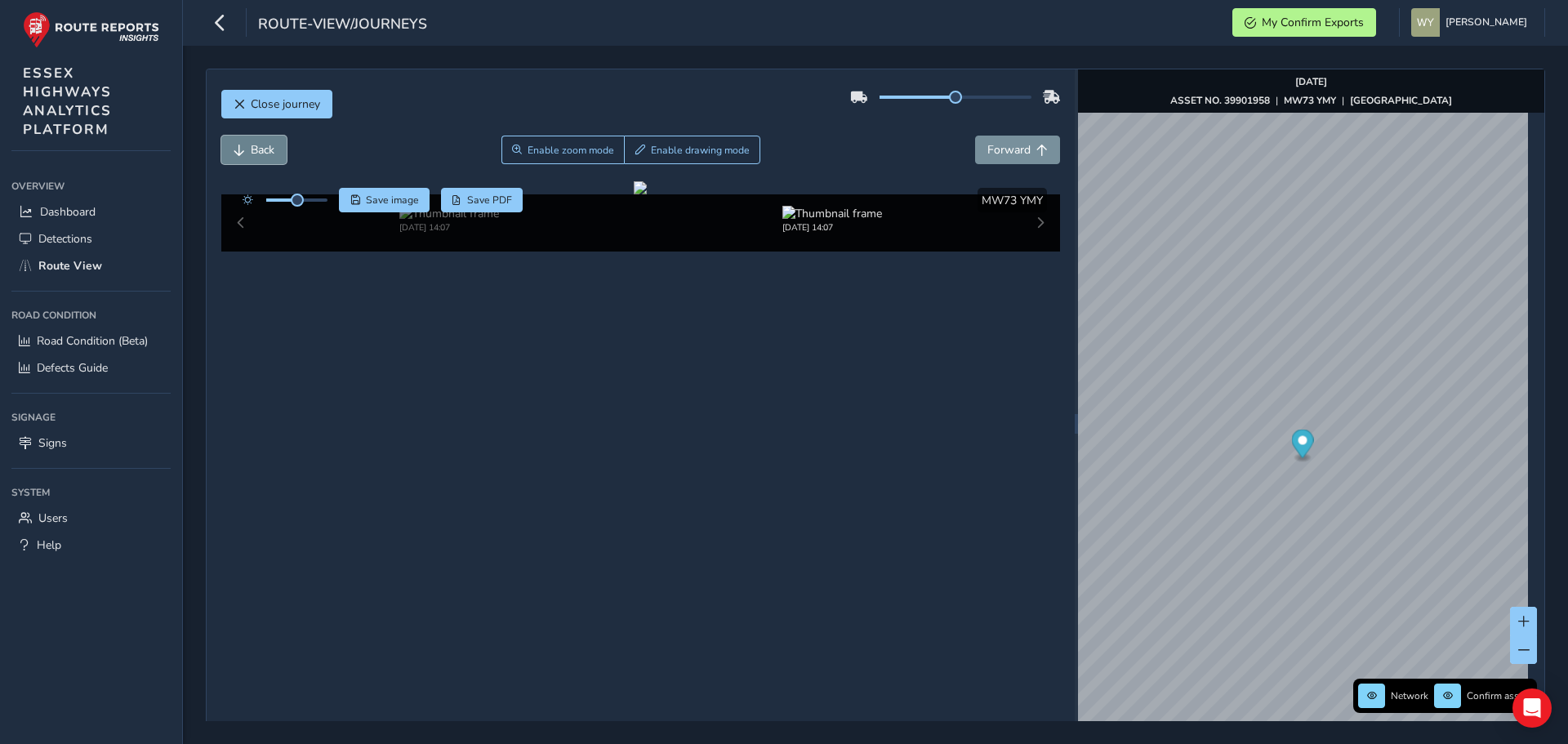
click at [246, 149] on button "Back" at bounding box center [254, 149] width 66 height 29
click at [1005, 143] on span "Forward" at bounding box center [1008, 150] width 43 height 16
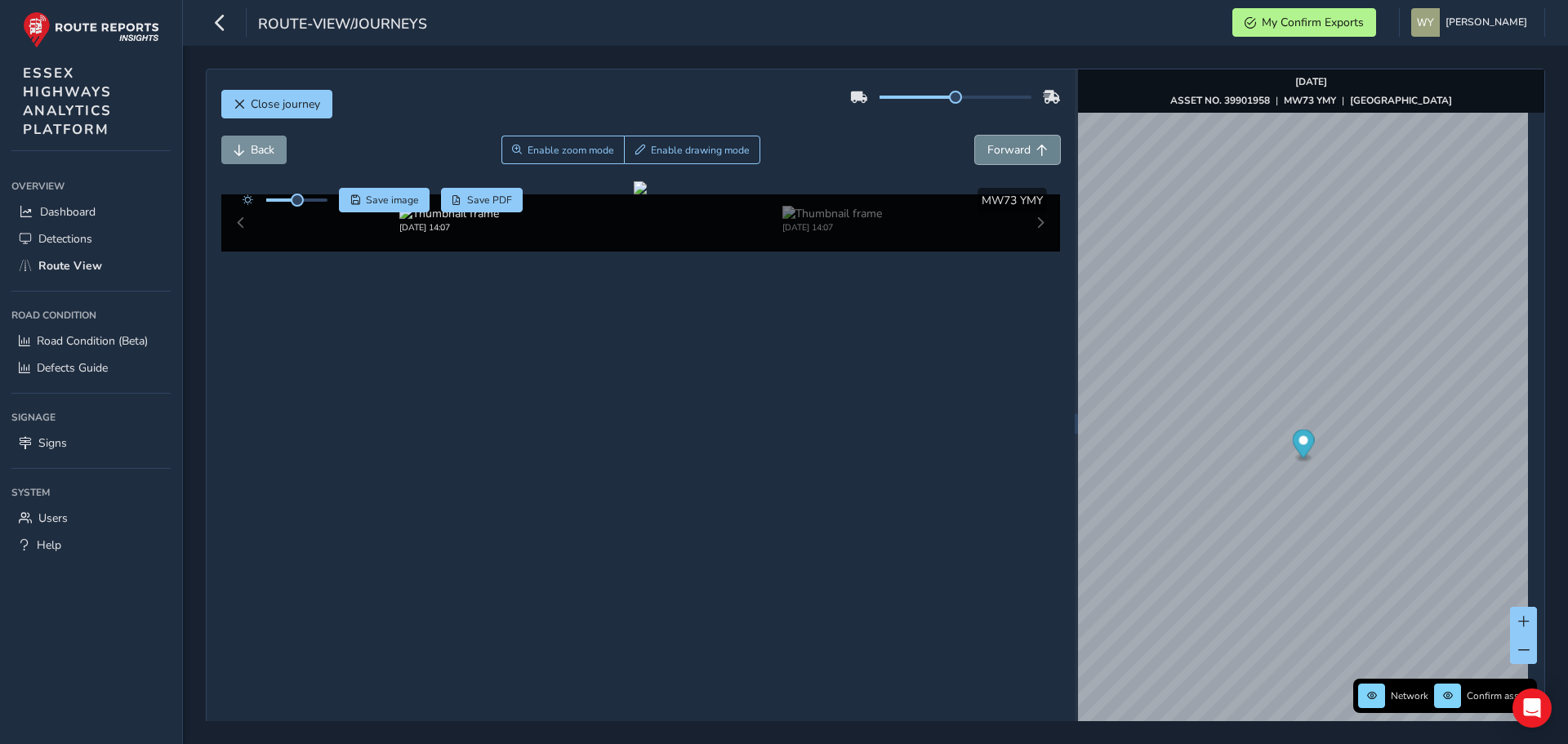
click at [1005, 143] on span "Forward" at bounding box center [1008, 150] width 43 height 16
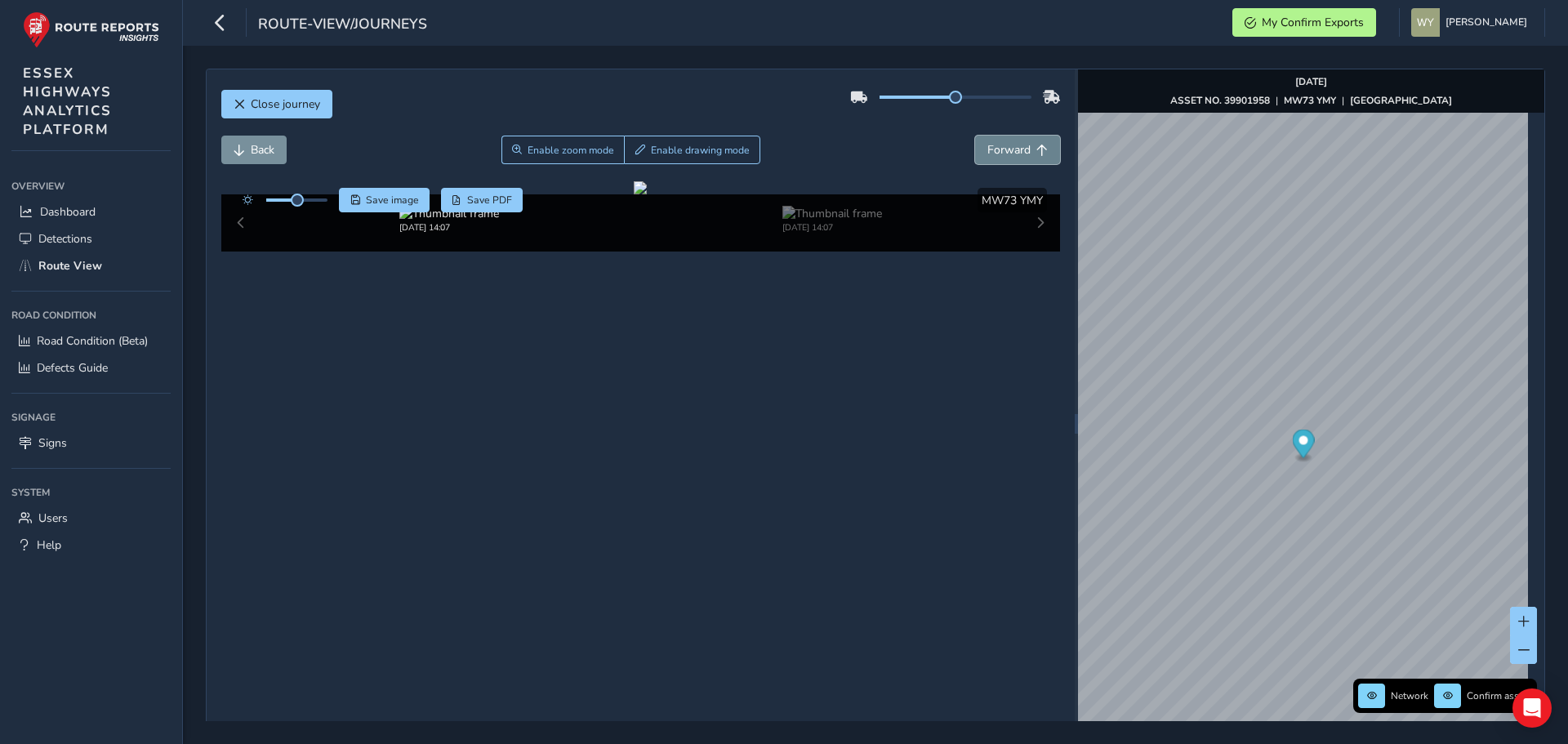
click at [1005, 143] on span "Forward" at bounding box center [1008, 150] width 43 height 16
click at [1005, 144] on span "Forward" at bounding box center [1008, 150] width 43 height 16
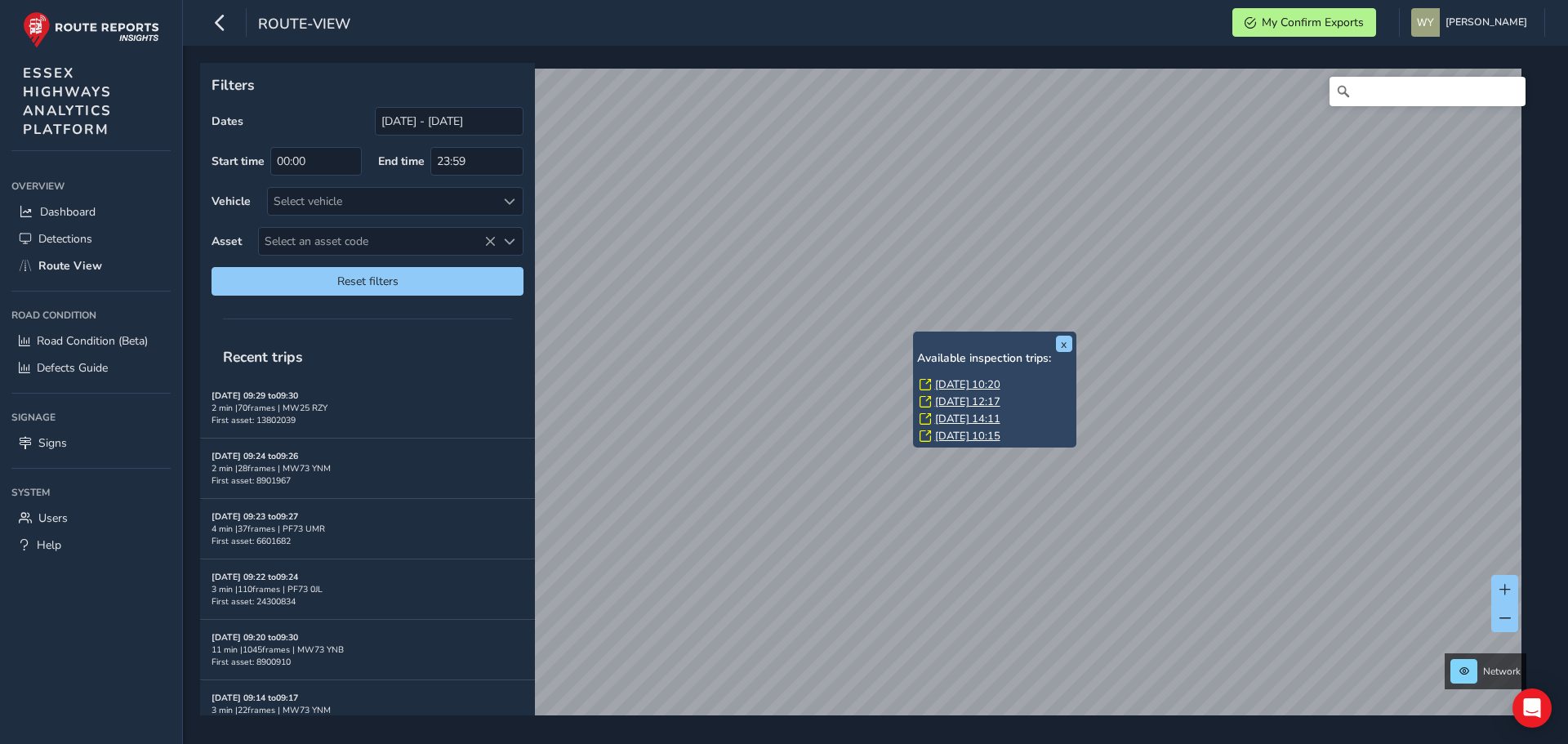
click at [946, 379] on link "[DATE] 10:20" at bounding box center [967, 384] width 66 height 15
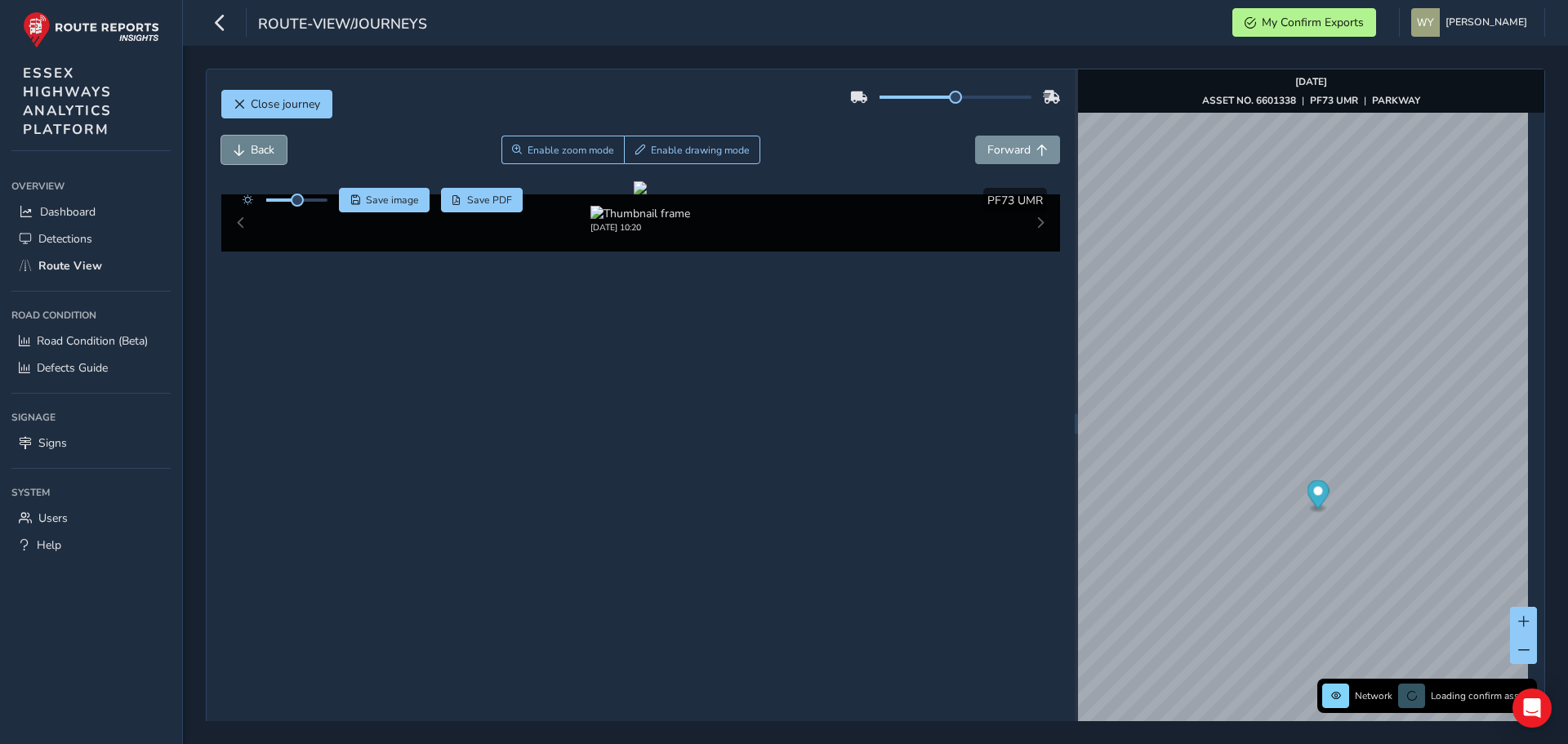
click at [258, 149] on span "Back" at bounding box center [262, 150] width 24 height 16
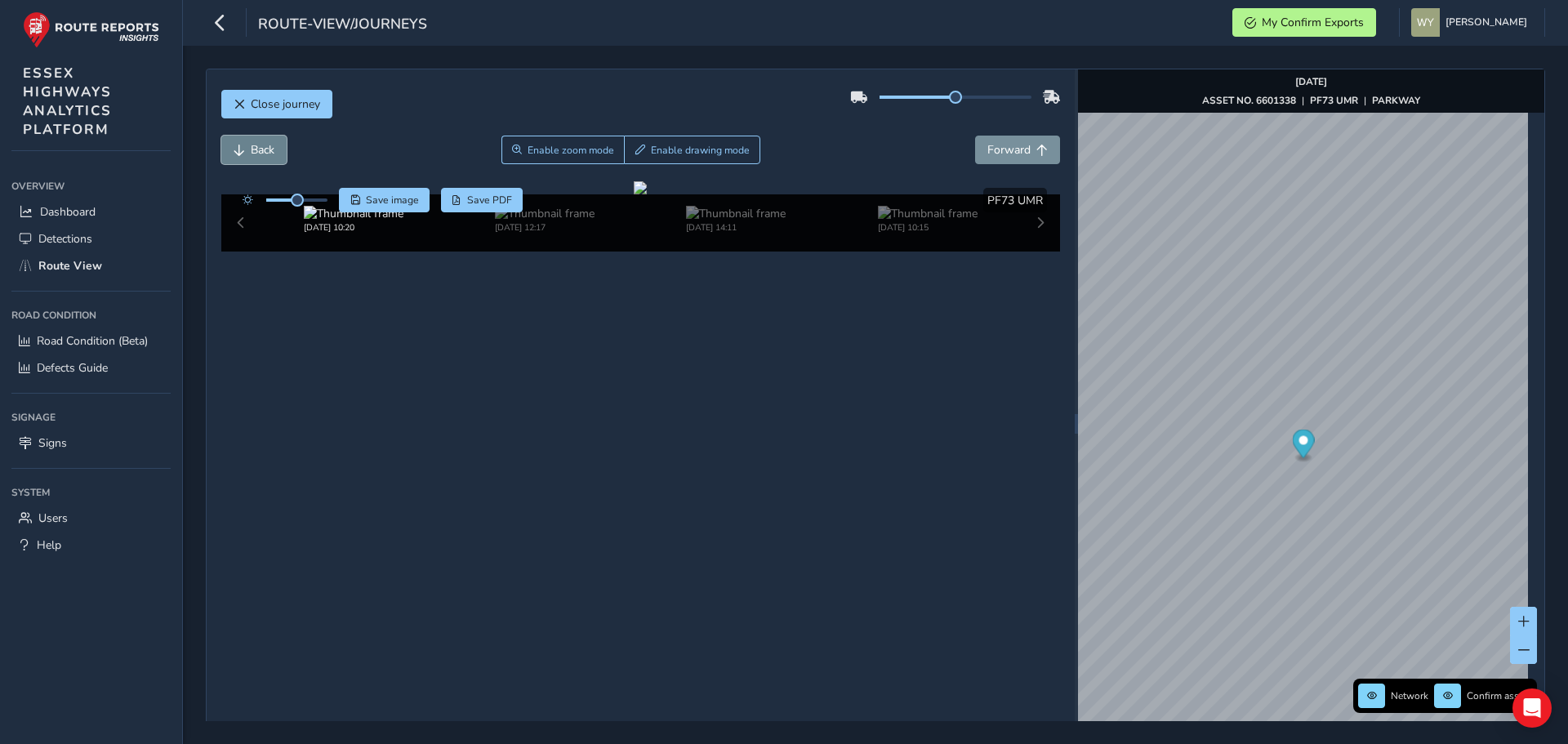
click at [258, 149] on span "Back" at bounding box center [262, 150] width 24 height 16
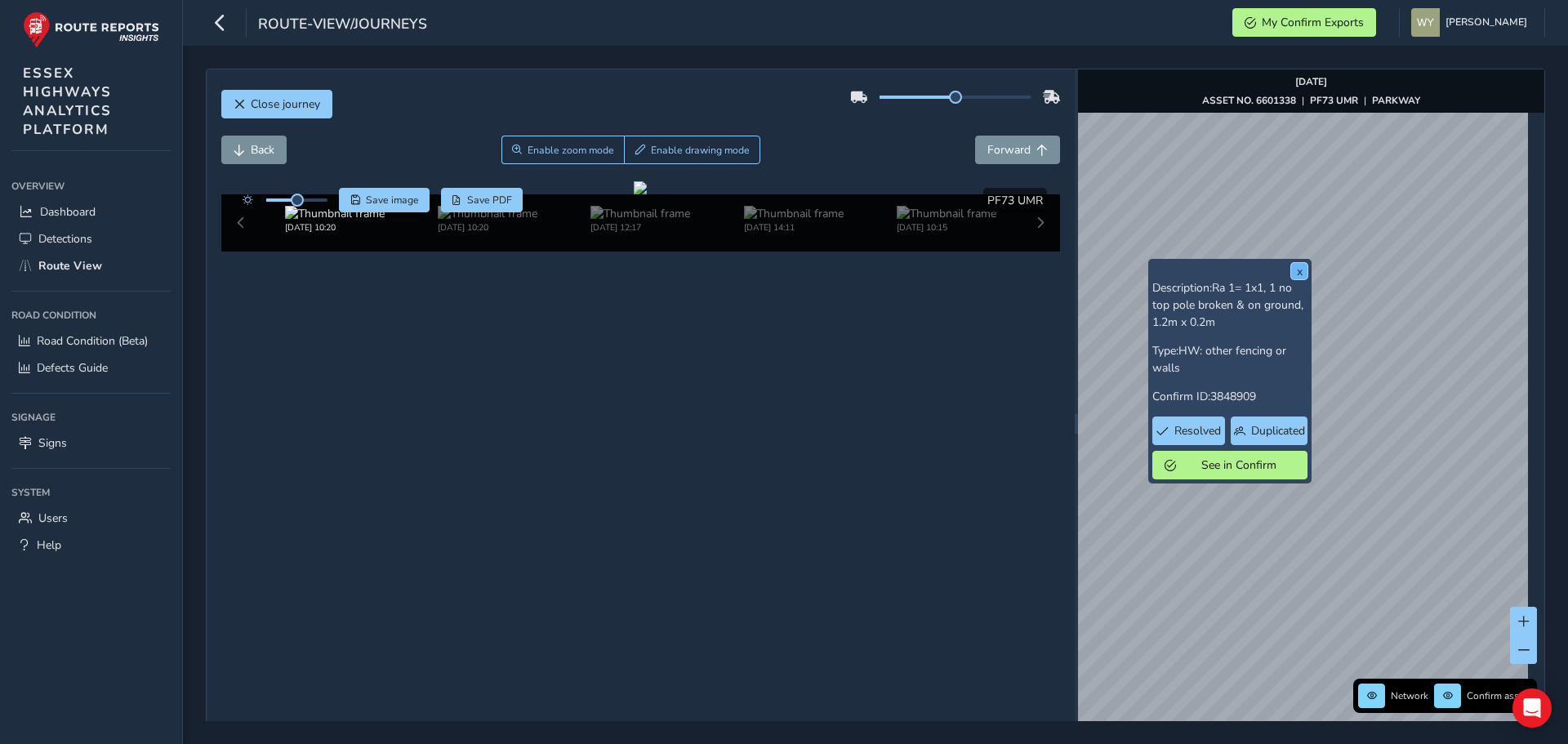
click at [1300, 270] on button "x" at bounding box center [1300, 271] width 17 height 17
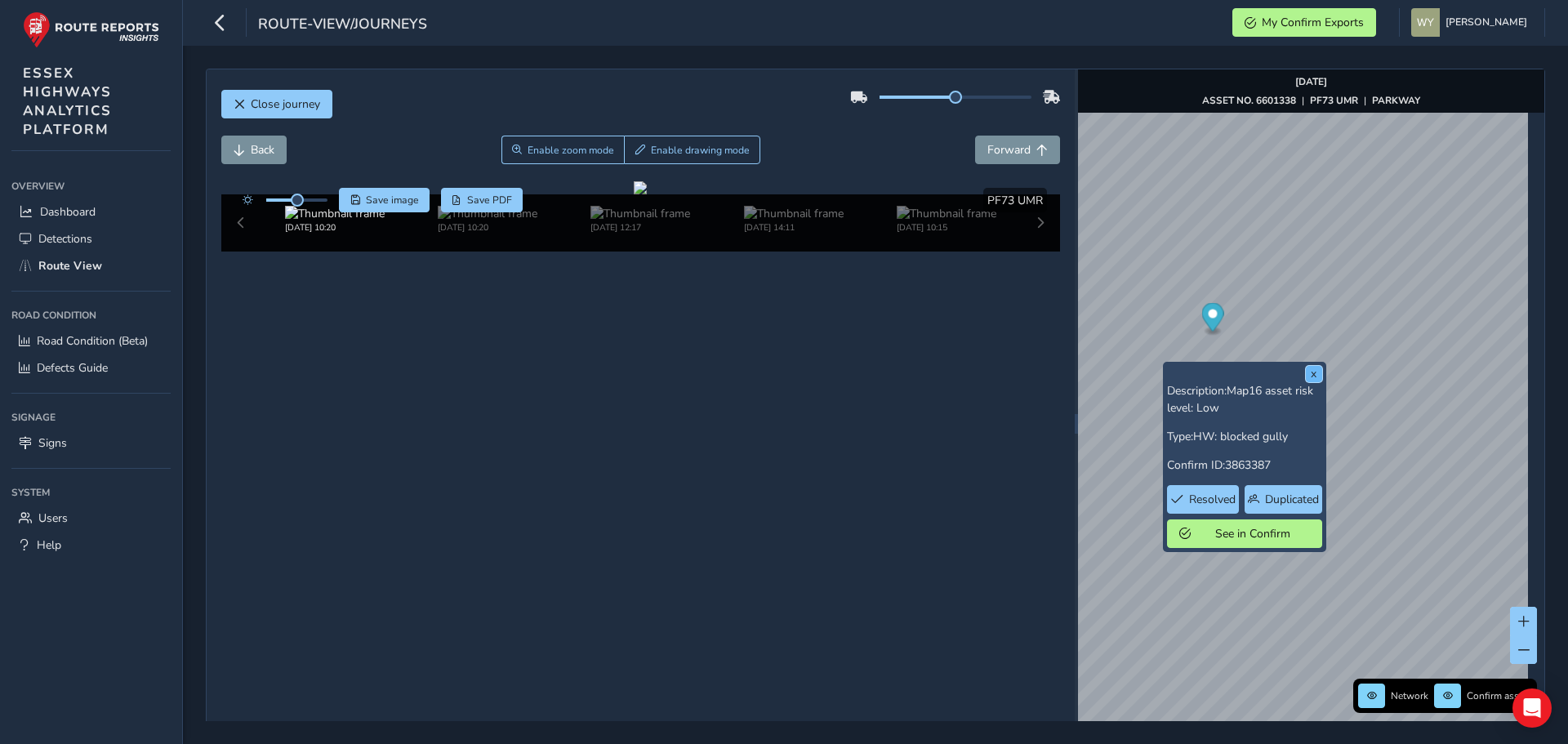
click at [1307, 371] on button "x" at bounding box center [1314, 373] width 17 height 17
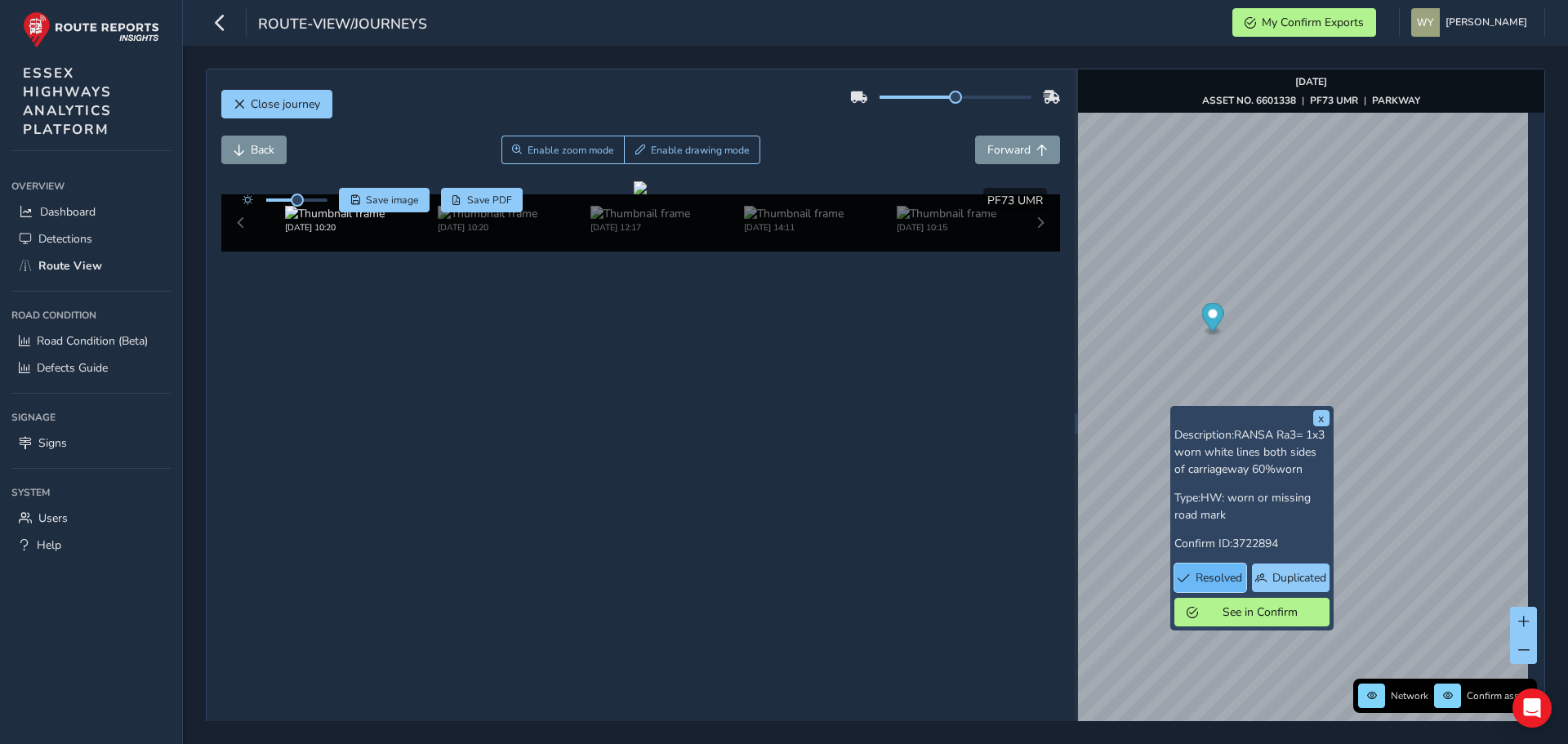
click at [1221, 586] on span "Resolved" at bounding box center [1218, 578] width 46 height 16
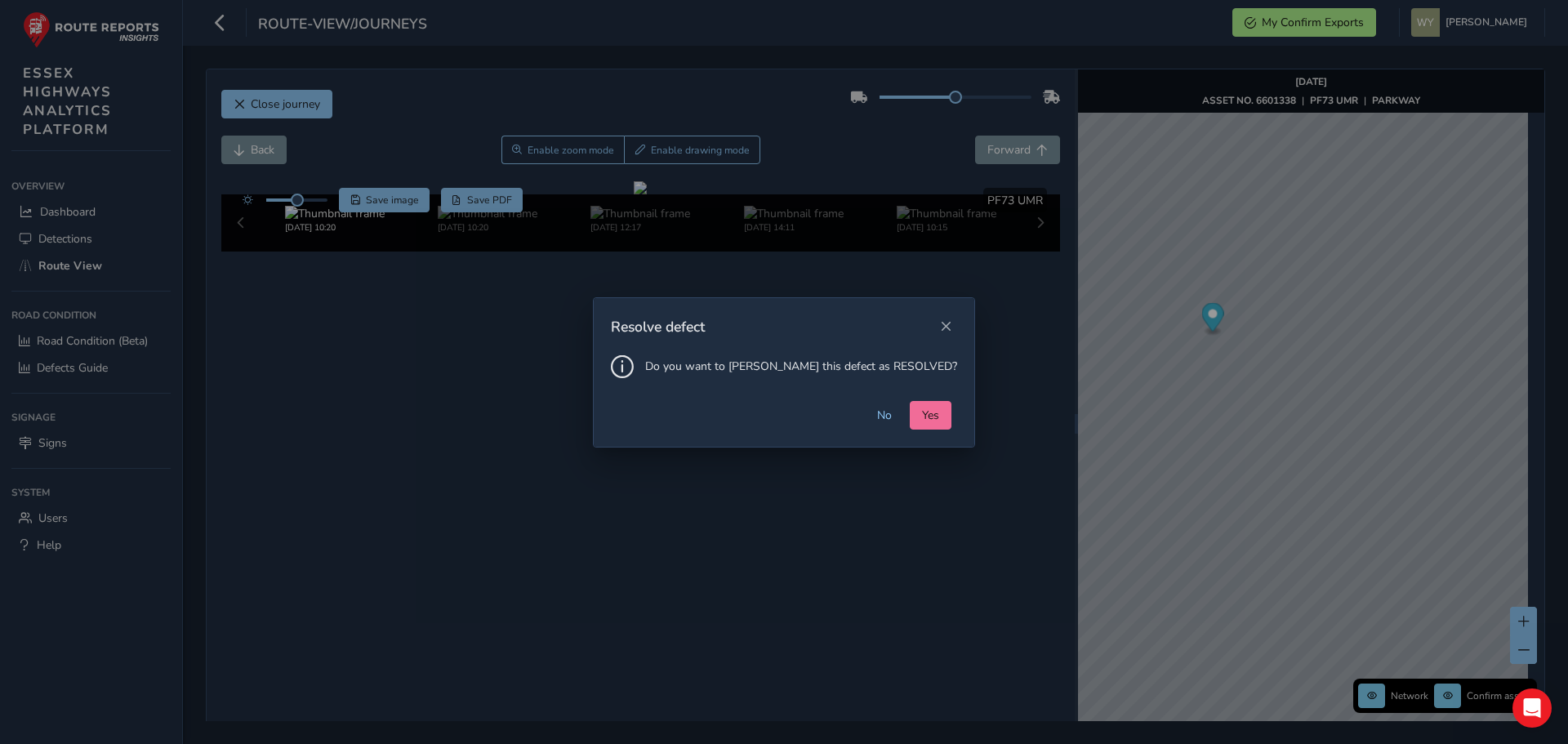
click at [922, 414] on span "Yes" at bounding box center [930, 415] width 17 height 16
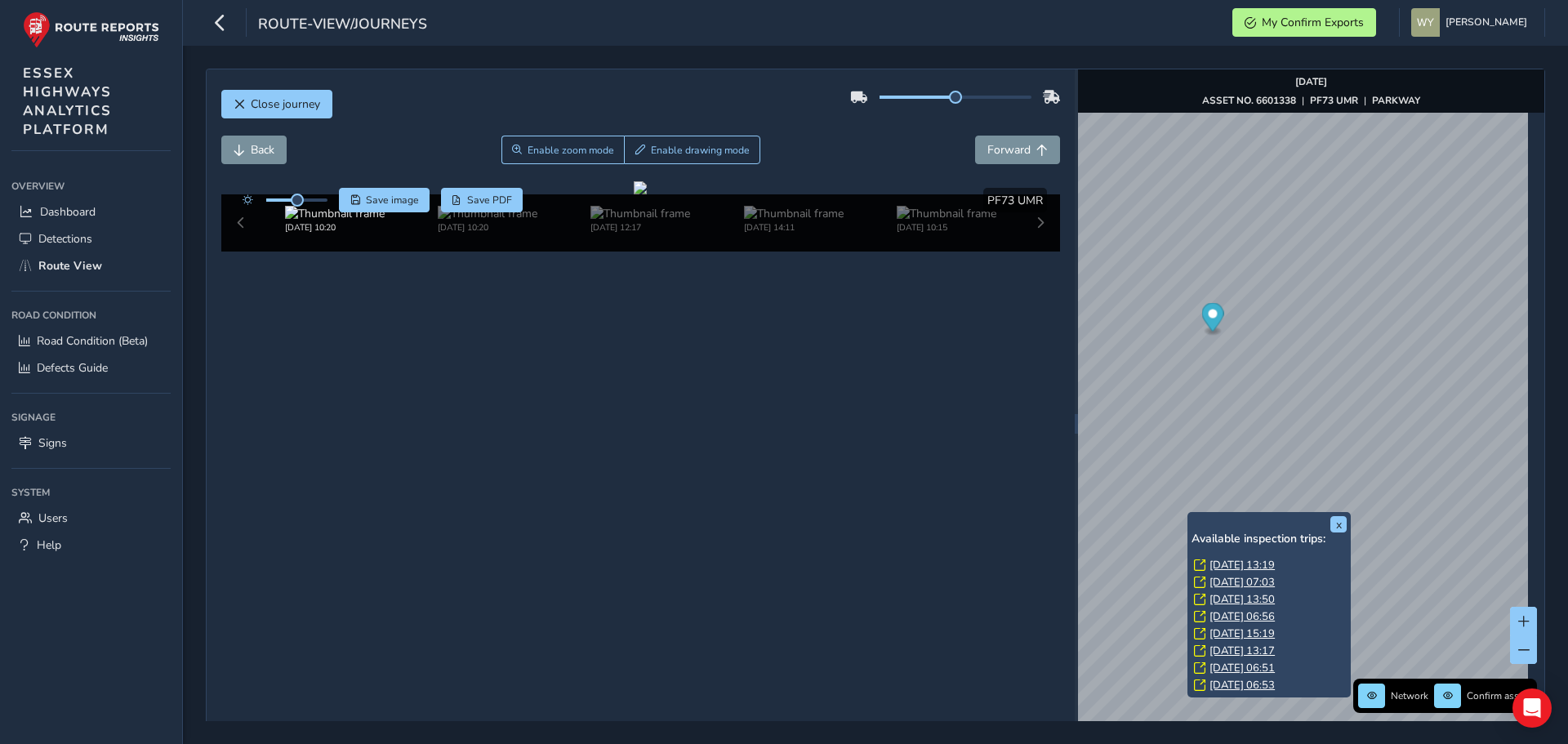
click at [1216, 563] on link "Thu, 14 Aug, 13:19" at bounding box center [1242, 565] width 66 height 15
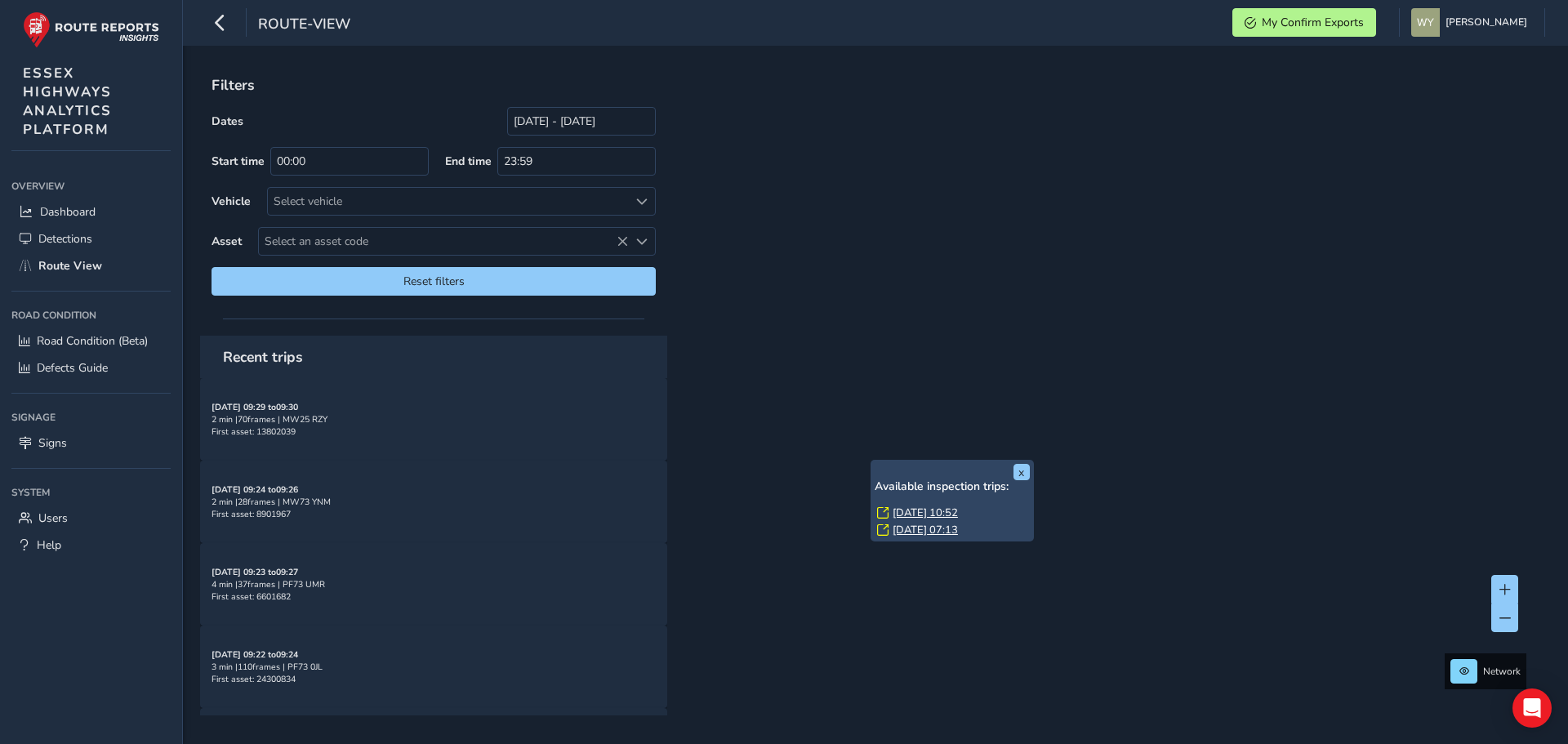
click at [904, 508] on link "[DATE] 10:52" at bounding box center [925, 512] width 66 height 15
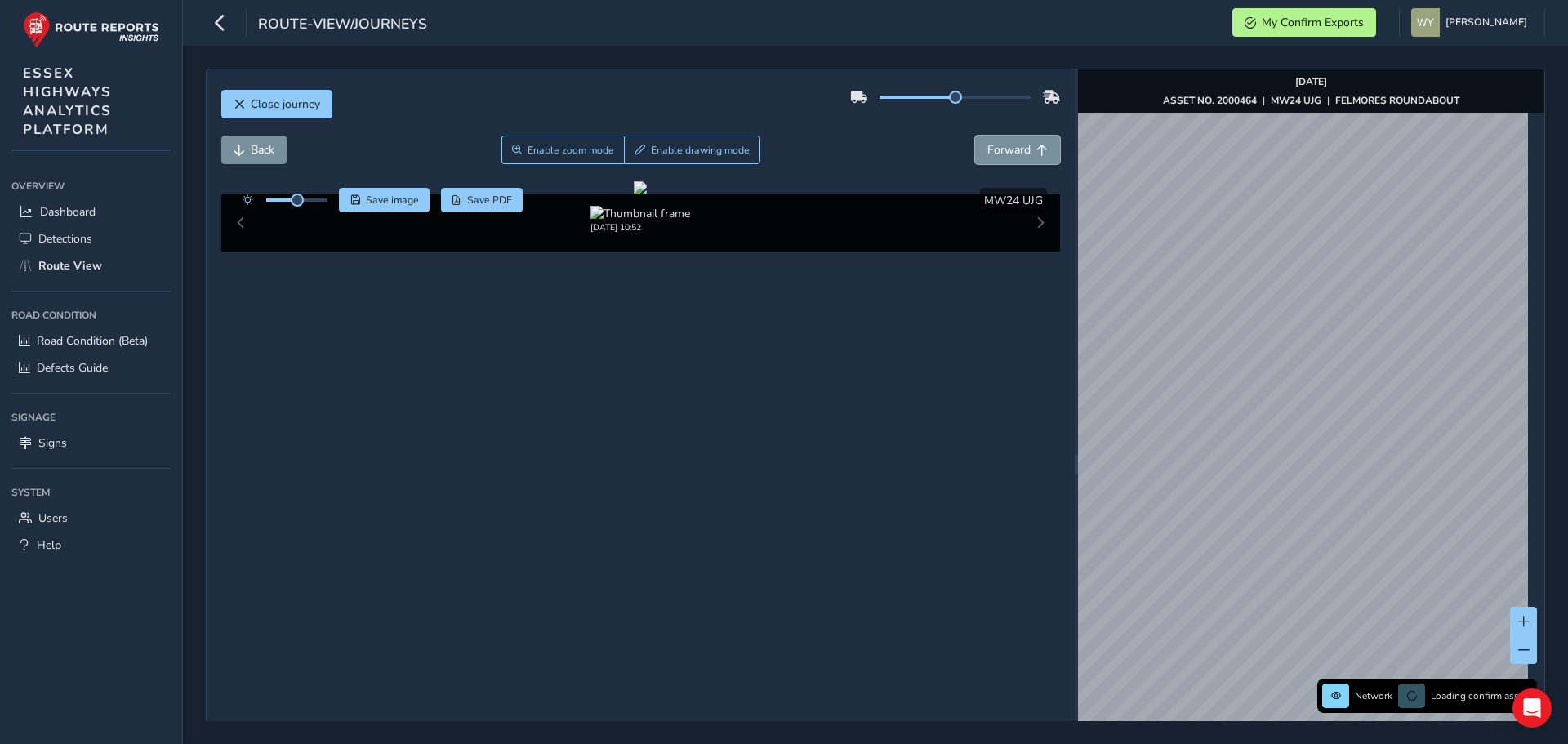
click at [1036, 152] on span "Forward" at bounding box center [1042, 149] width 11 height 11
